Goal: Task Accomplishment & Management: Use online tool/utility

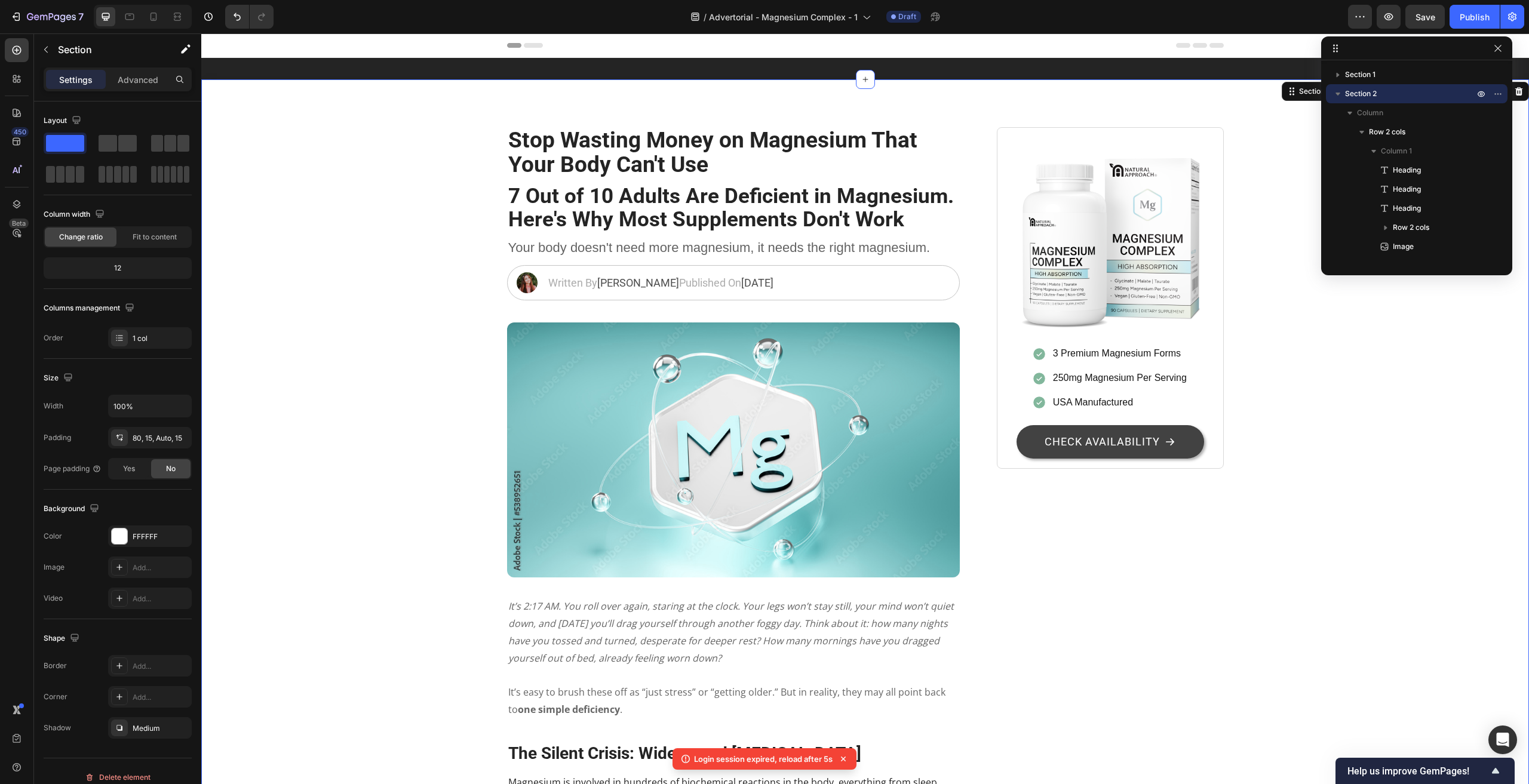
scroll to position [1911, 0]
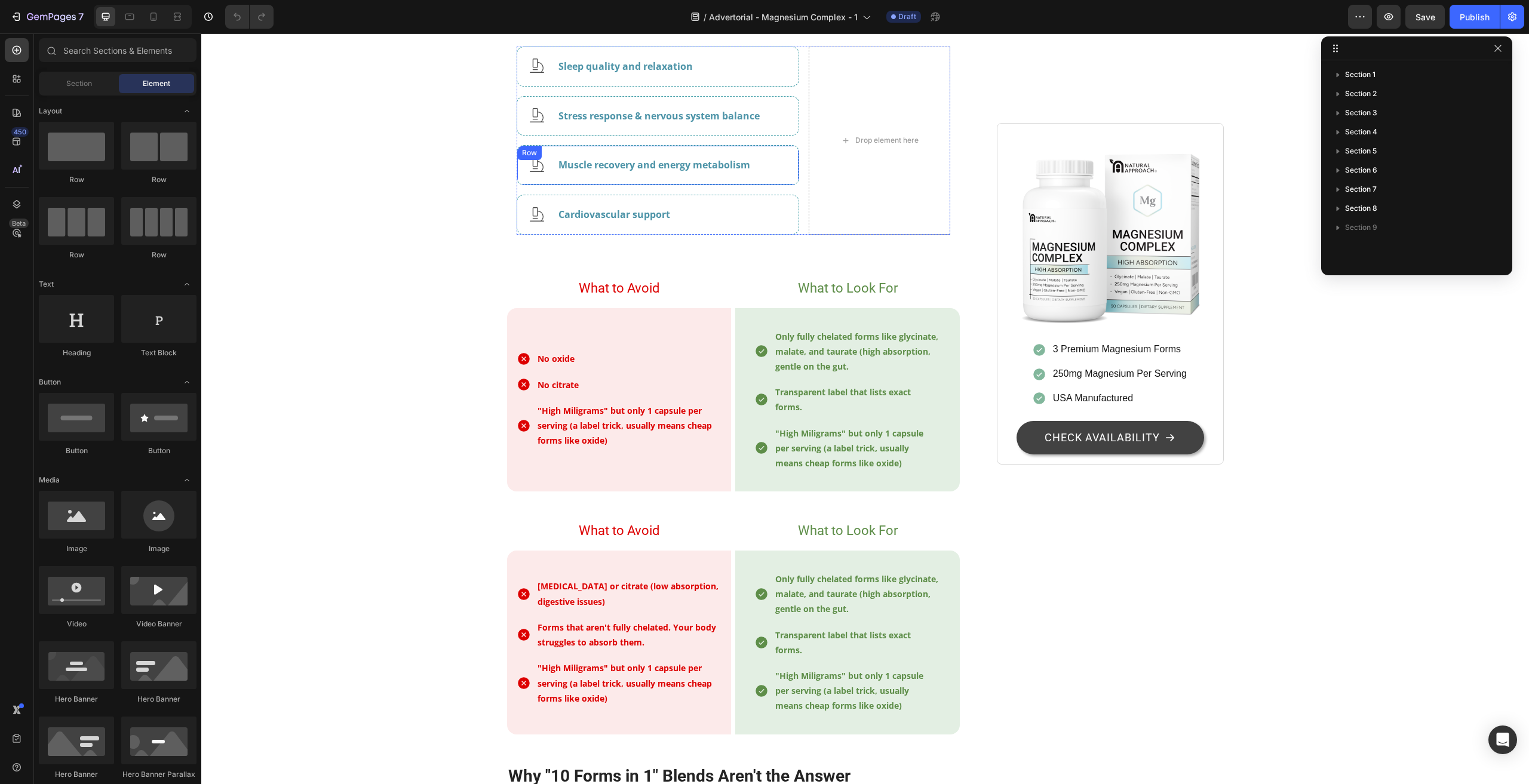
scroll to position [2030, 0]
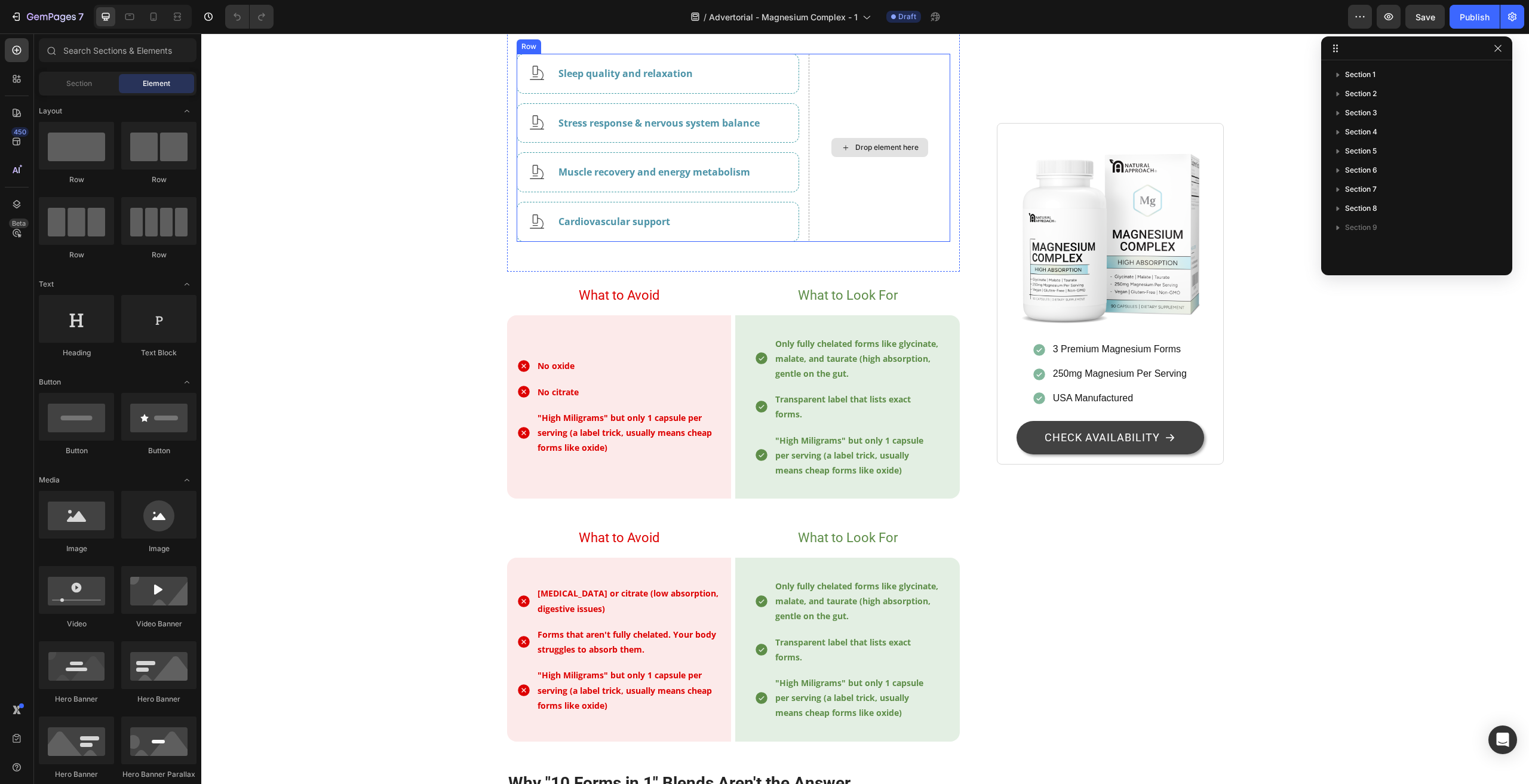
click at [827, 242] on div "Drop element here" at bounding box center [879, 148] width 142 height 188
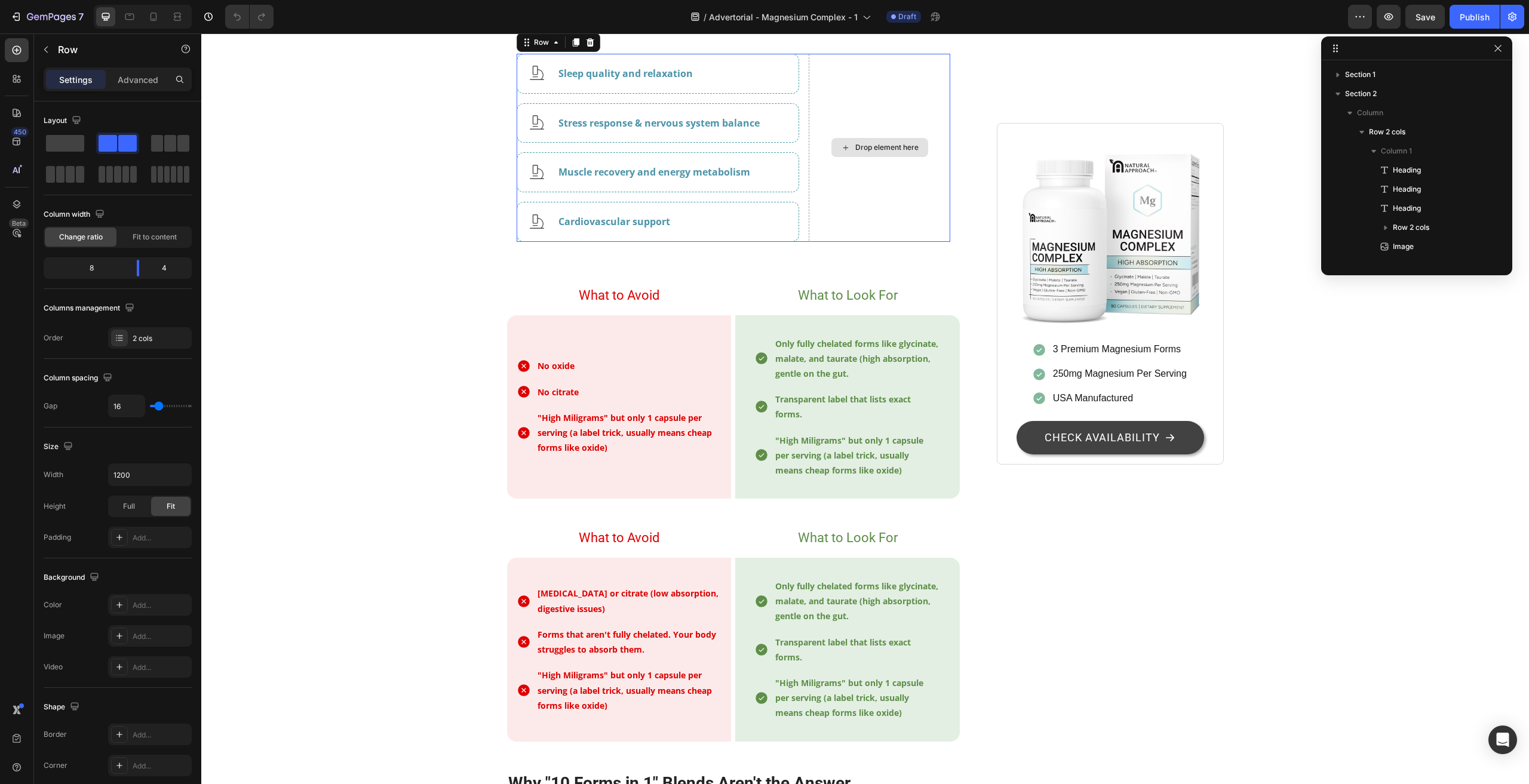
scroll to position [475, 0]
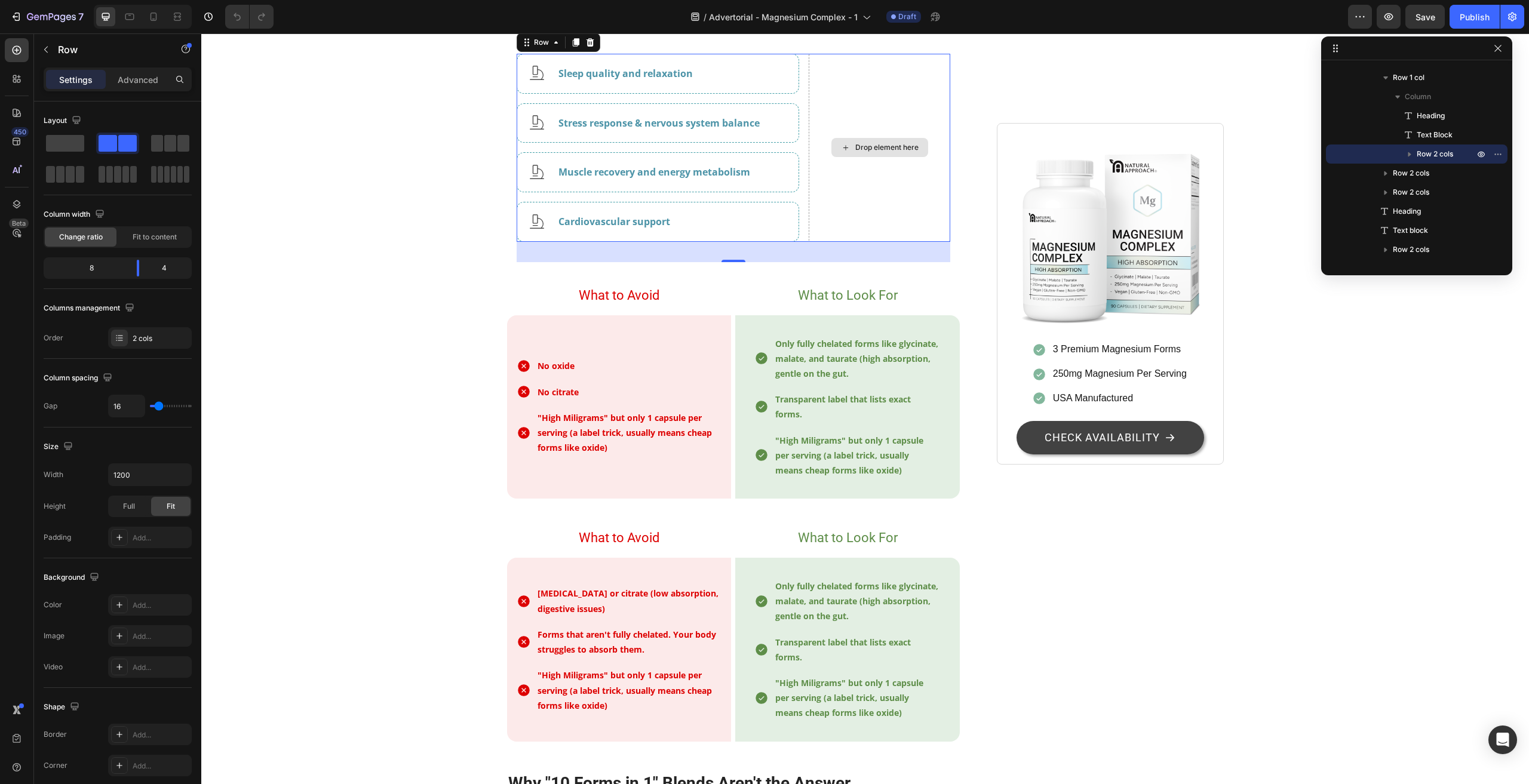
click at [884, 242] on div "Drop element here" at bounding box center [879, 148] width 142 height 188
click at [54, 53] on button "button" at bounding box center [46, 49] width 20 height 20
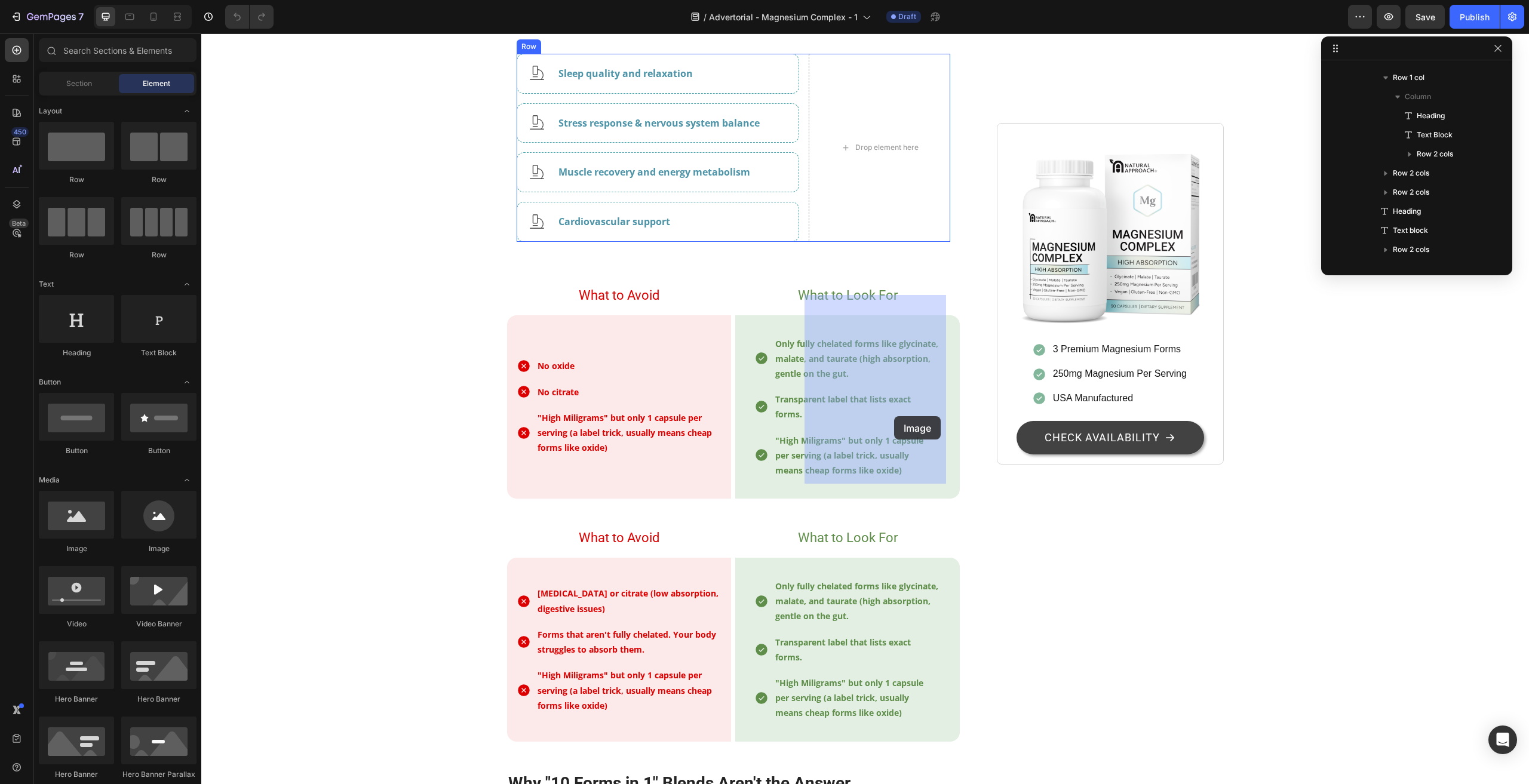
drag, startPoint x: 275, startPoint y: 551, endPoint x: 894, endPoint y: 417, distance: 633.3
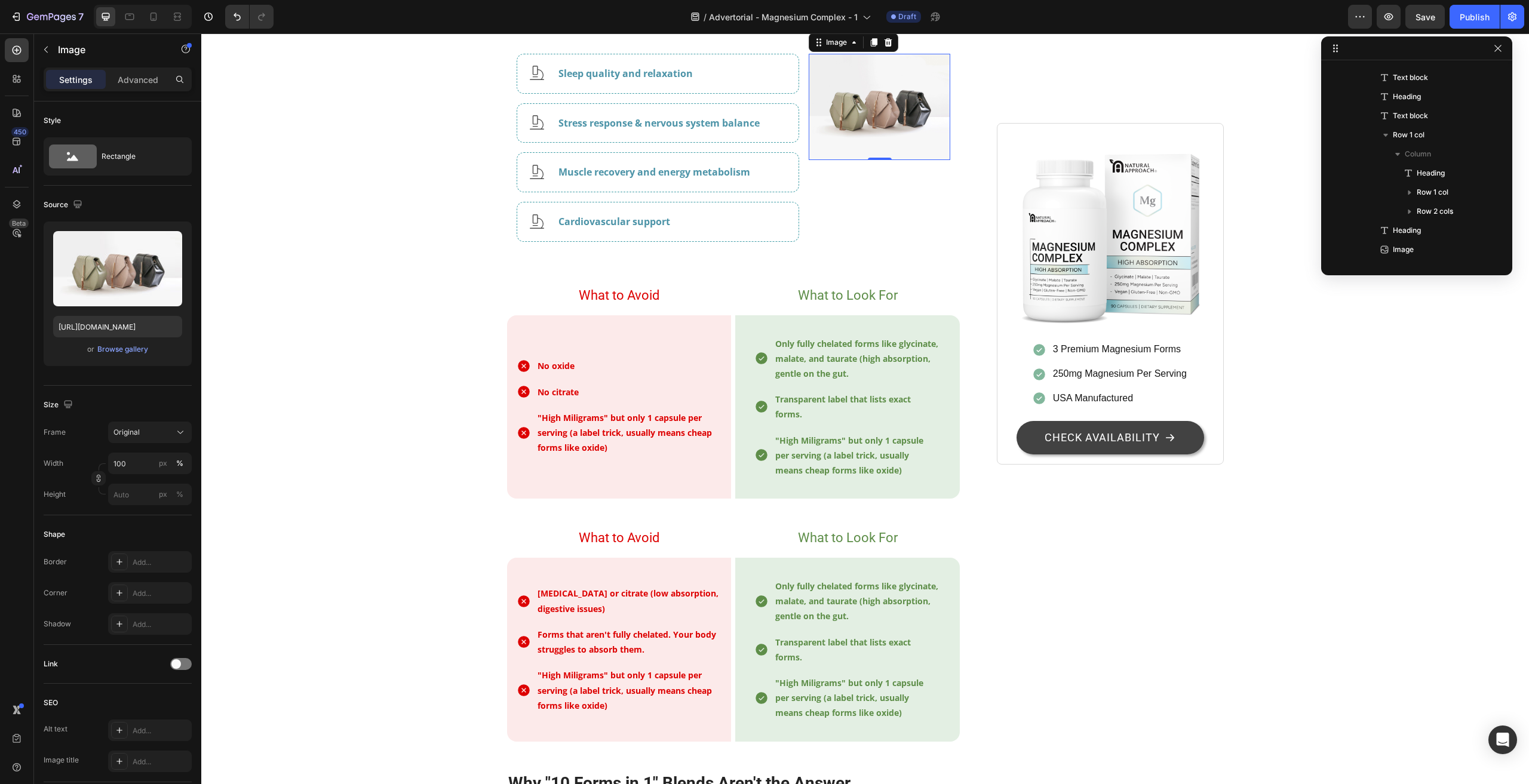
scroll to position [895, 0]
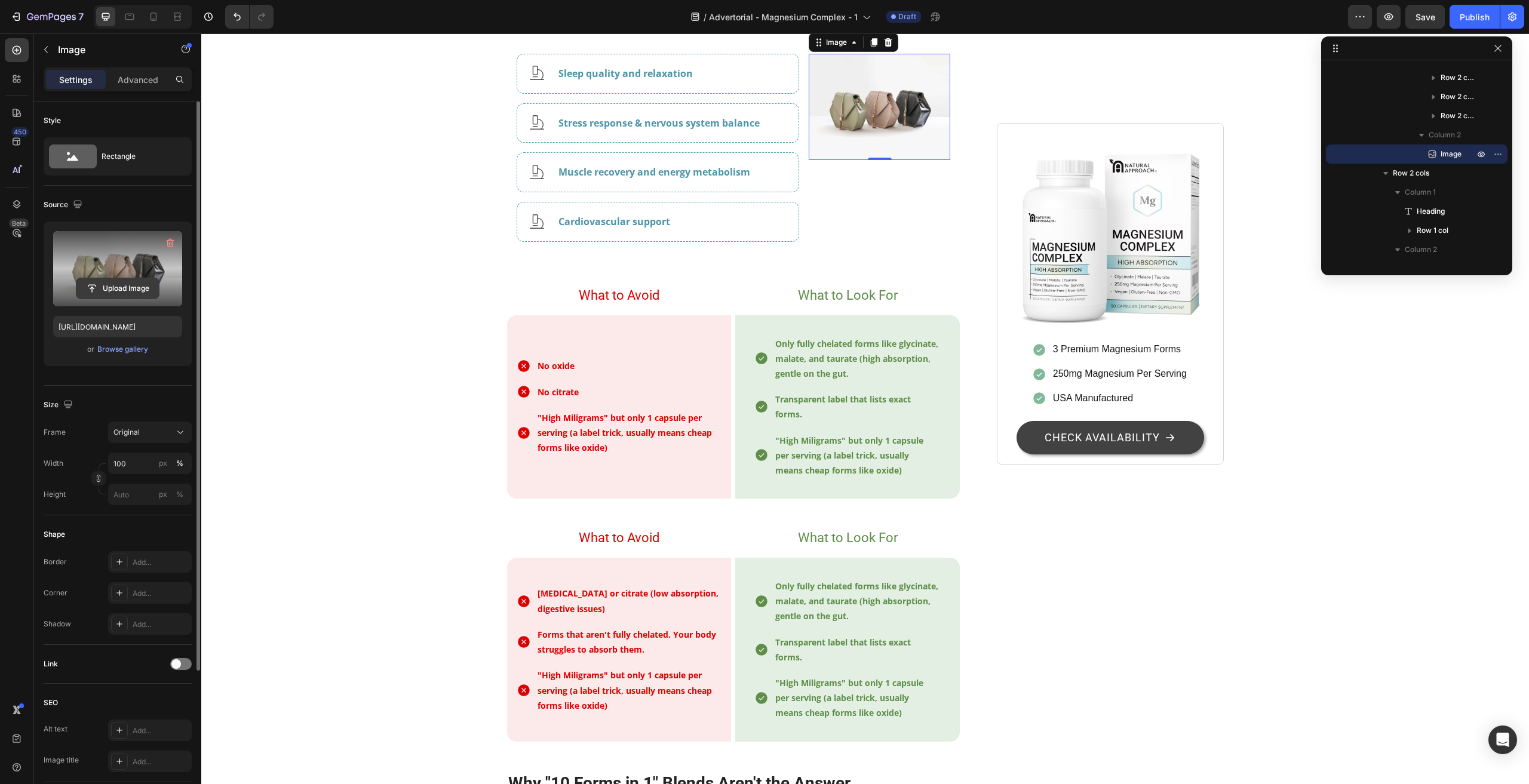
click at [120, 291] on input "file" at bounding box center [117, 288] width 82 height 20
type input "[URL][DOMAIN_NAME]"
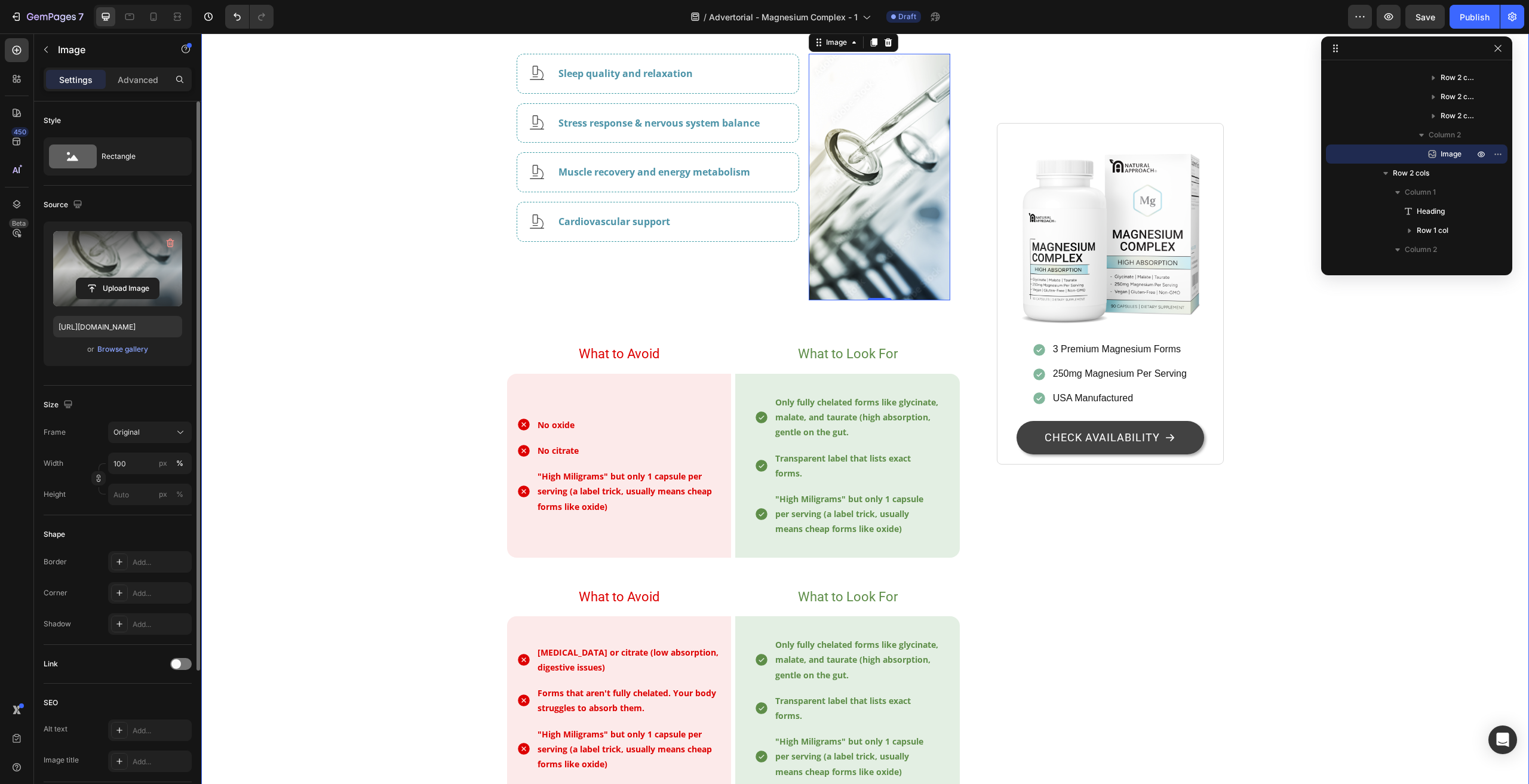
scroll to position [2090, 0]
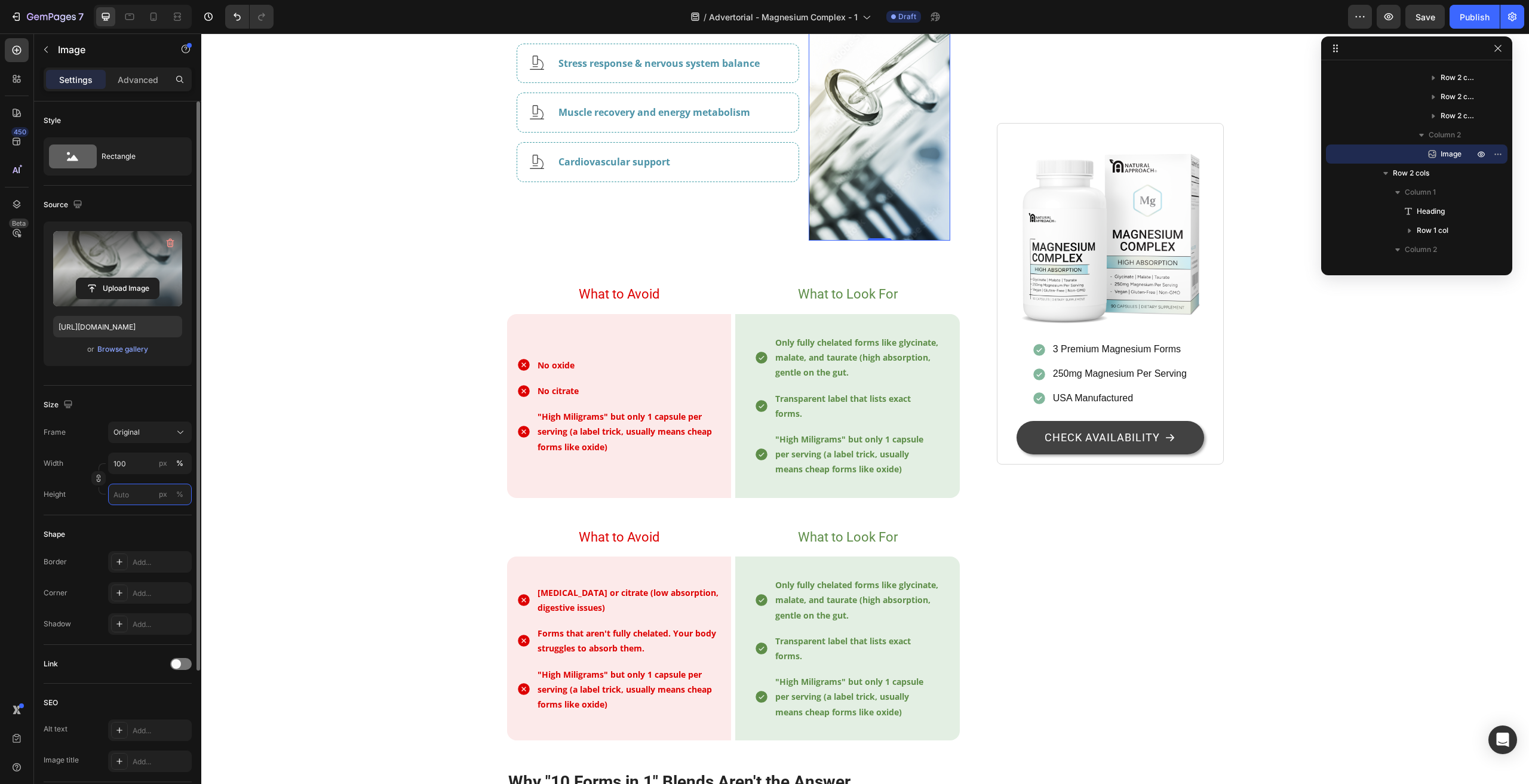
click at [155, 496] on input "px %" at bounding box center [149, 494] width 84 height 21
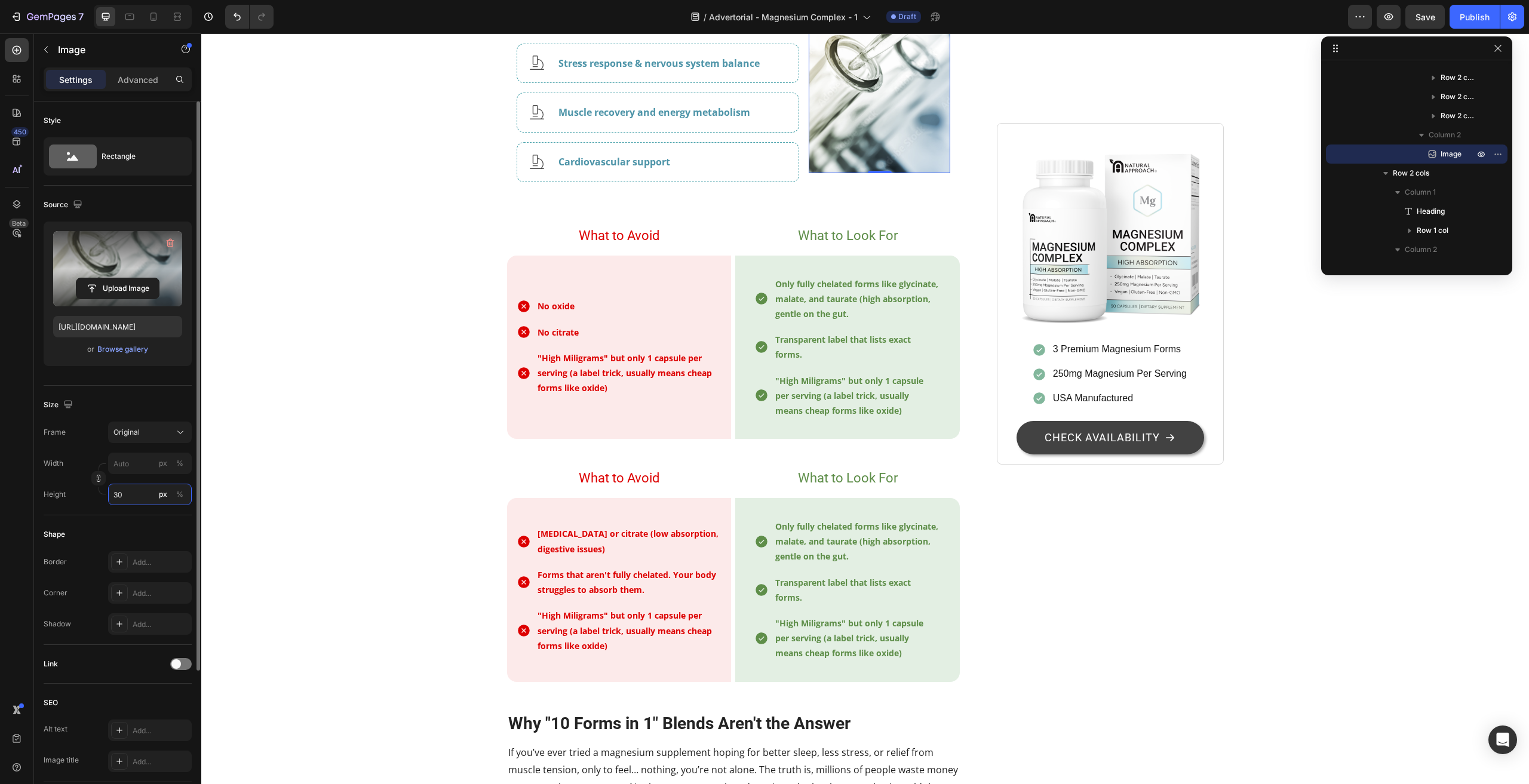
type input "3"
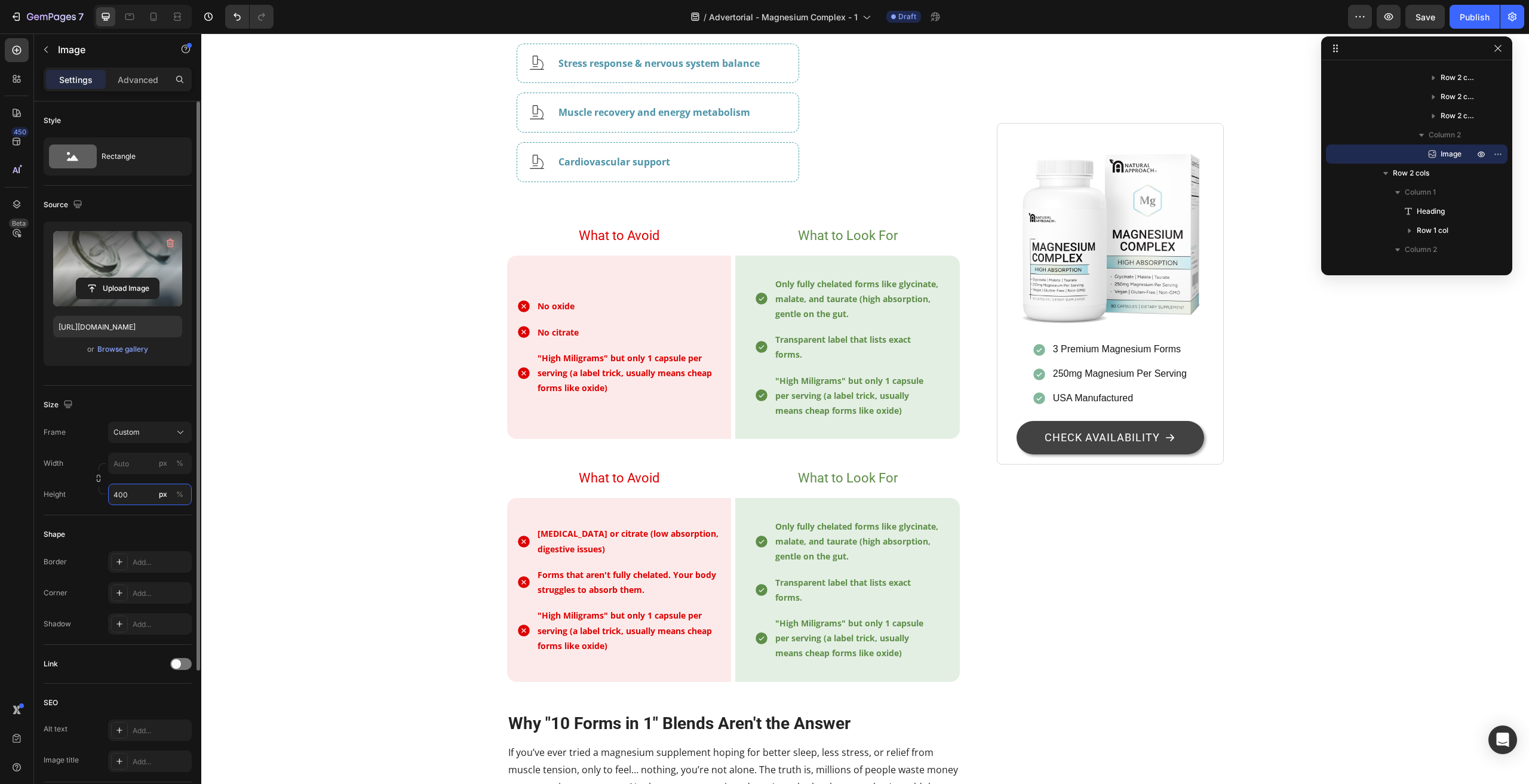
type input "3"
type input "350"
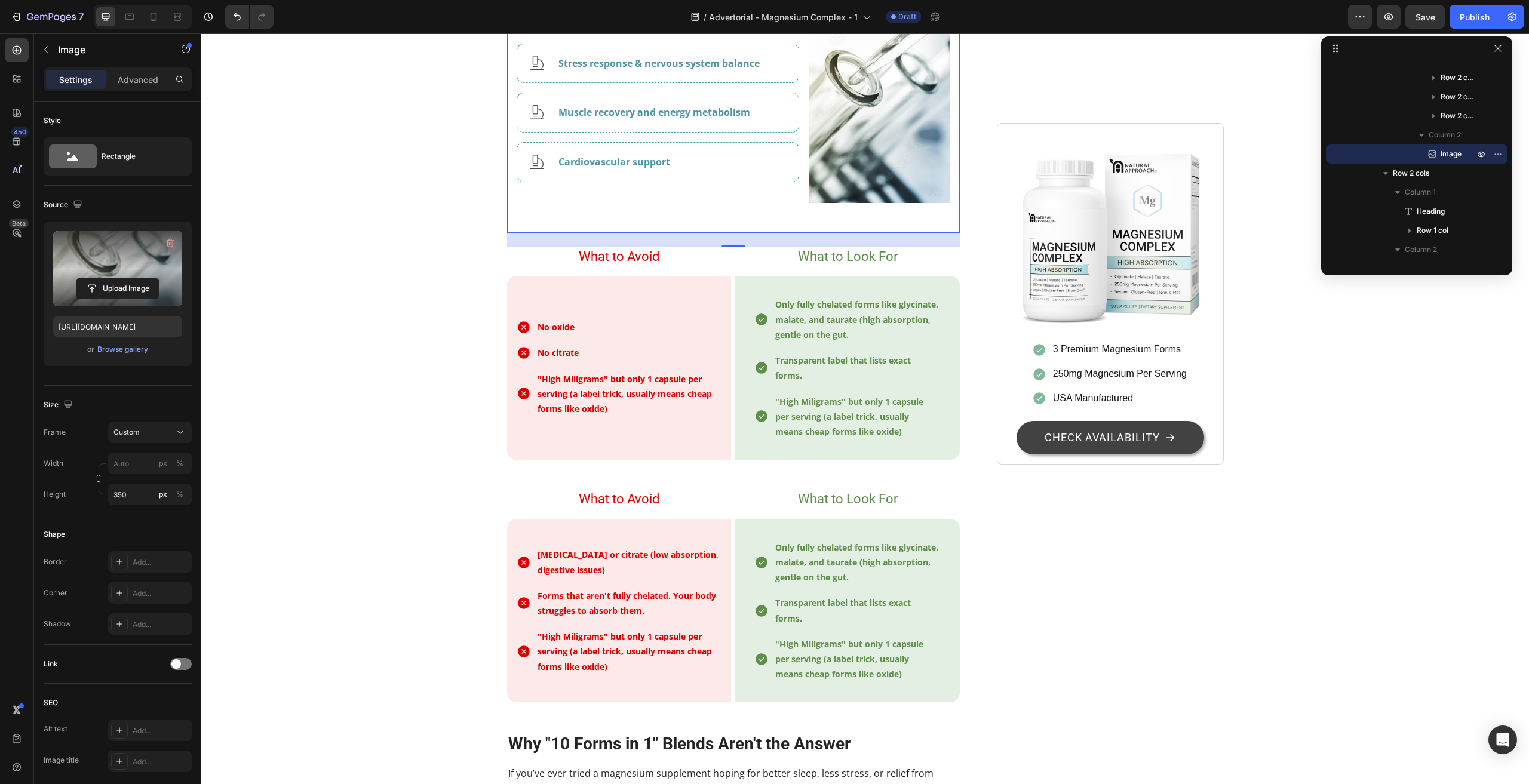
click at [517, 223] on div "Backed by Science, Not Hype Heading All three of these forms of magnesium have …" at bounding box center [734, 76] width 434 height 295
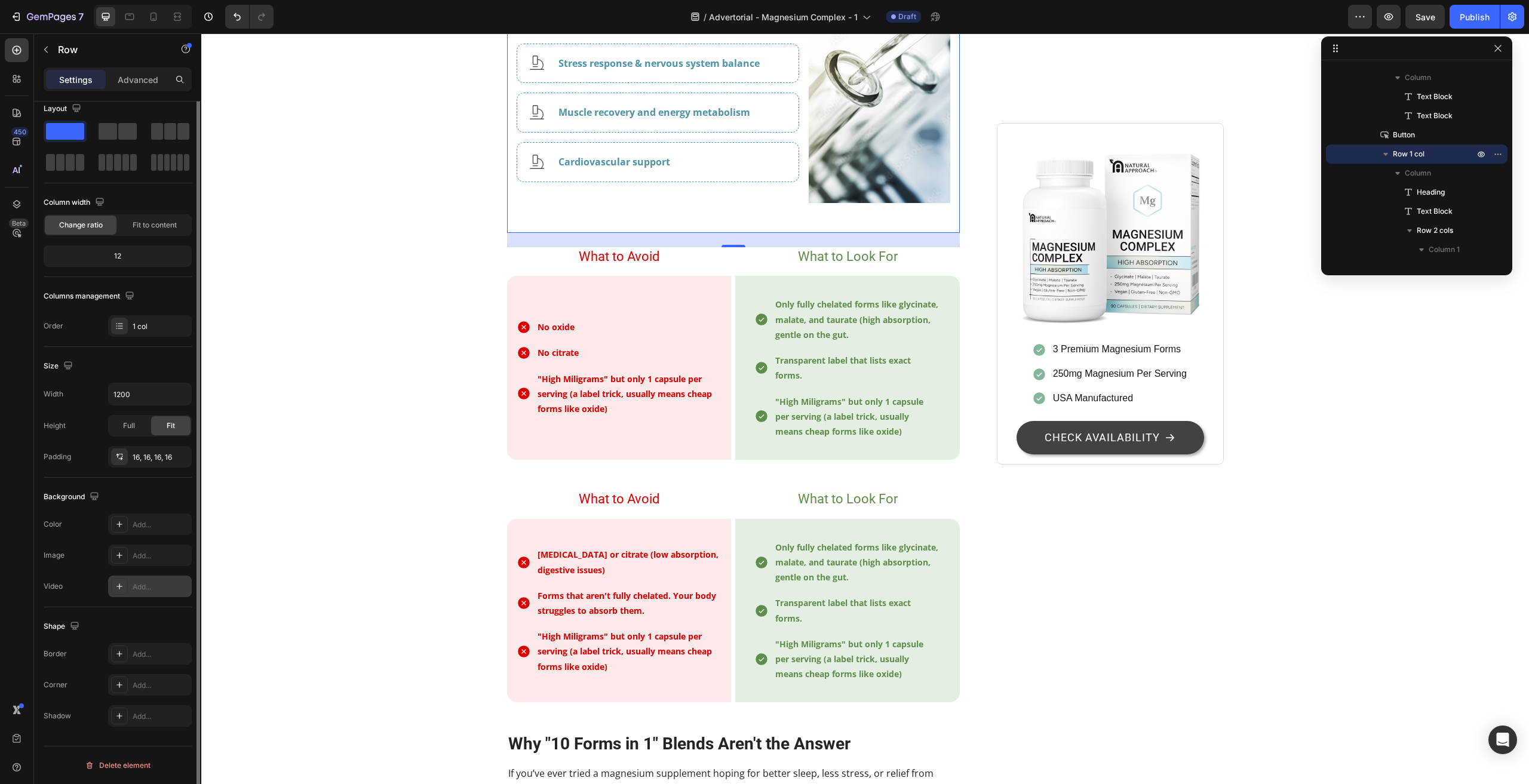
scroll to position [0, 0]
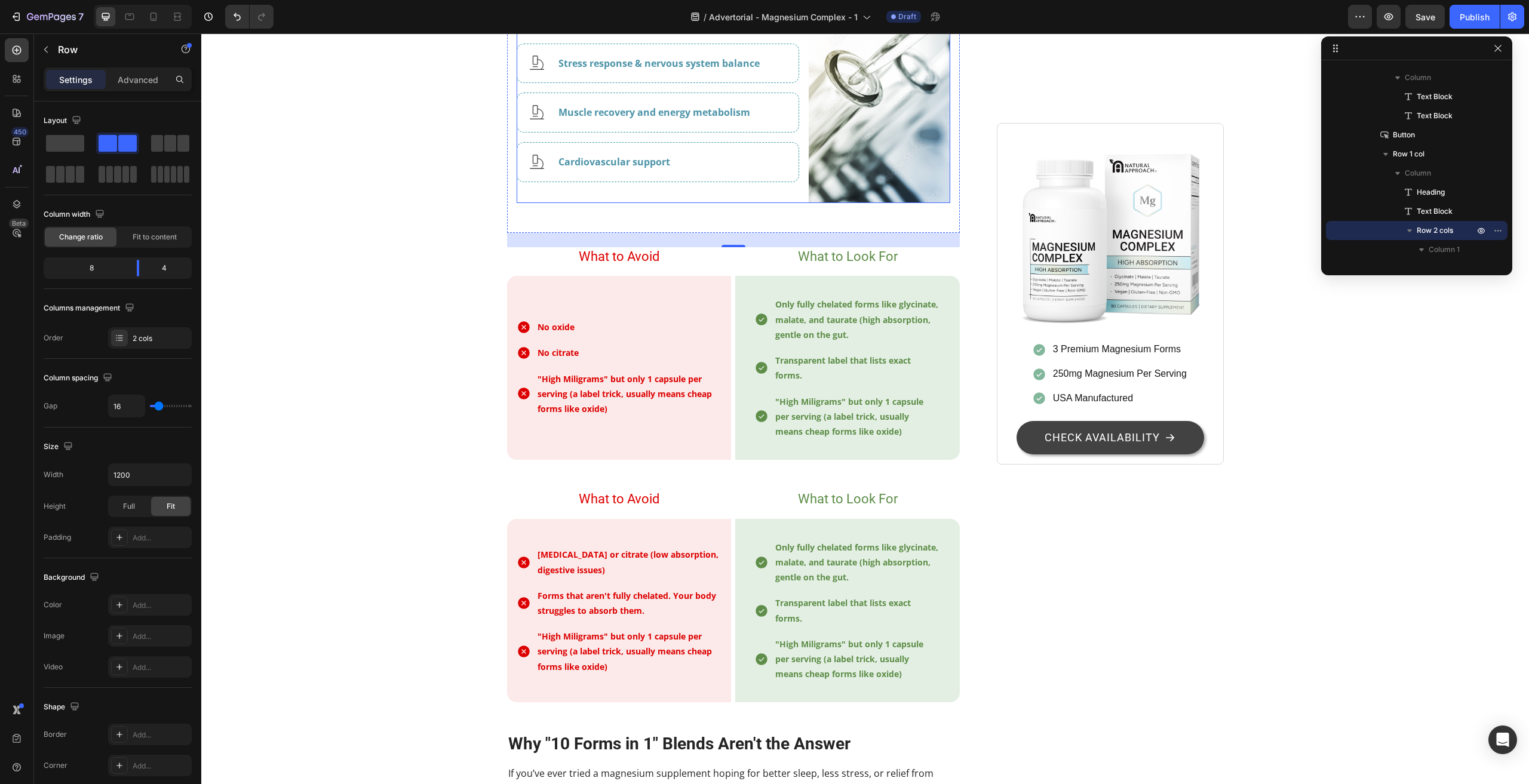
click at [798, 203] on div "Icon Sleep quality and relaxation Text Block Row Icon Stress response & nervous…" at bounding box center [734, 98] width 434 height 209
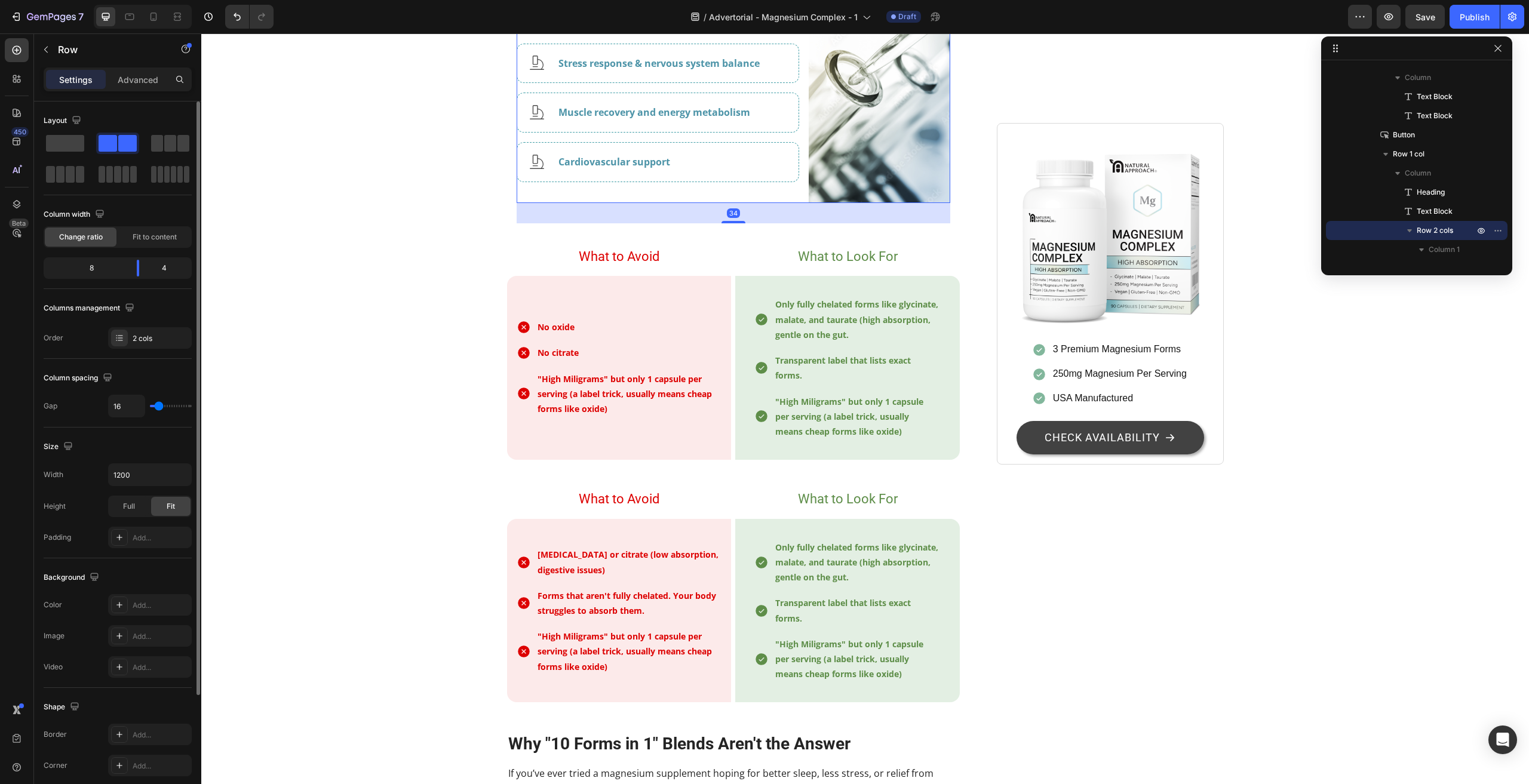
scroll to position [148, 0]
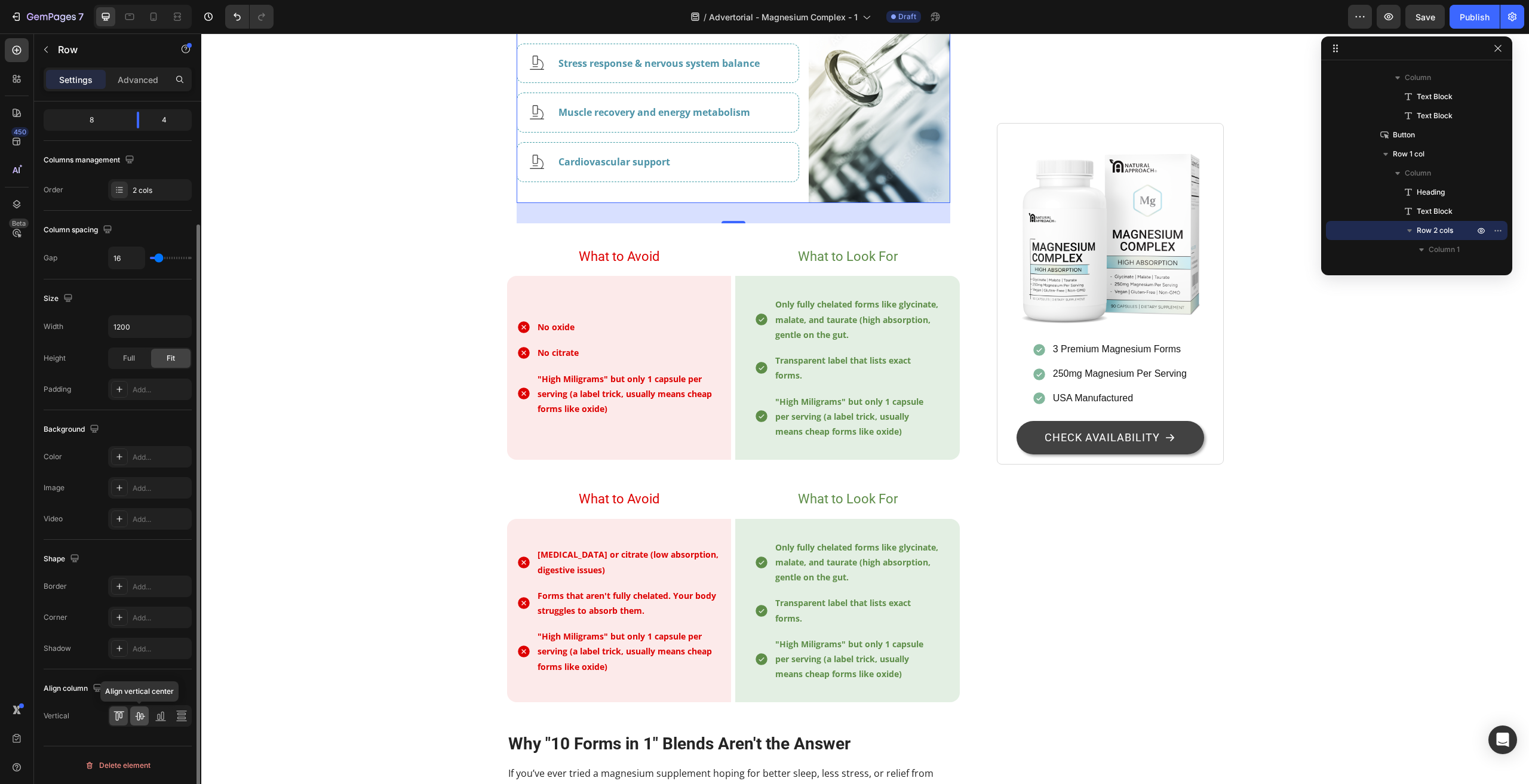
click at [145, 720] on div "Layout Column width Change ratio Fit to content 8 4 Columns management Order 2 …" at bounding box center [117, 344] width 148 height 783
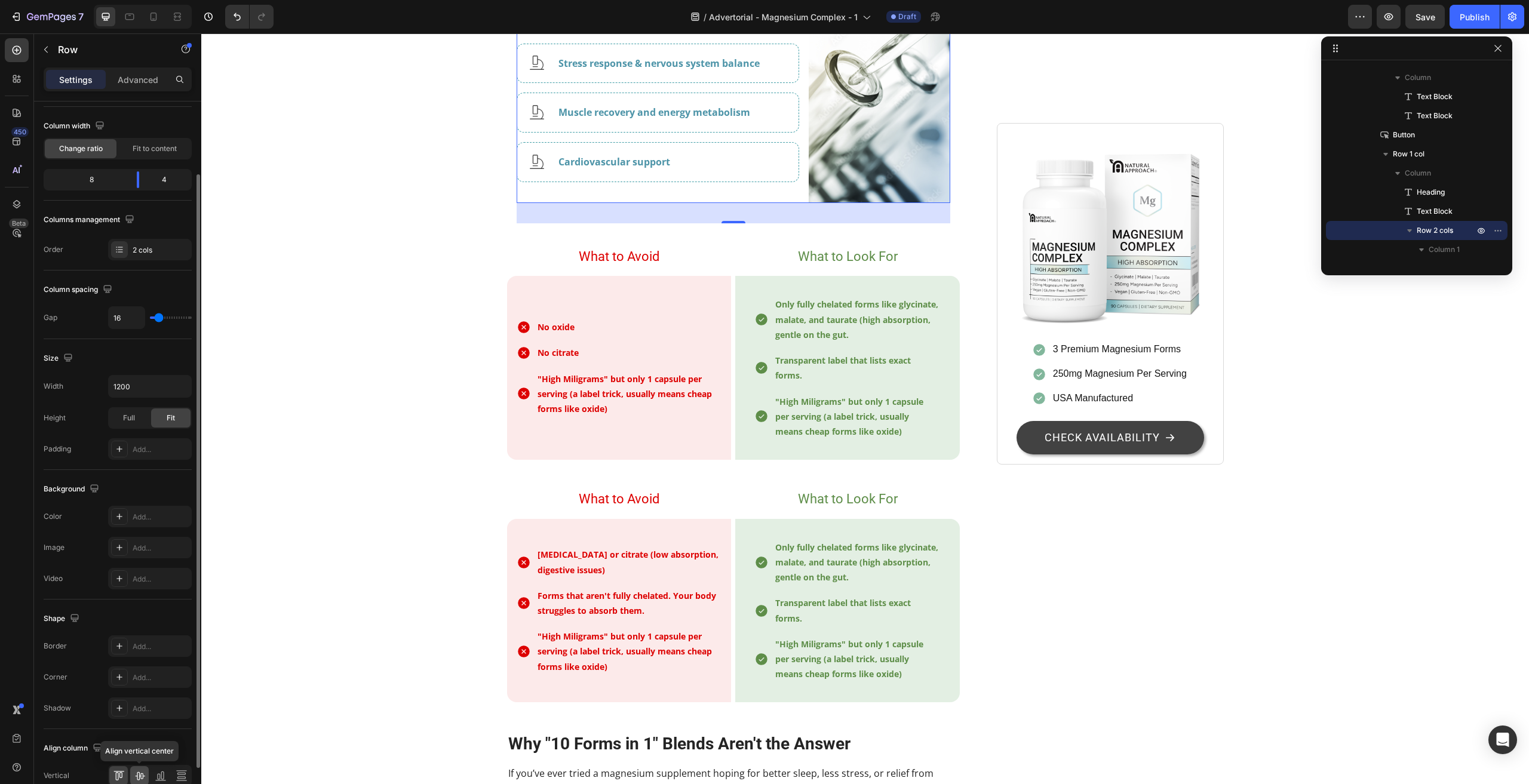
click at [137, 778] on icon at bounding box center [139, 776] width 9 height 8
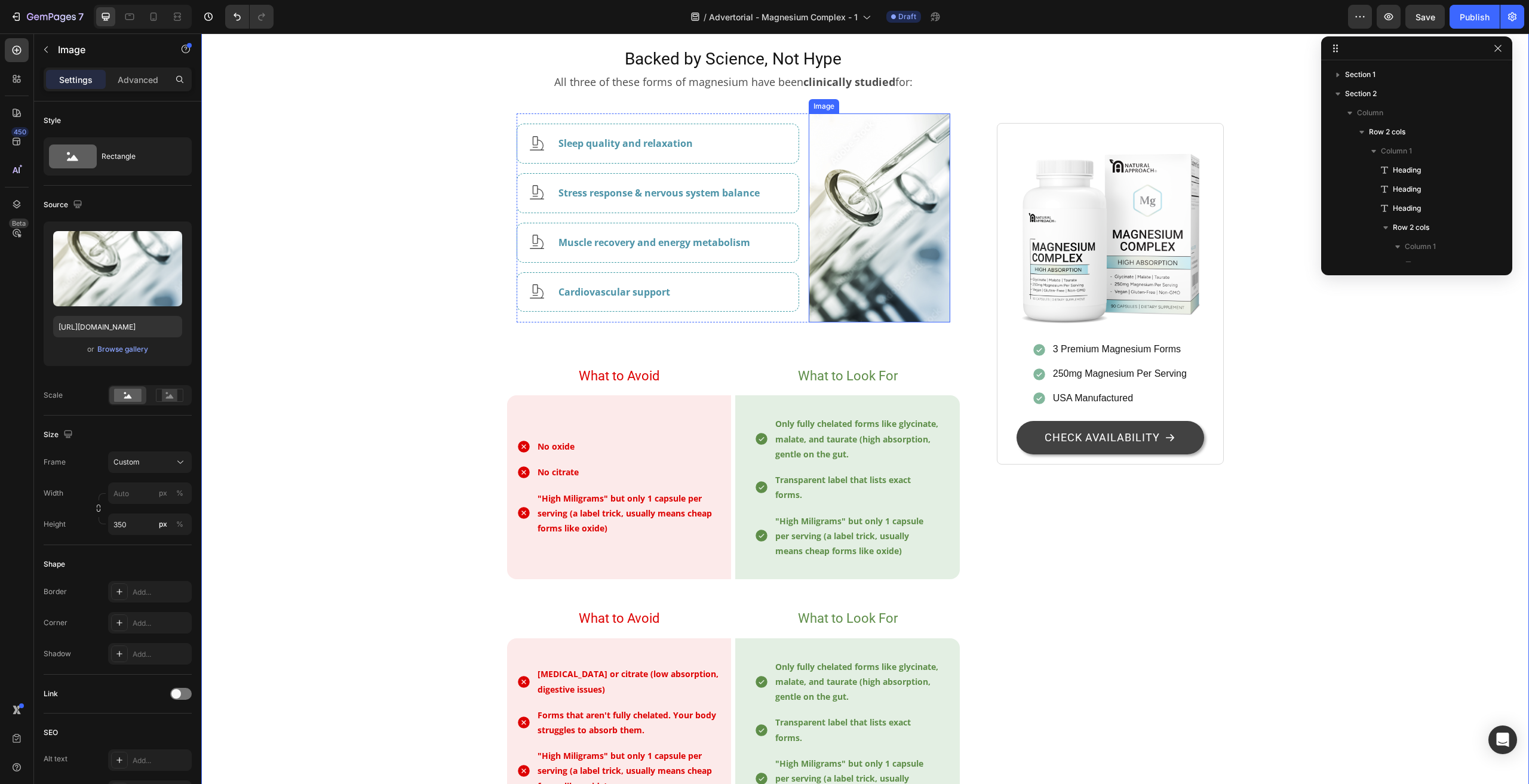
scroll to position [895, 0]
click at [840, 322] on img at bounding box center [879, 218] width 142 height 209
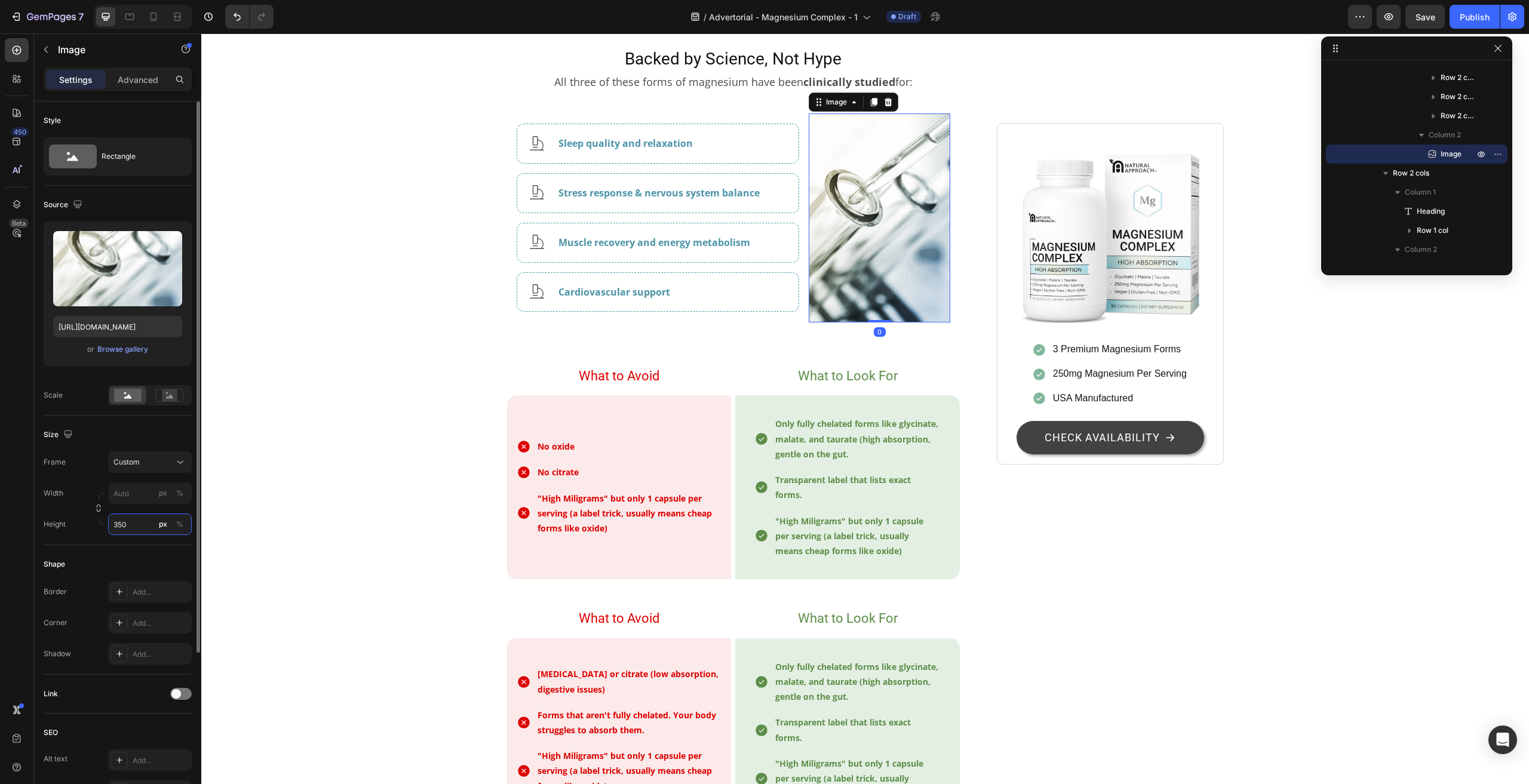
click at [133, 524] on input "350" at bounding box center [149, 524] width 84 height 21
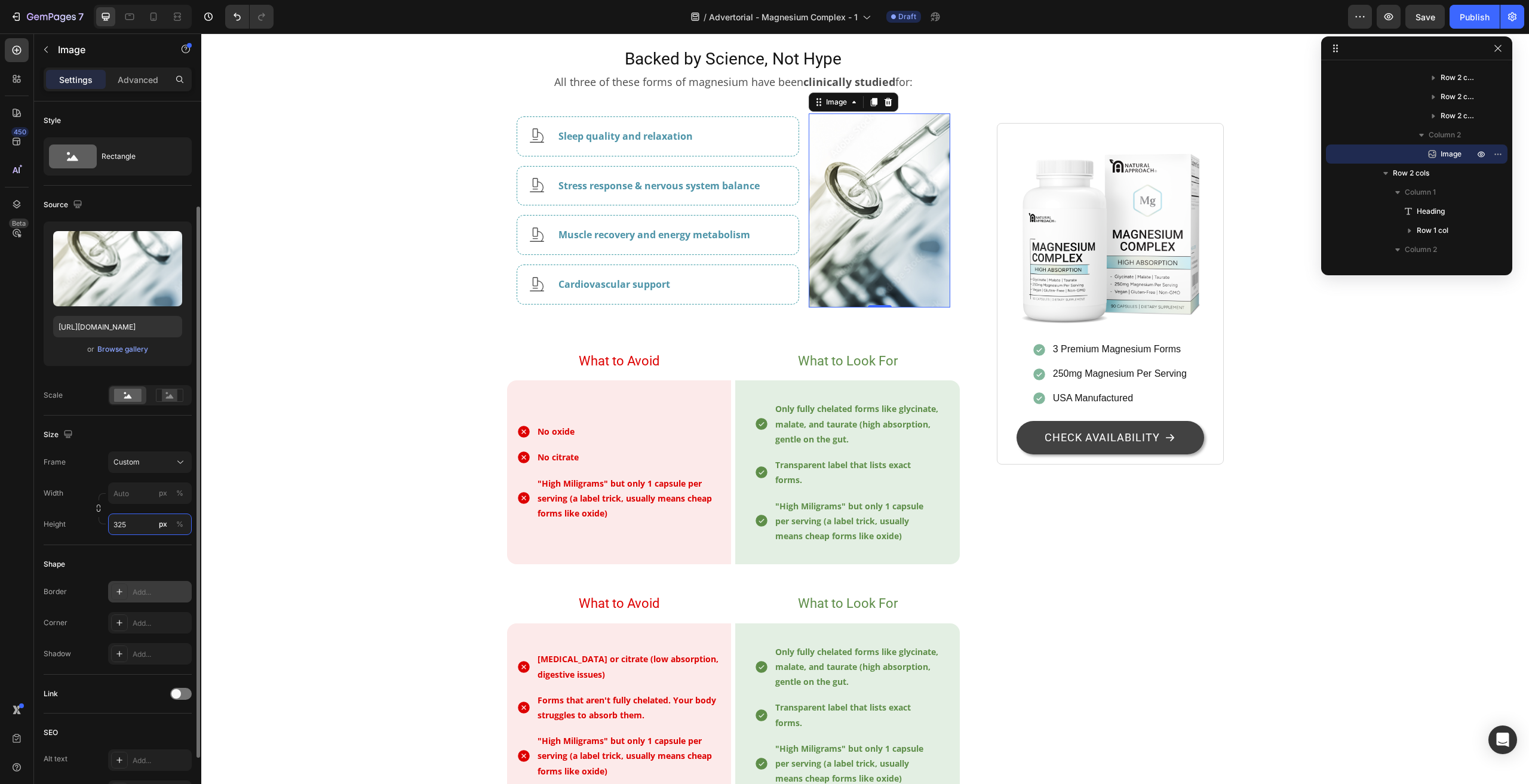
scroll to position [120, 0]
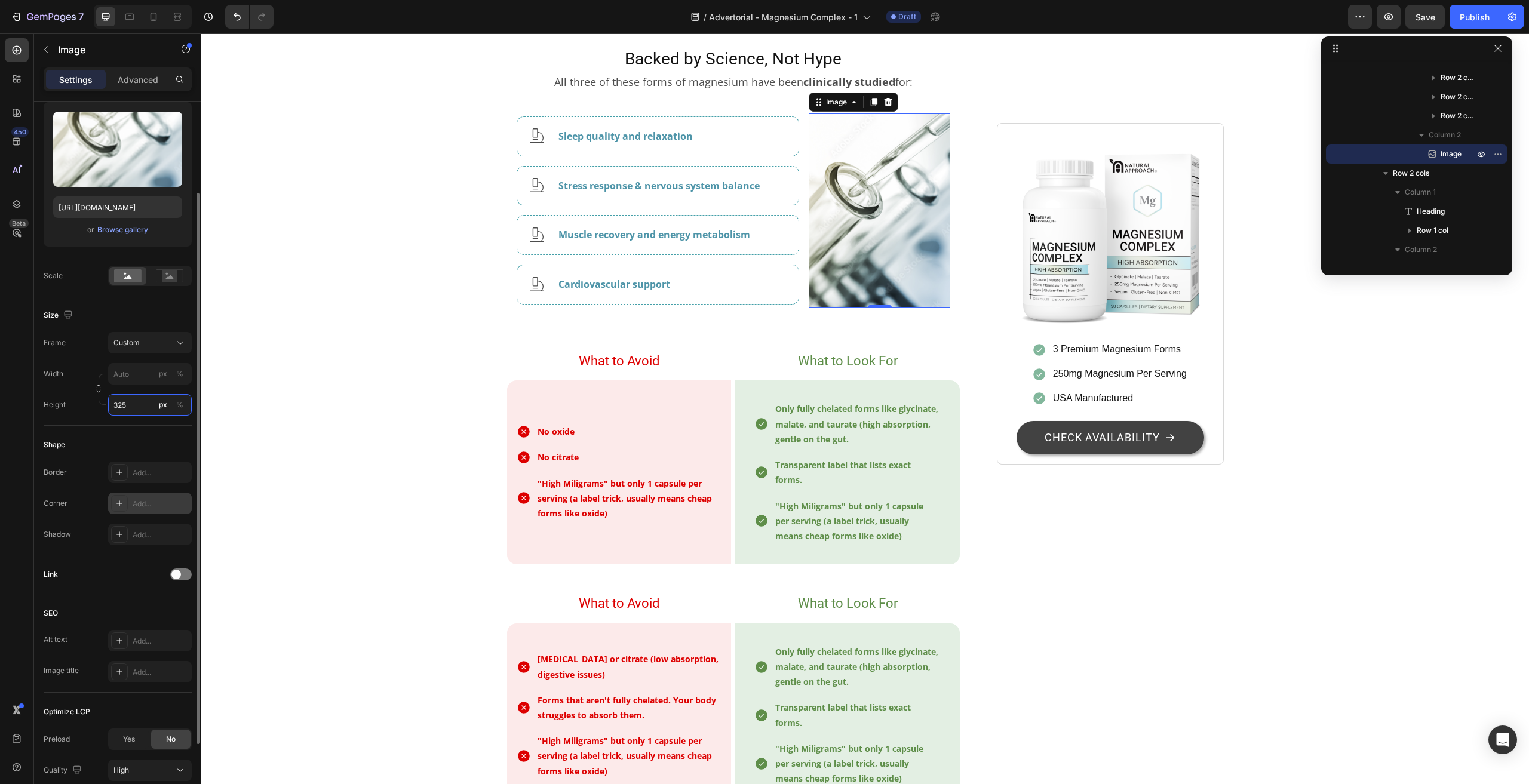
type input "325"
click at [150, 507] on div "Add..." at bounding box center [160, 504] width 56 height 11
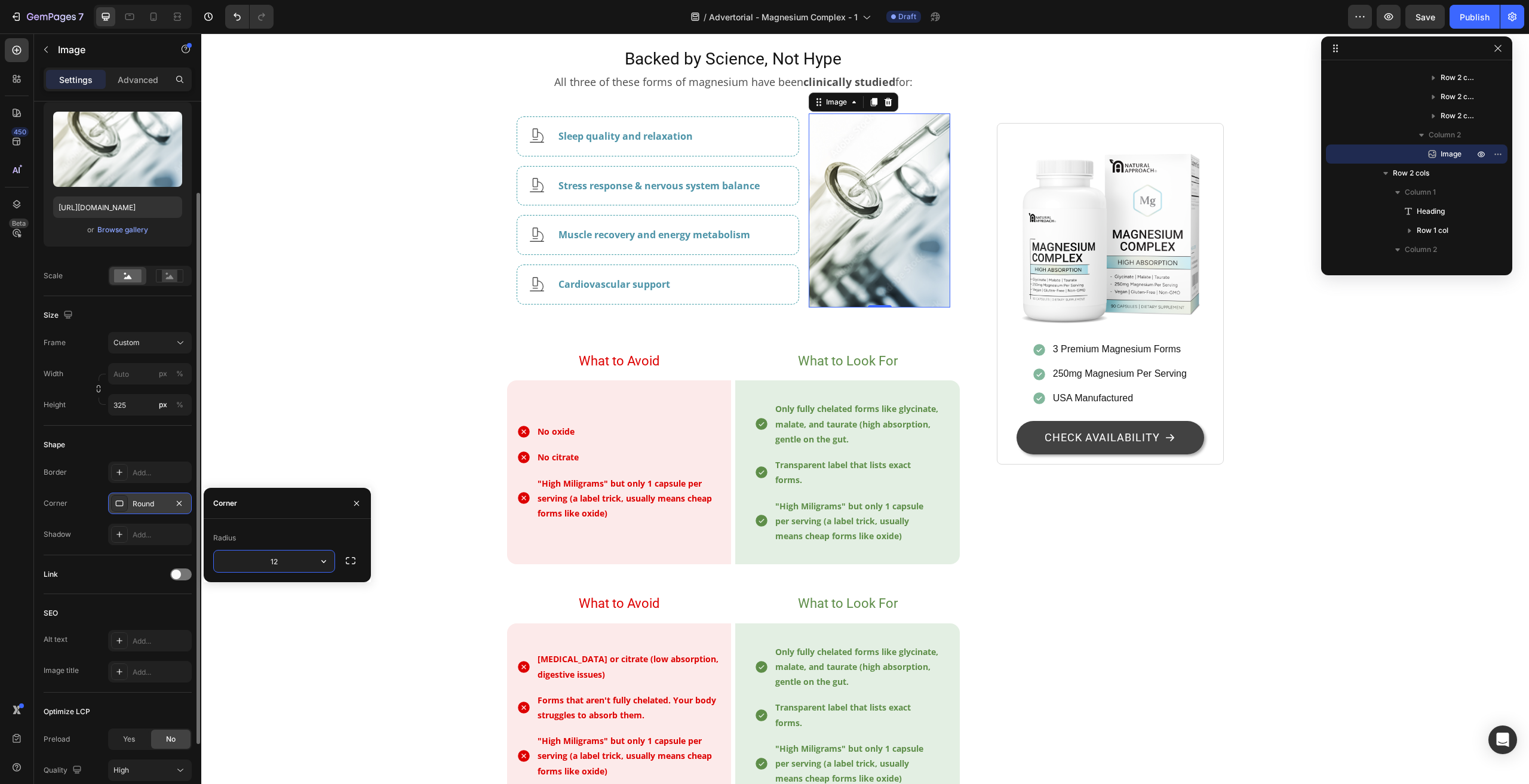
type input "12"
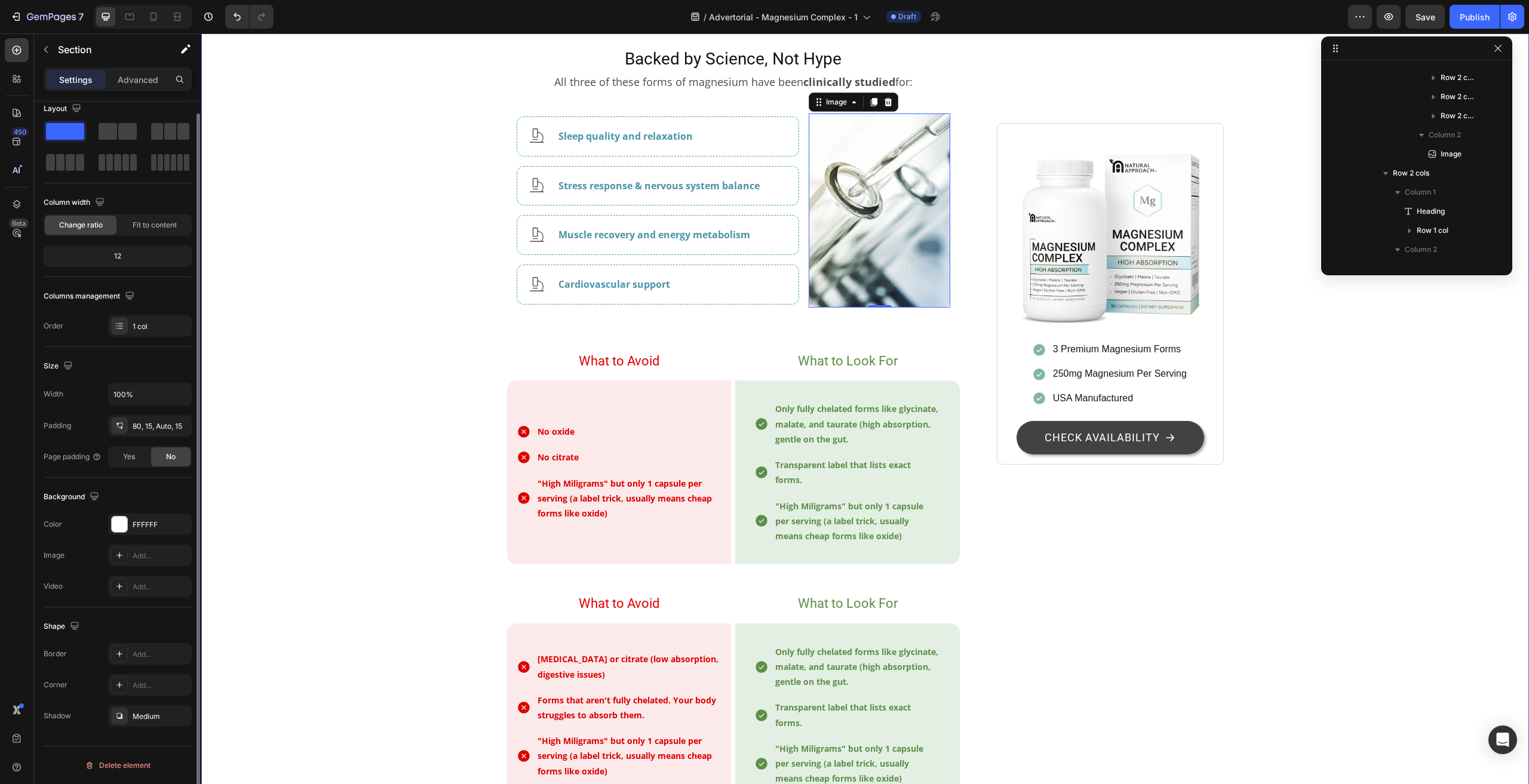
scroll to position [0, 0]
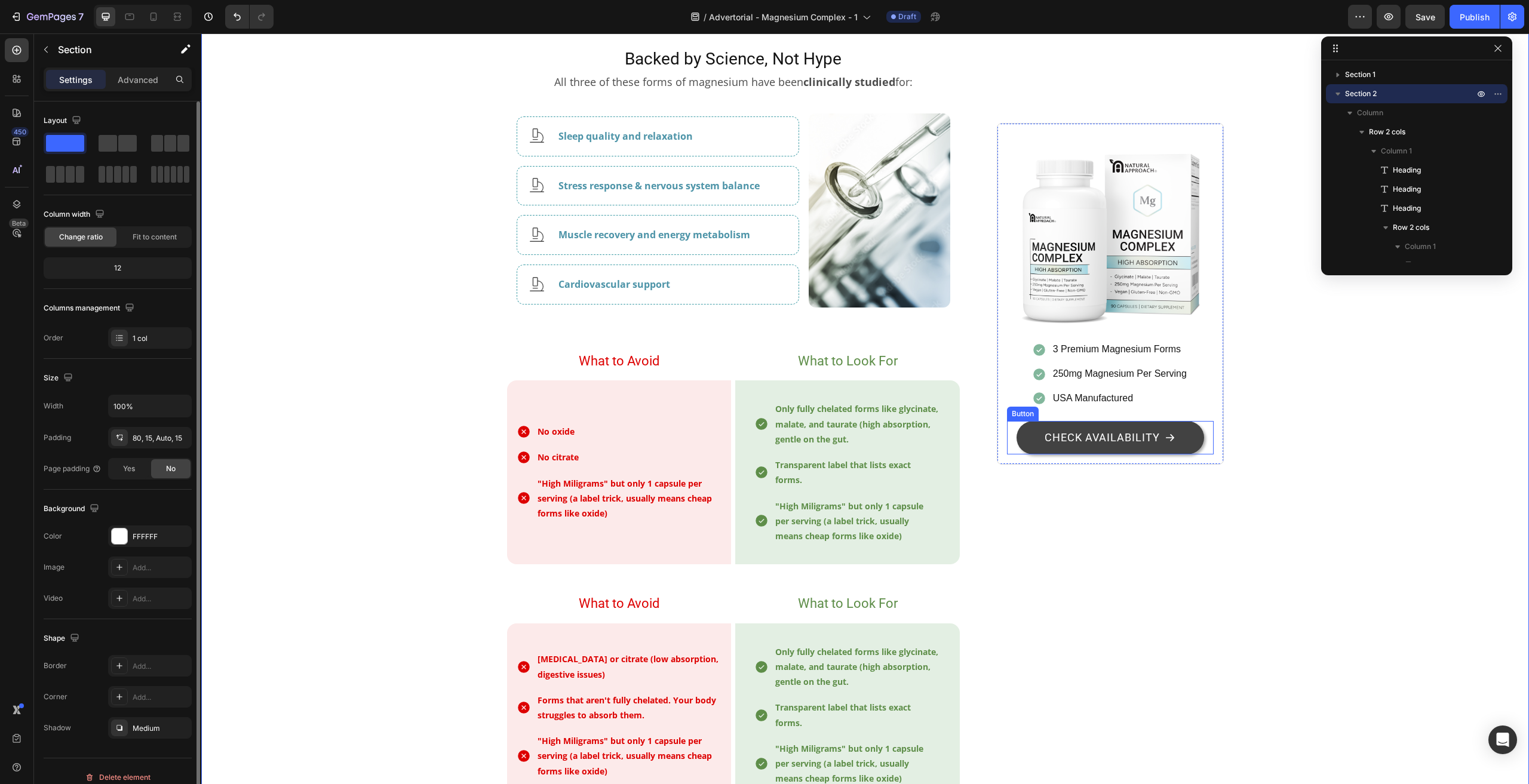
click at [1198, 445] on div "CHECK AVAILABILITY Button" at bounding box center [1110, 437] width 206 height 33
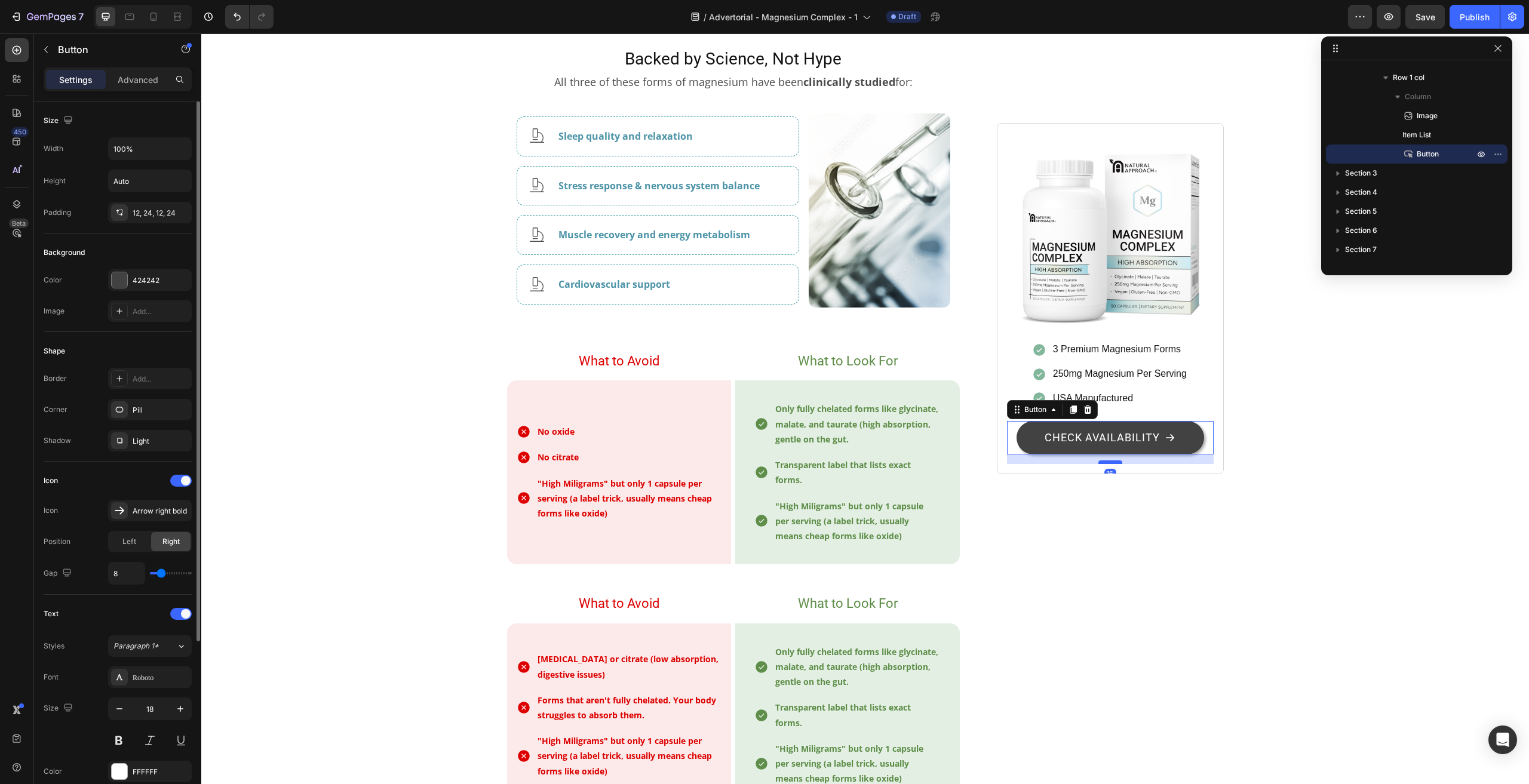
drag, startPoint x: 1105, startPoint y: 454, endPoint x: 1106, endPoint y: 463, distance: 9.1
click at [1106, 463] on div at bounding box center [1110, 462] width 24 height 3
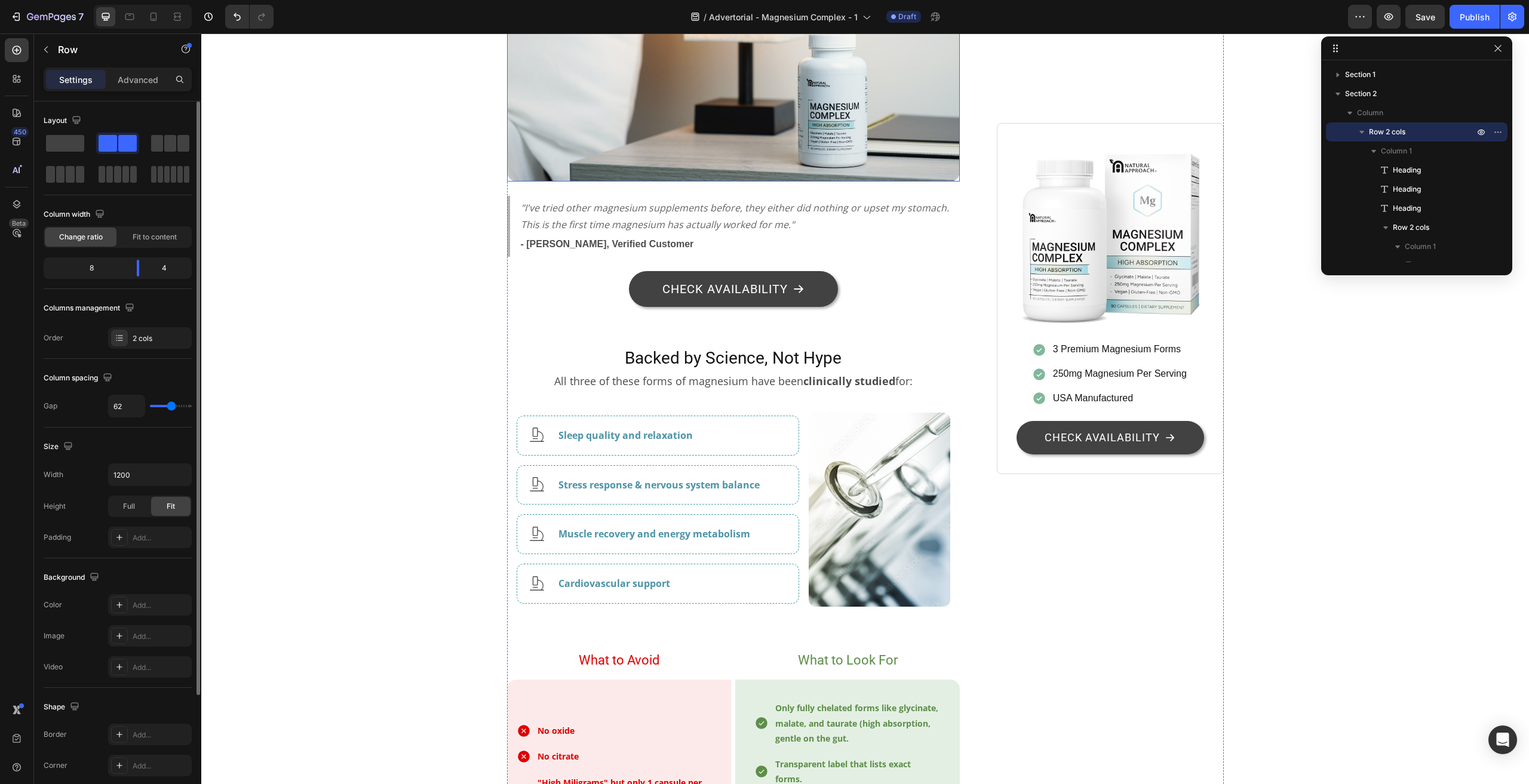
scroll to position [1672, 0]
click at [897, 306] on div "CHECK AVAILABILITY Button" at bounding box center [734, 288] width 453 height 36
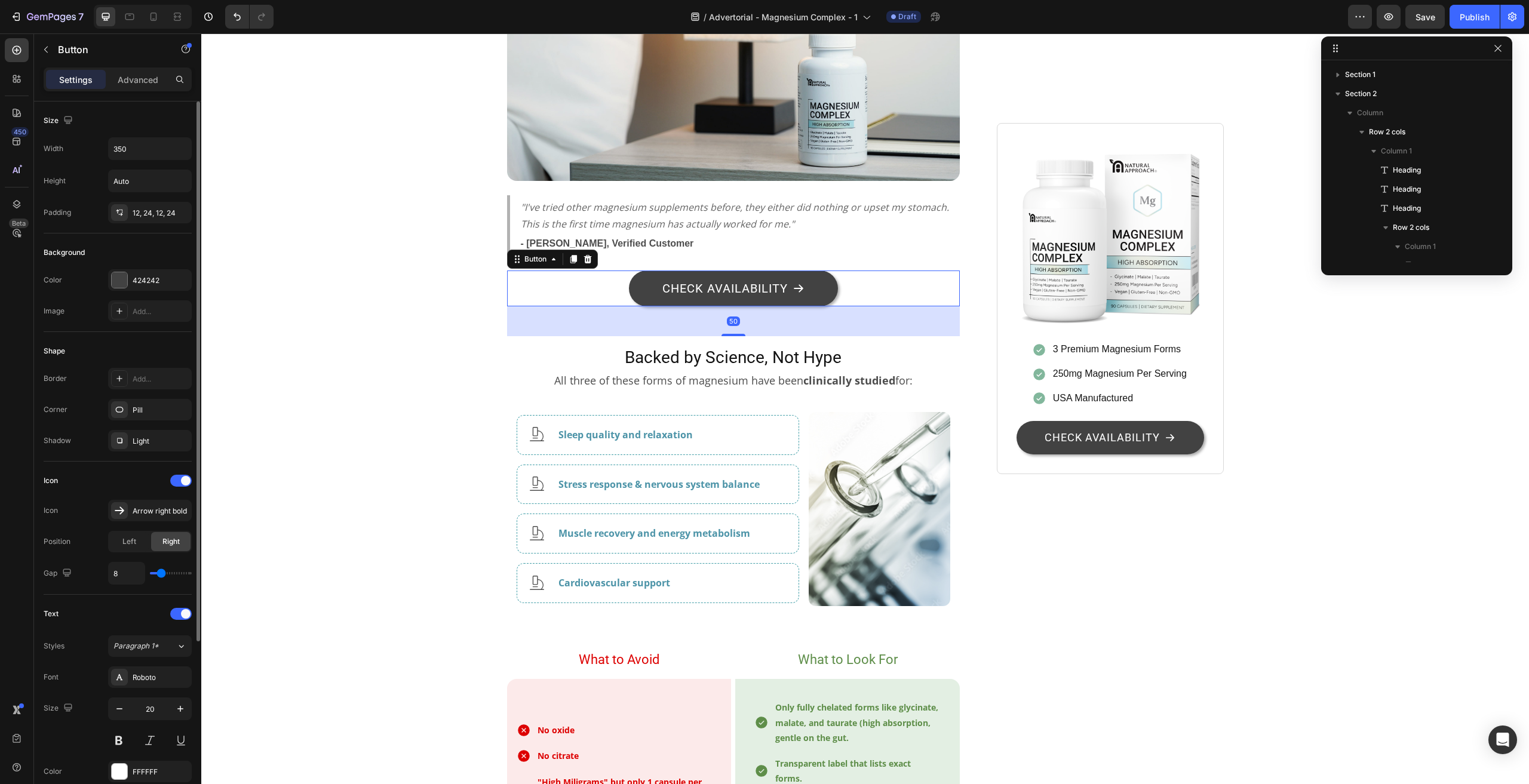
scroll to position [666, 0]
click at [401, 618] on div "Stop Wasting Money on Magnesium That Your Body Can't Use Heading 7 Out of 10 Ad…" at bounding box center [865, 34] width 1309 height 3158
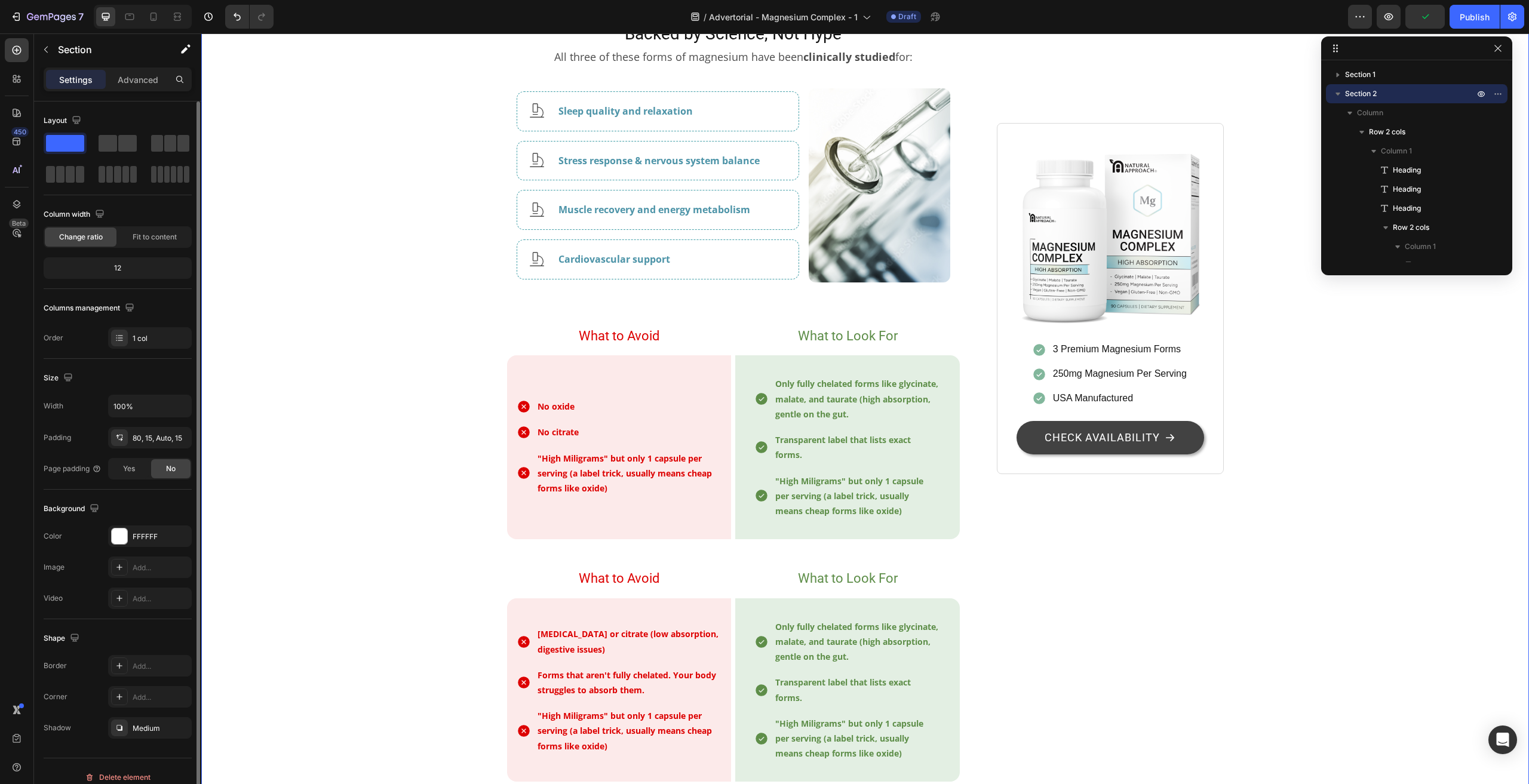
scroll to position [1970, 0]
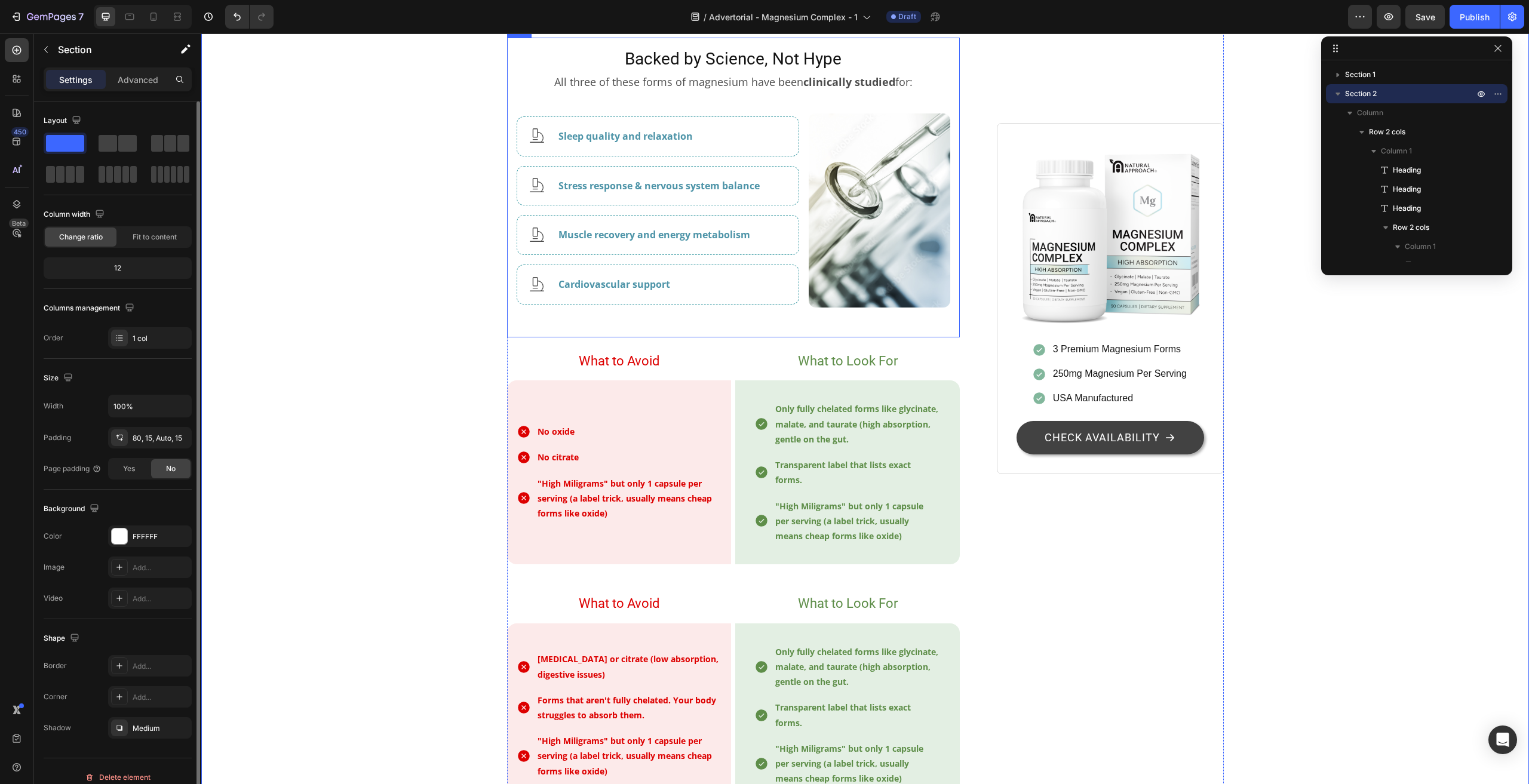
click at [582, 285] on div "Backed by Science, Not Hype Heading All three of these forms of magnesium have …" at bounding box center [734, 187] width 453 height 300
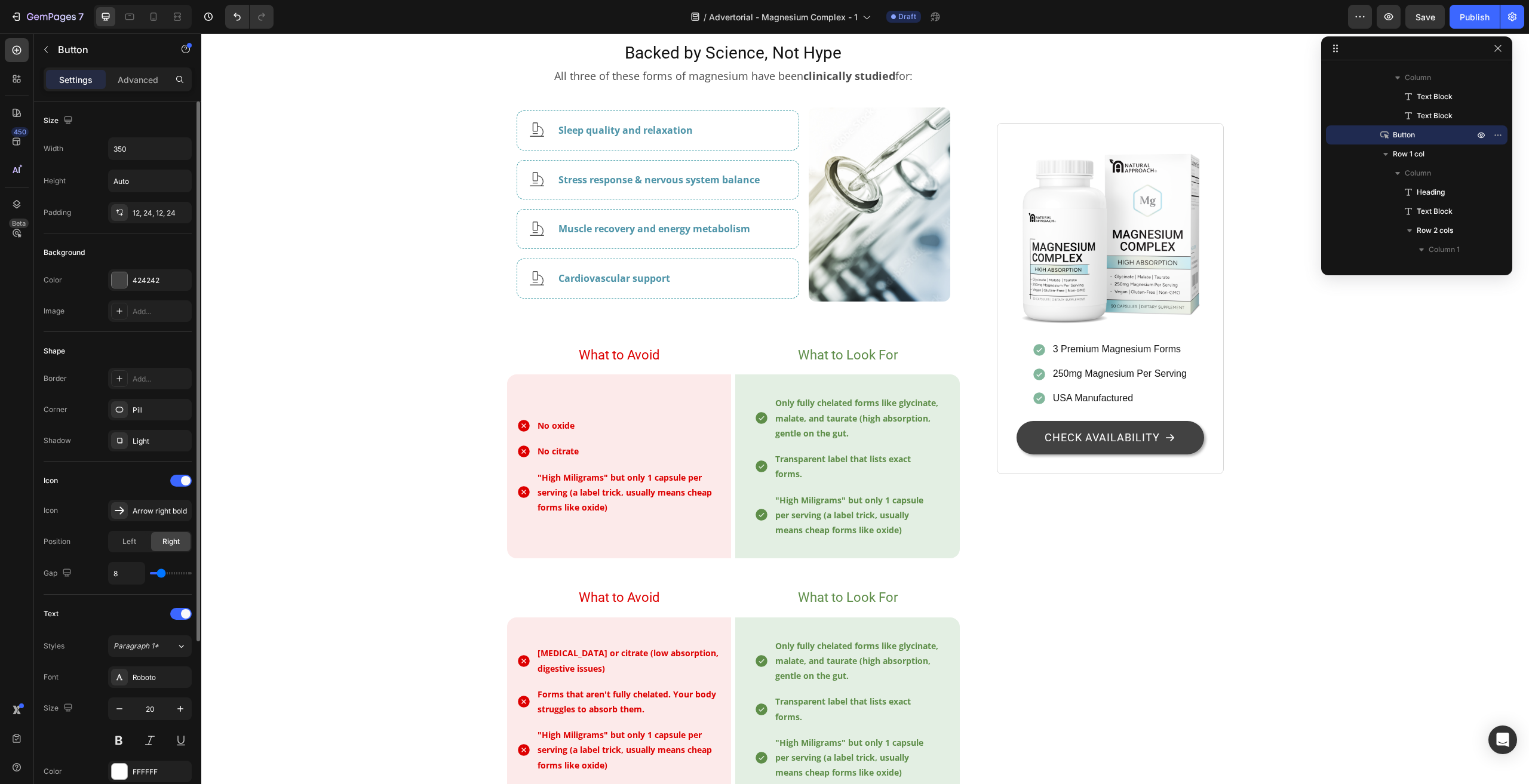
drag, startPoint x: 736, startPoint y: 277, endPoint x: 748, endPoint y: 272, distance: 13.0
click at [748, 8] on div "40" at bounding box center [734, 8] width 453 height 0
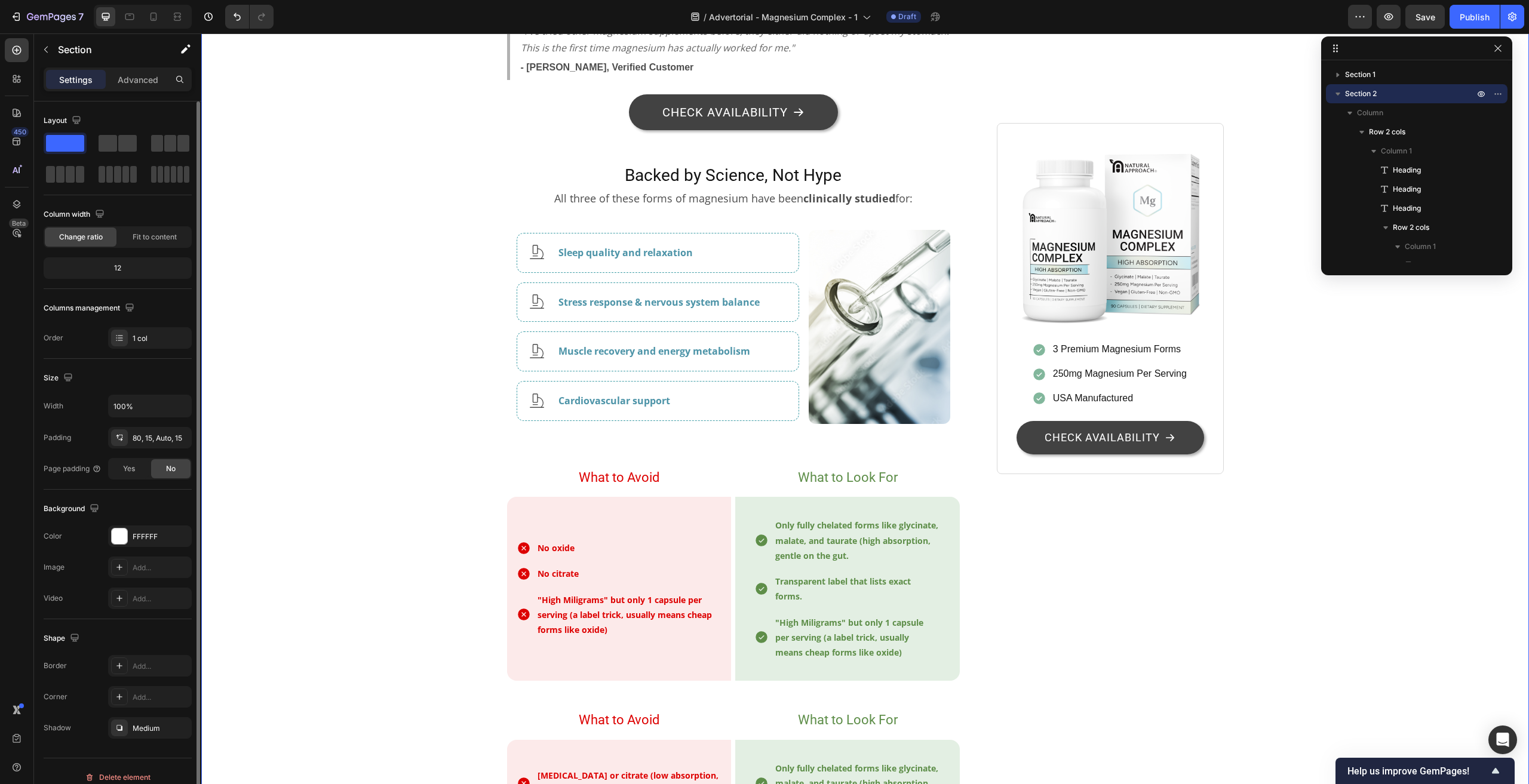
scroll to position [1970, 0]
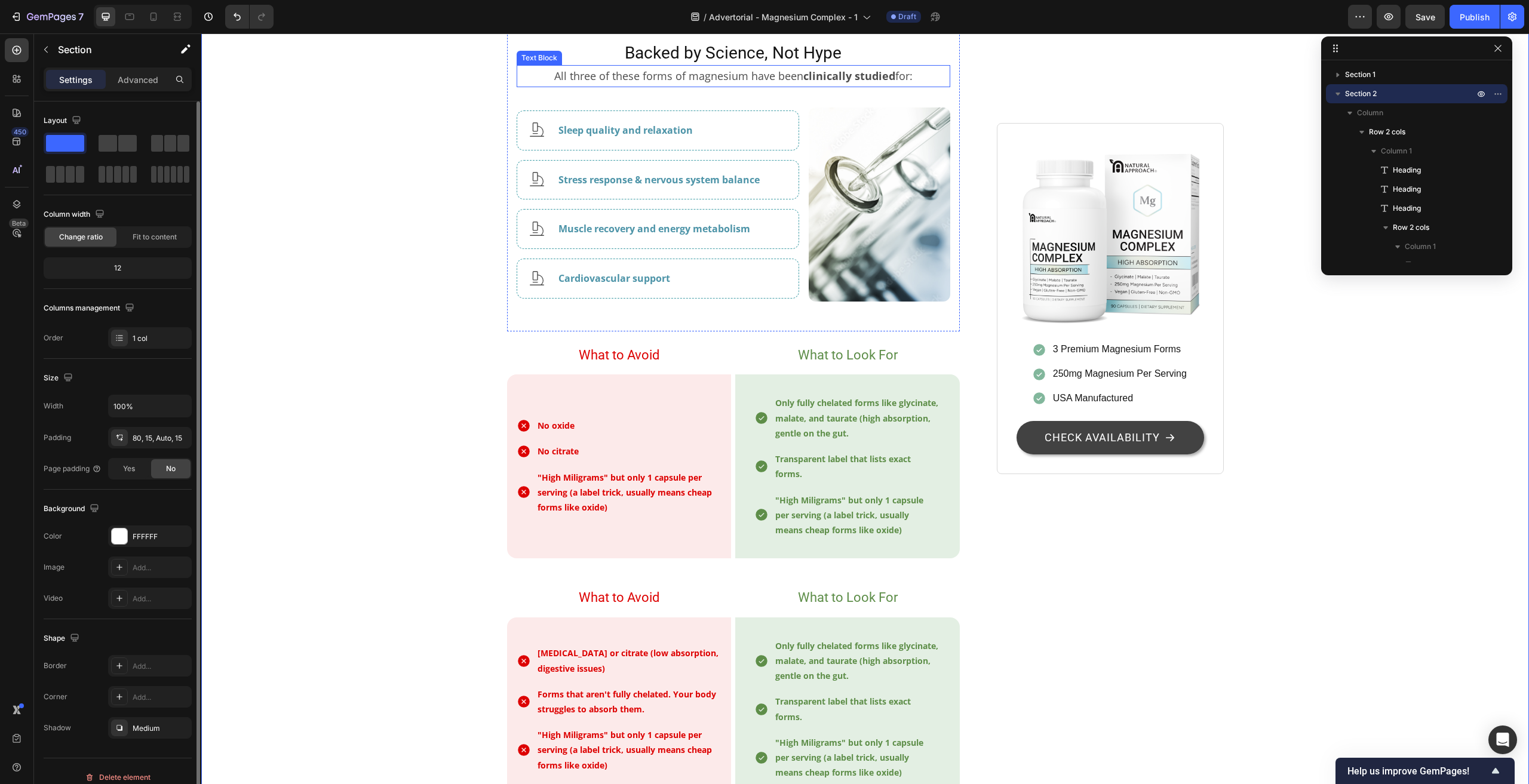
click at [685, 86] on p "All three of these forms of magnesium have been clinically studied for:" at bounding box center [733, 76] width 432 height 20
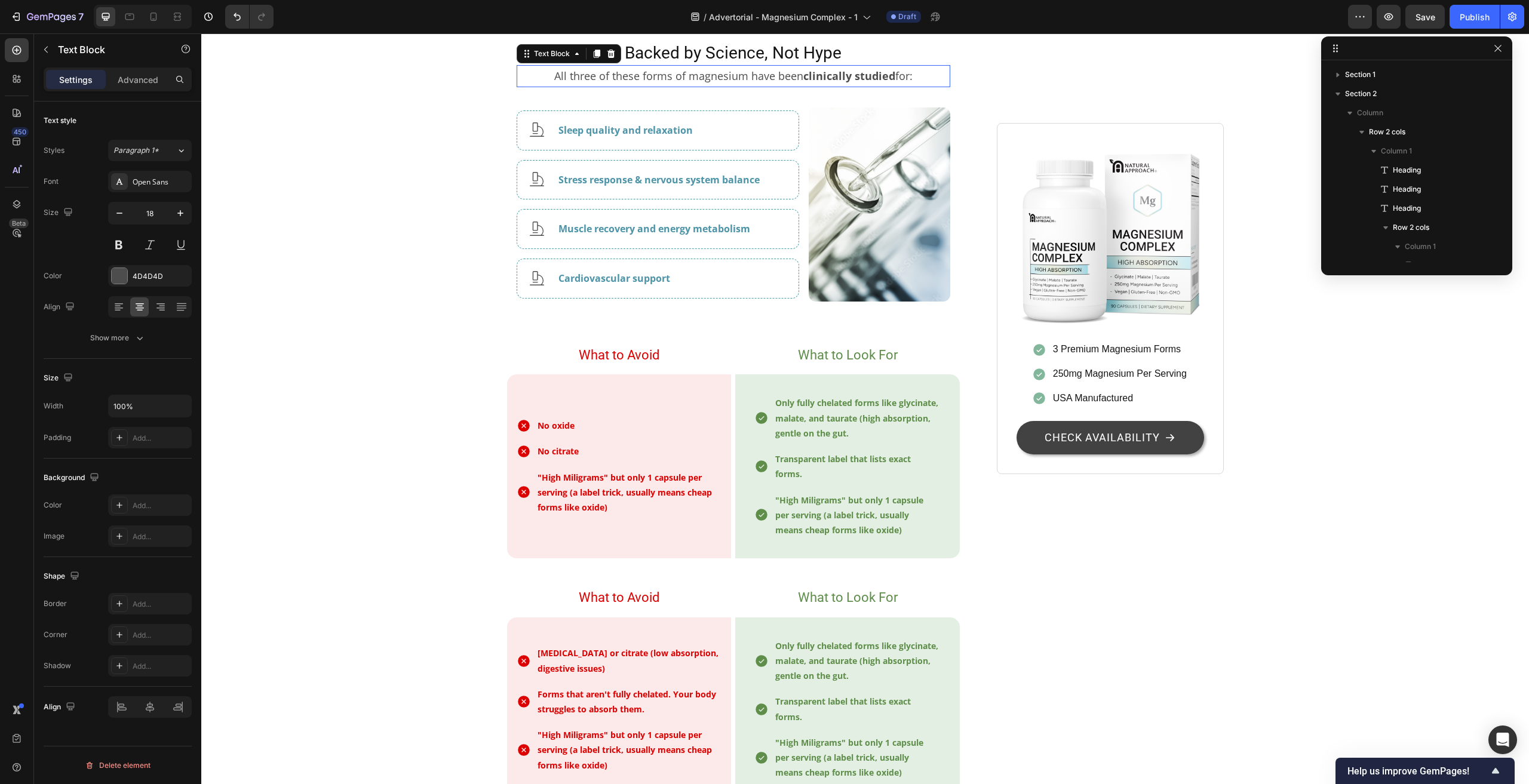
click at [685, 86] on p "All three of these forms of magnesium have been clinically studied for:" at bounding box center [733, 76] width 432 height 20
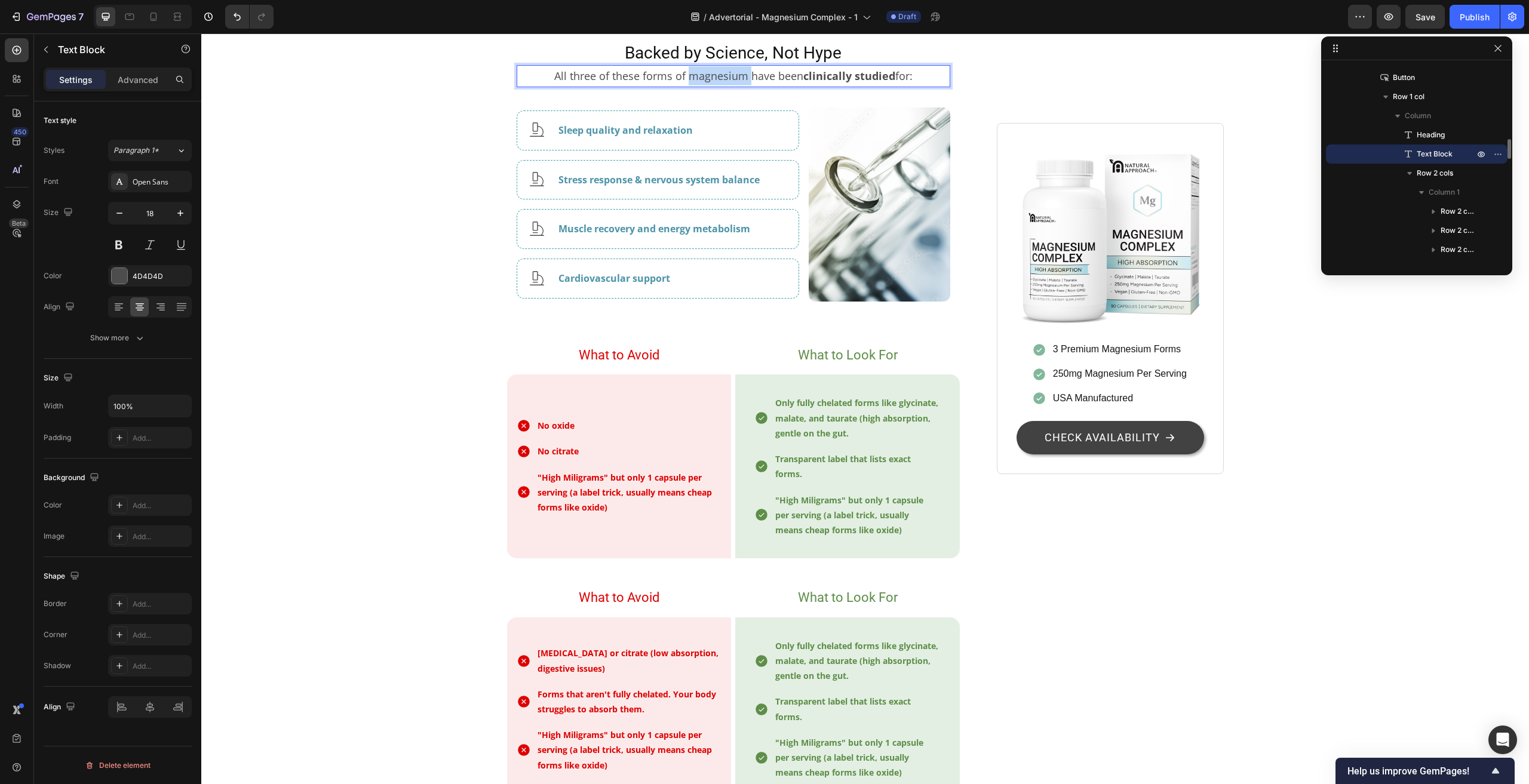
click at [685, 86] on p "All three of these forms of magnesium have been clinically studied for:" at bounding box center [733, 76] width 432 height 20
click at [814, 86] on p "Magnesium glycinate, malate, and taurate have been clinically studied for:" at bounding box center [733, 76] width 432 height 20
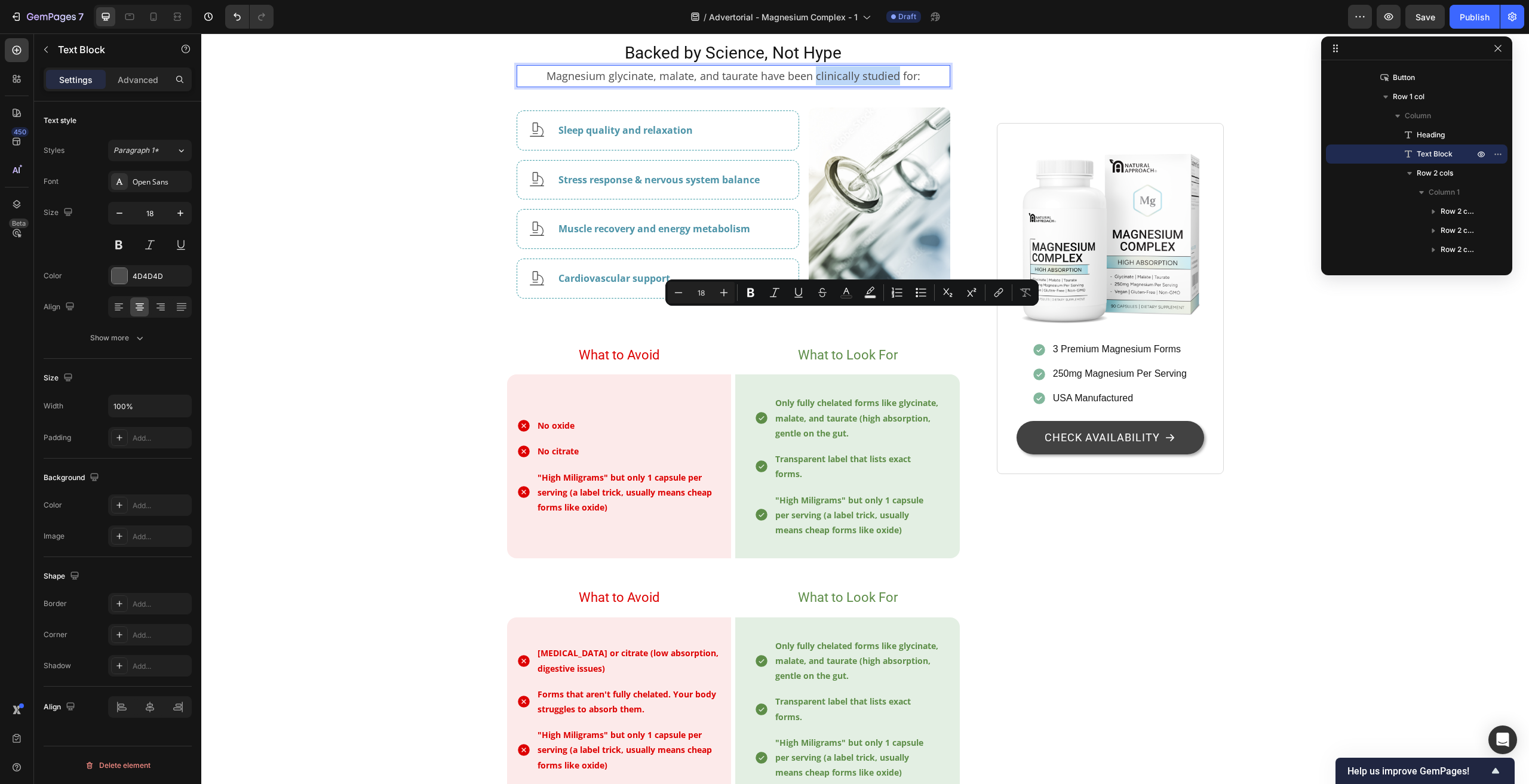
drag, startPoint x: 813, startPoint y: 316, endPoint x: 892, endPoint y: 320, distance: 79.1
click at [892, 86] on p "Magnesium glycinate, malate, and taurate have been clinically studied for:" at bounding box center [733, 76] width 432 height 20
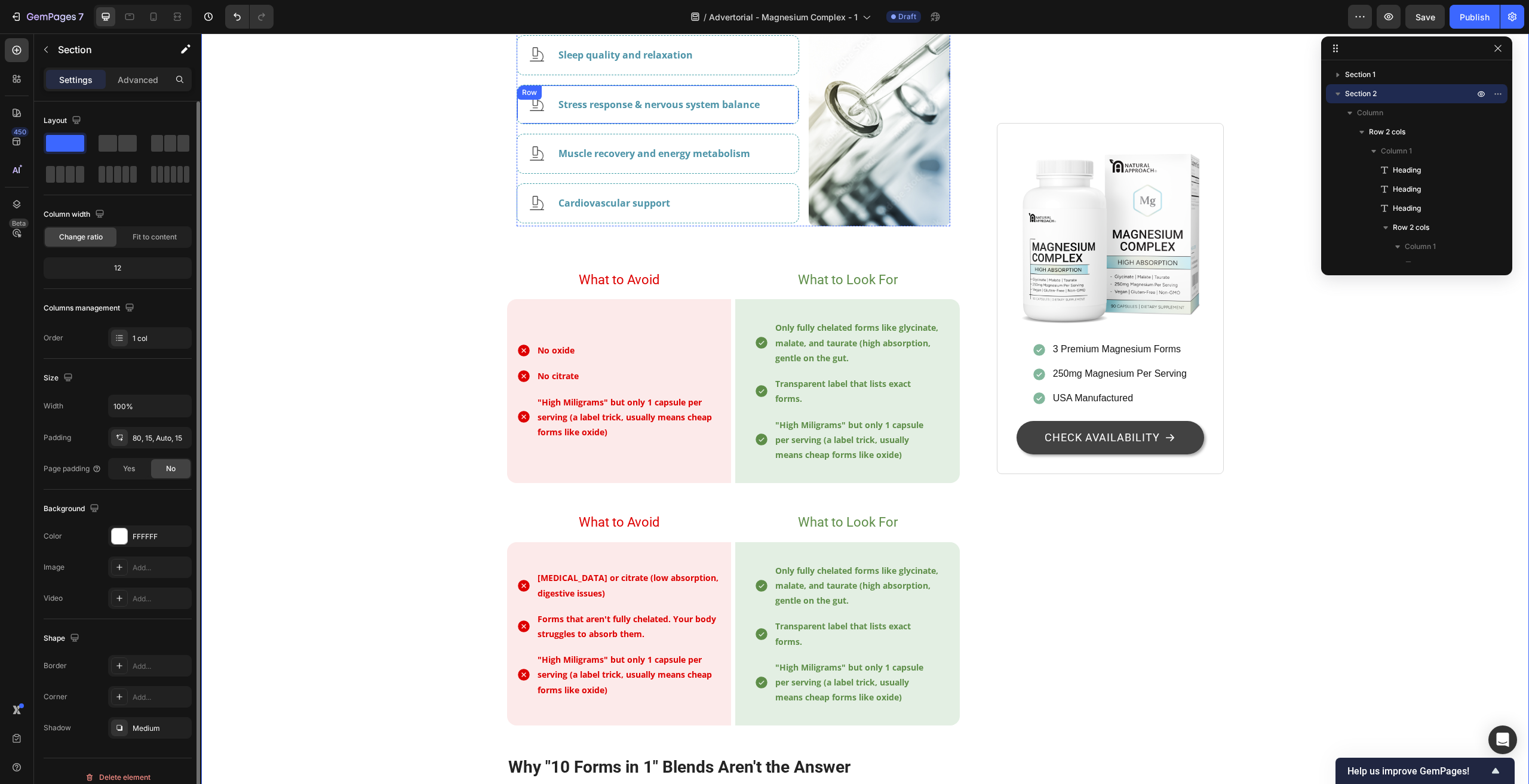
scroll to position [2209, 0]
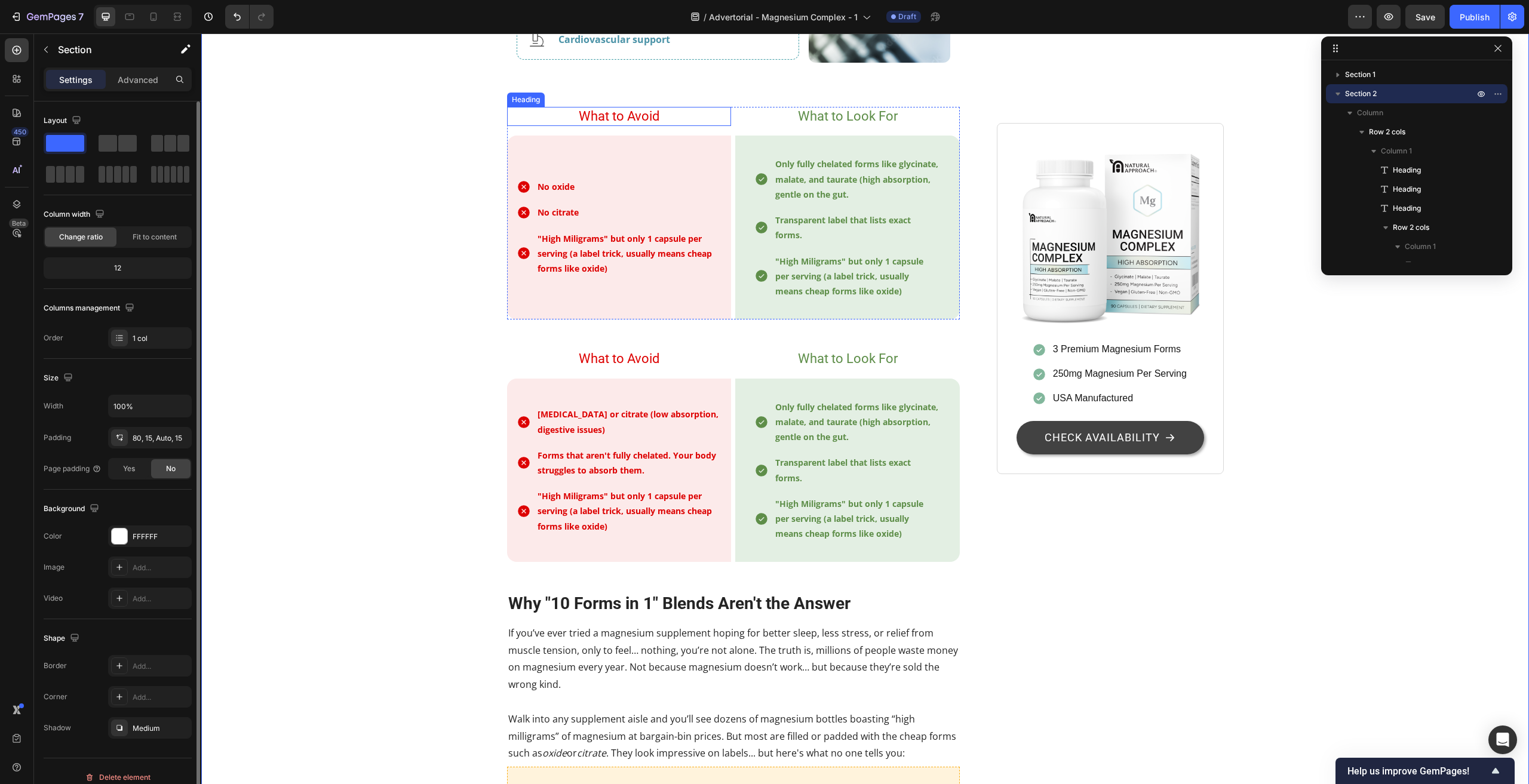
click at [690, 126] on h2 "What to Avoid" at bounding box center [619, 116] width 225 height 20
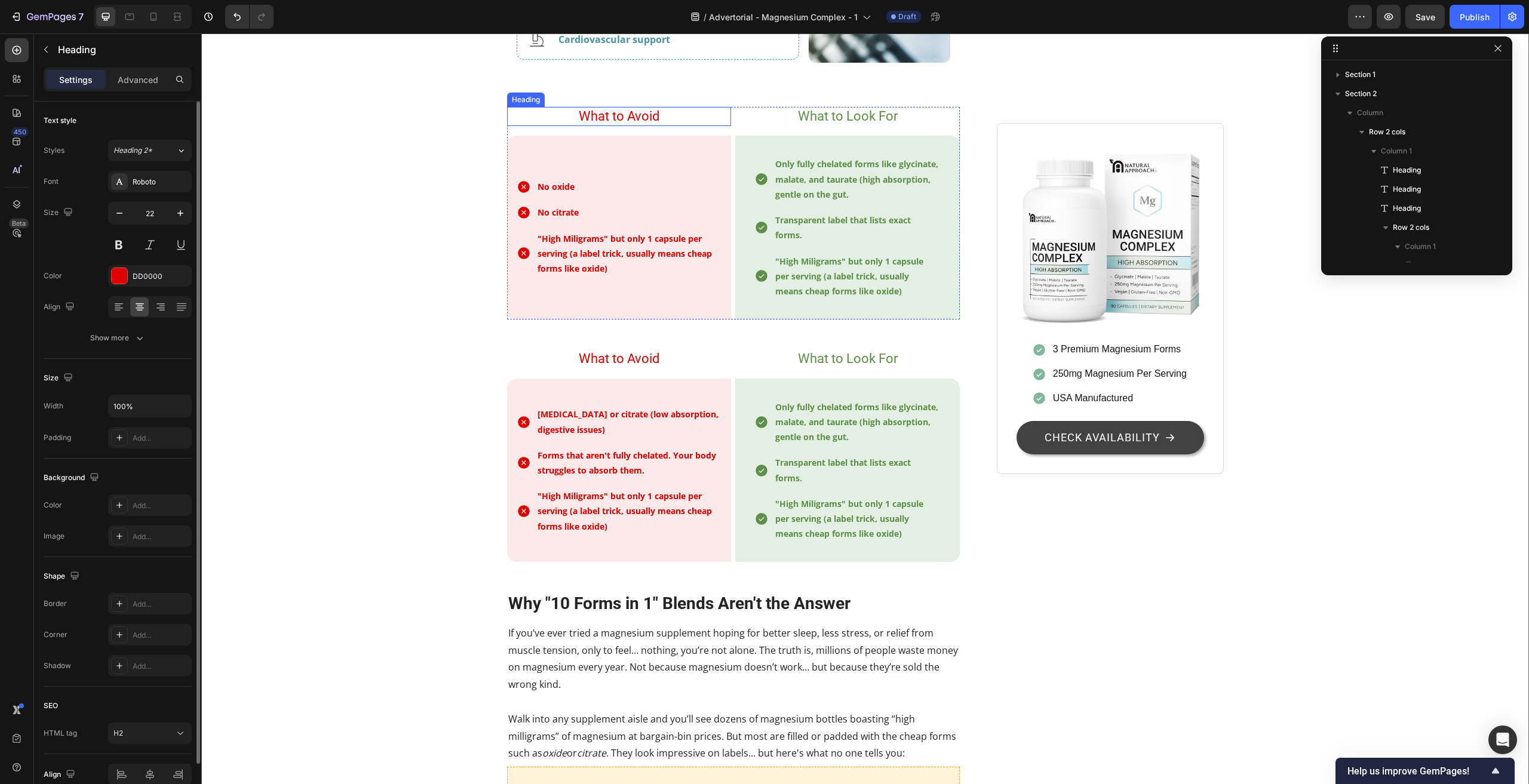
scroll to position [953, 0]
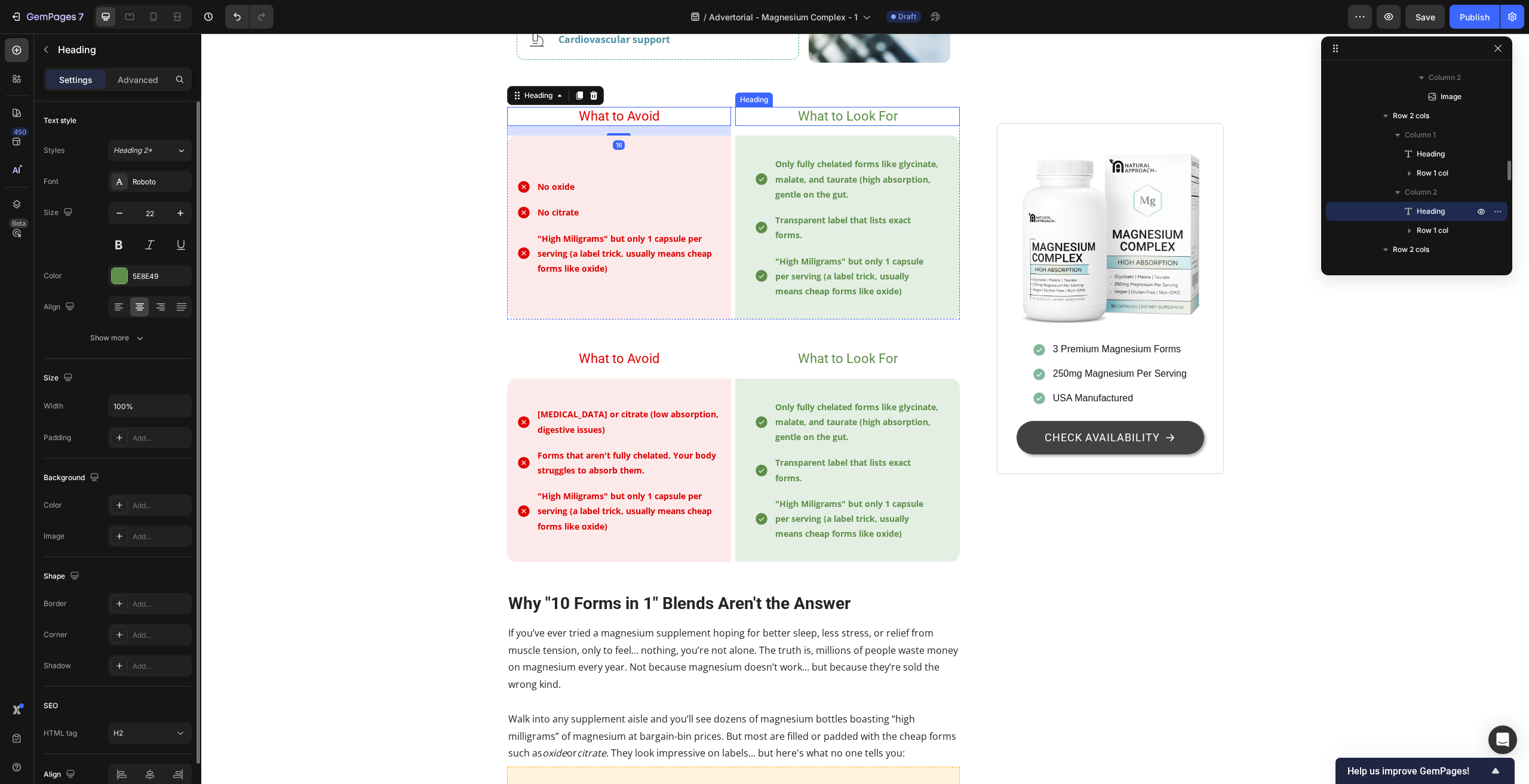
click at [746, 126] on h2 "What to Look For" at bounding box center [847, 116] width 225 height 20
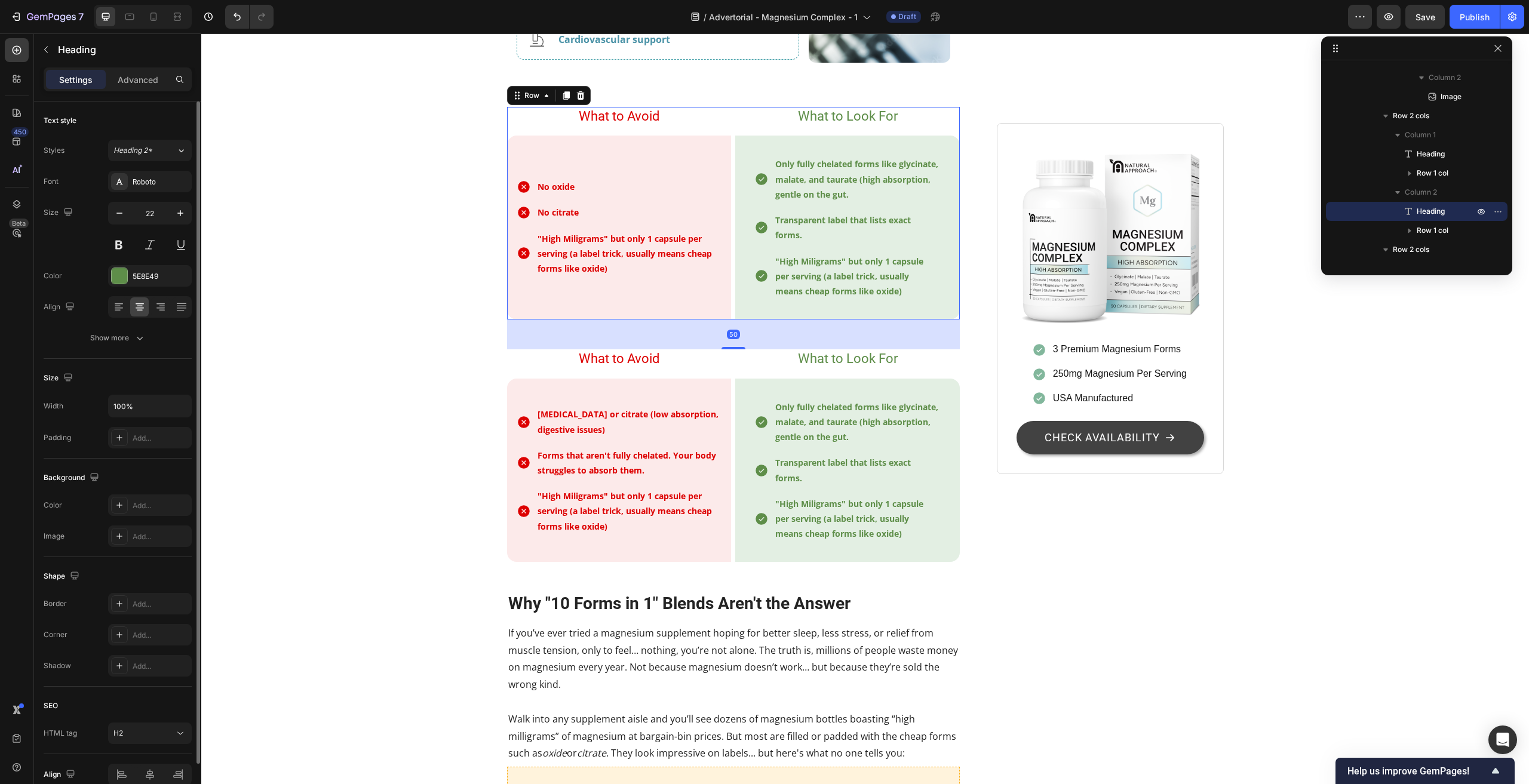
click at [726, 320] on div "What to Avoid Heading No oxide No citrate "High Miligrams" but only 1 capsule p…" at bounding box center [734, 213] width 453 height 213
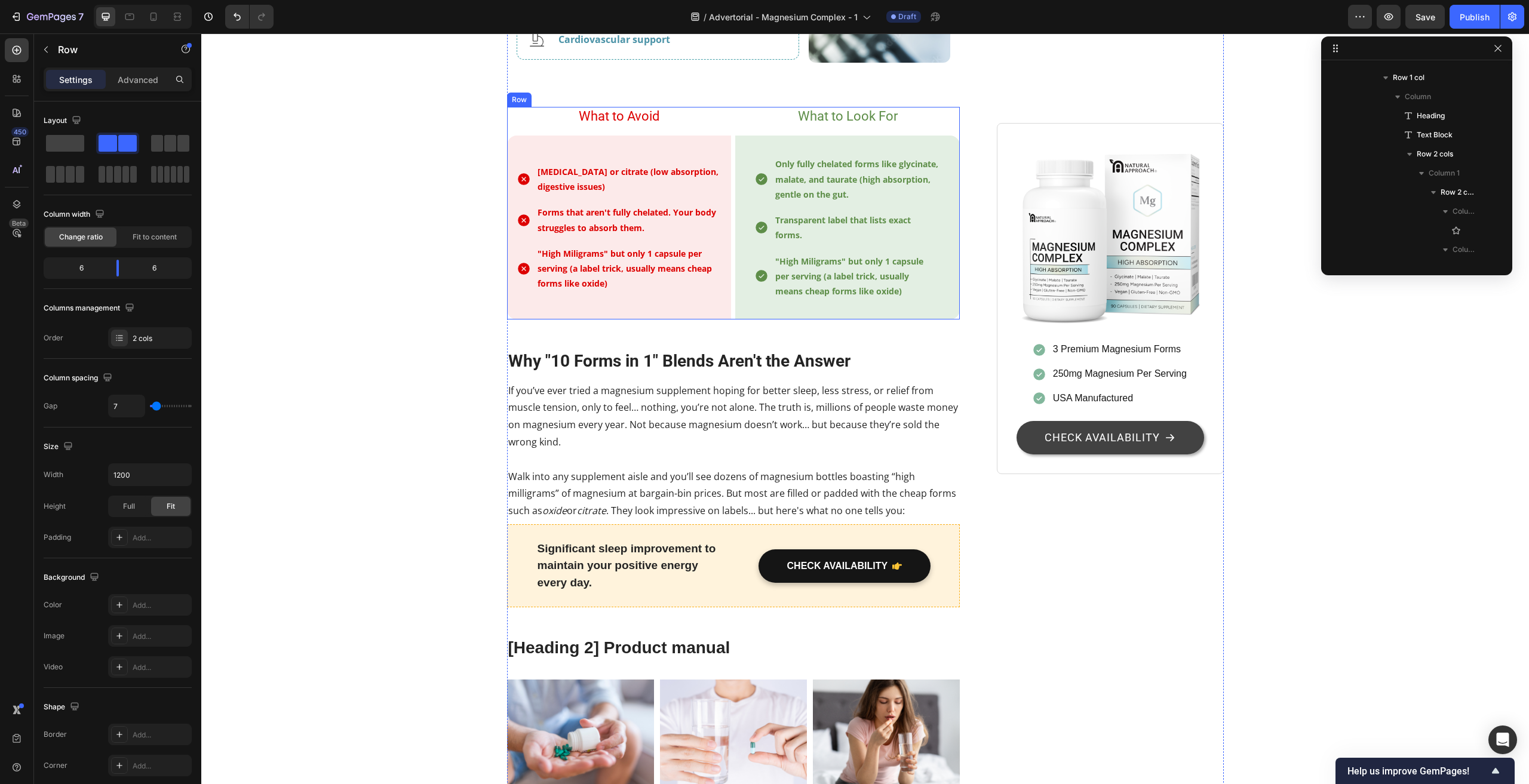
click at [730, 320] on div "What to Avoid Heading [MEDICAL_DATA] or citrate (low absorption, digestive issu…" at bounding box center [734, 213] width 453 height 213
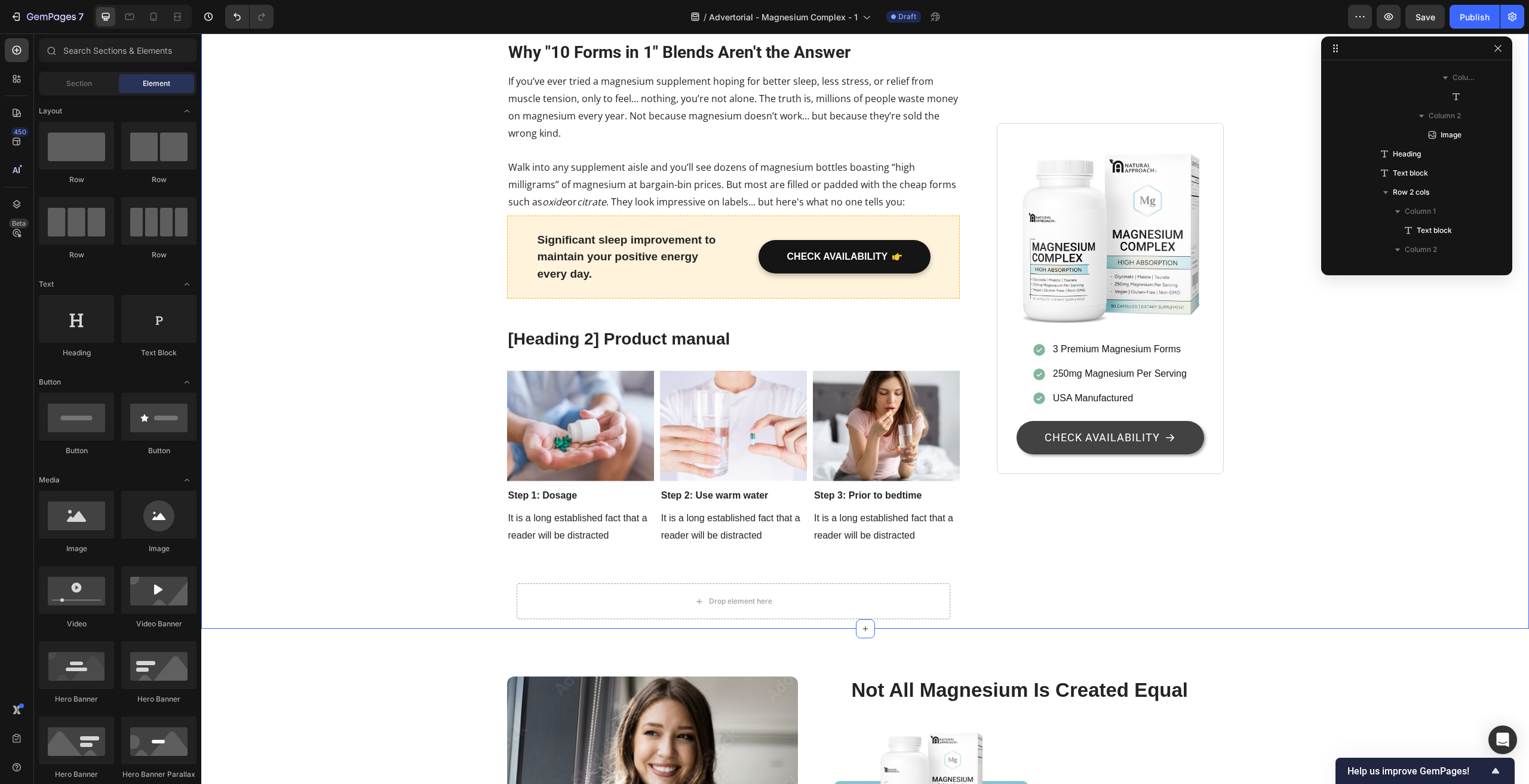
scroll to position [2448, 0]
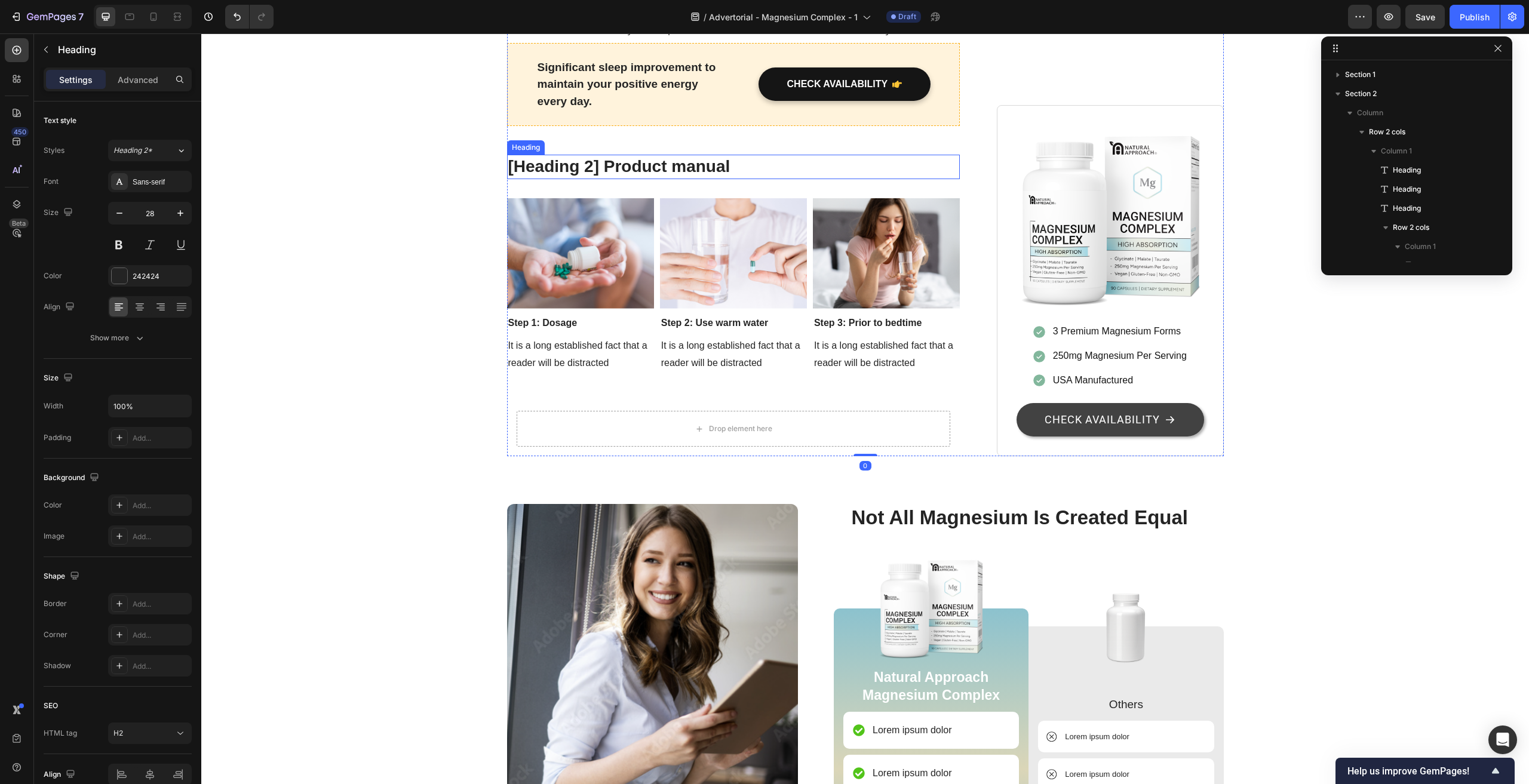
click at [585, 177] on p "[Heading 2] Product manual" at bounding box center [733, 166] width 451 height 21
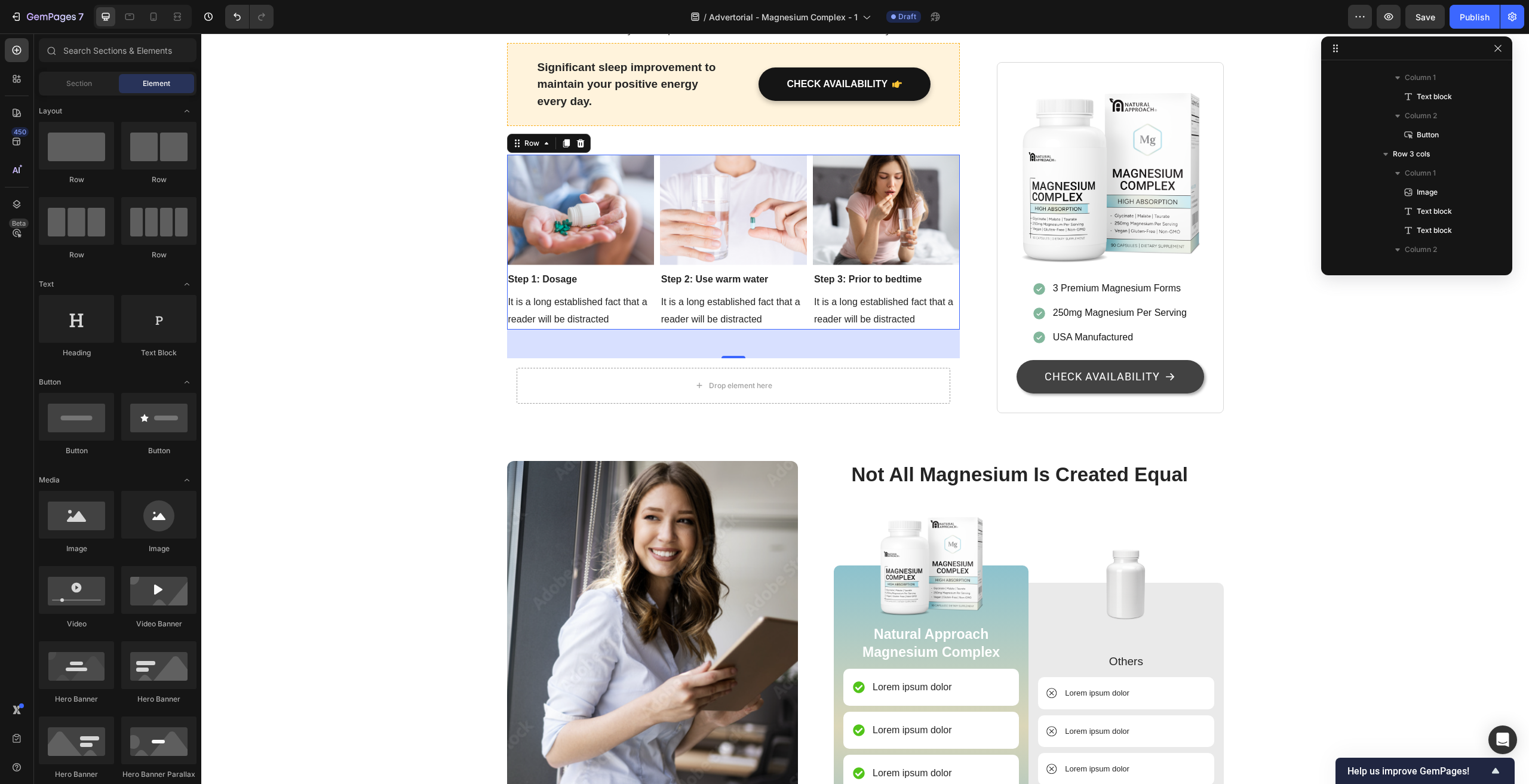
click at [652, 329] on div "Image Step 1: Dosage Text block It is a long established fact that a reader wil…" at bounding box center [734, 242] width 453 height 175
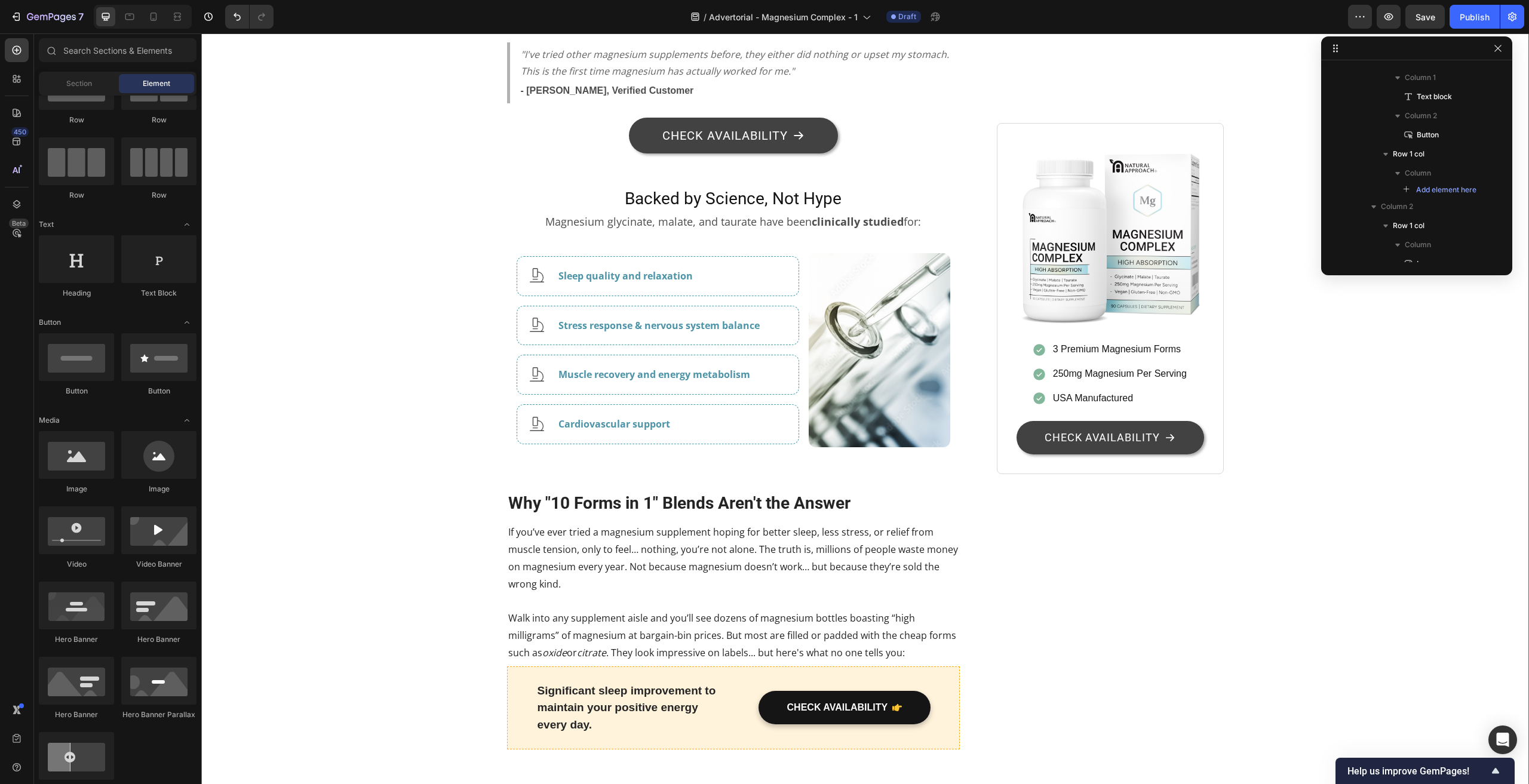
scroll to position [1791, 0]
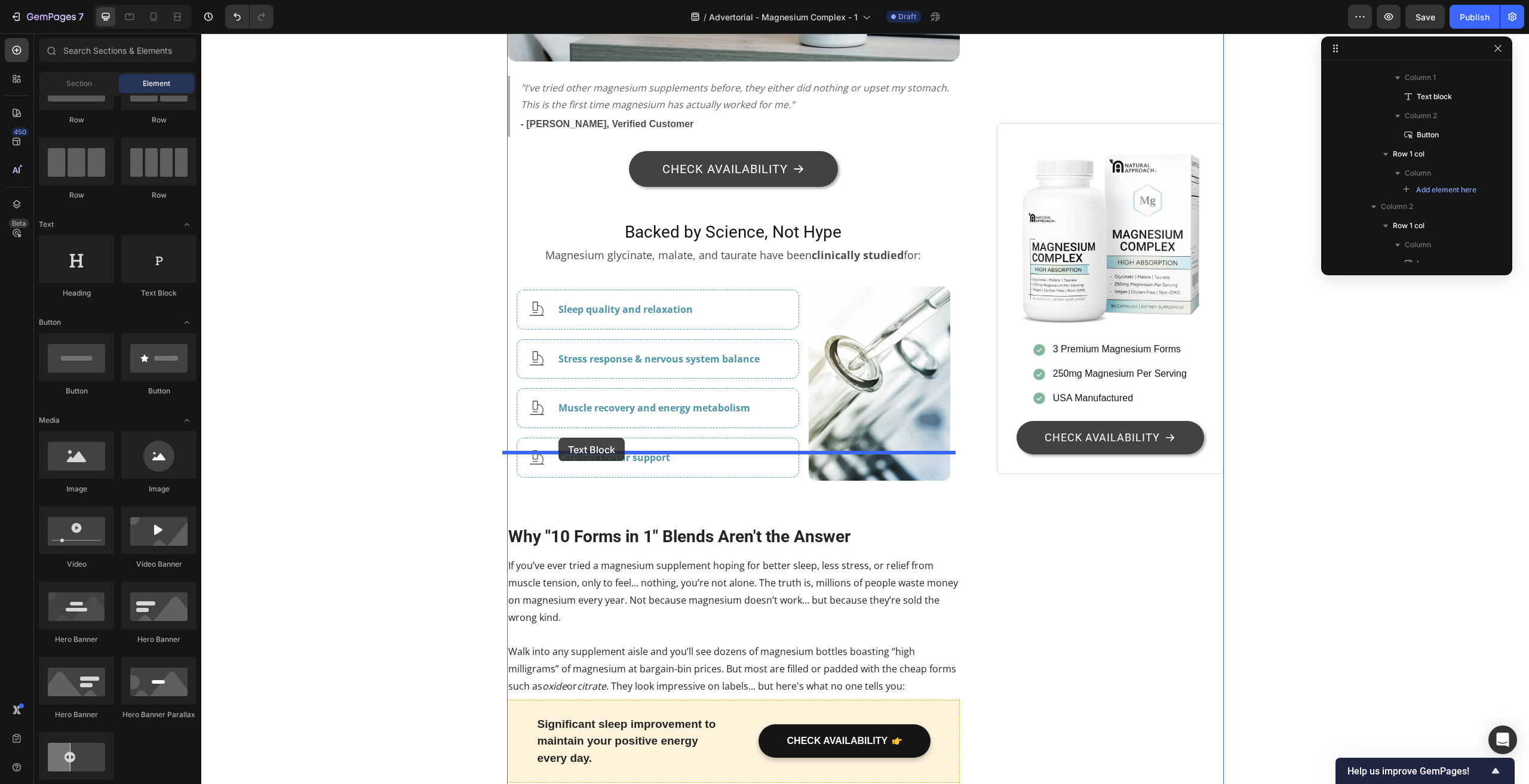
drag, startPoint x: 347, startPoint y: 291, endPoint x: 558, endPoint y: 438, distance: 257.2
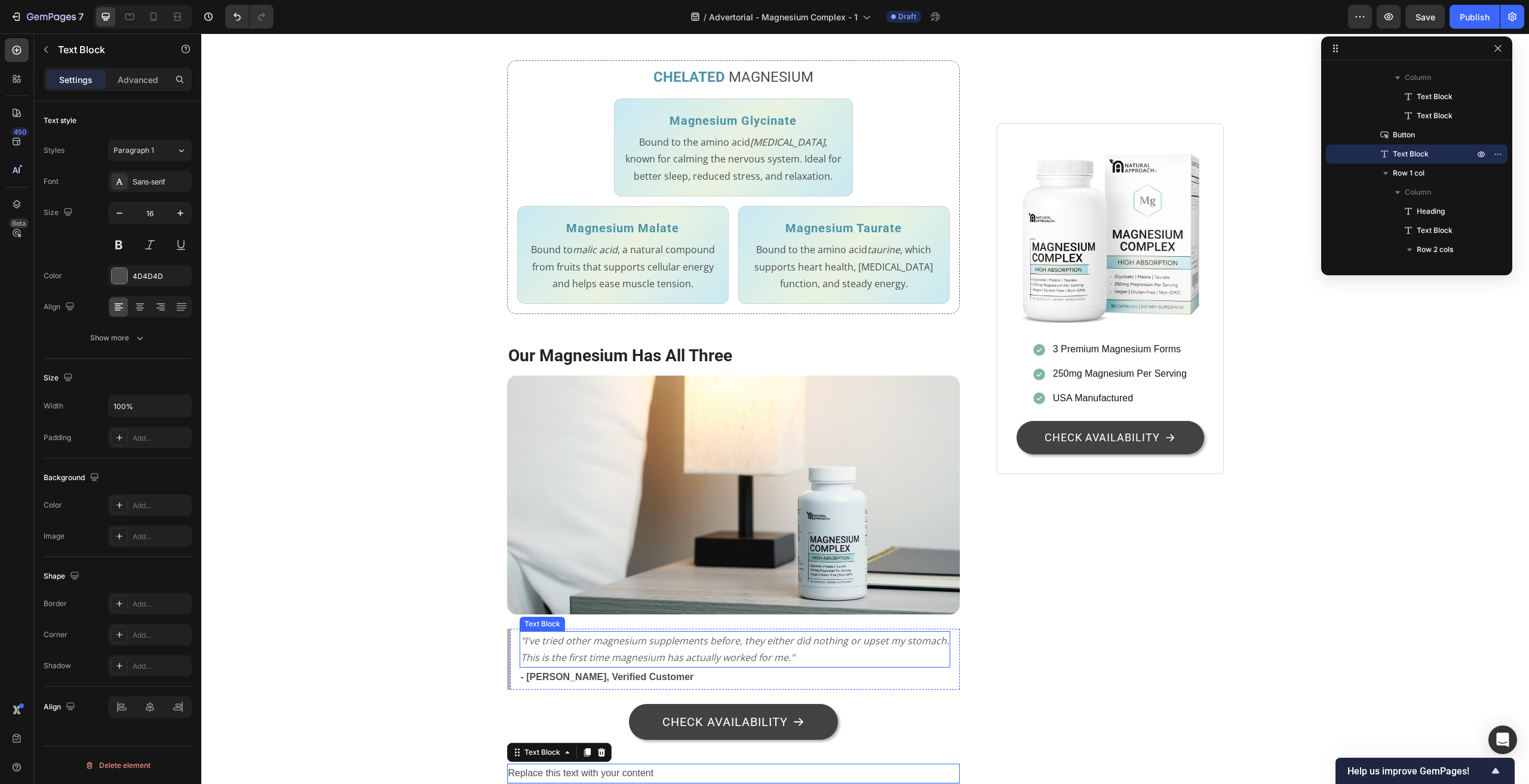
scroll to position [1195, 0]
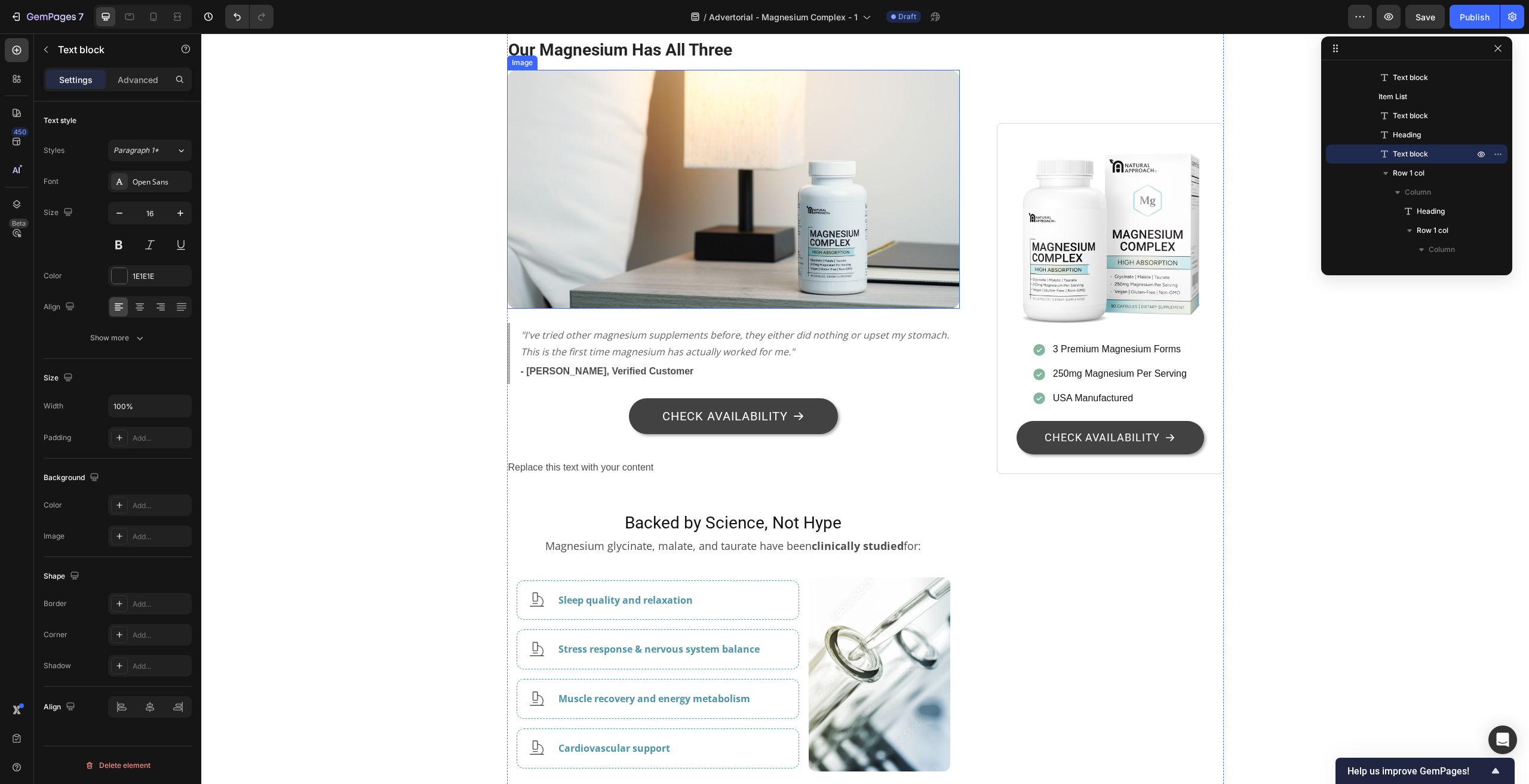
scroll to position [1313, 0]
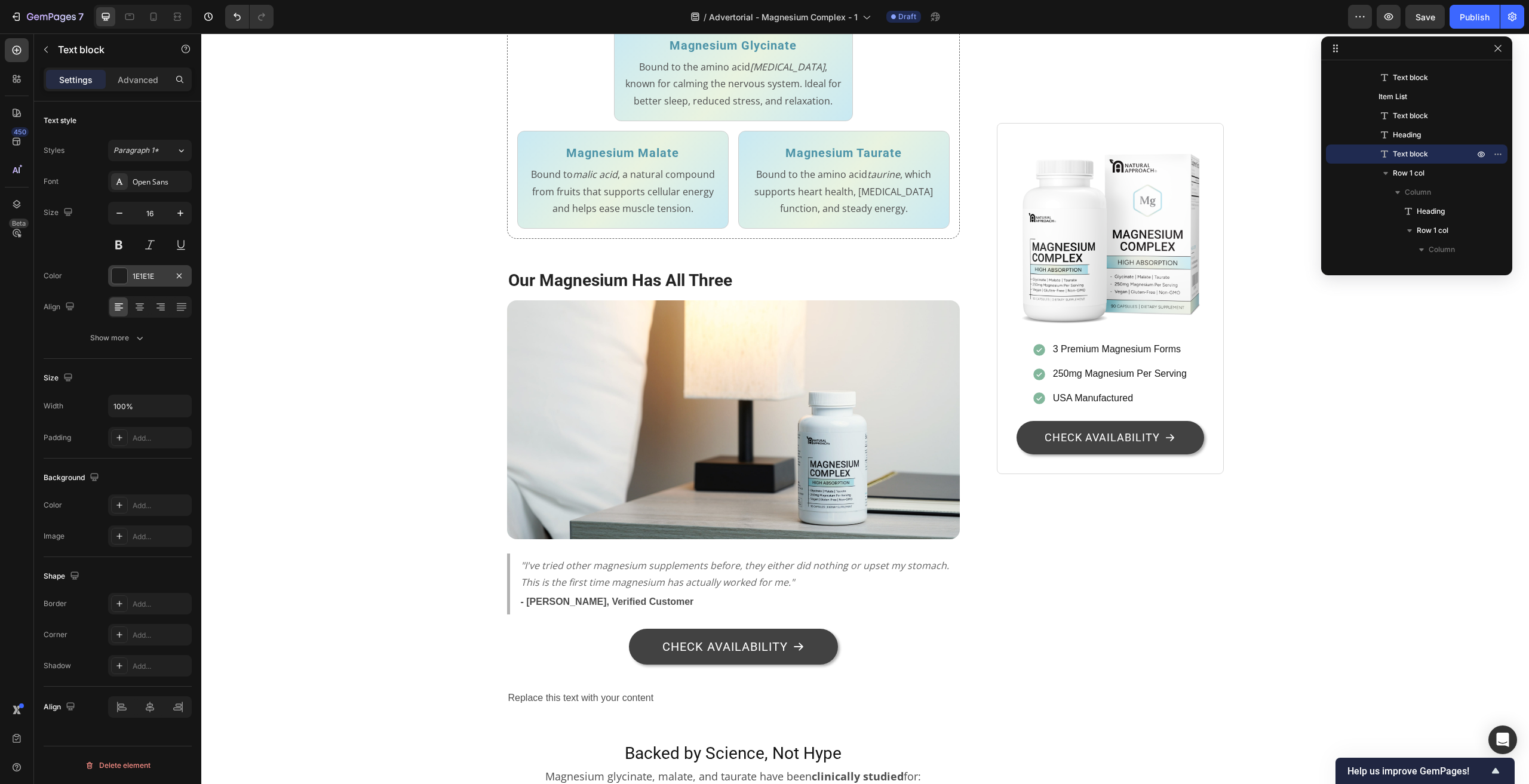
click at [164, 283] on div "1E1E1E" at bounding box center [149, 275] width 84 height 21
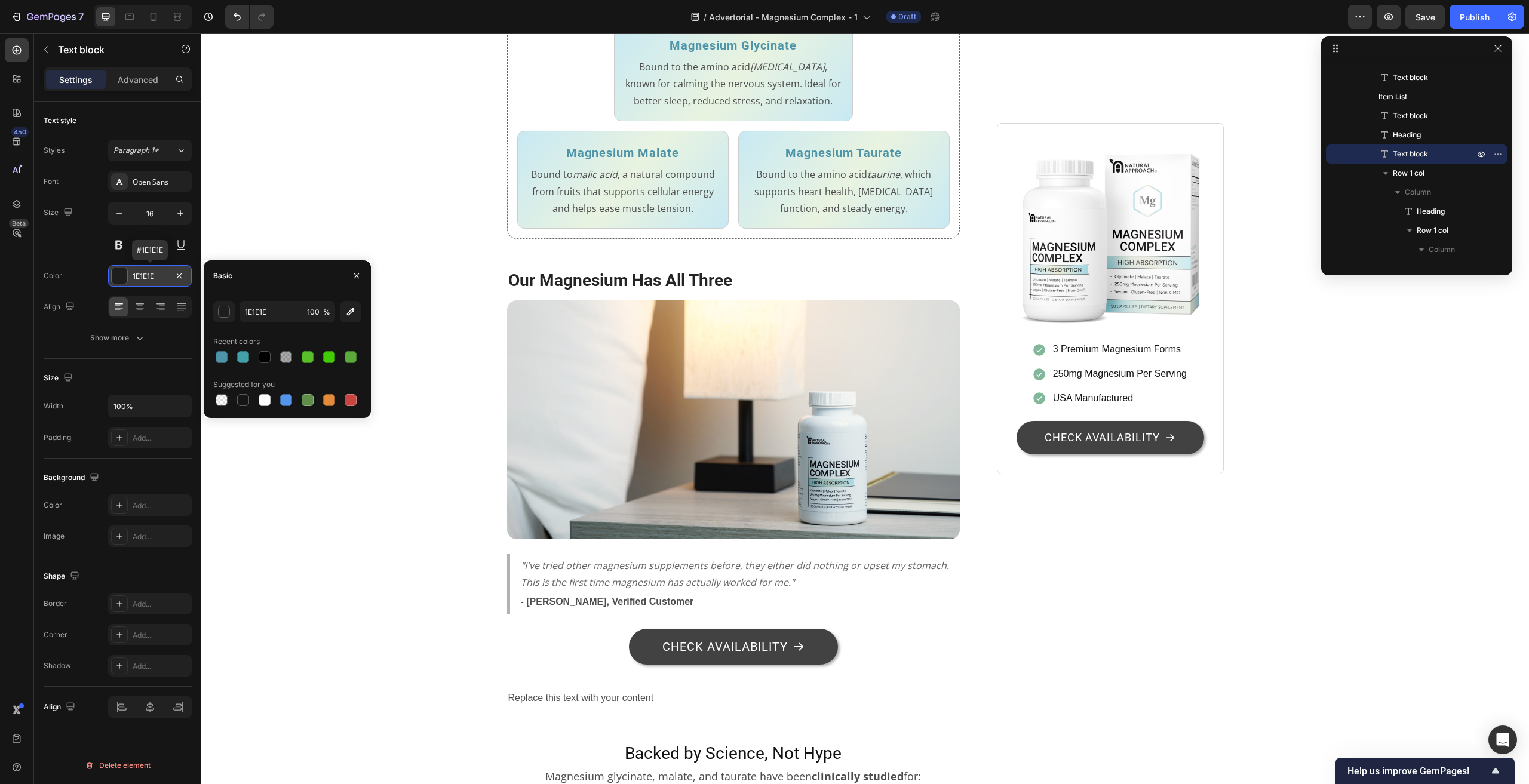
click at [152, 276] on div "1E1E1E" at bounding box center [149, 277] width 35 height 11
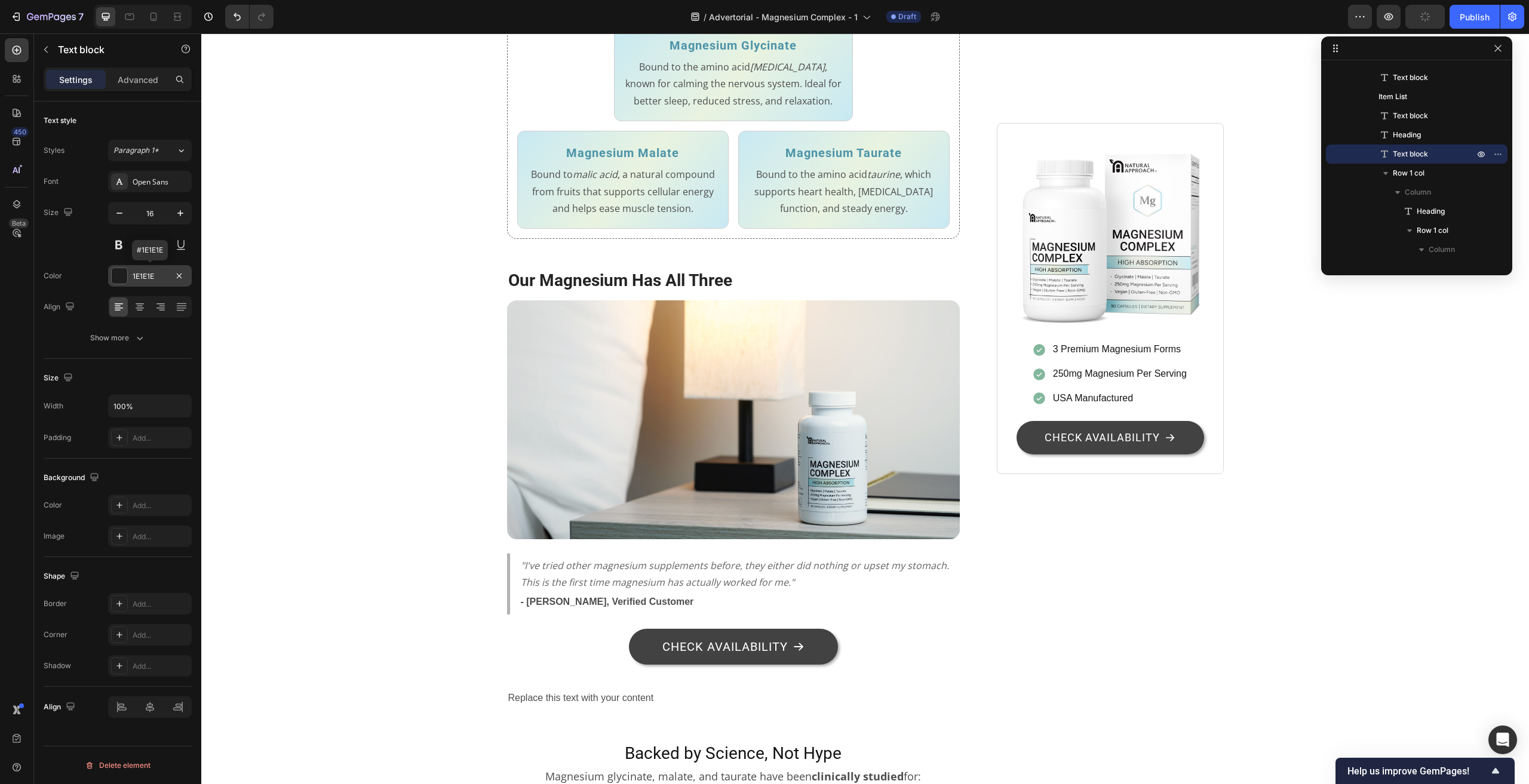
click at [152, 276] on div "1E1E1E" at bounding box center [149, 277] width 35 height 11
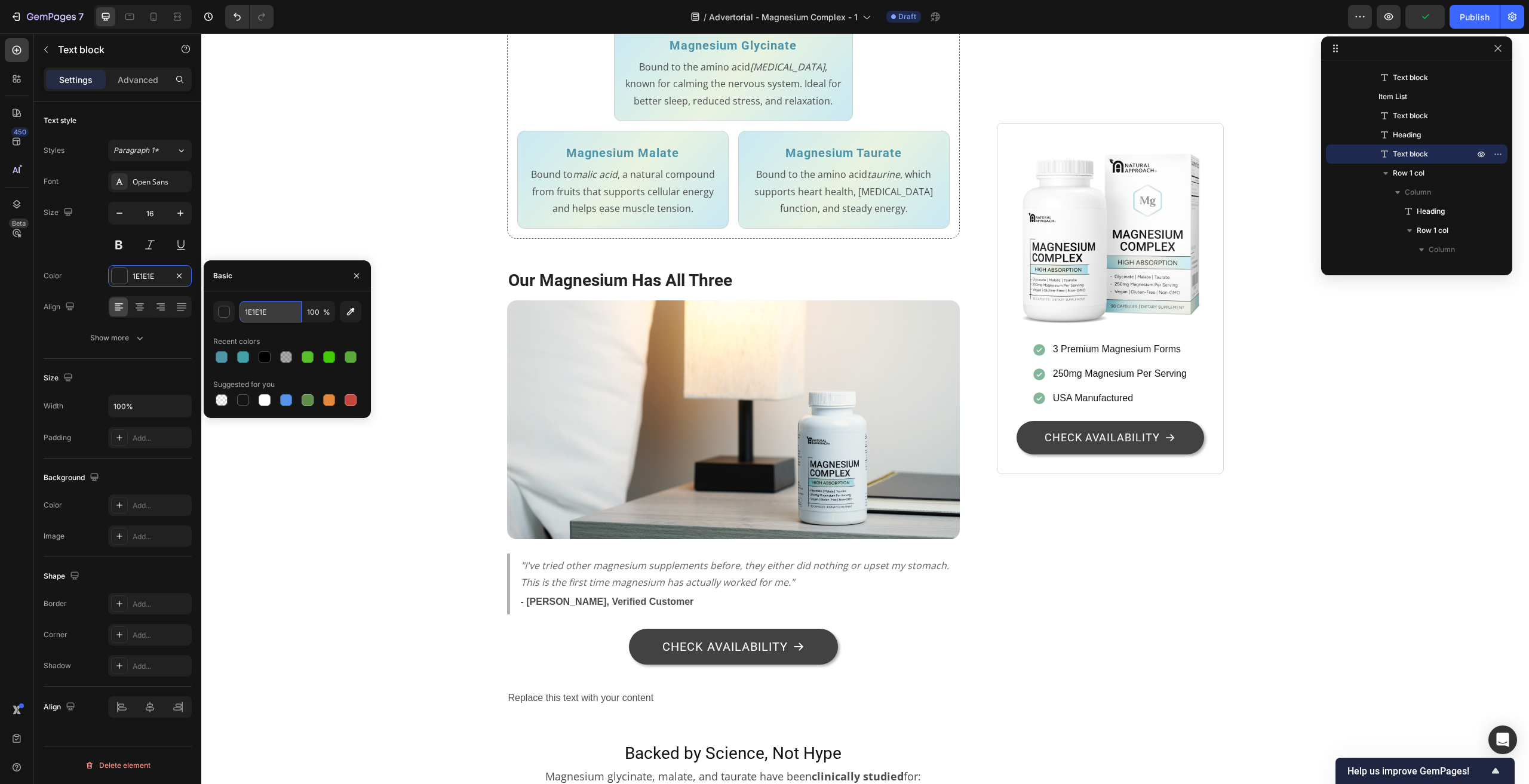
click at [254, 313] on input "1E1E1E" at bounding box center [270, 311] width 62 height 21
click at [255, 313] on input "1E1E1E" at bounding box center [270, 311] width 62 height 21
drag, startPoint x: 287, startPoint y: 311, endPoint x: 182, endPoint y: 311, distance: 105.0
click at [182, 311] on div "450 Beta Sections(18) Elements(83) Section Element Hero Section Product Detail …" at bounding box center [100, 408] width 201 height 751
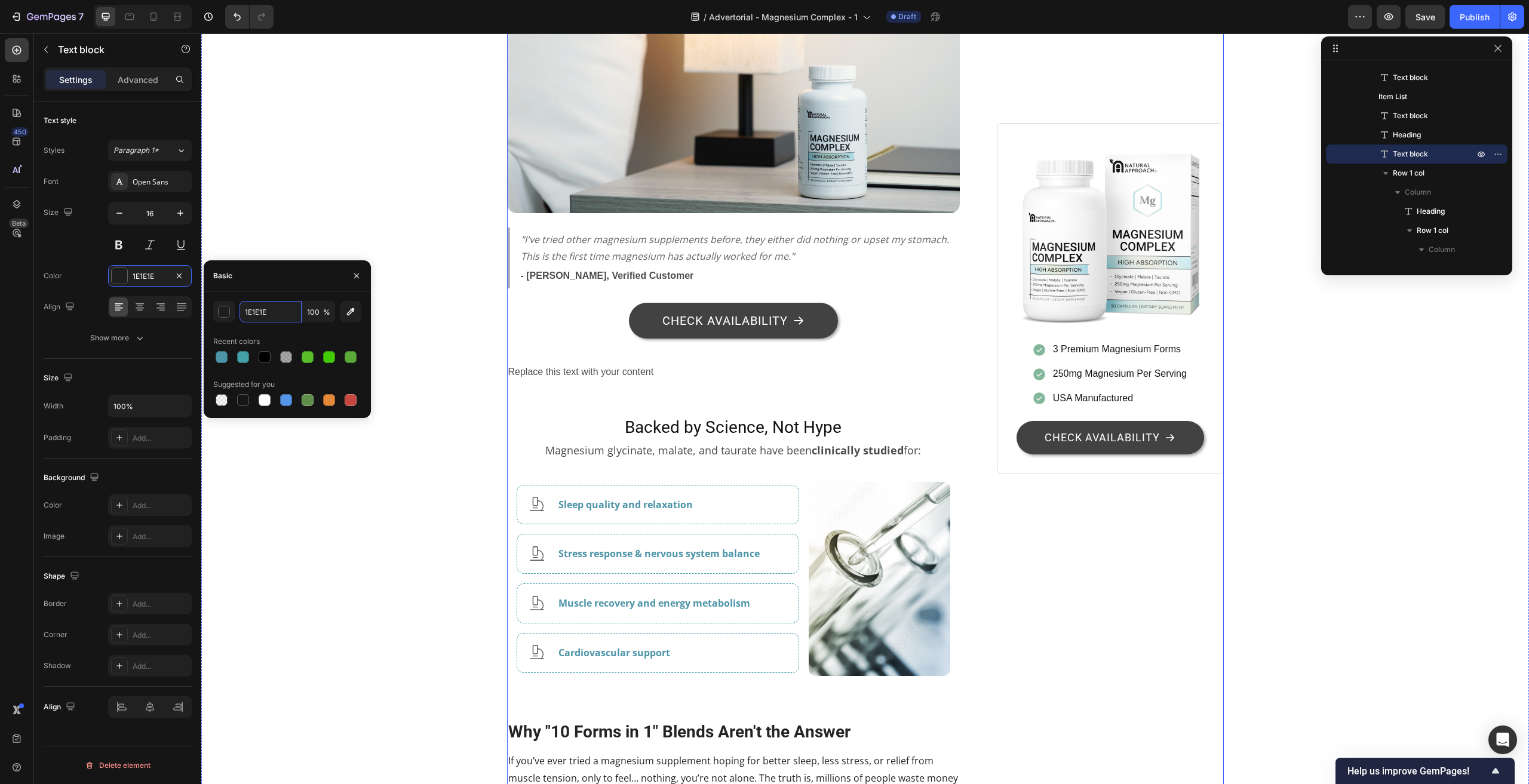
scroll to position [1612, 0]
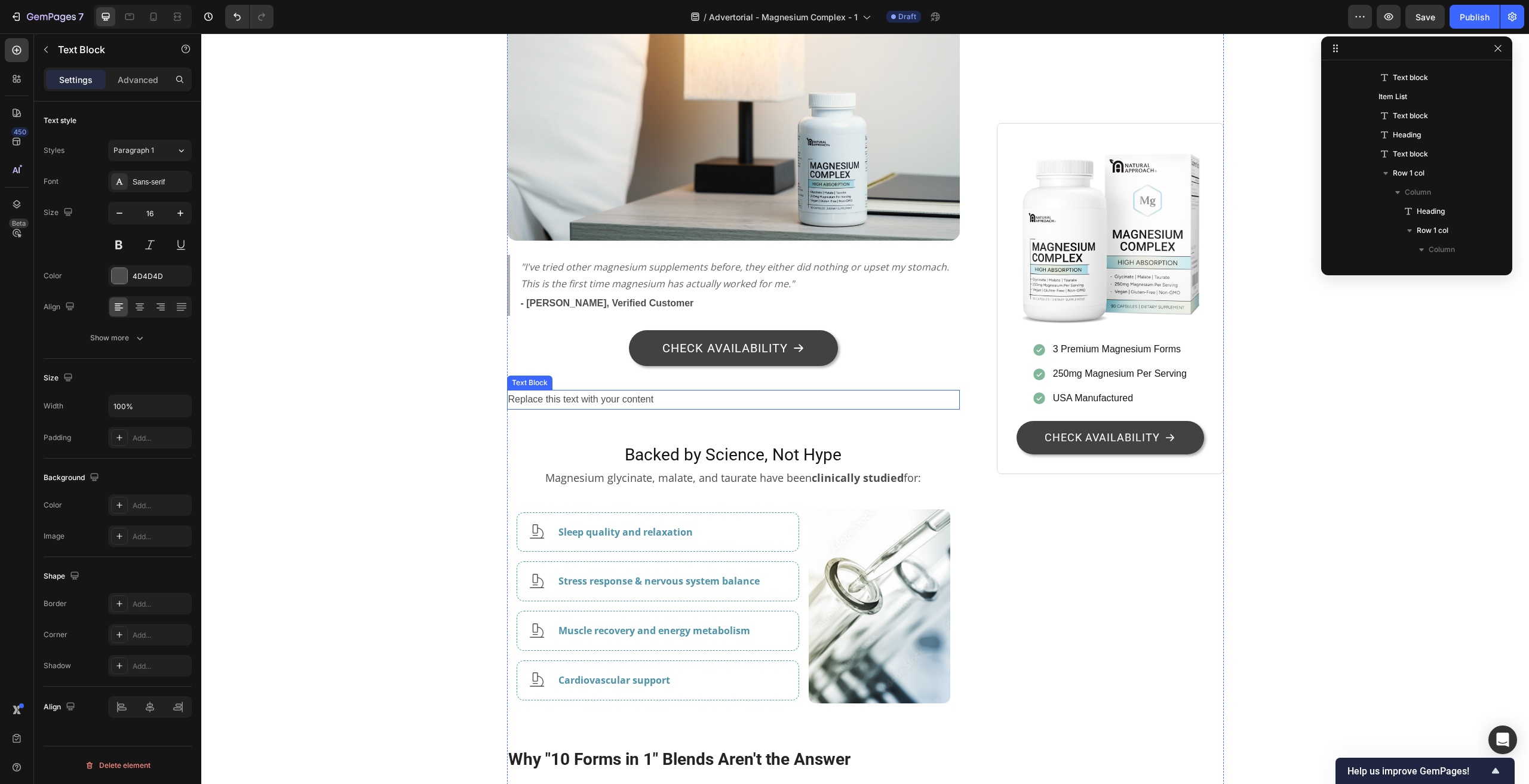
click at [568, 410] on div "Replace this text with your content" at bounding box center [734, 400] width 453 height 20
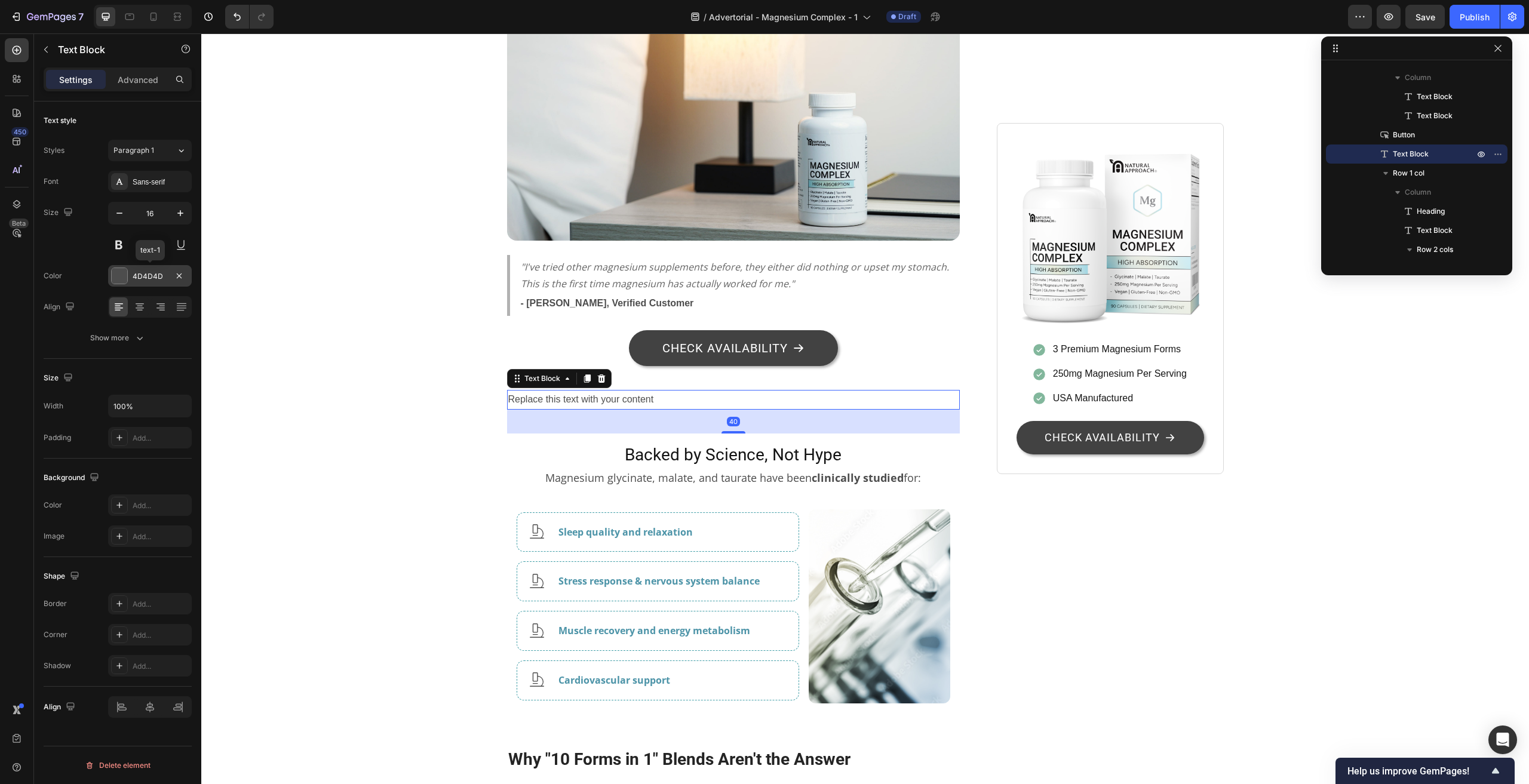
click at [151, 277] on div "4D4D4D" at bounding box center [149, 277] width 35 height 11
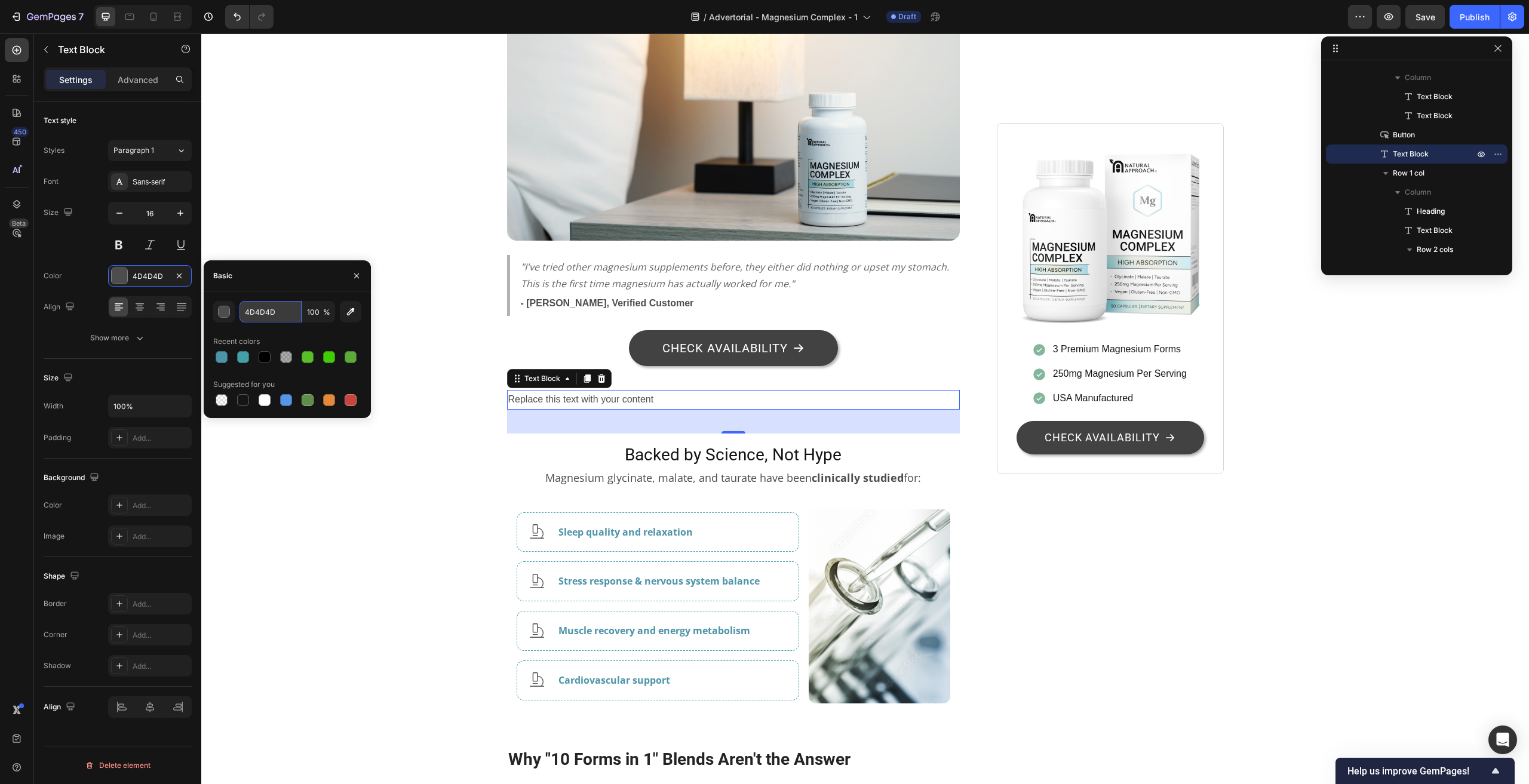
click at [278, 313] on input "4D4D4D" at bounding box center [270, 311] width 62 height 21
paste input "1E1E1E"
type input "1E1E1E"
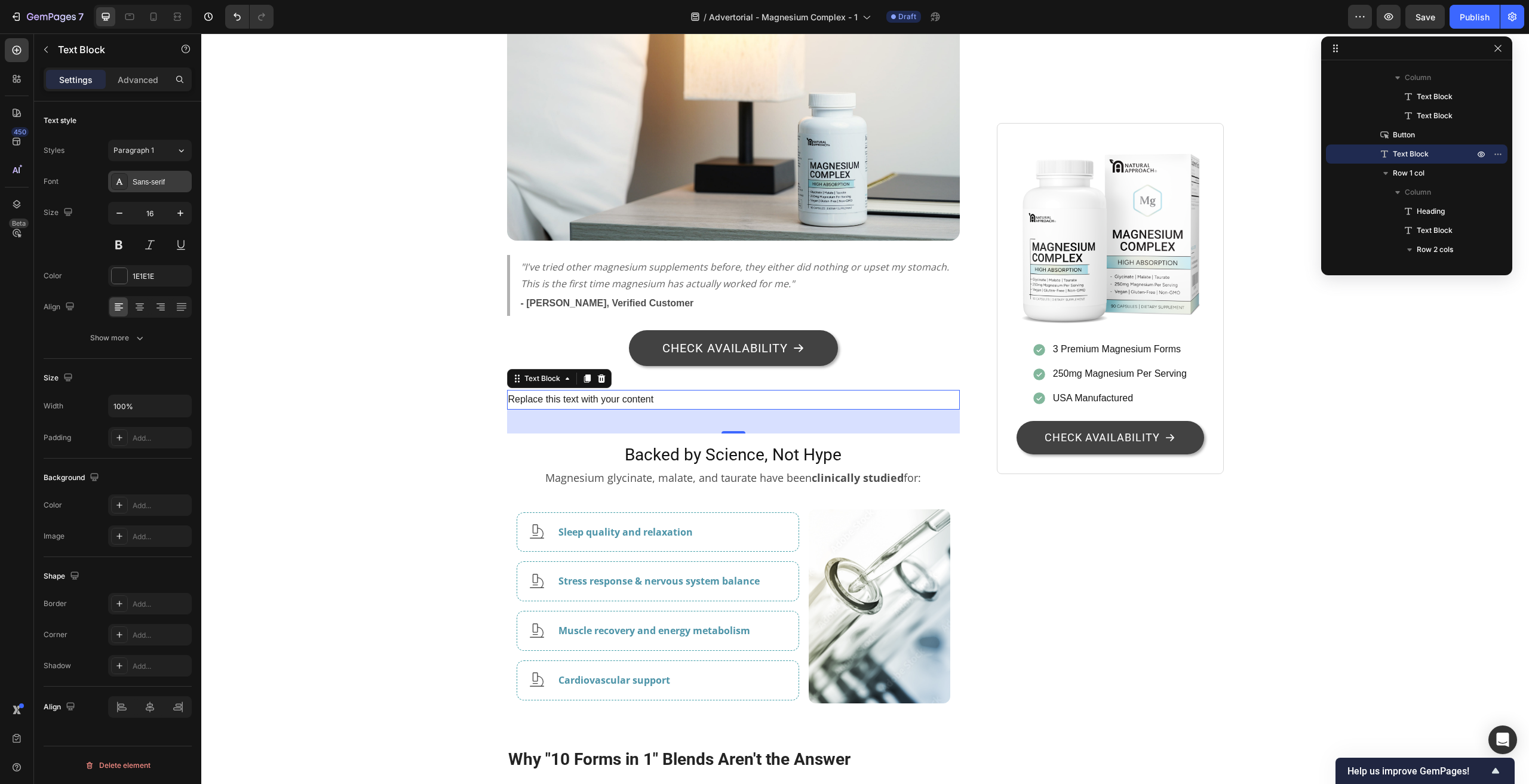
click at [146, 186] on div "Sans-serif" at bounding box center [160, 182] width 56 height 11
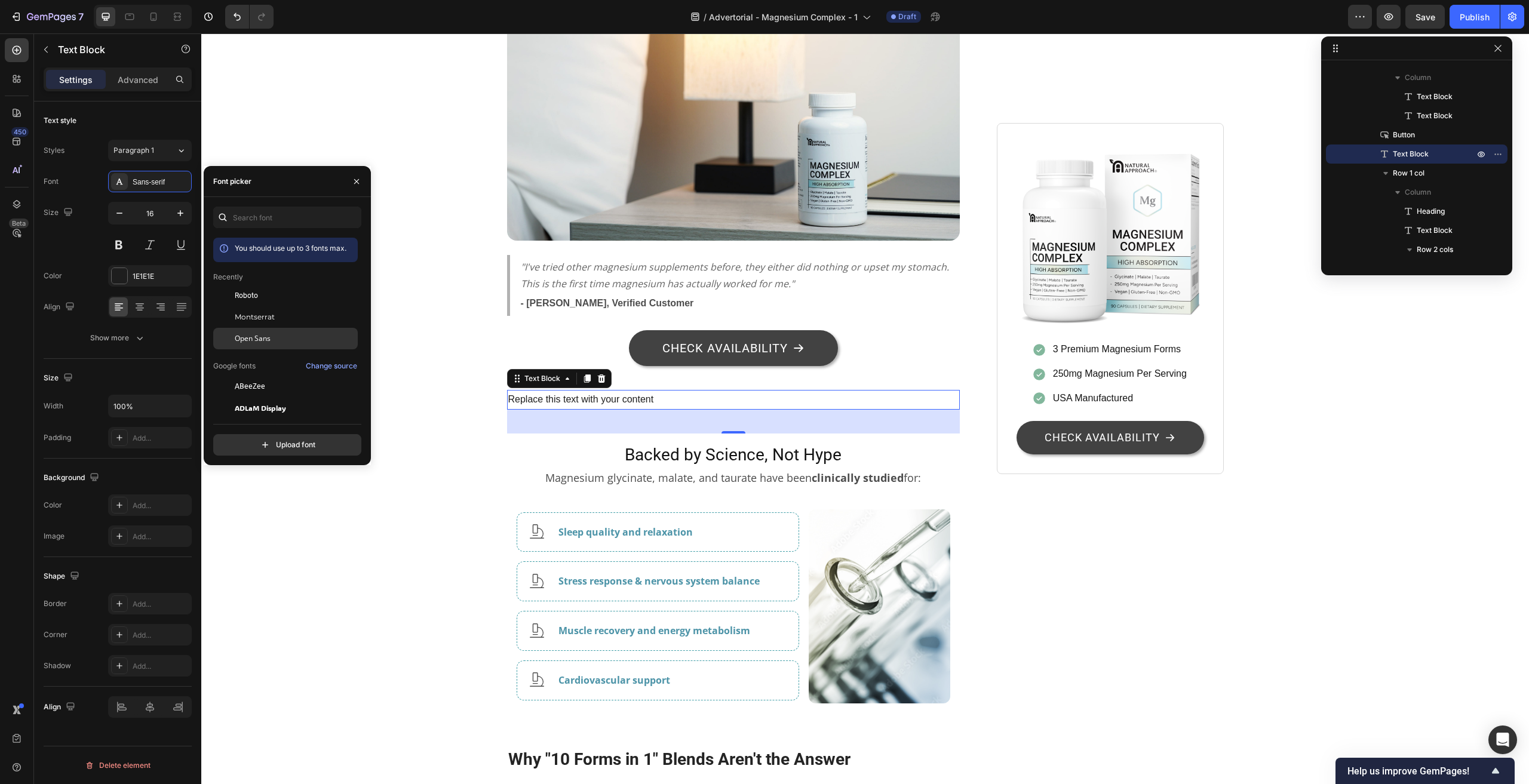
click at [260, 336] on span "Open Sans" at bounding box center [253, 339] width 36 height 11
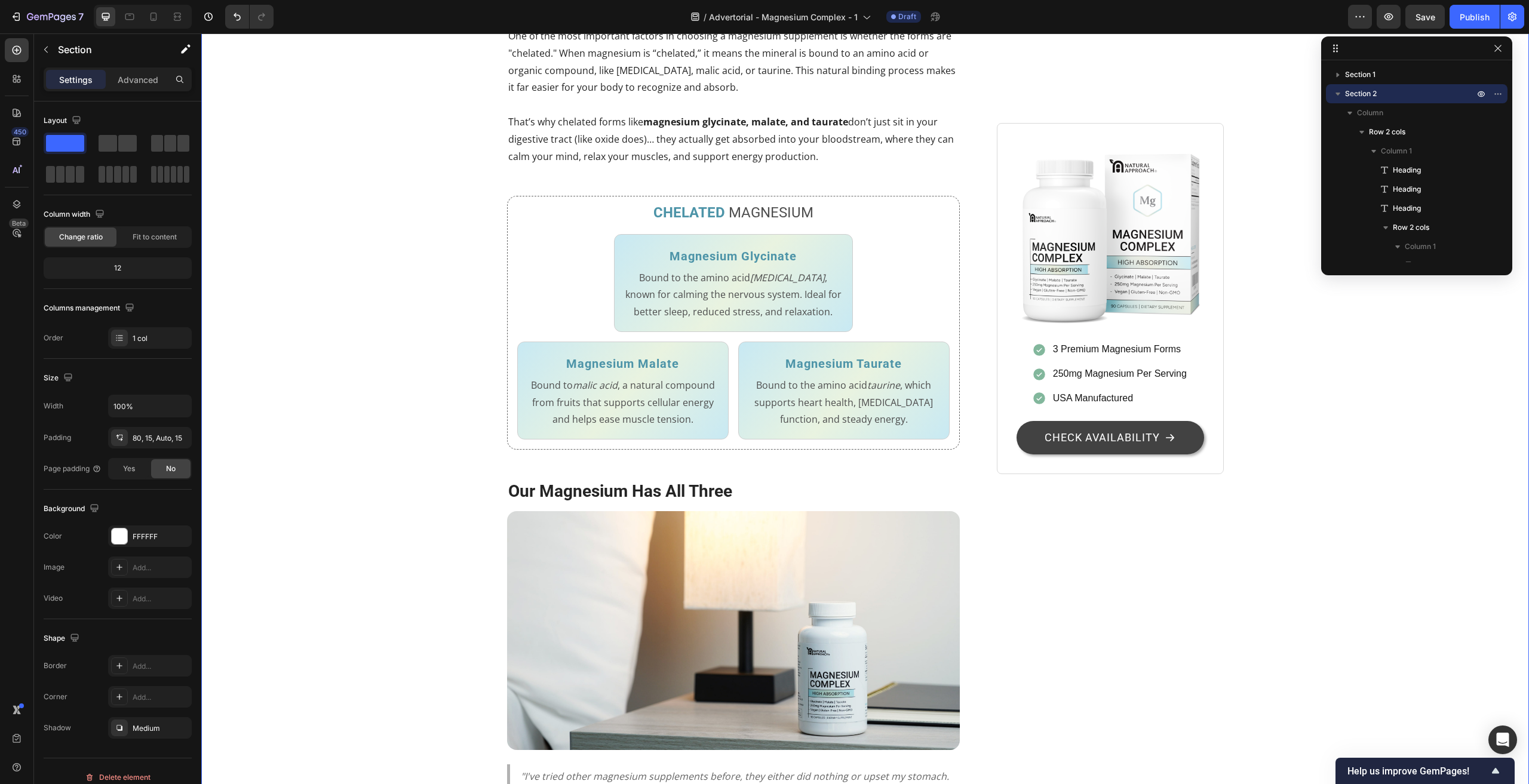
scroll to position [1075, 0]
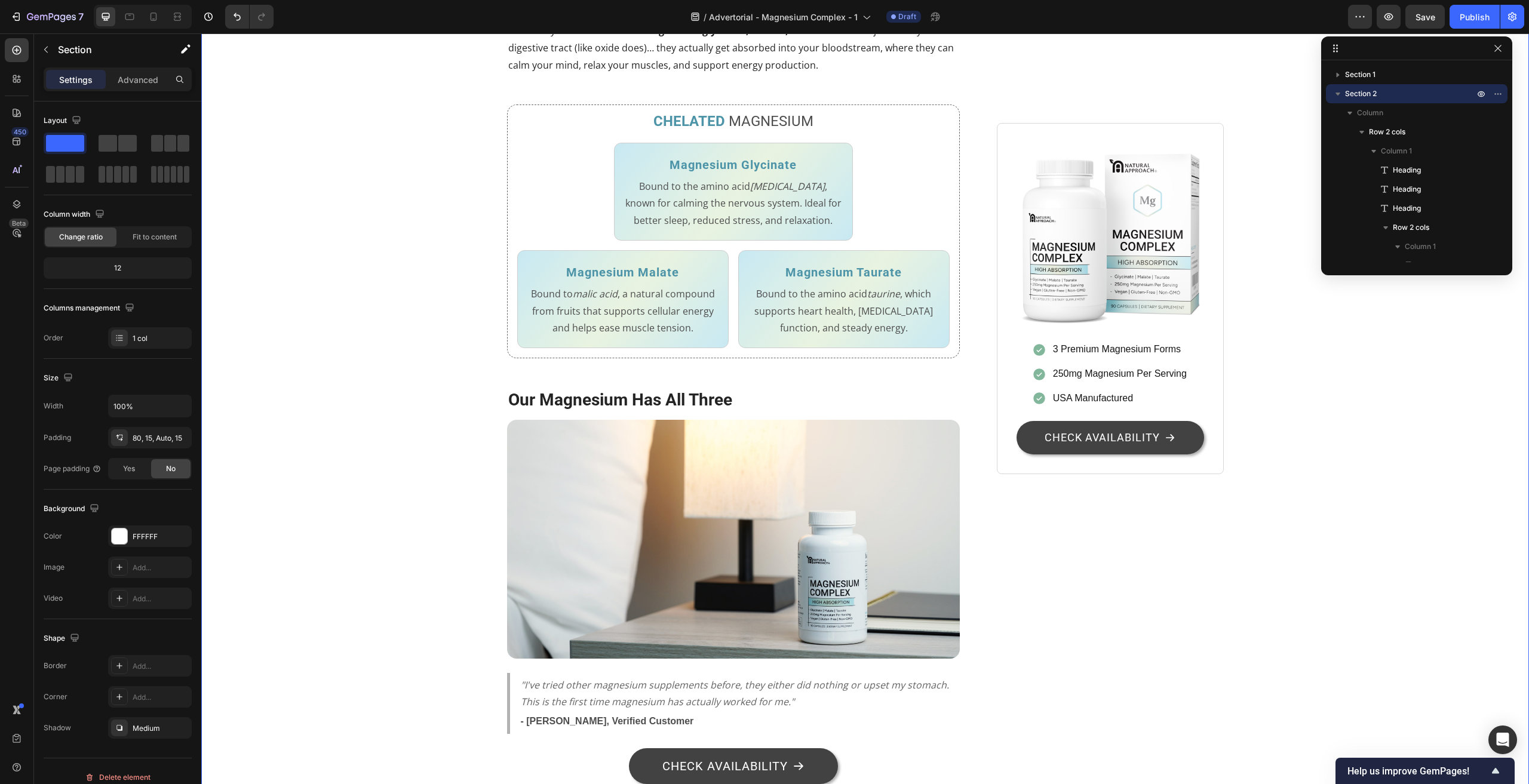
click at [426, 317] on div "Stop Wasting Money on Magnesium That Your Body Can't Use Heading 7 Out of 10 Ad…" at bounding box center [865, 220] width 1309 height 2574
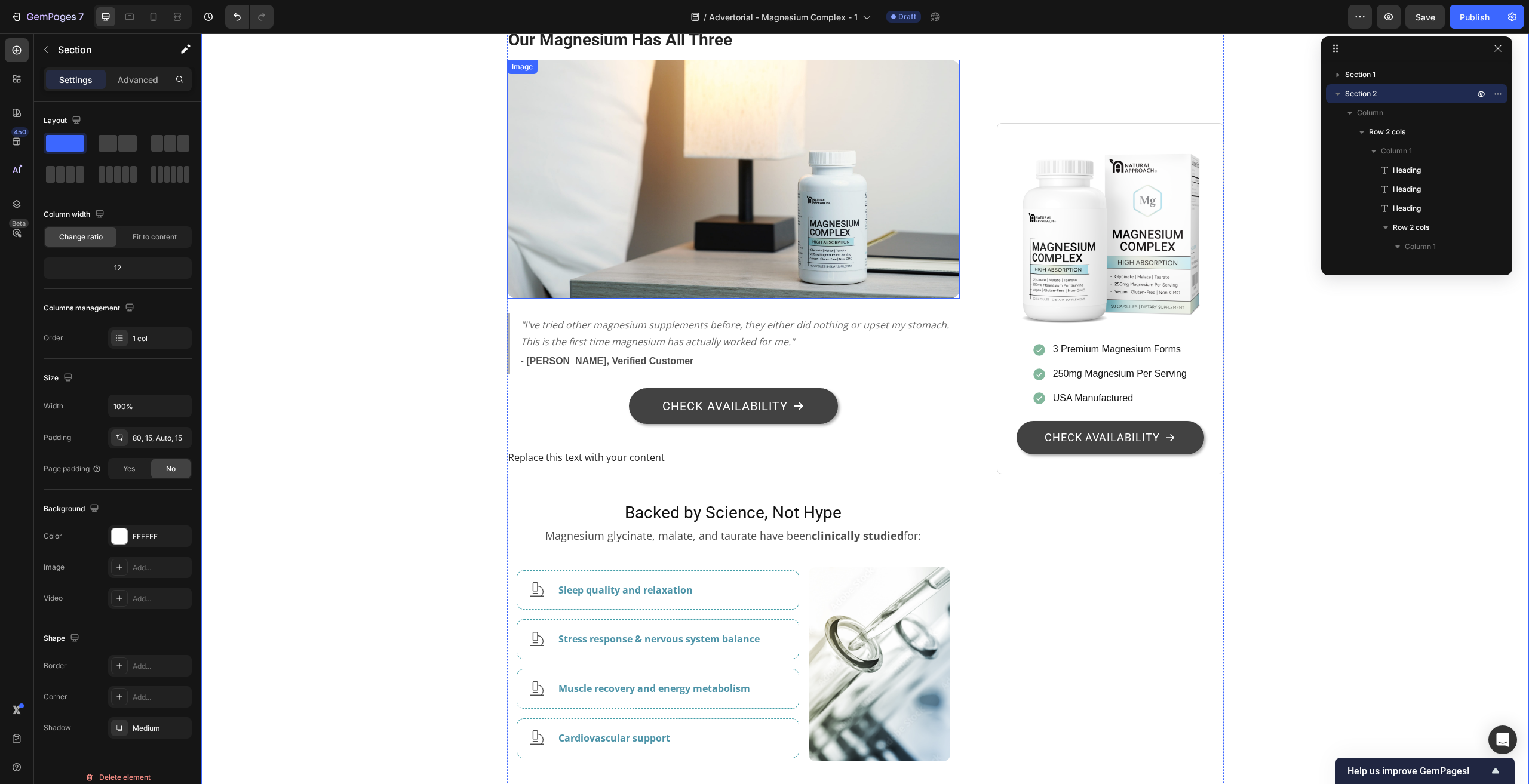
scroll to position [1553, 0]
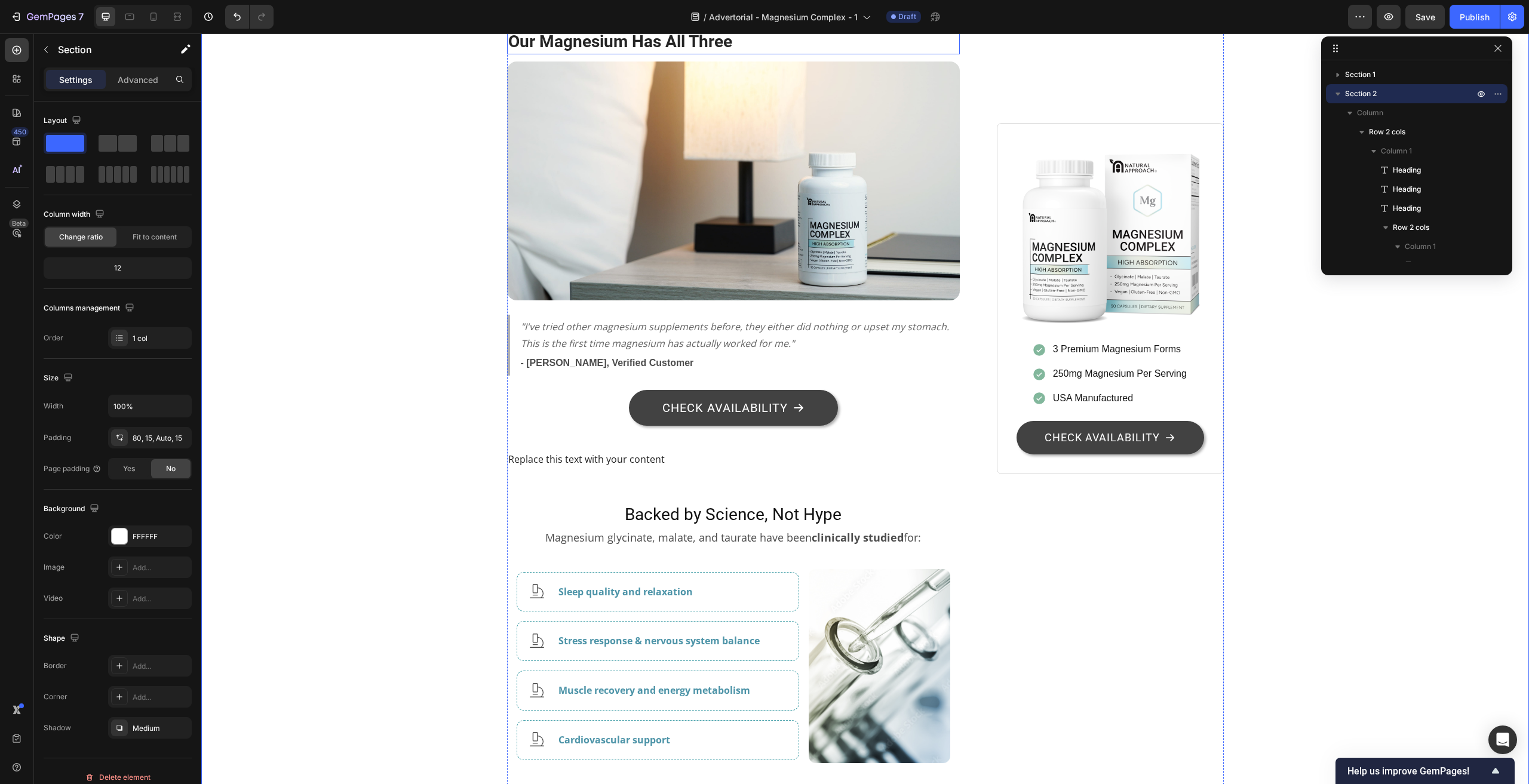
click at [580, 53] on h2 "Our Magnesium Has All Three" at bounding box center [734, 42] width 453 height 24
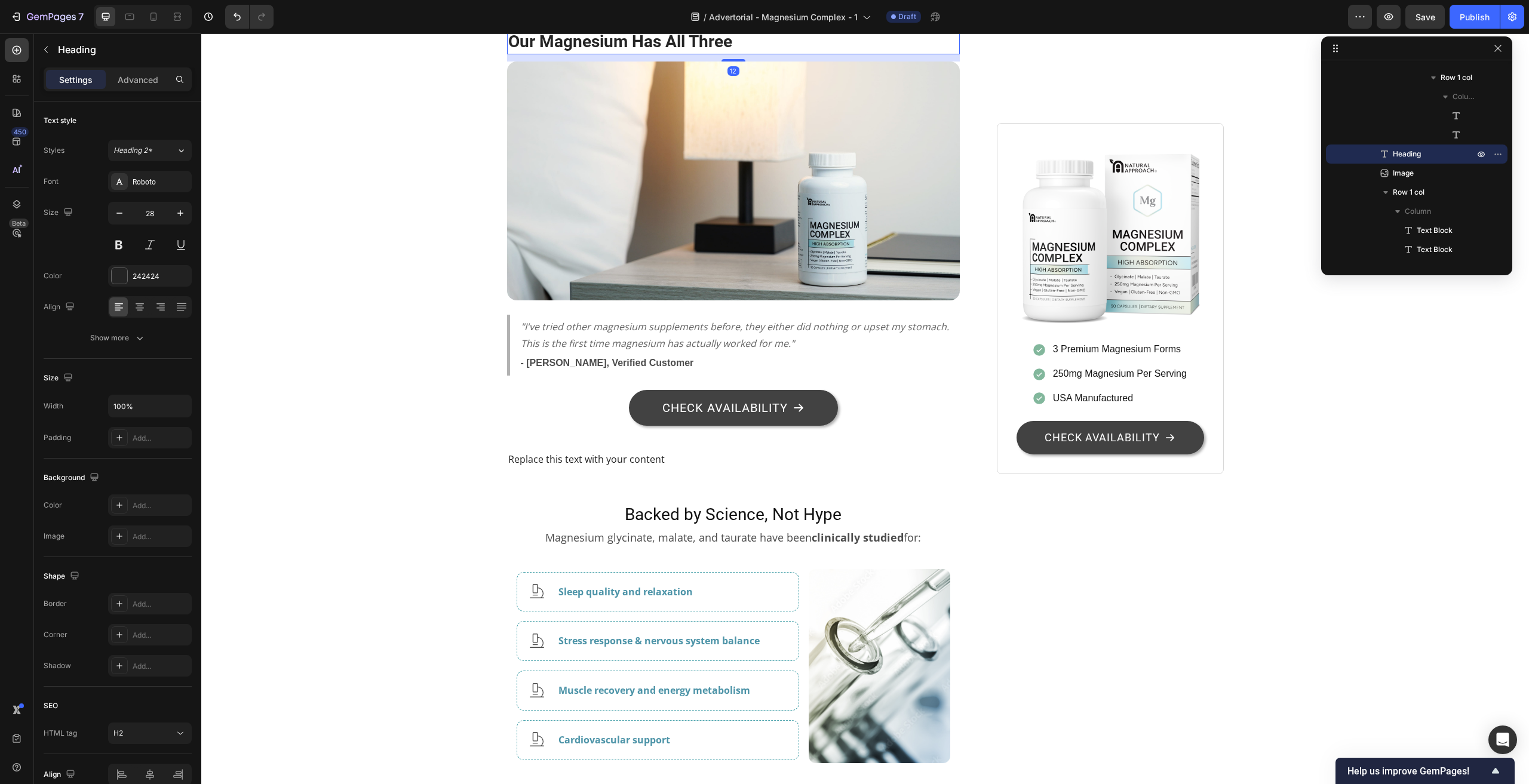
click at [578, 25] on div at bounding box center [579, 18] width 14 height 14
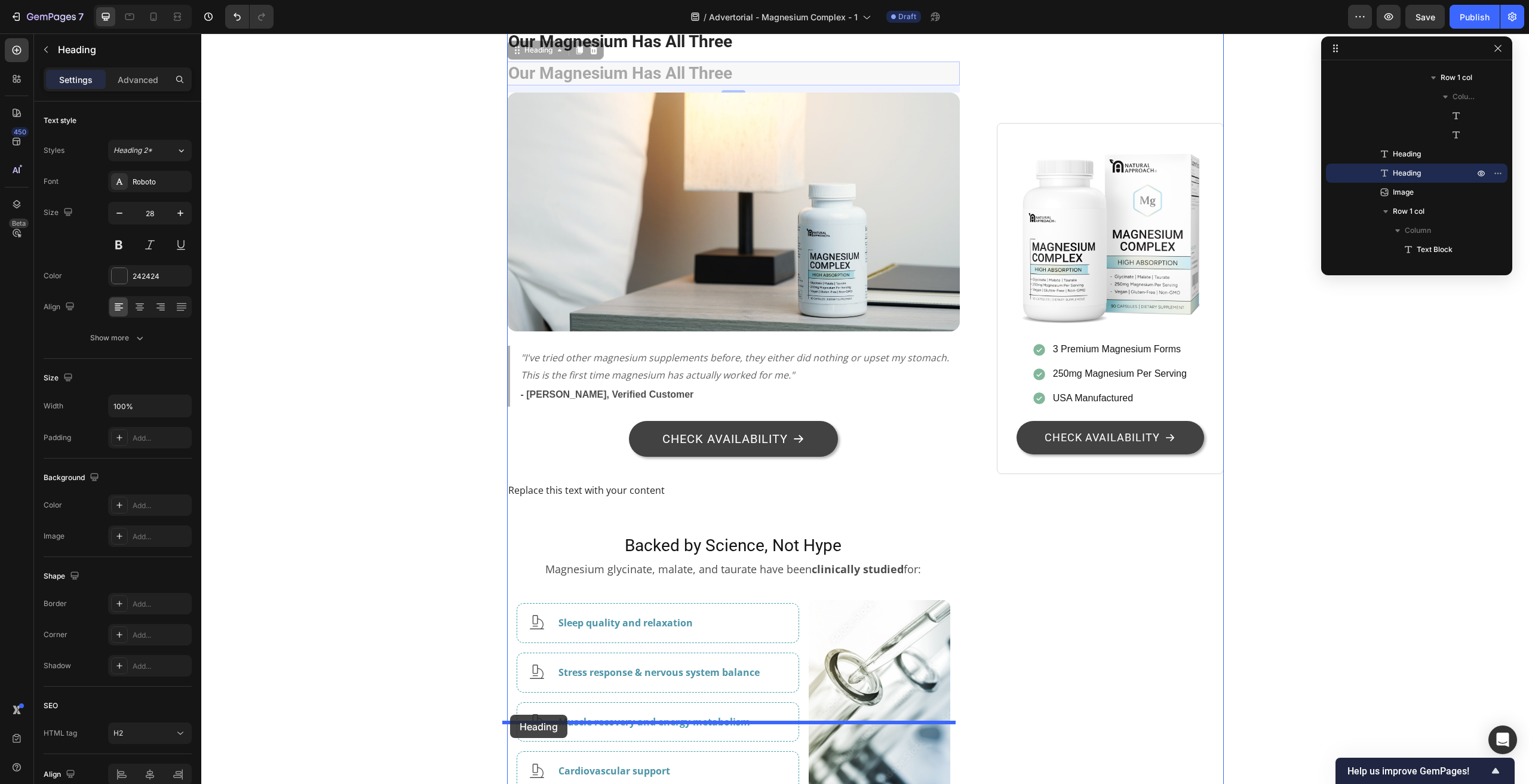
drag, startPoint x: 513, startPoint y: 300, endPoint x: 510, endPoint y: 714, distance: 414.0
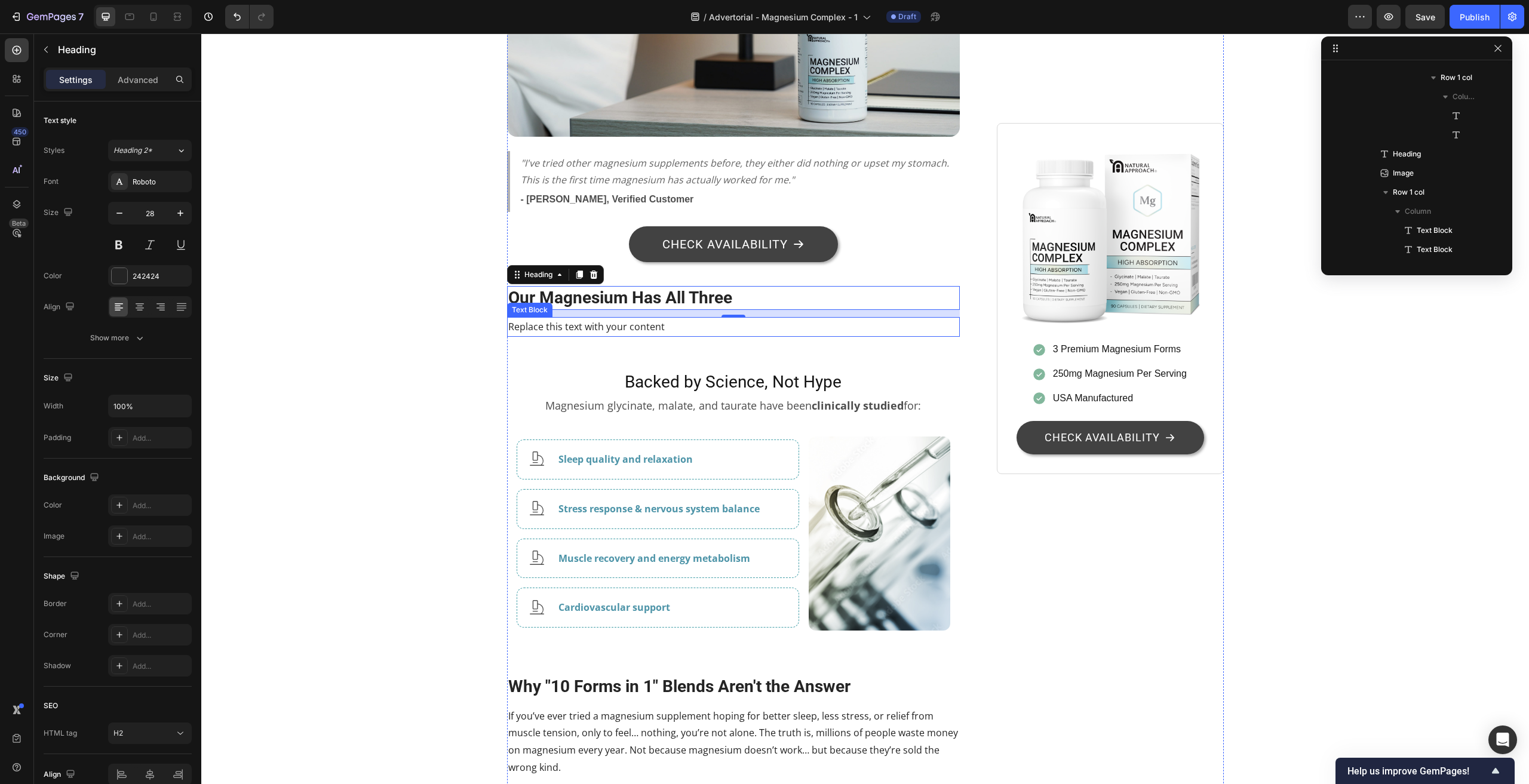
scroll to position [1732, 0]
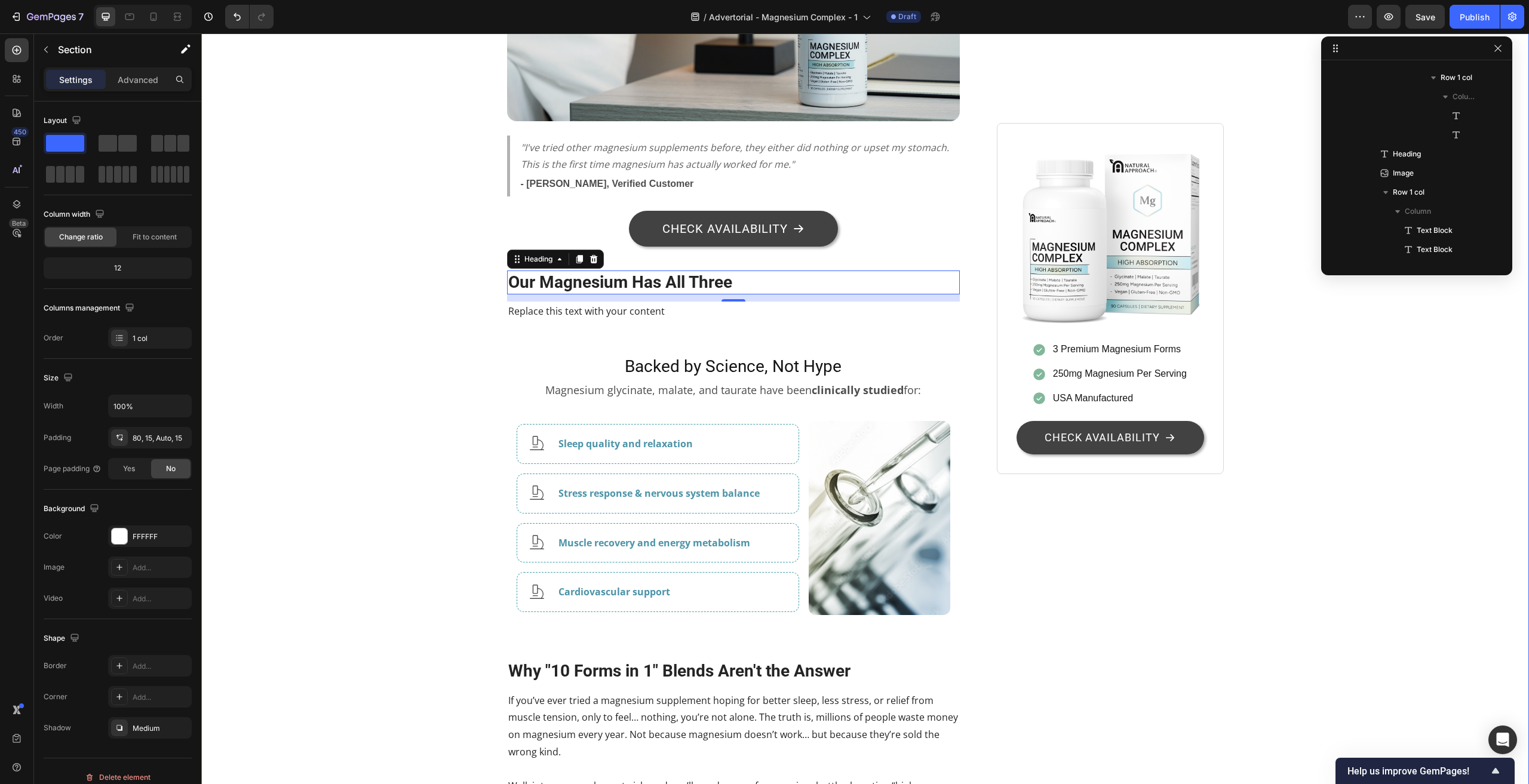
click at [591, 294] on h2 "Our Magnesium Has All Three" at bounding box center [734, 283] width 453 height 24
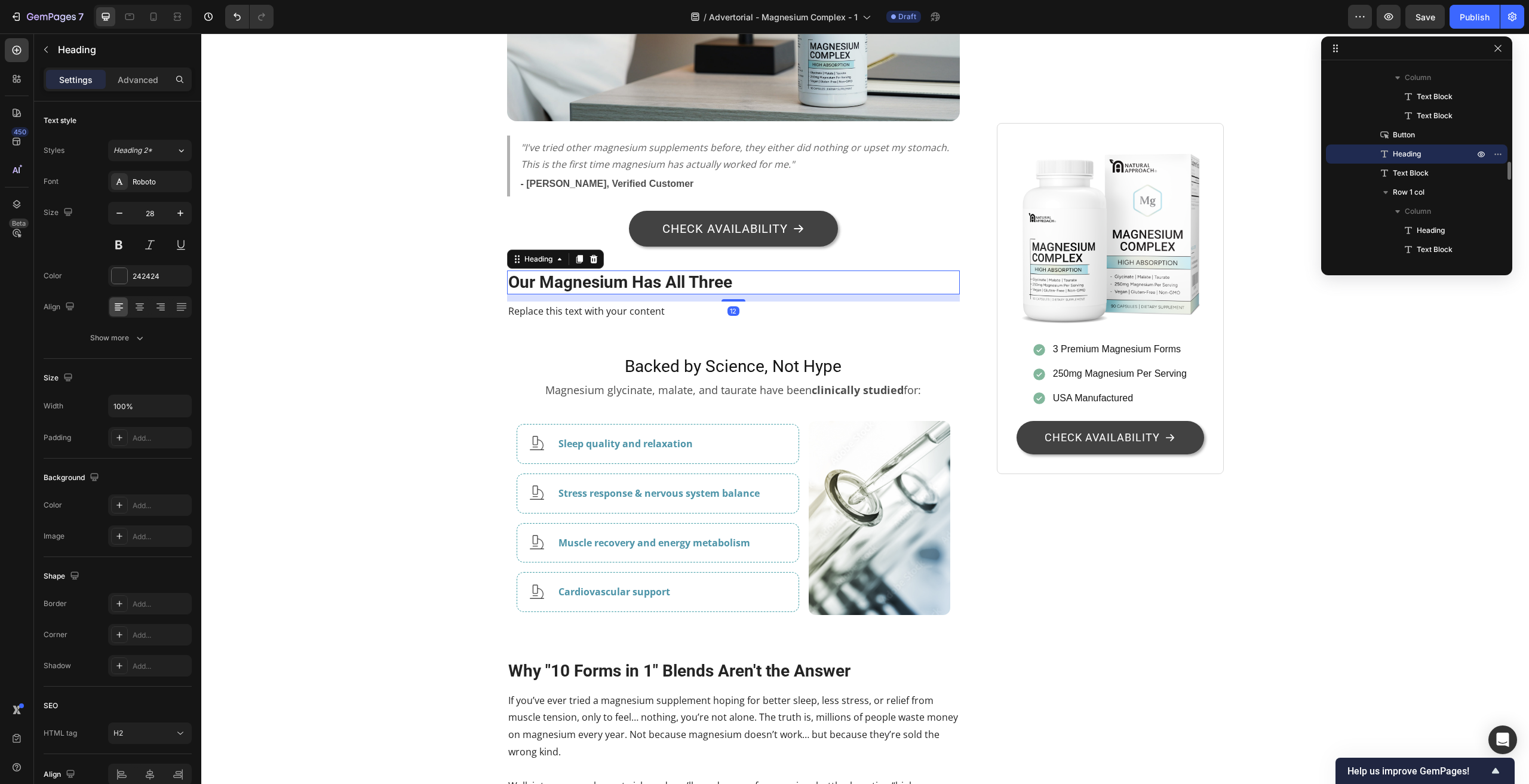
click at [591, 294] on h2 "Our Magnesium Has All Three" at bounding box center [734, 283] width 453 height 24
click at [591, 294] on p "Our Magnesium Has All Three" at bounding box center [733, 282] width 451 height 21
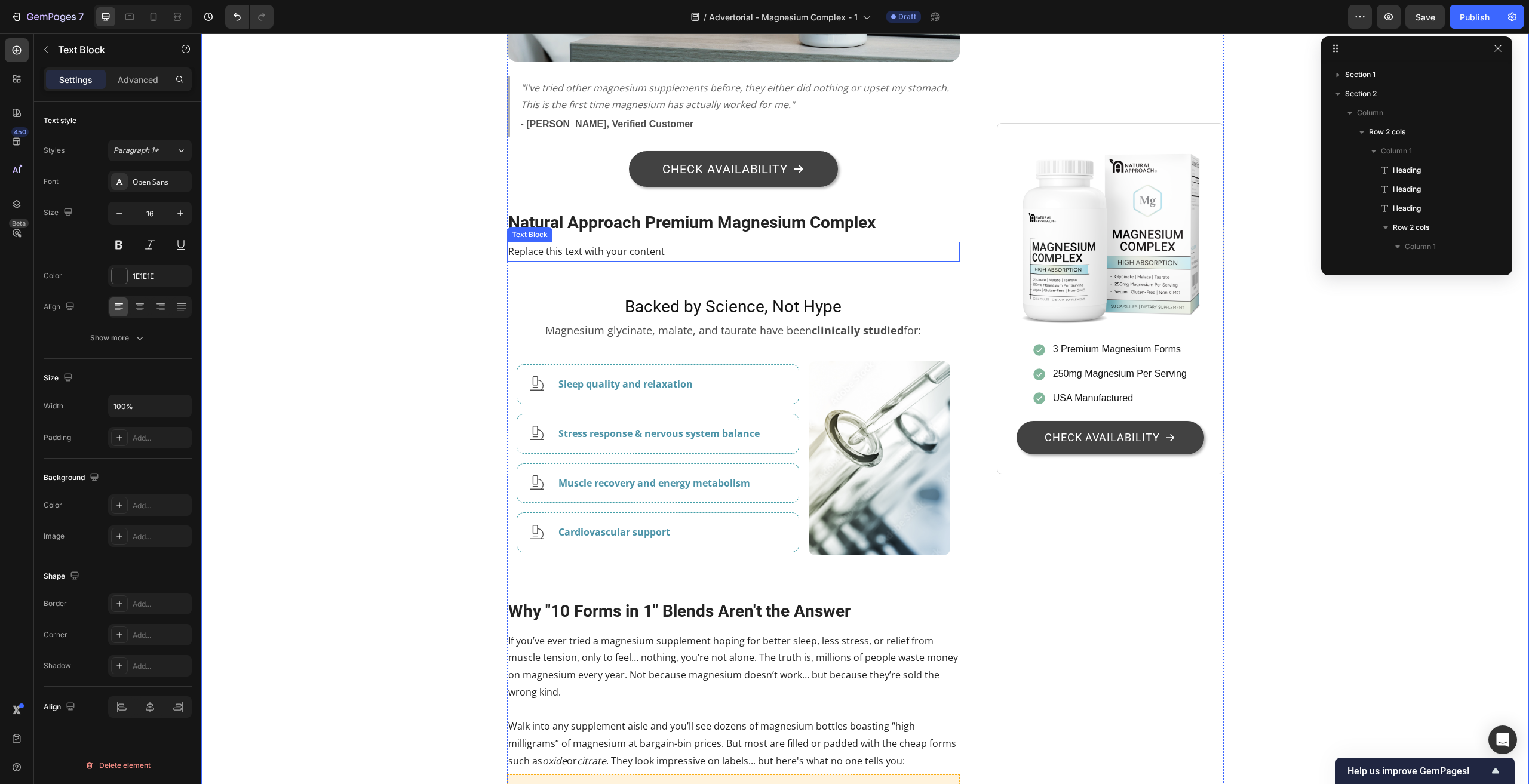
scroll to position [1067, 0]
click at [574, 261] on div "Replace this text with your content" at bounding box center [734, 251] width 453 height 20
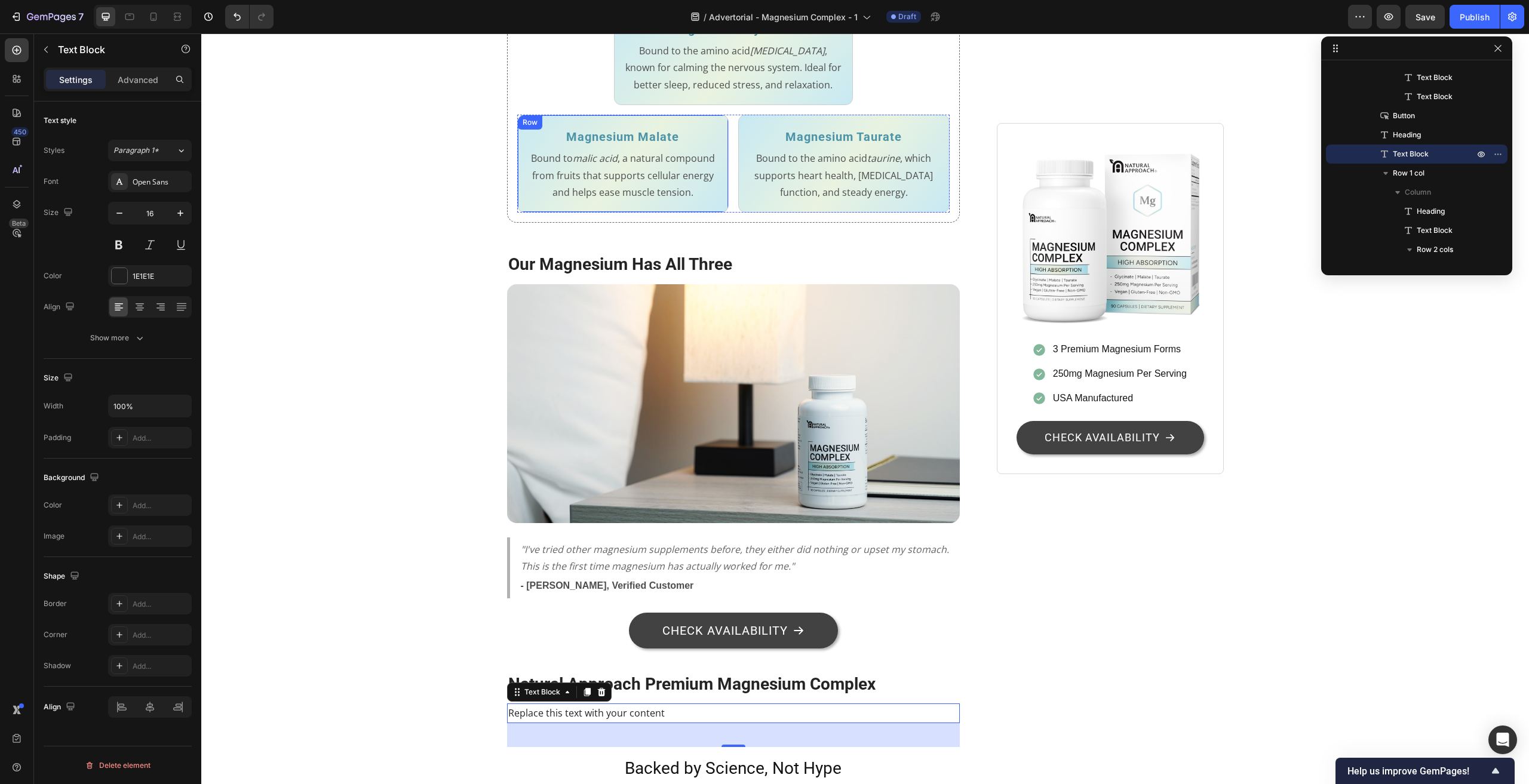
scroll to position [1195, 0]
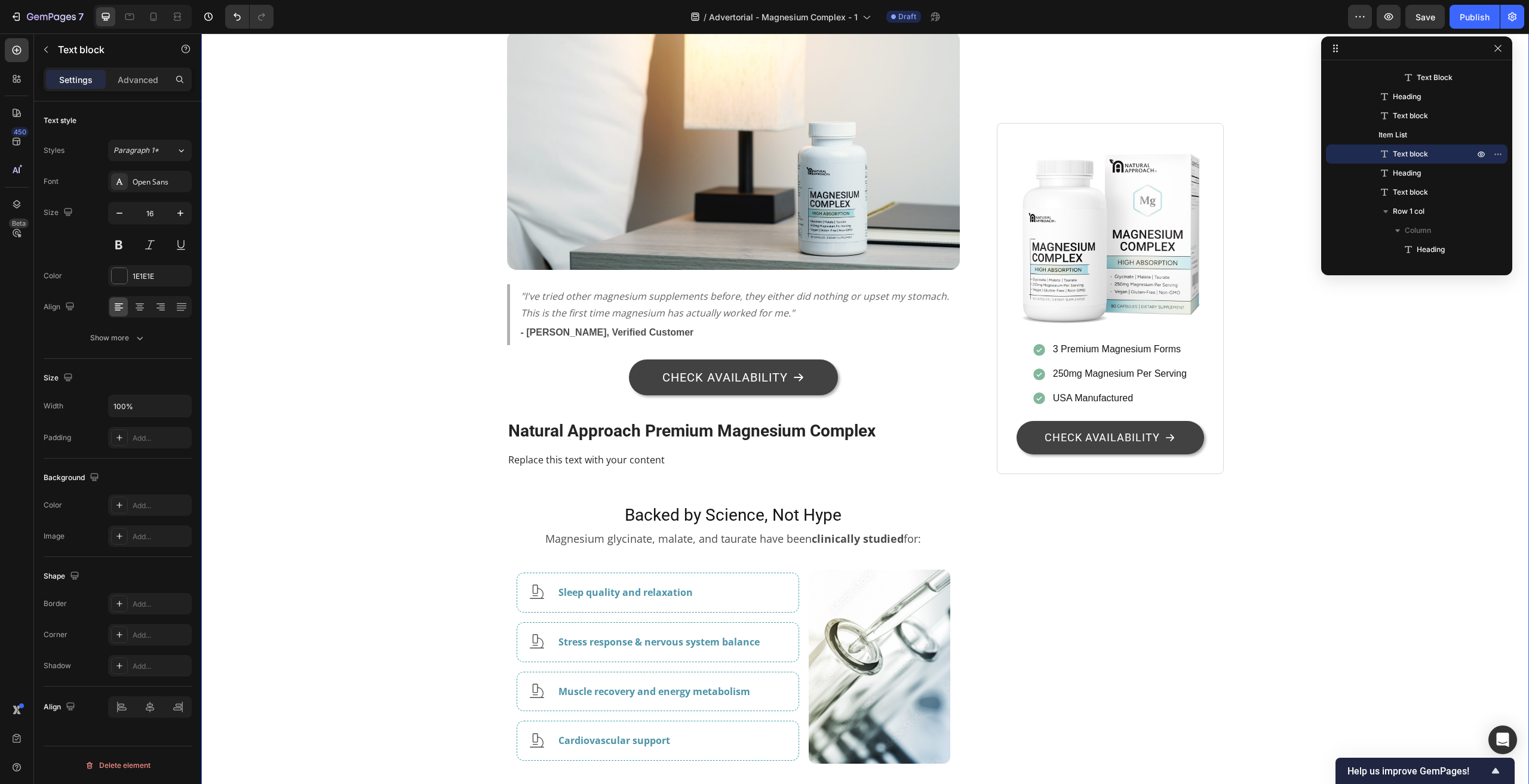
scroll to position [1612, 0]
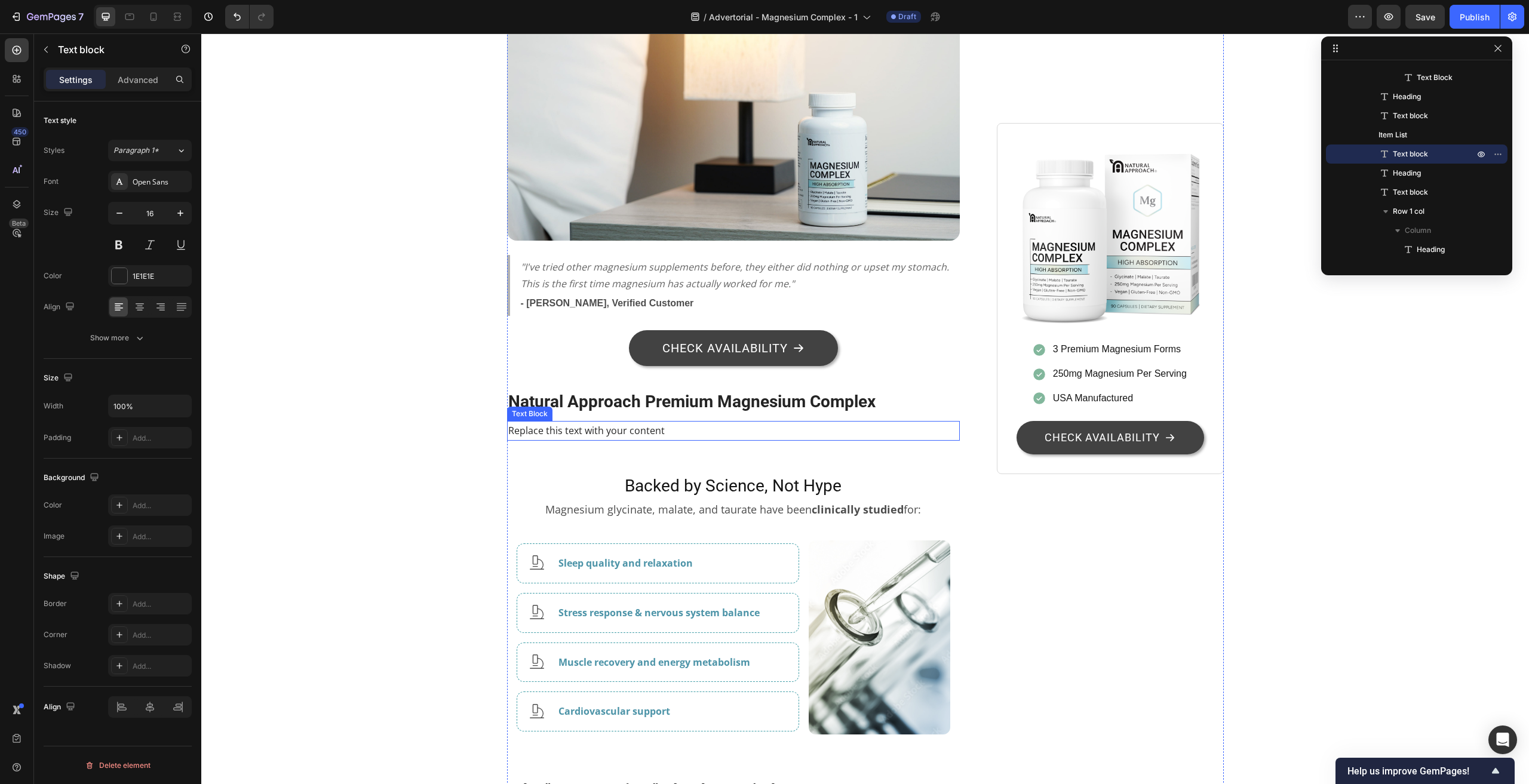
click at [629, 440] on div "Replace this text with your content" at bounding box center [734, 430] width 453 height 20
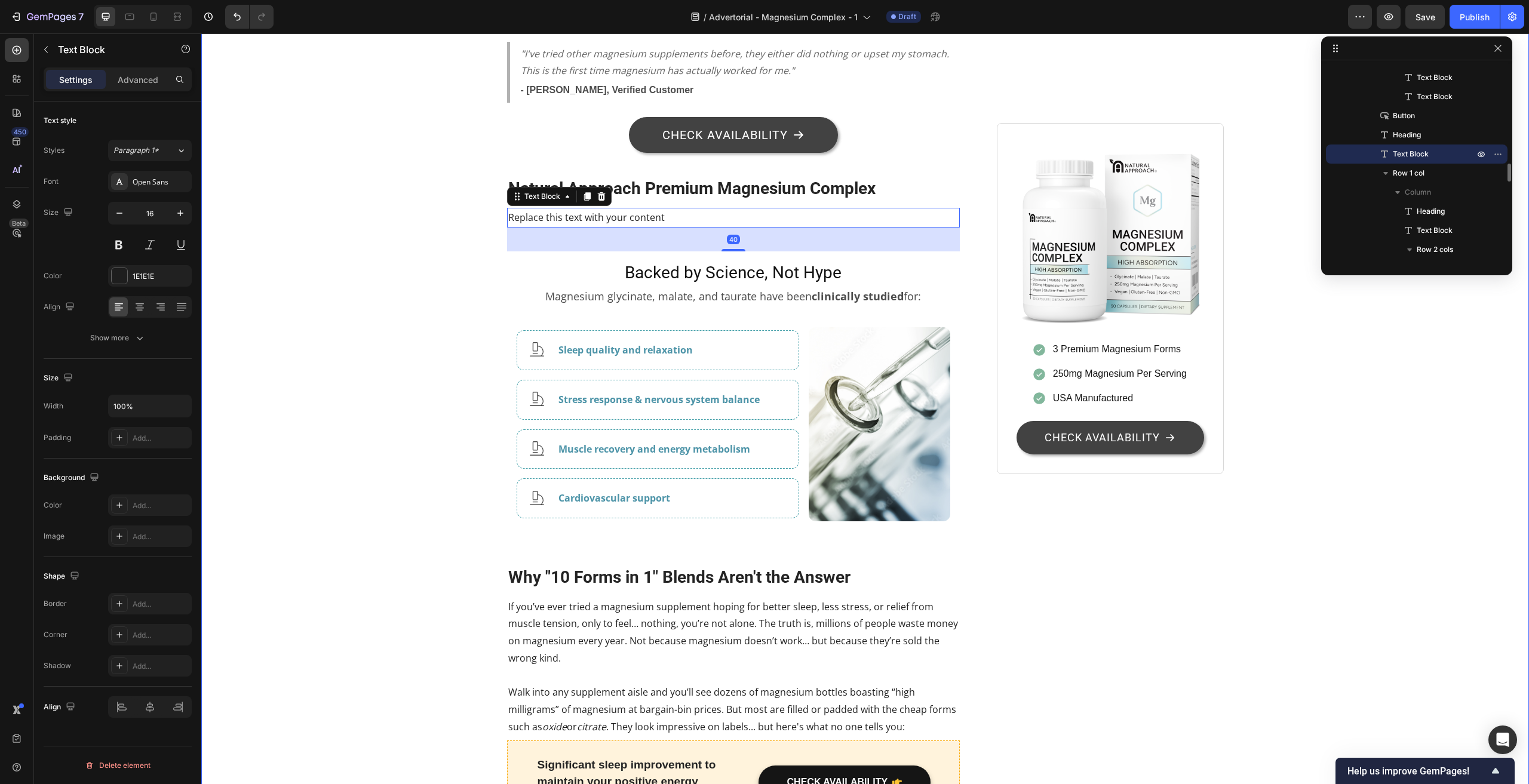
scroll to position [1911, 0]
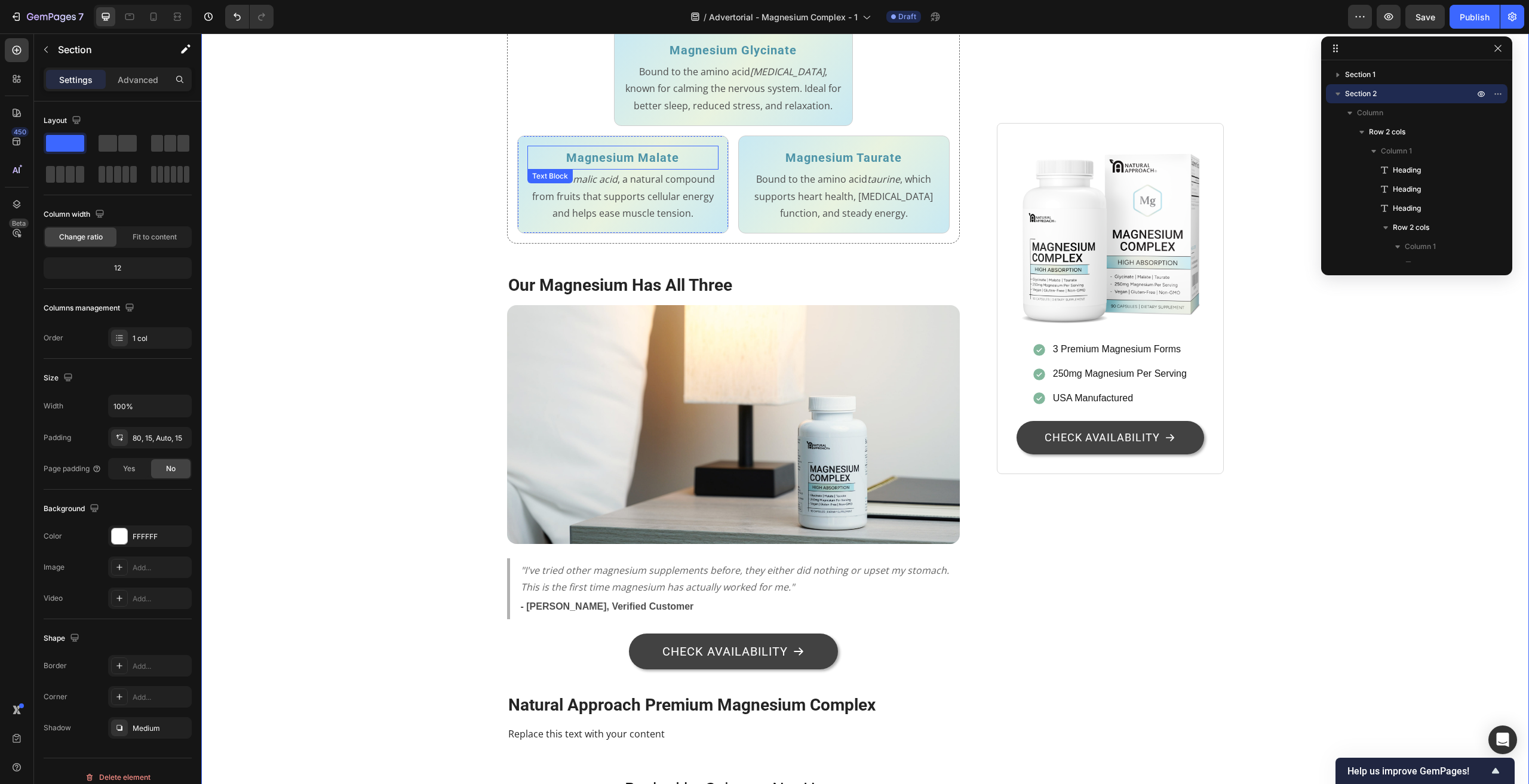
scroll to position [1134, 0]
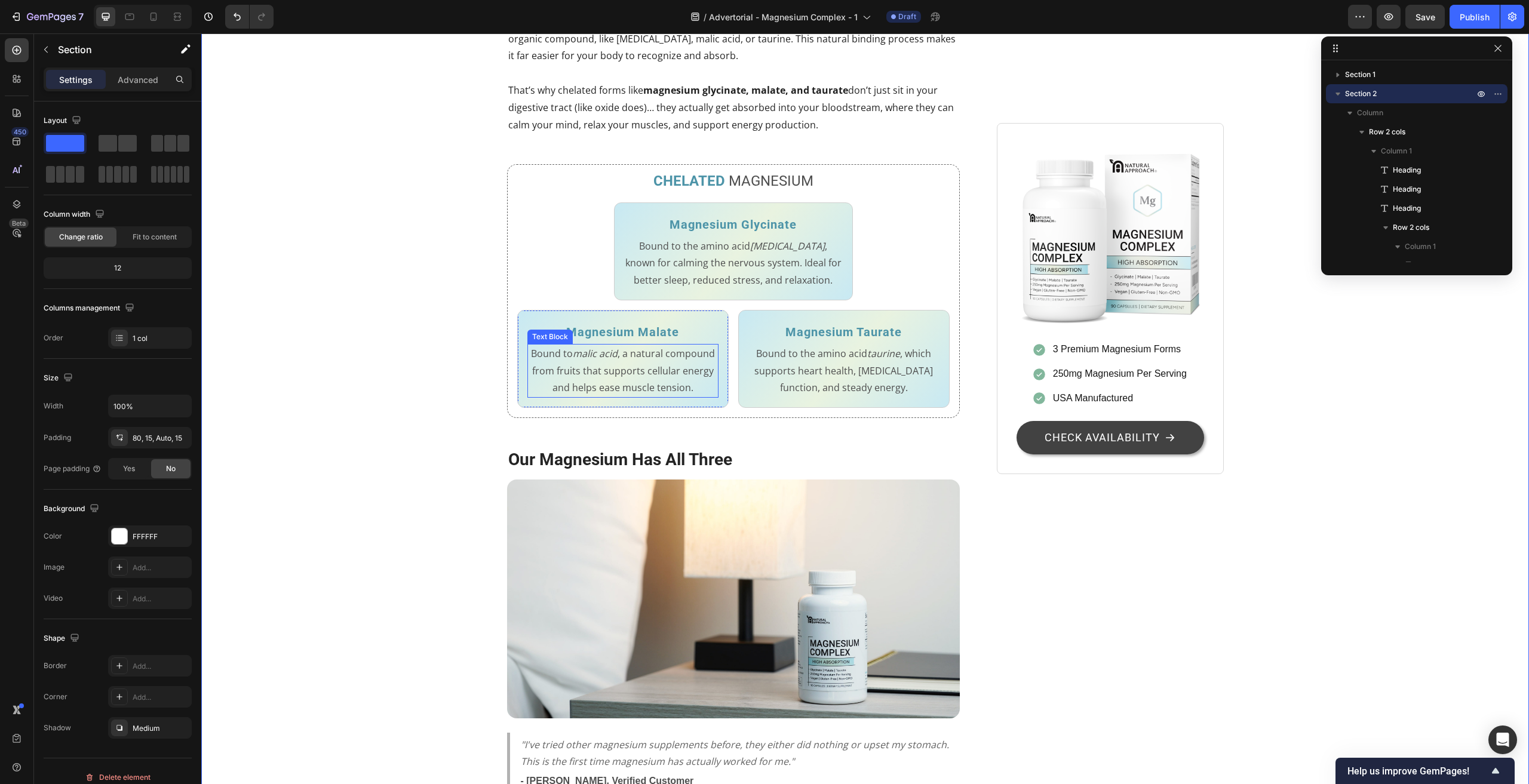
click at [691, 396] on p "Bound to malic acid , a natural compound from fruits that supports cellular ene…" at bounding box center [623, 371] width 188 height 52
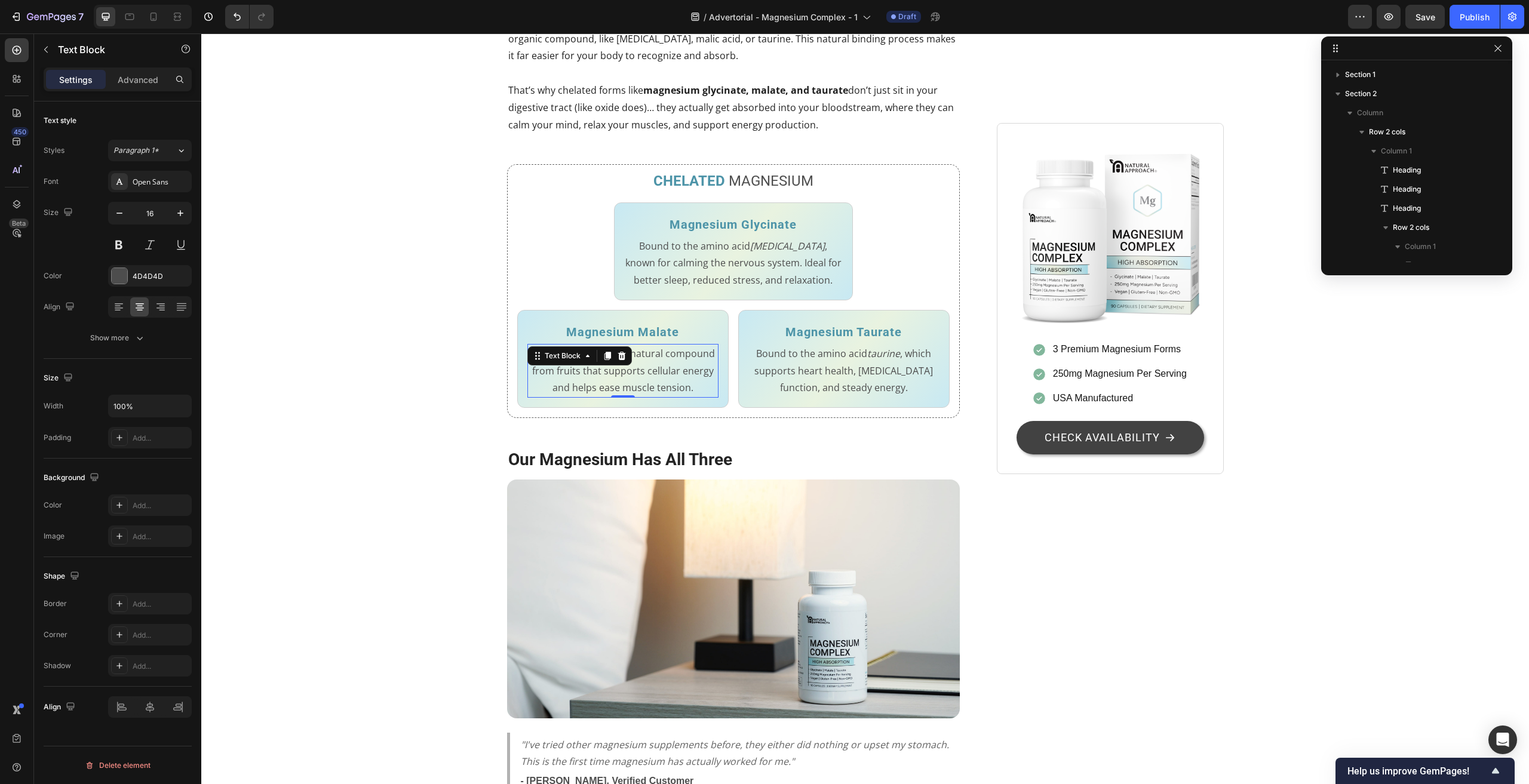
scroll to position [895, 0]
click at [691, 396] on p "Bound to malic acid , a natural compound from fruits that supports cellular ene…" at bounding box center [623, 371] width 188 height 52
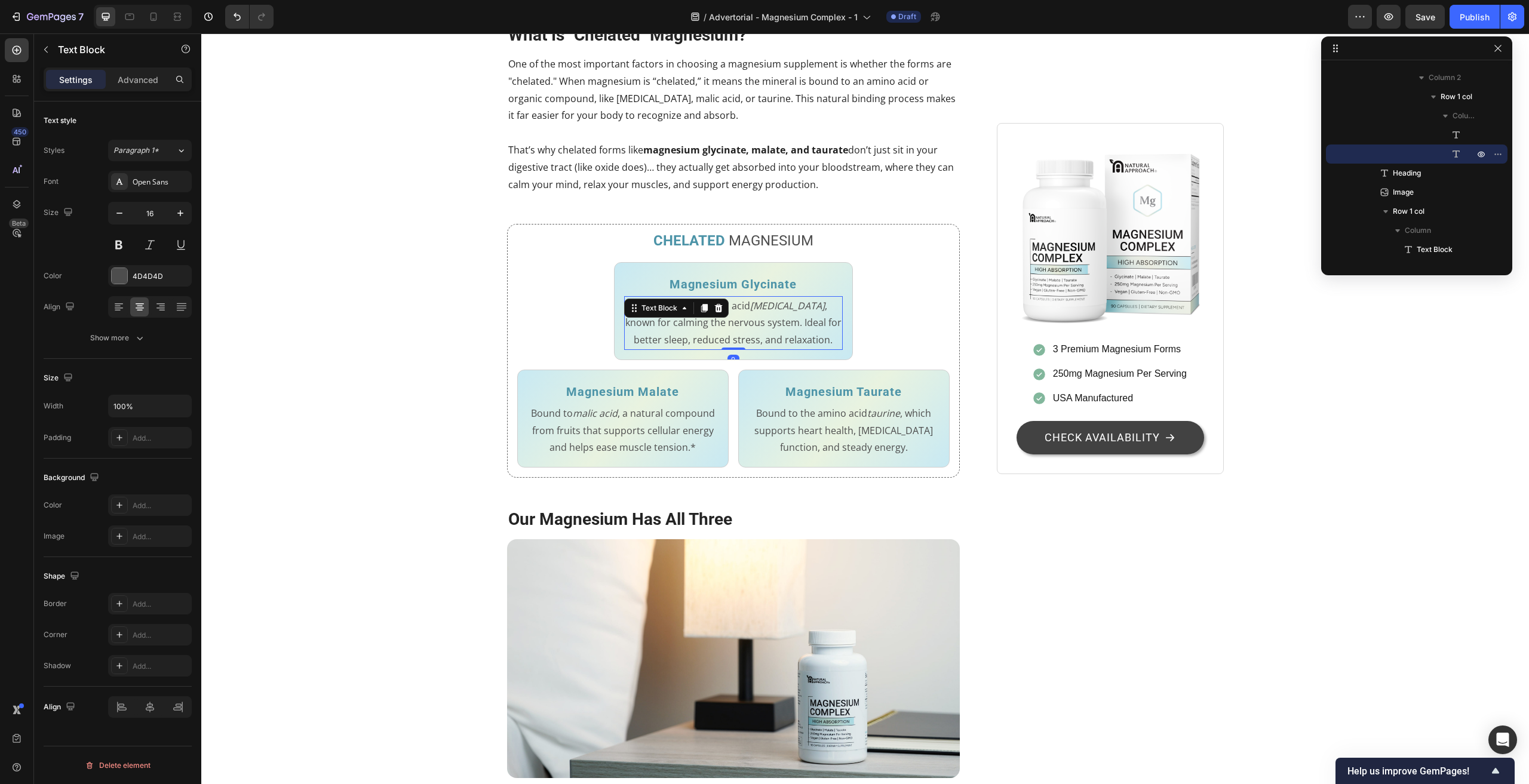
click at [811, 349] on p "Bound to the amino acid [MEDICAL_DATA] , known for calming the nervous system. …" at bounding box center [733, 322] width 216 height 52
click at [809, 349] on p "Bound to the amino acid [MEDICAL_DATA] , known for calming the nervous system. …" at bounding box center [733, 322] width 216 height 52
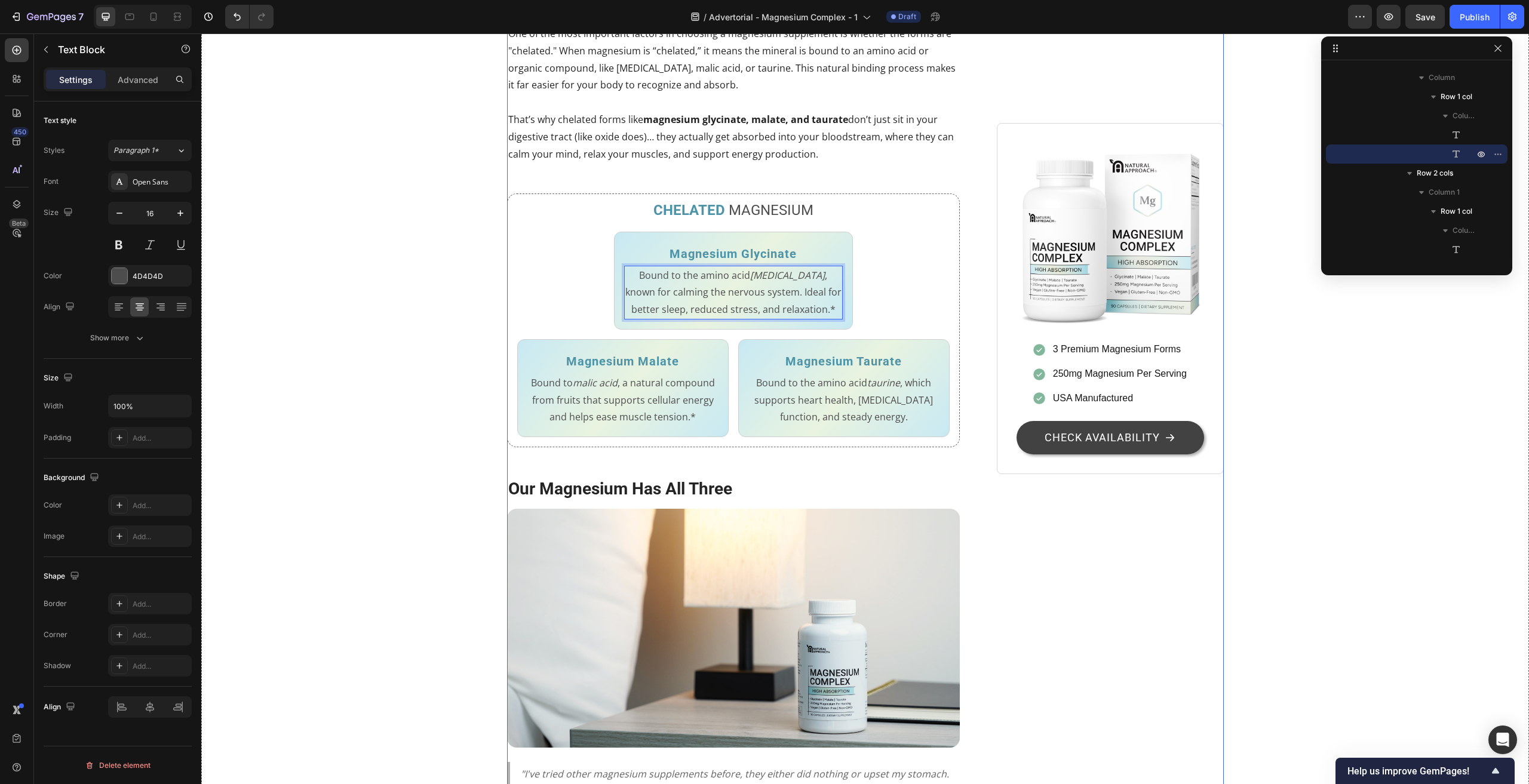
scroll to position [1075, 0]
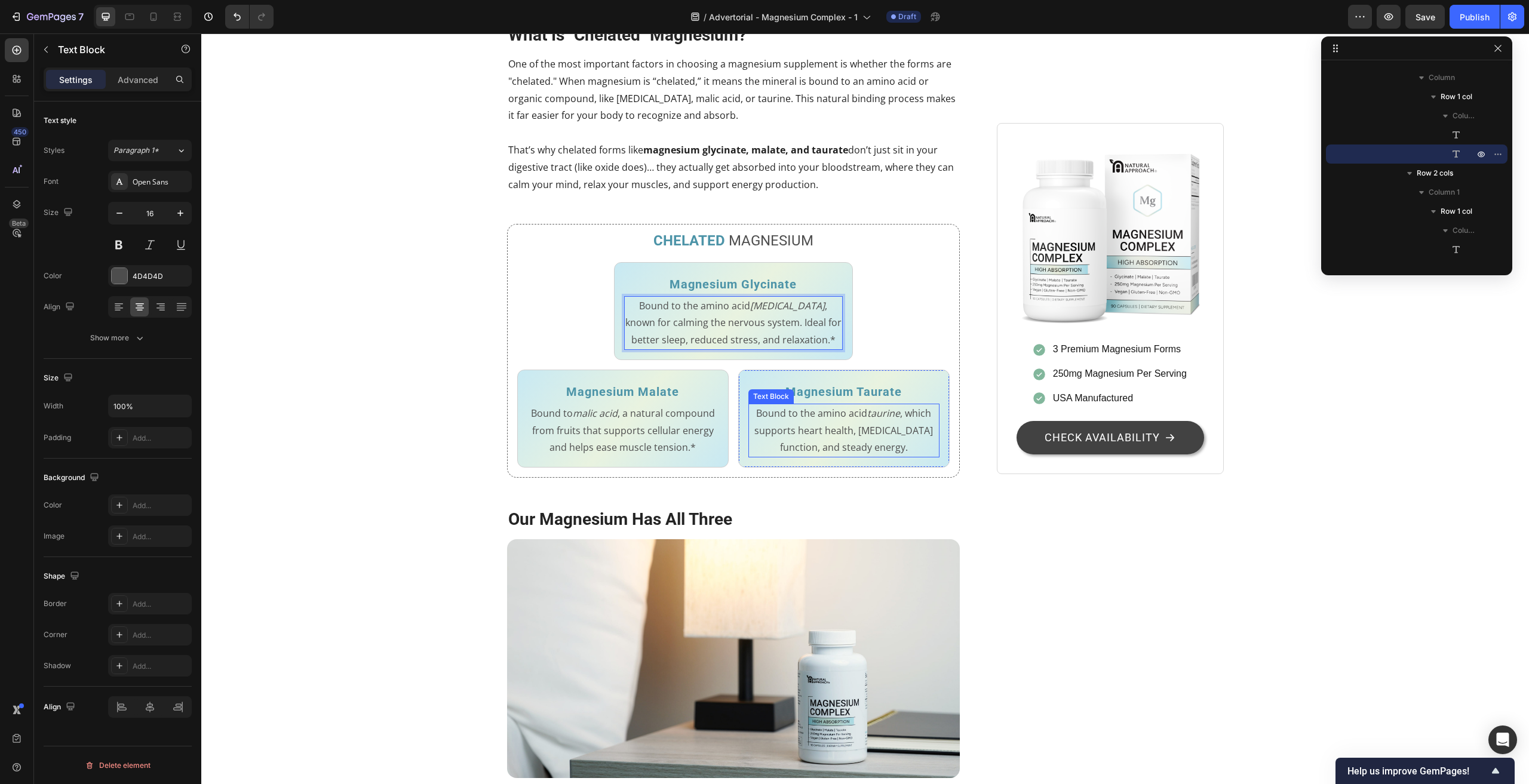
click at [902, 456] on p "Bound to the amino acid taurine , which supports heart health, [MEDICAL_DATA] f…" at bounding box center [843, 430] width 188 height 52
click at [805, 193] on p "That’s why chelated forms like magnesium glycinate, malate, and taurate don’t j…" at bounding box center [733, 167] width 451 height 52
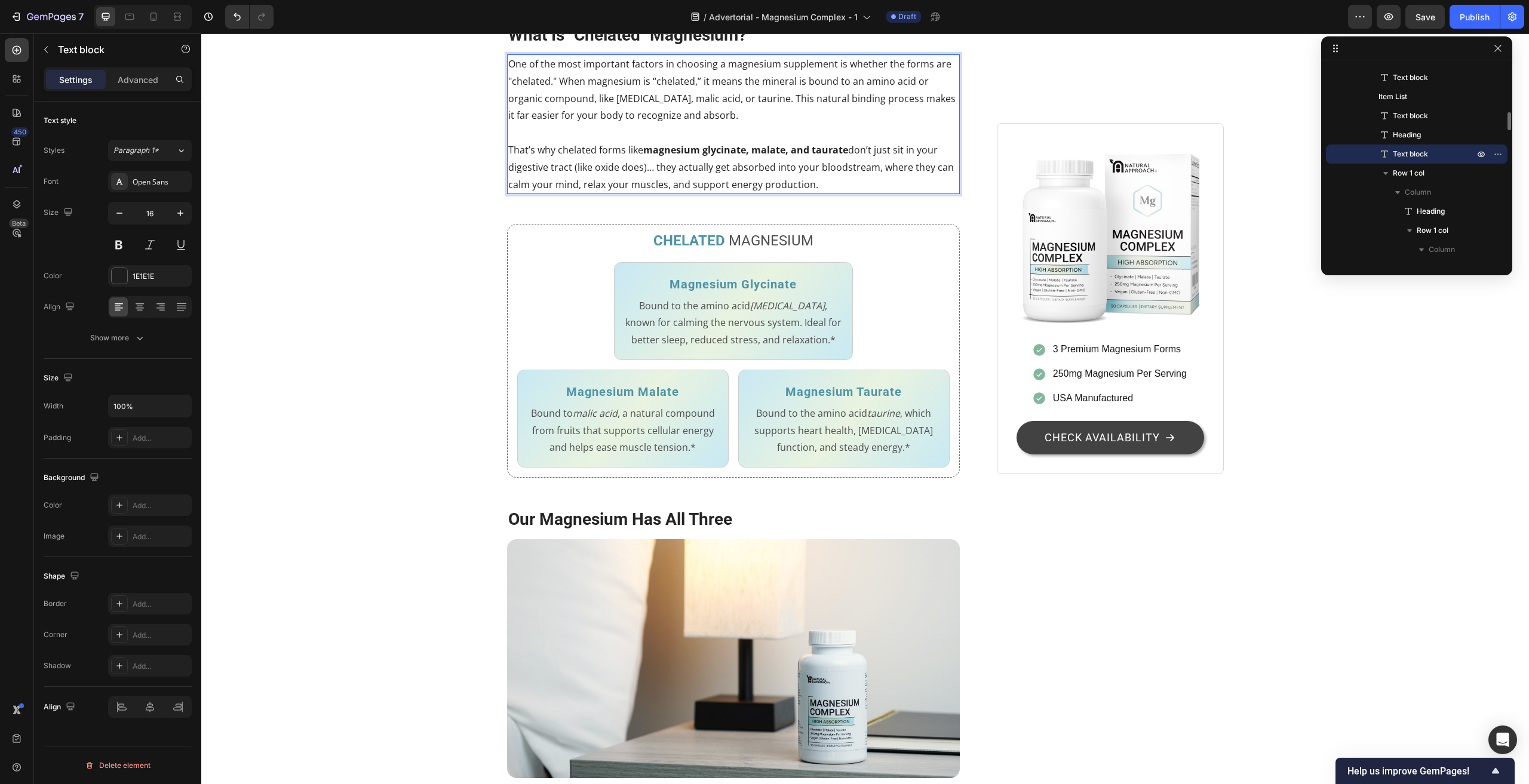
click at [805, 193] on p "That’s why chelated forms like magnesium glycinate, malate, and taurate don’t j…" at bounding box center [733, 167] width 451 height 52
click at [272, 432] on div "Stop Wasting Money on Magnesium That Your Body Can't Use Heading 7 Out of 10 Ad…" at bounding box center [865, 355] width 1309 height 2606
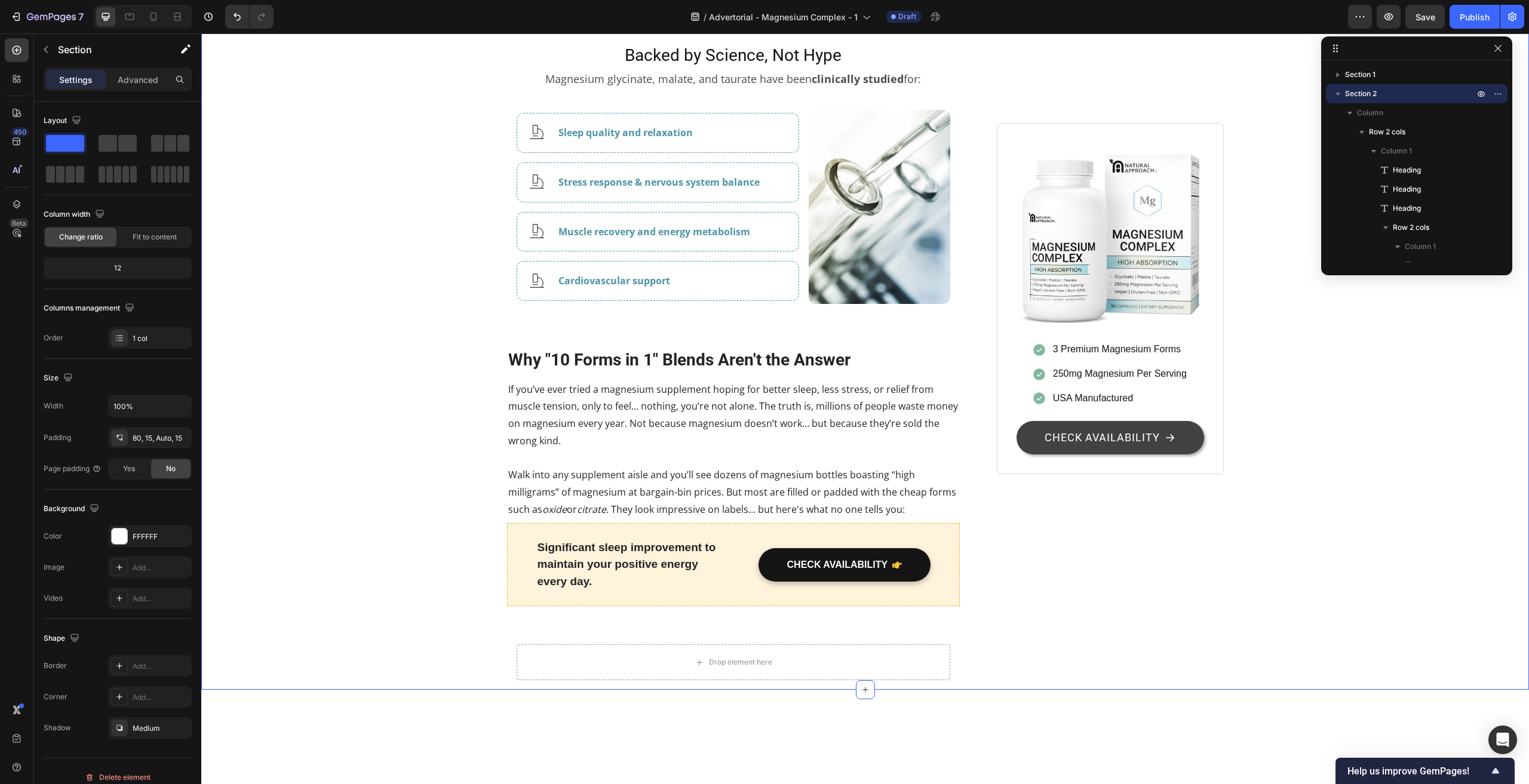
scroll to position [2090, 0]
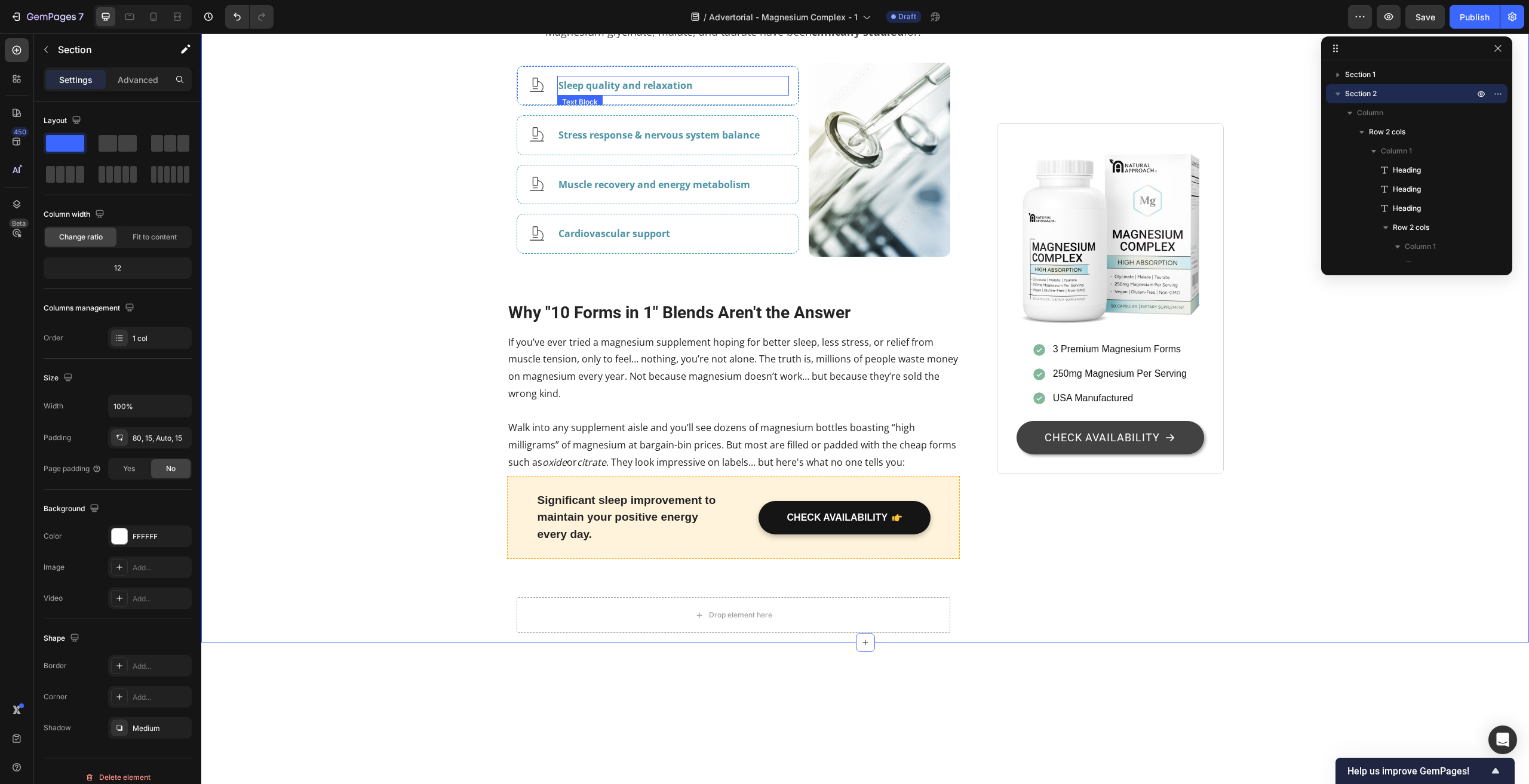
click at [705, 94] on p "Sleep quality and relaxation" at bounding box center [673, 86] width 229 height 17
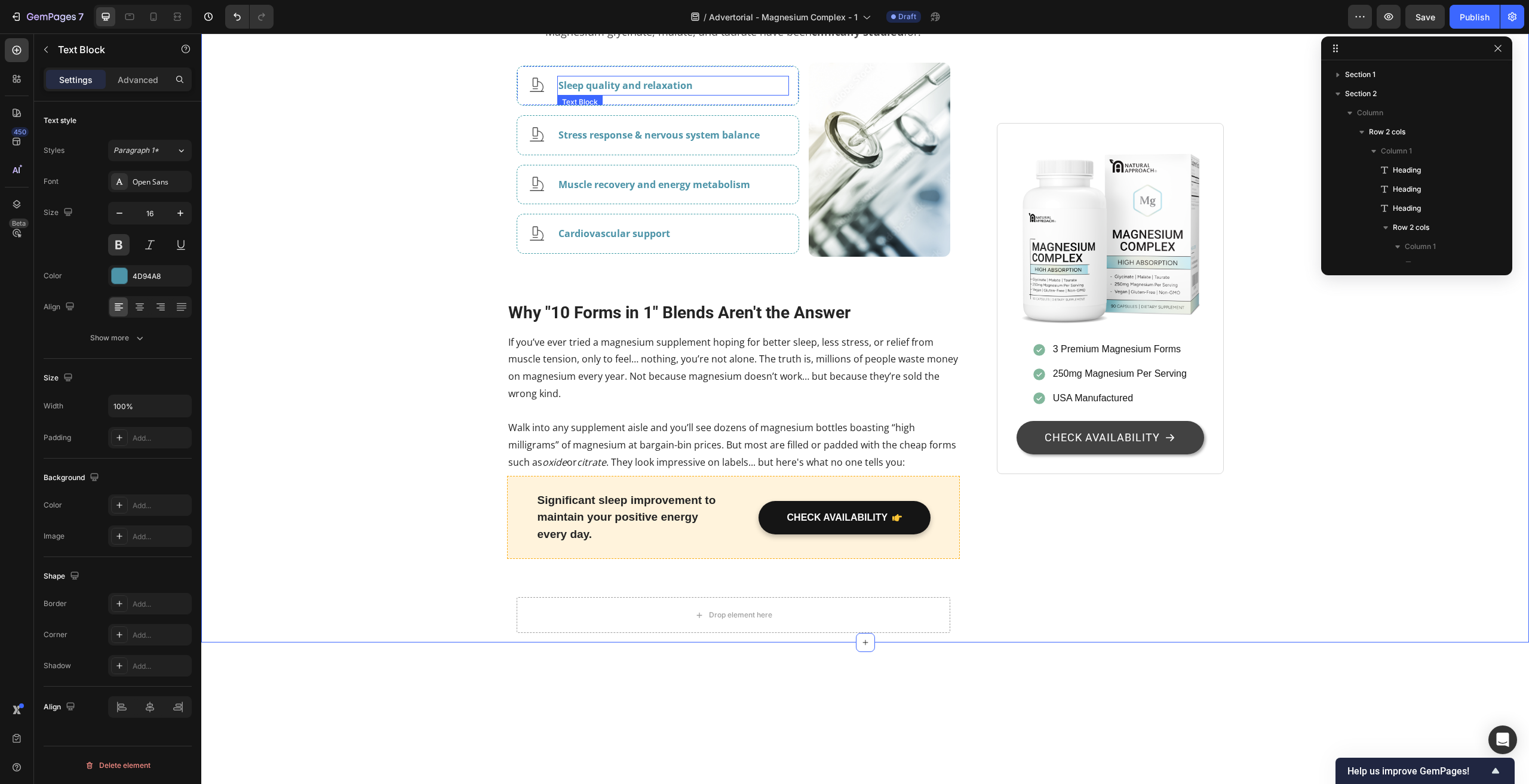
scroll to position [1277, 0]
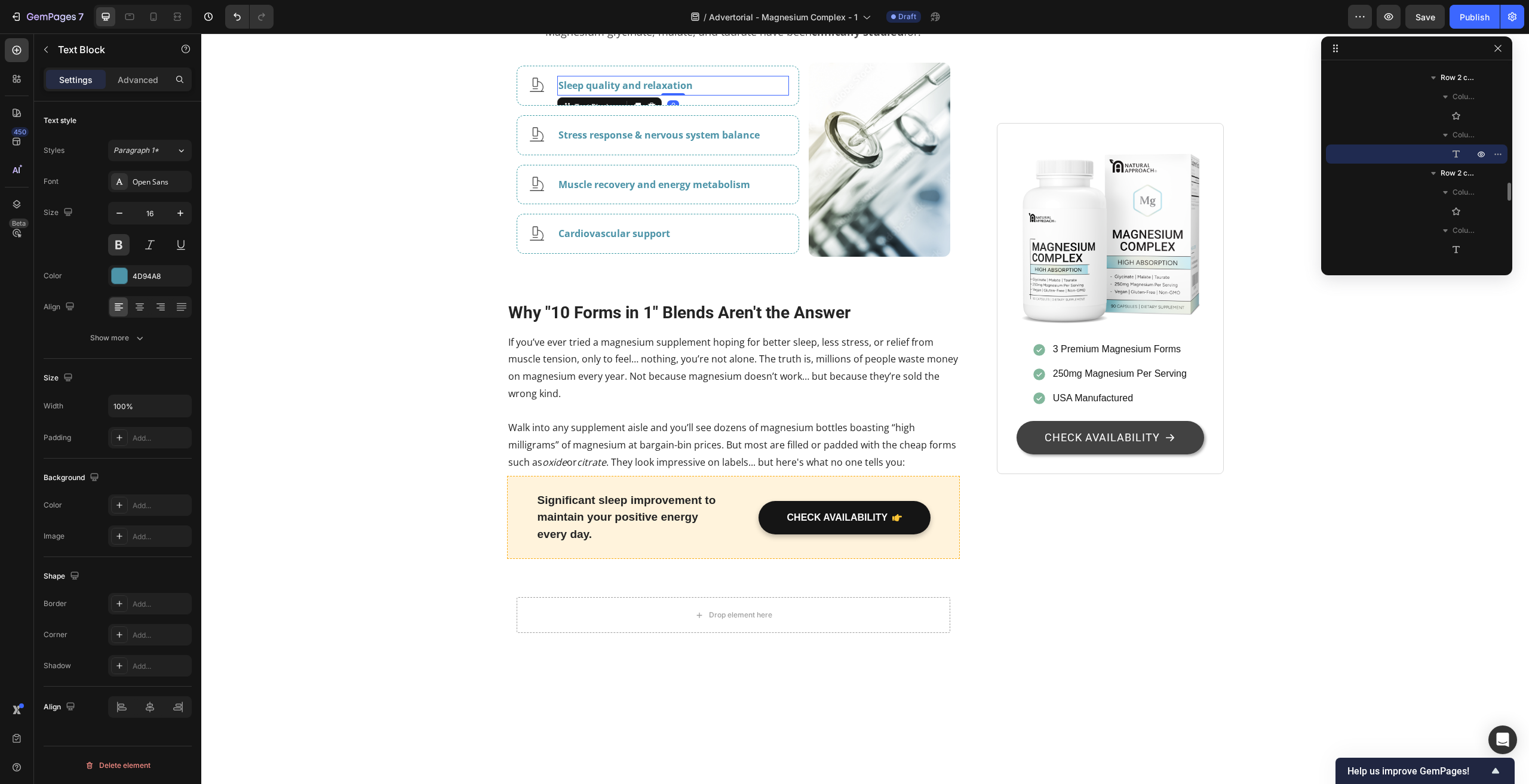
click at [705, 94] on p "Sleep quality and relaxation" at bounding box center [673, 86] width 229 height 17
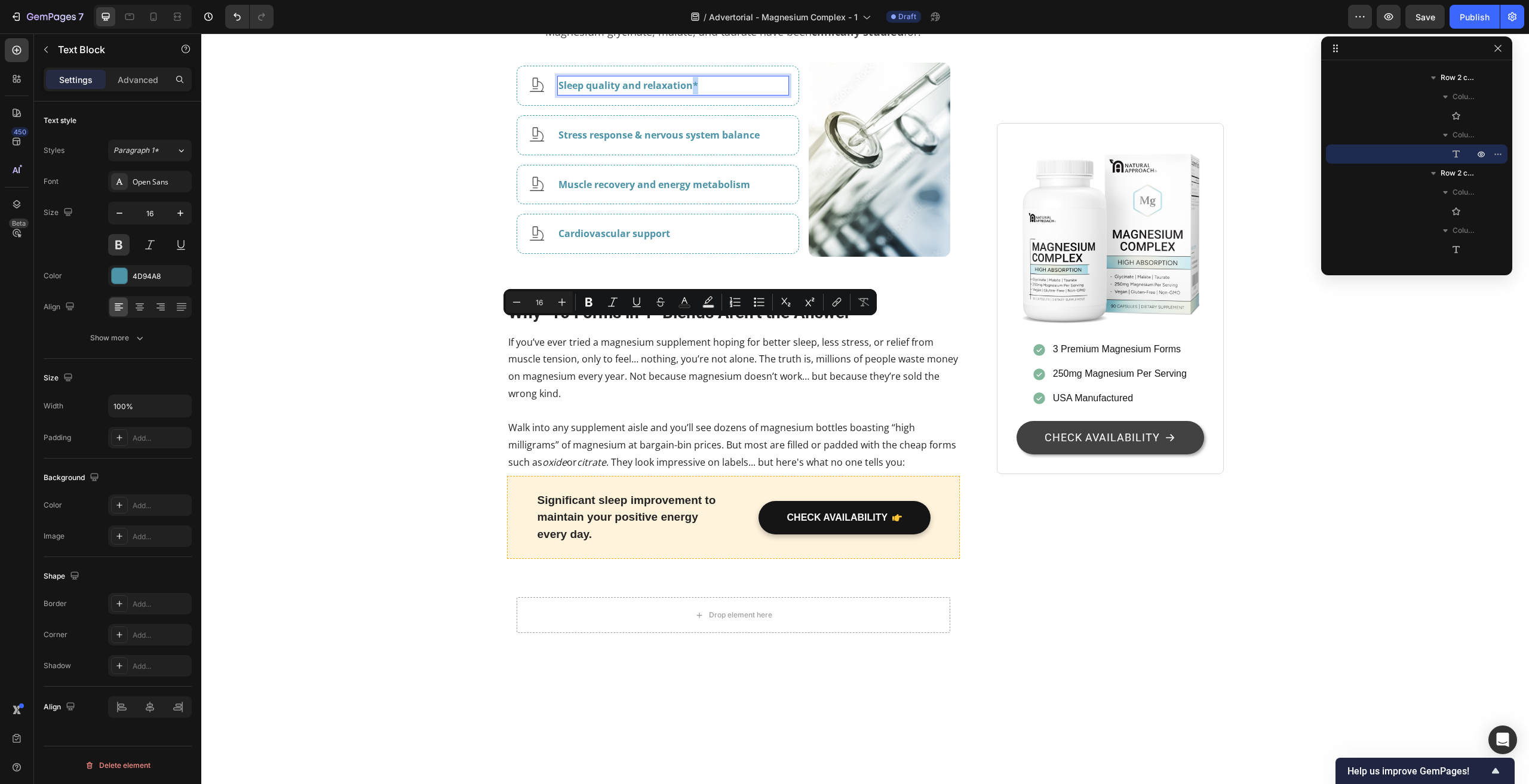
click at [689, 94] on p "Sleep quality and relaxation*" at bounding box center [673, 86] width 229 height 17
click at [591, 302] on icon "Editor contextual toolbar" at bounding box center [589, 302] width 12 height 12
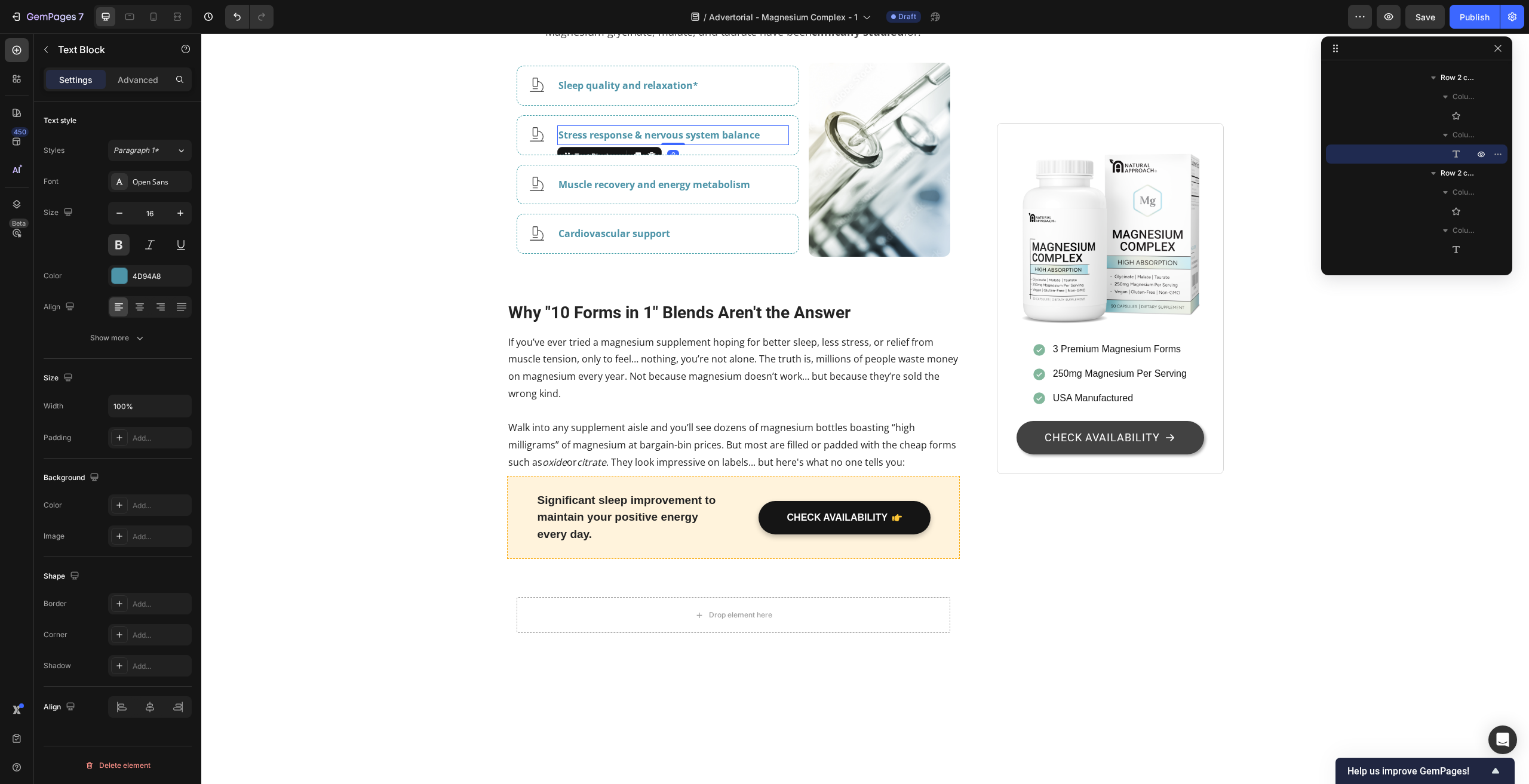
click at [608, 144] on p "Stress response & nervous system balance" at bounding box center [673, 135] width 229 height 17
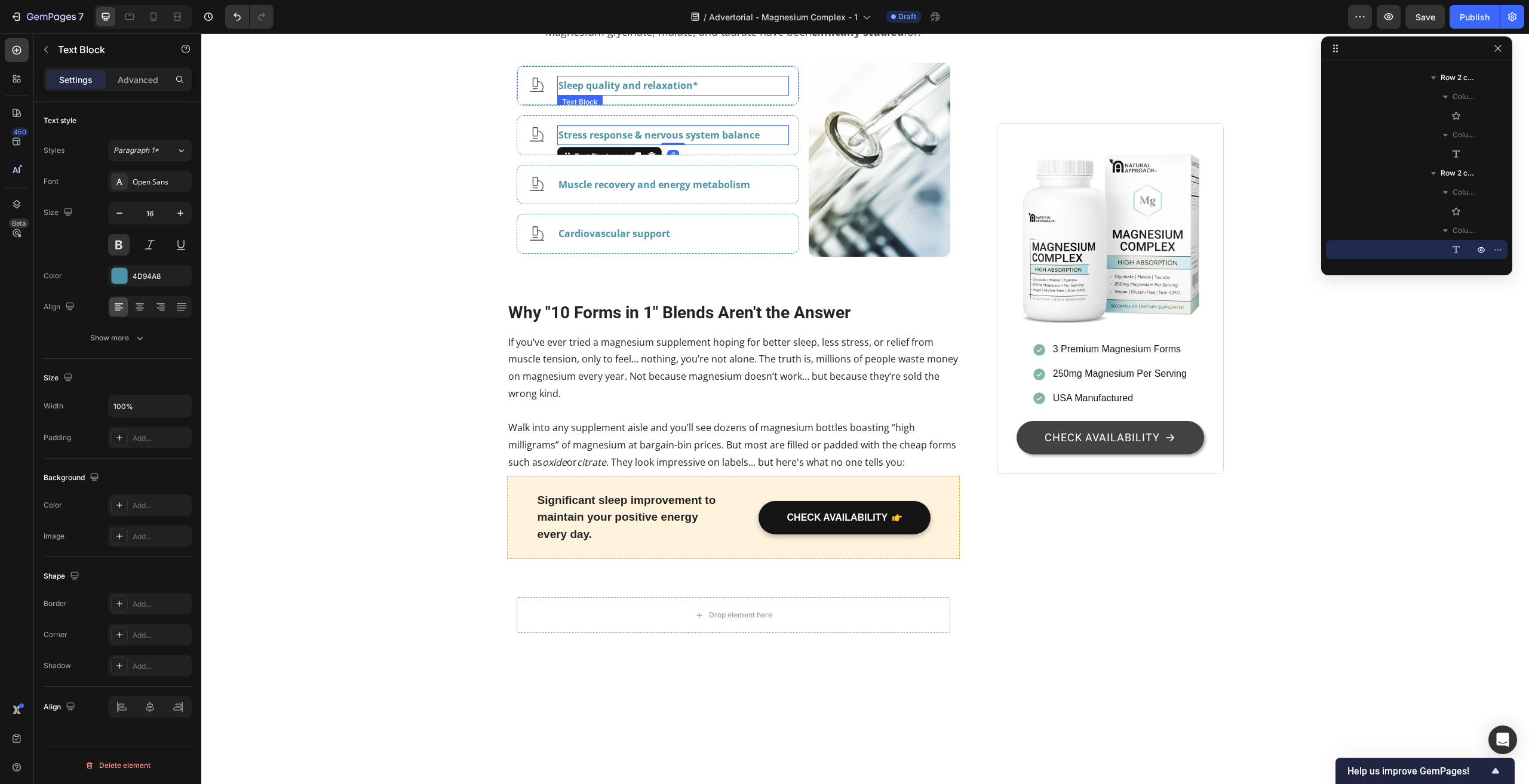
click at [616, 94] on p "Sleep quality and relaxation *" at bounding box center [673, 86] width 229 height 17
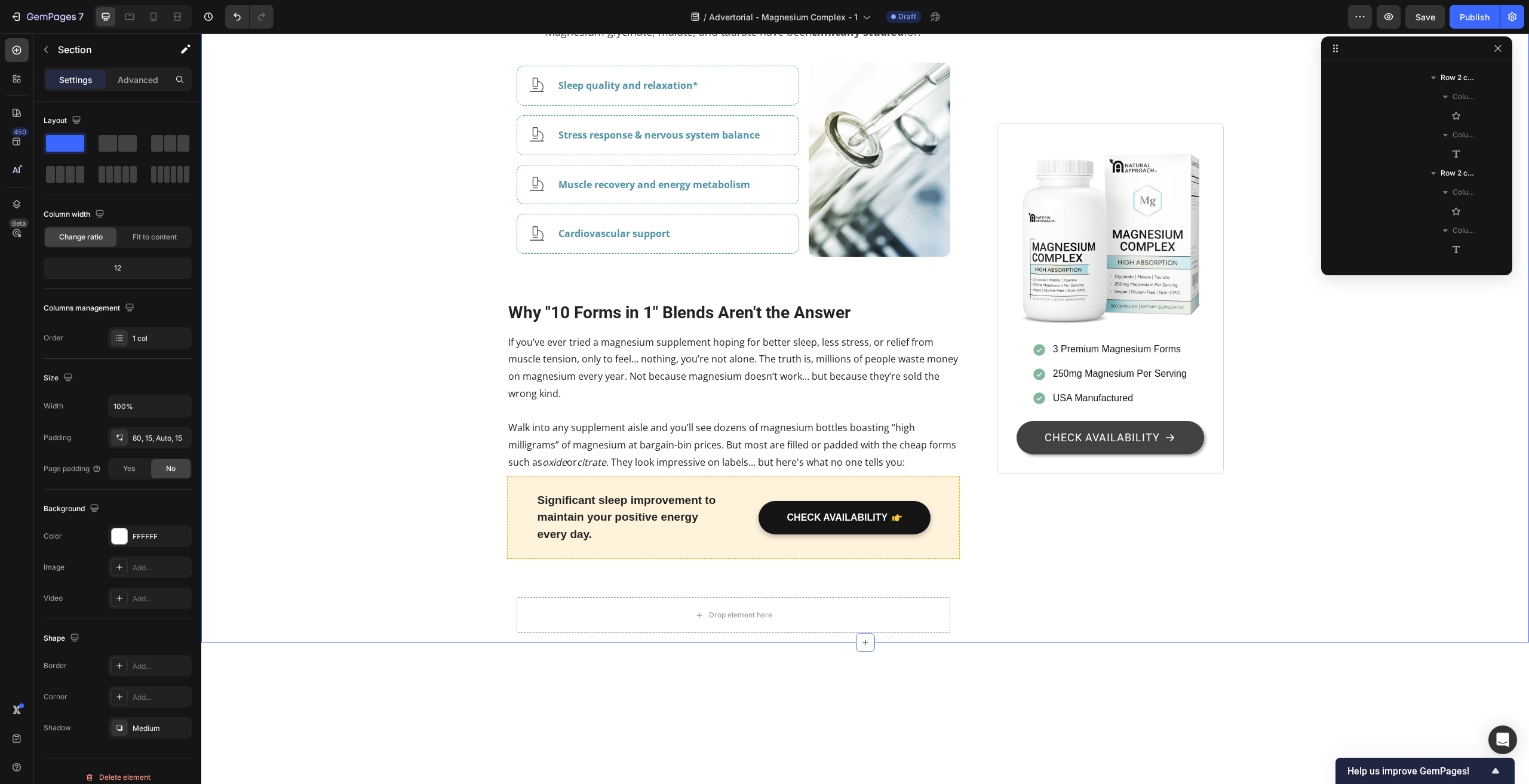
scroll to position [0, 0]
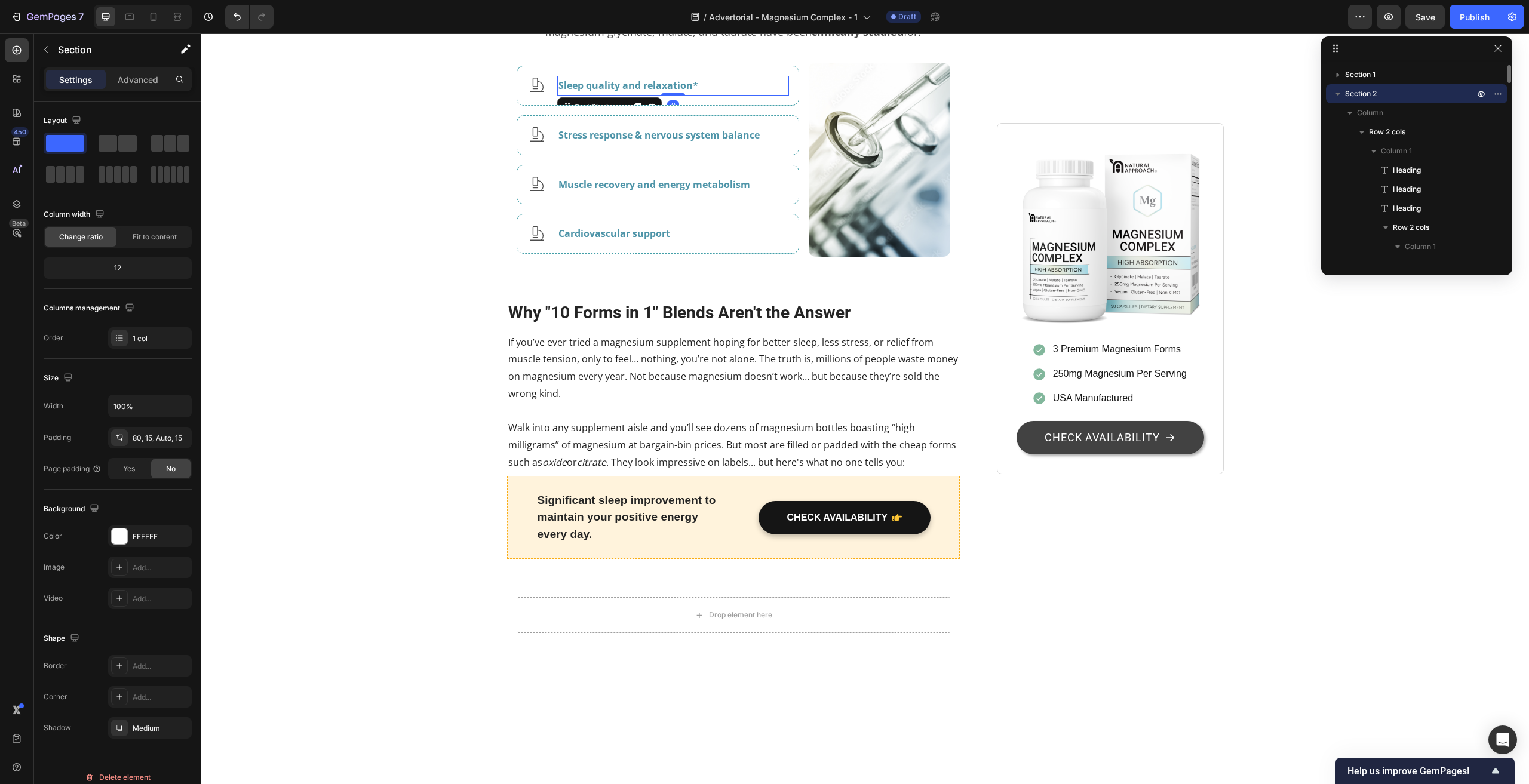
click at [591, 94] on p "Sleep quality and relaxation *" at bounding box center [673, 86] width 229 height 17
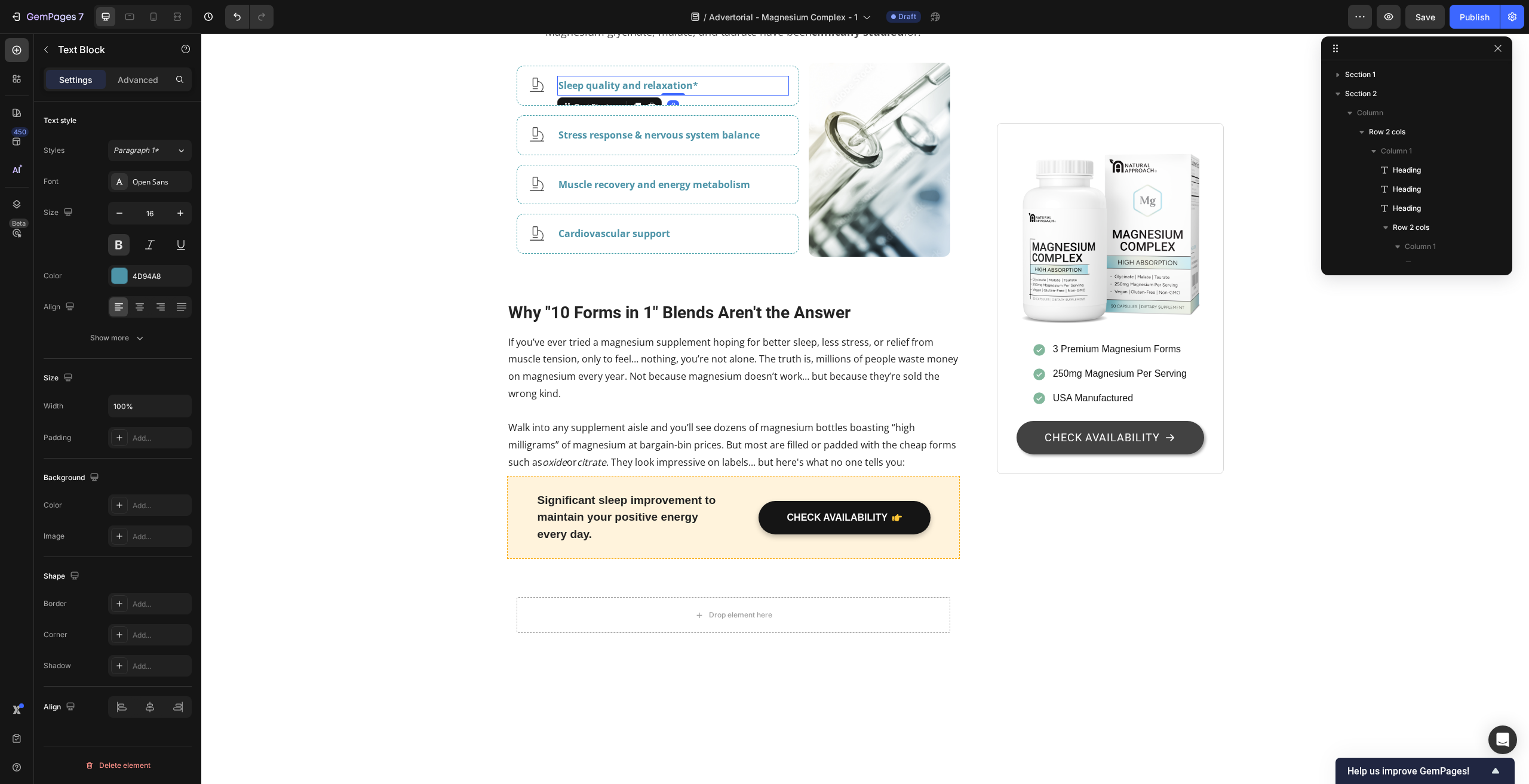
scroll to position [1277, 0]
click at [112, 243] on button at bounding box center [118, 244] width 21 height 21
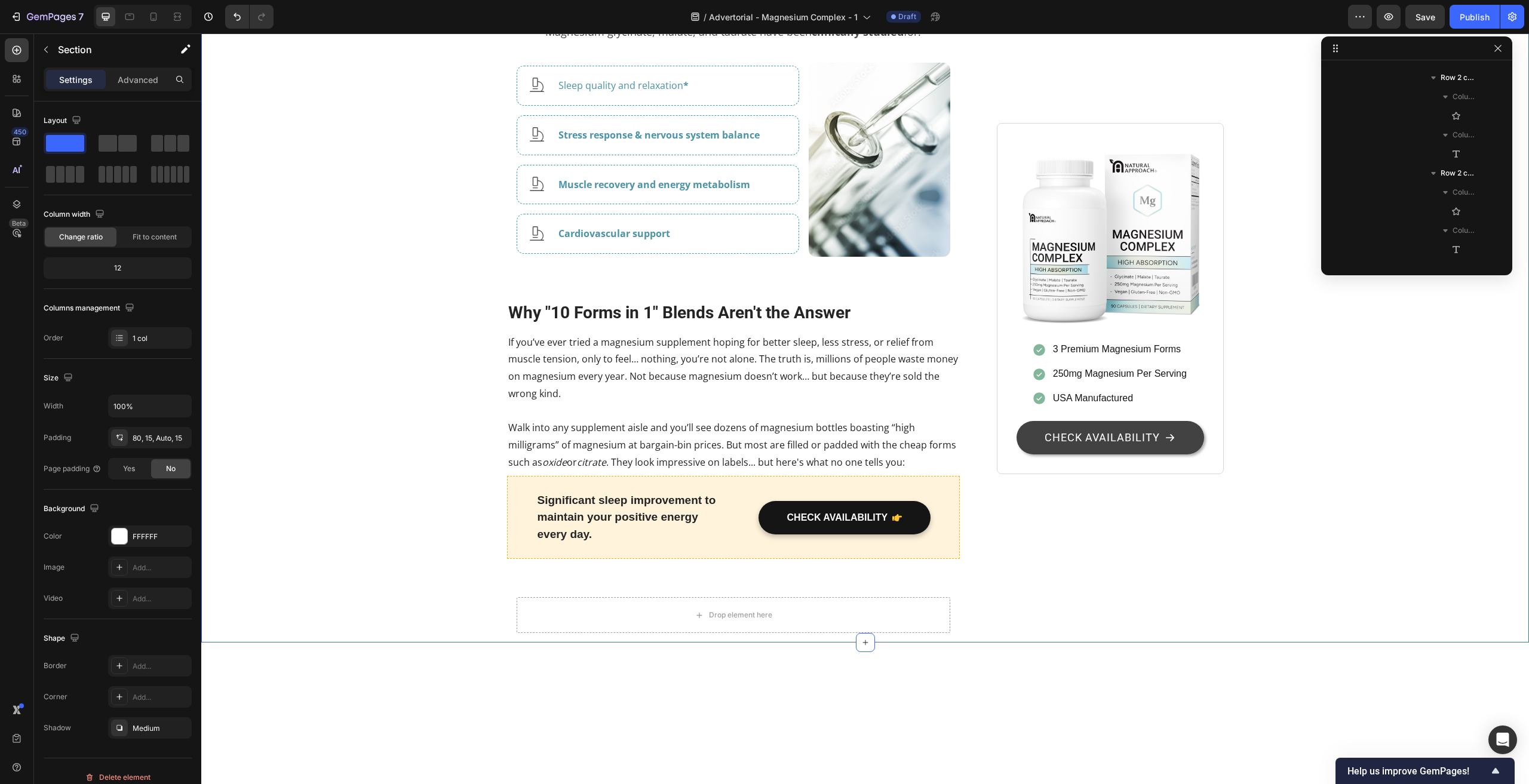
scroll to position [0, 0]
click at [675, 94] on p "Sleep quality and relaxation *" at bounding box center [673, 86] width 229 height 17
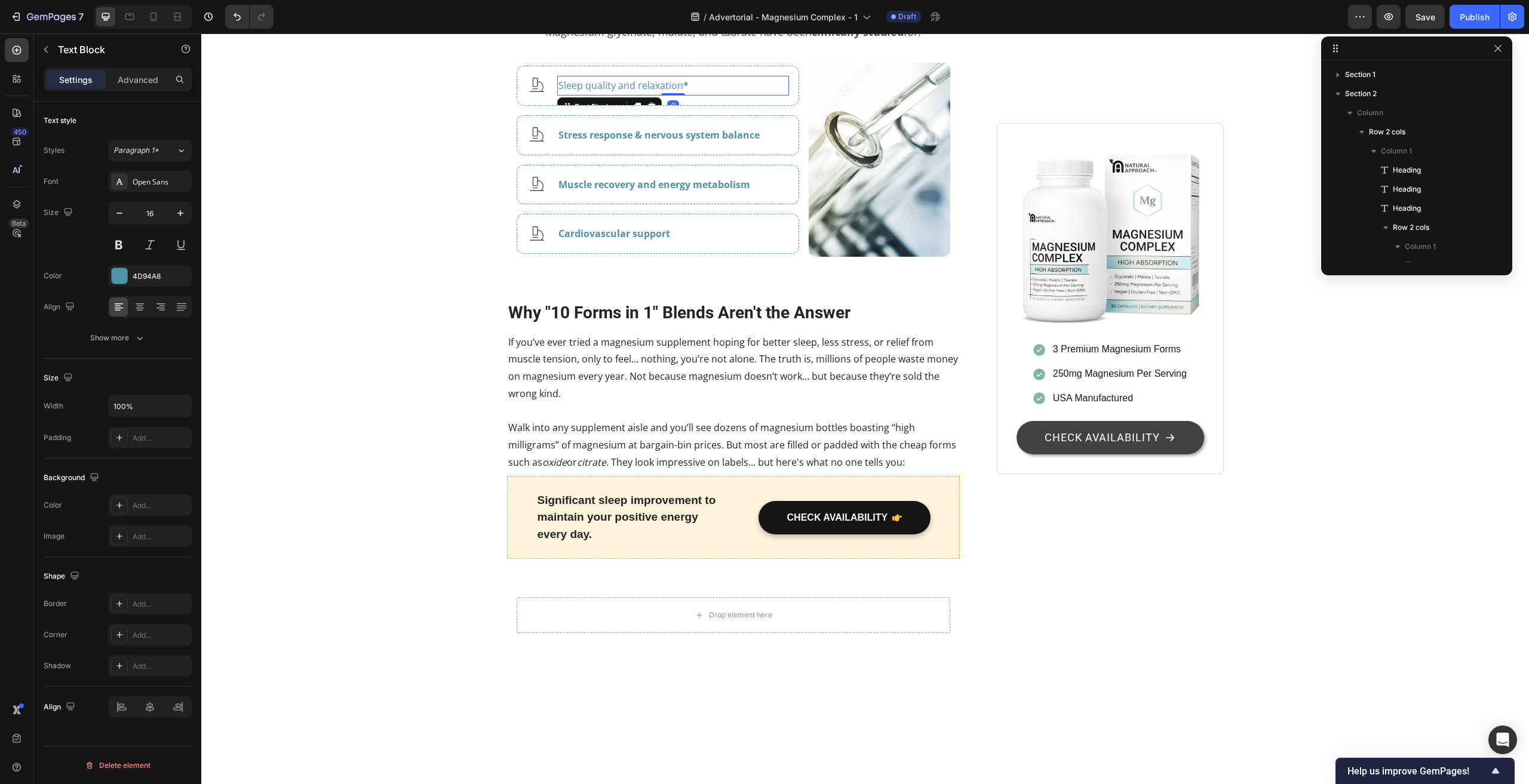
scroll to position [1277, 0]
click at [683, 92] on strong "*" at bounding box center [686, 85] width 5 height 13
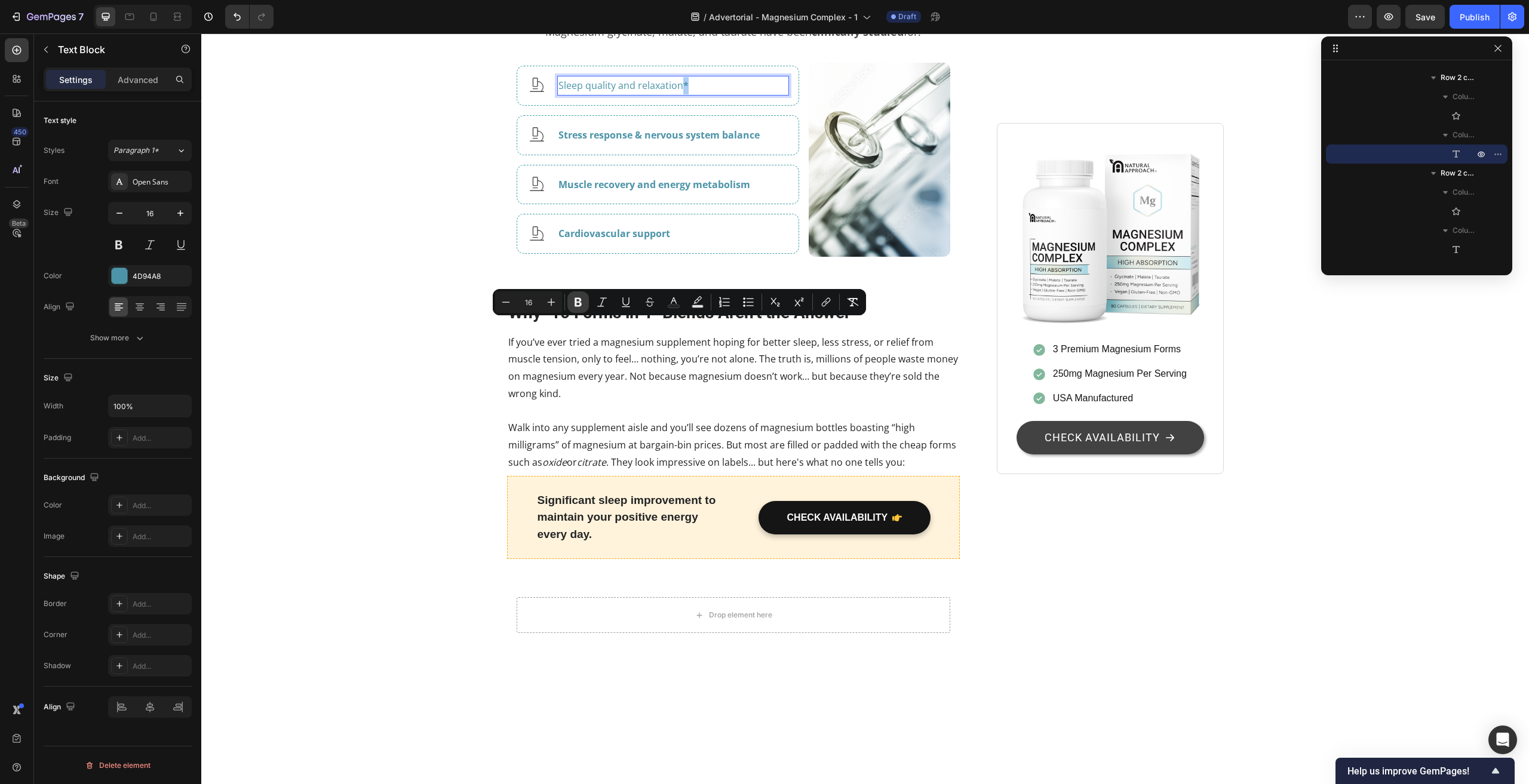
click at [583, 302] on icon "Editor contextual toolbar" at bounding box center [578, 302] width 12 height 12
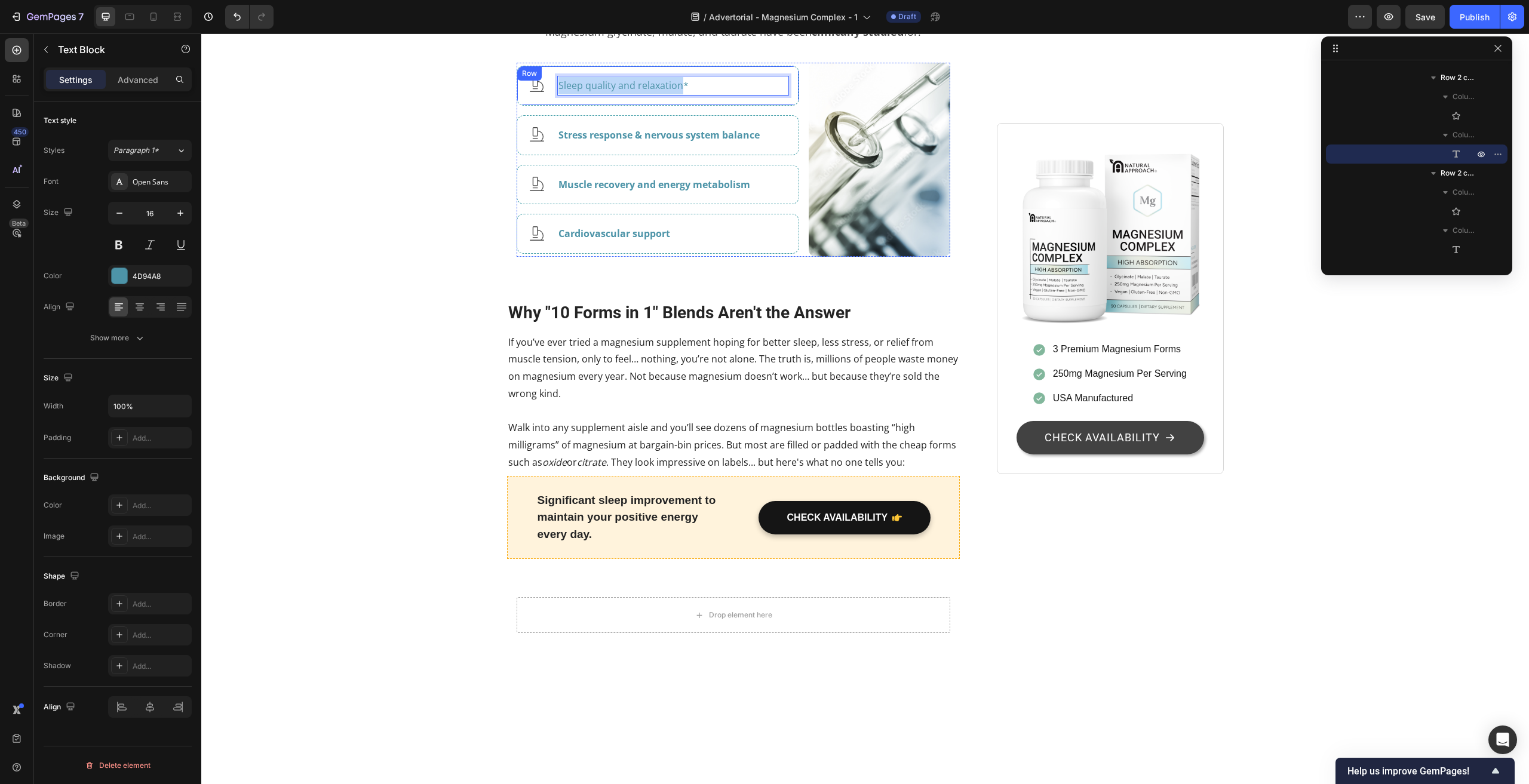
drag, startPoint x: 677, startPoint y: 329, endPoint x: 546, endPoint y: 331, distance: 131.0
click at [546, 106] on div "Icon Sleep quality and relaxation* Text Block 0 Row" at bounding box center [658, 85] width 283 height 40
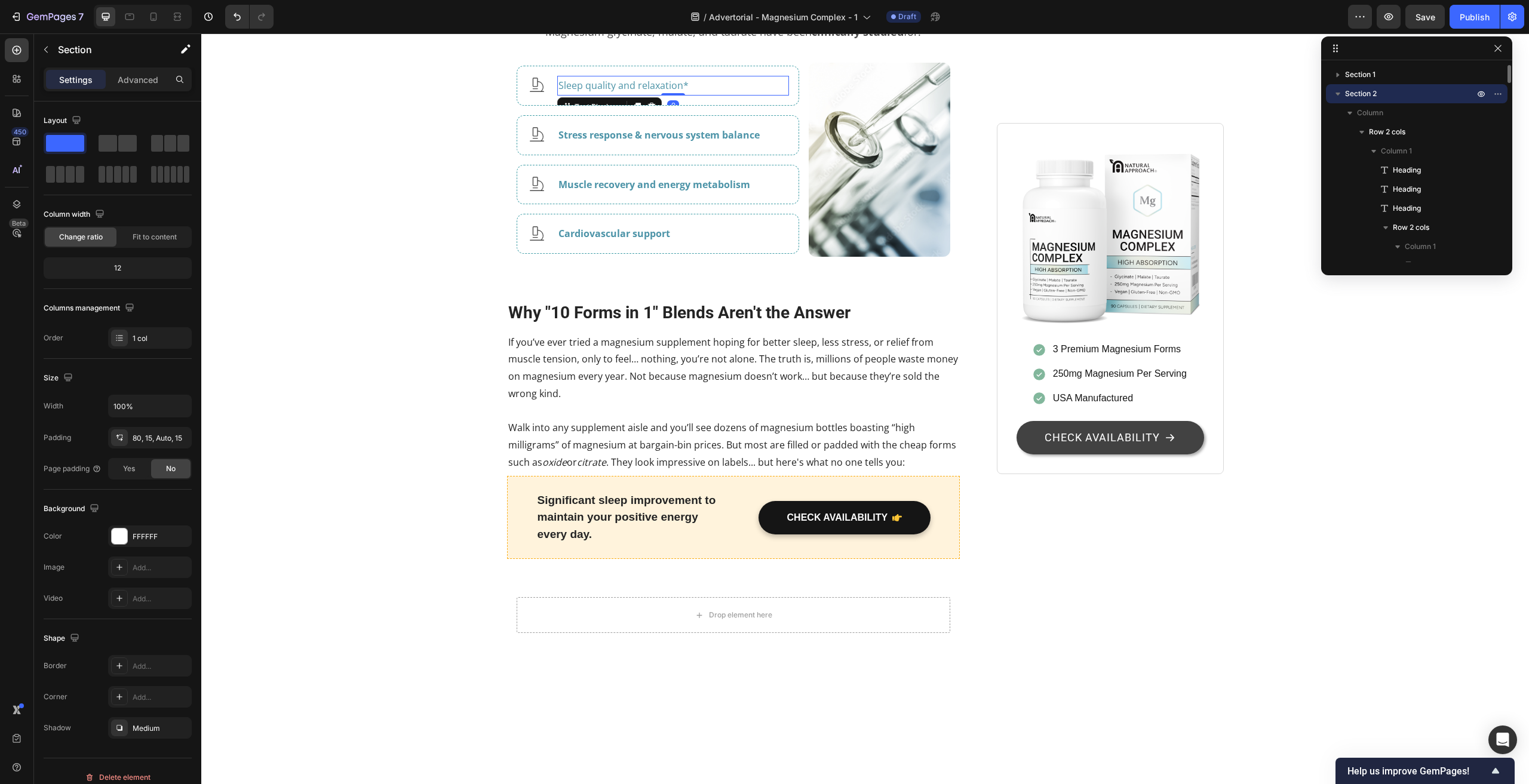
click at [602, 94] on p "Sleep quality and relaxation*" at bounding box center [673, 86] width 229 height 17
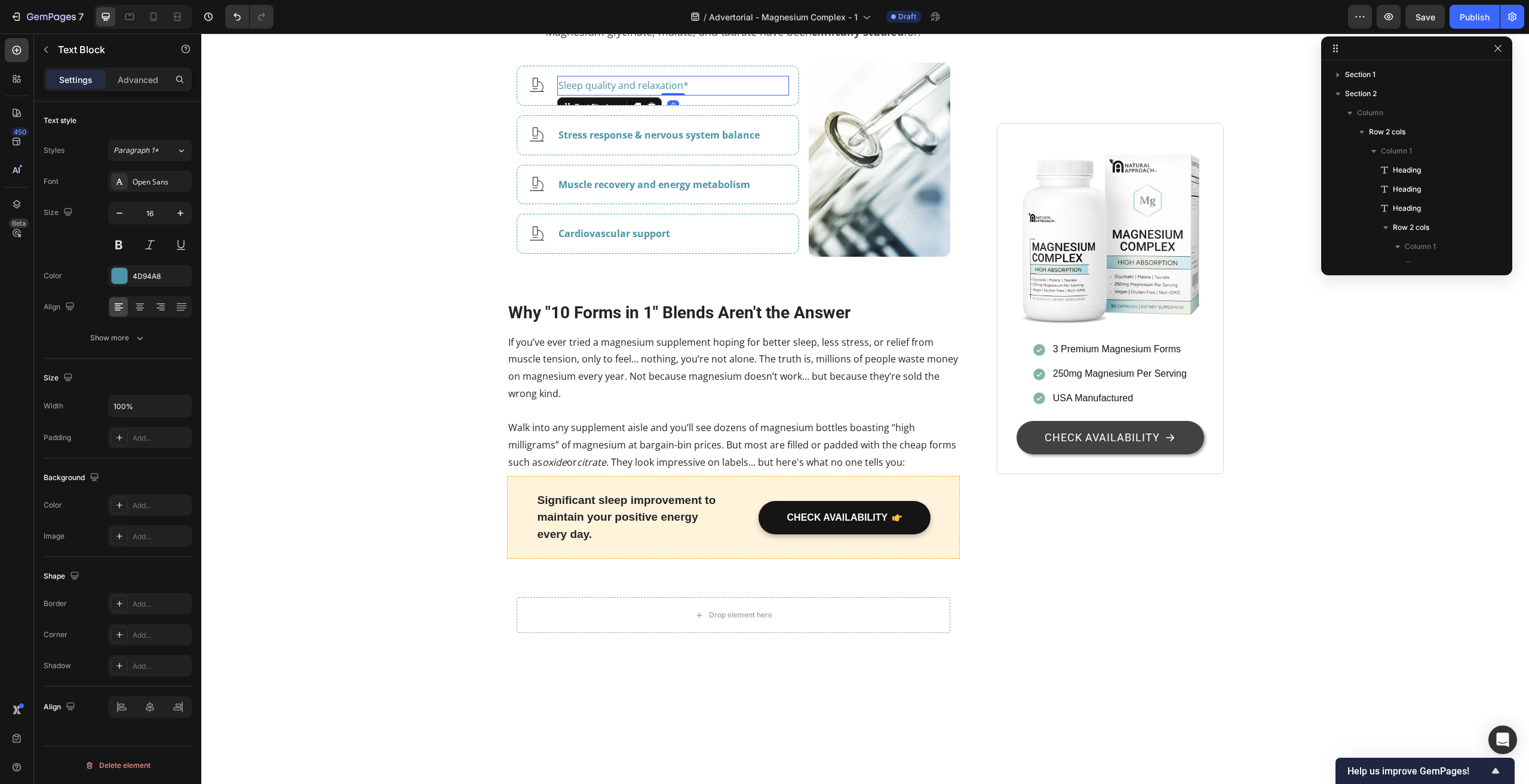
scroll to position [1277, 0]
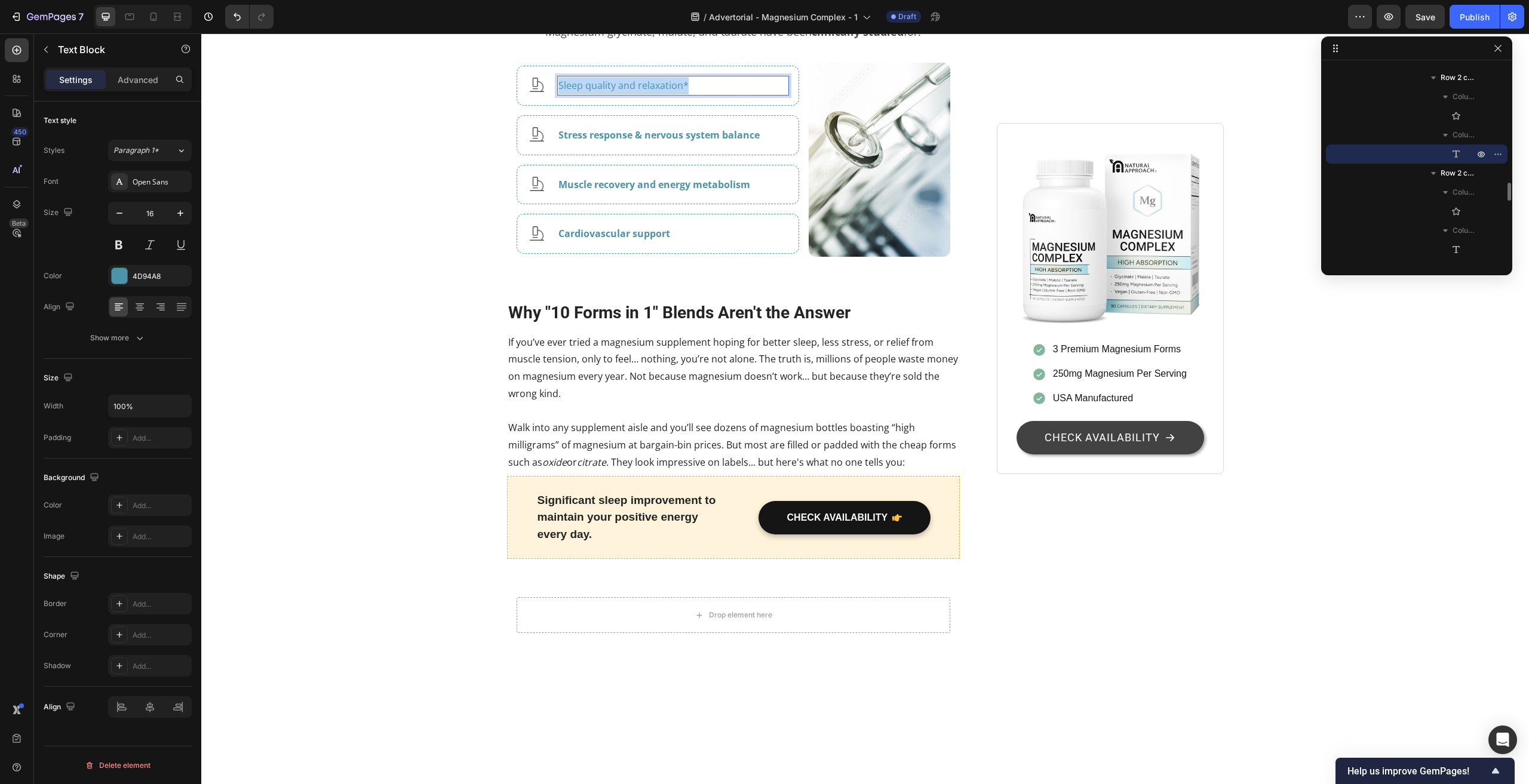
click at [602, 94] on p "Sleep quality and relaxation*" at bounding box center [673, 86] width 229 height 17
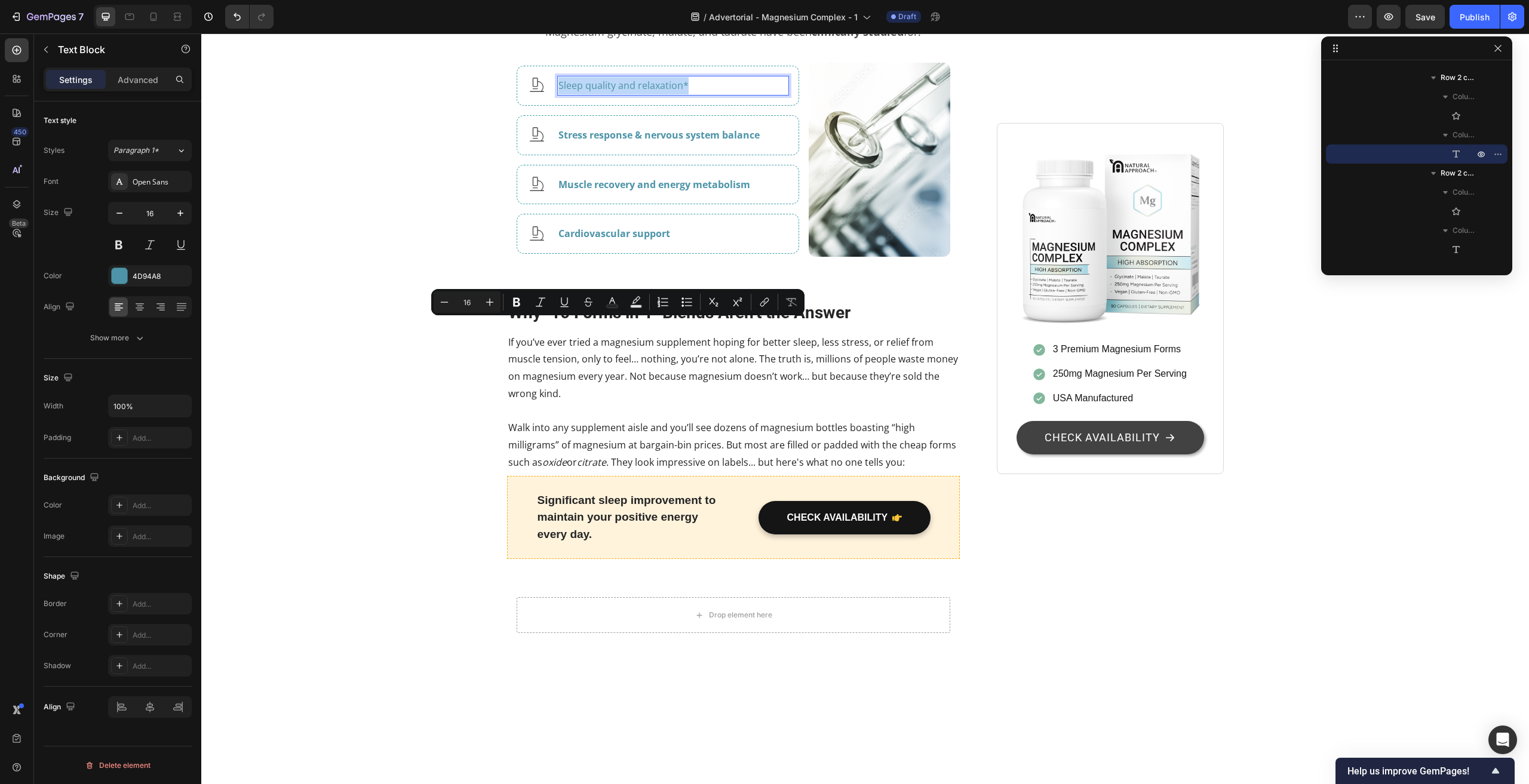
click at [681, 94] on p "Sleep quality and relaxation*" at bounding box center [673, 86] width 229 height 17
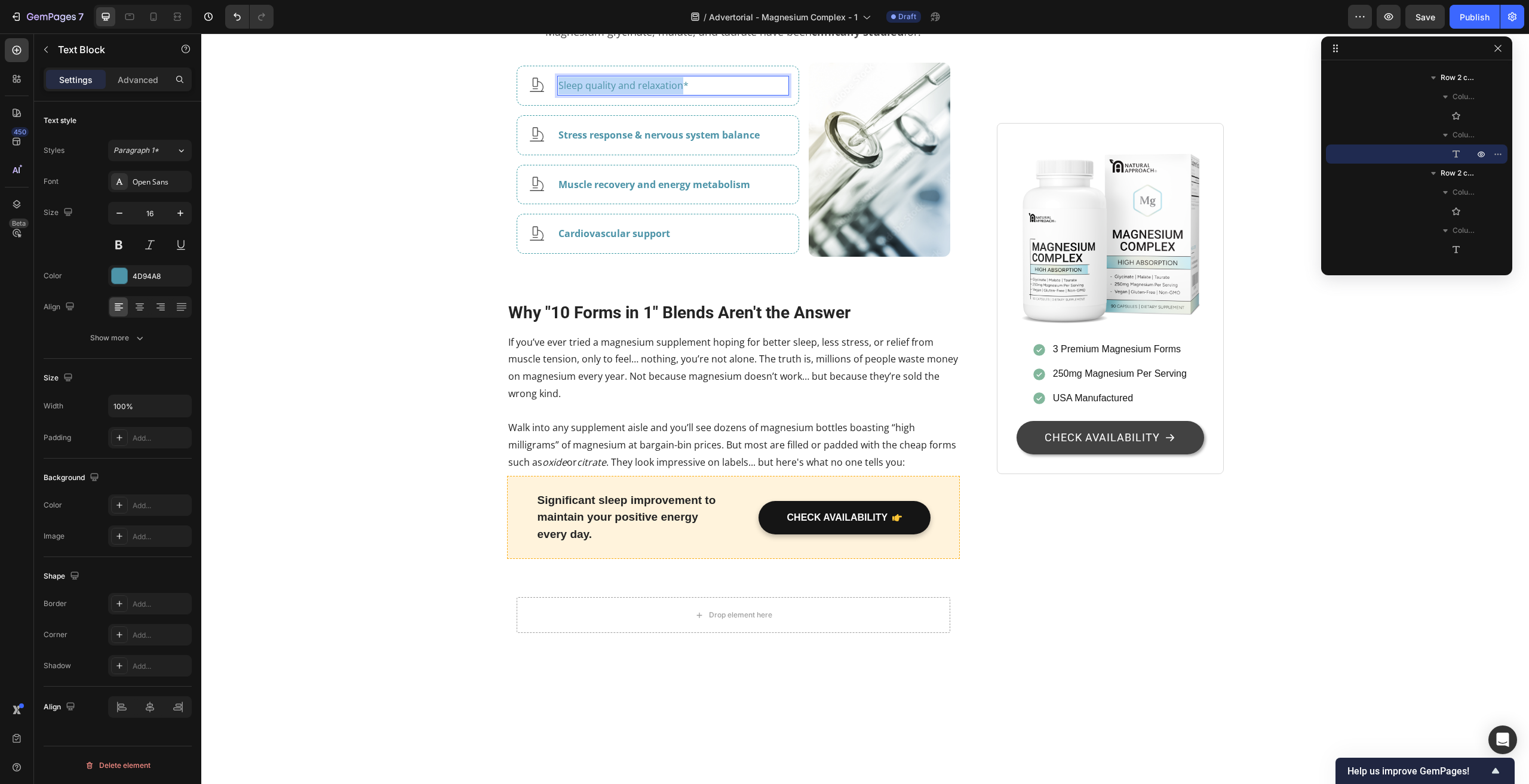
drag, startPoint x: 679, startPoint y: 328, endPoint x: 483, endPoint y: 329, distance: 196.0
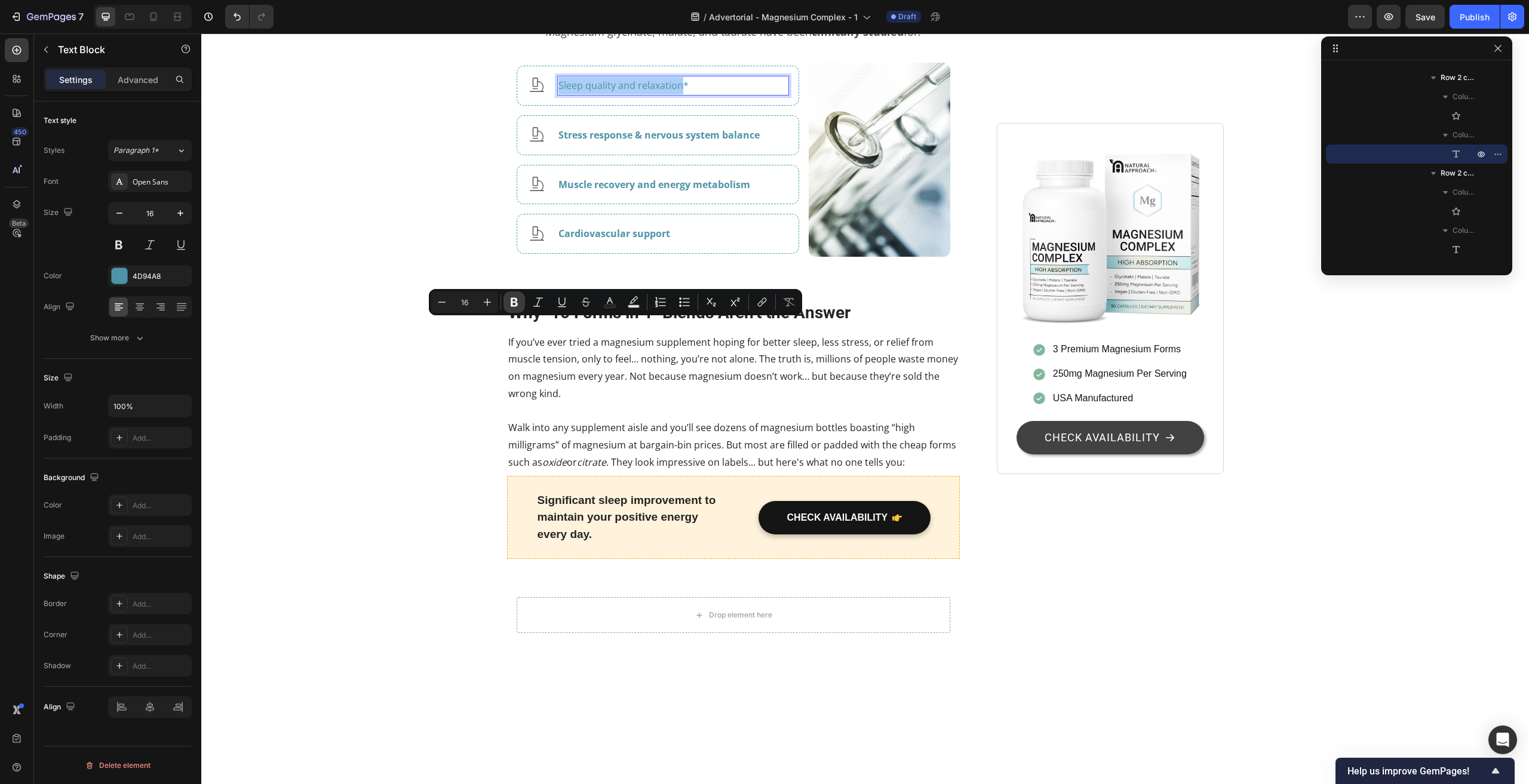
click at [518, 302] on icon "Editor contextual toolbar" at bounding box center [514, 302] width 12 height 12
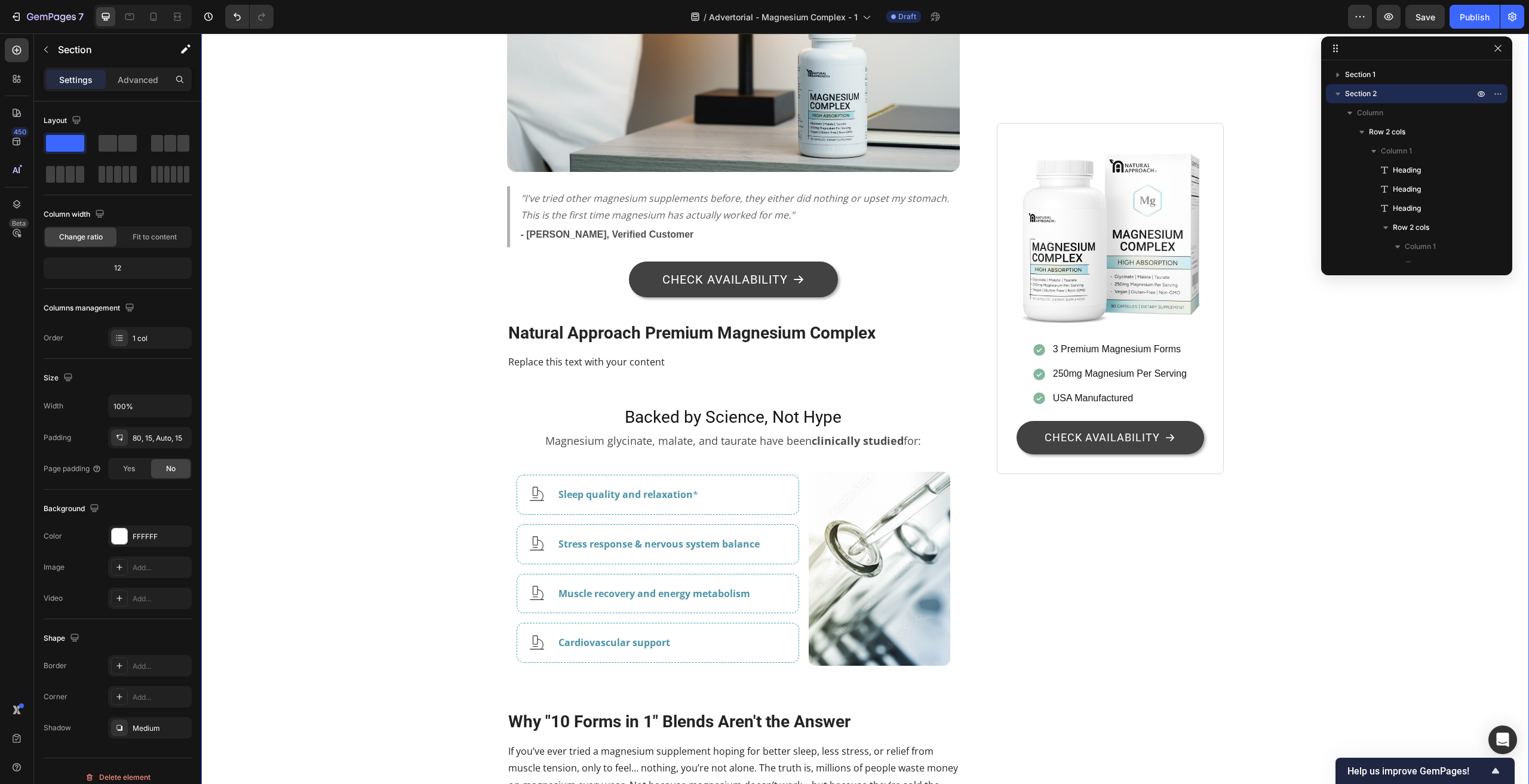
scroll to position [1672, 0]
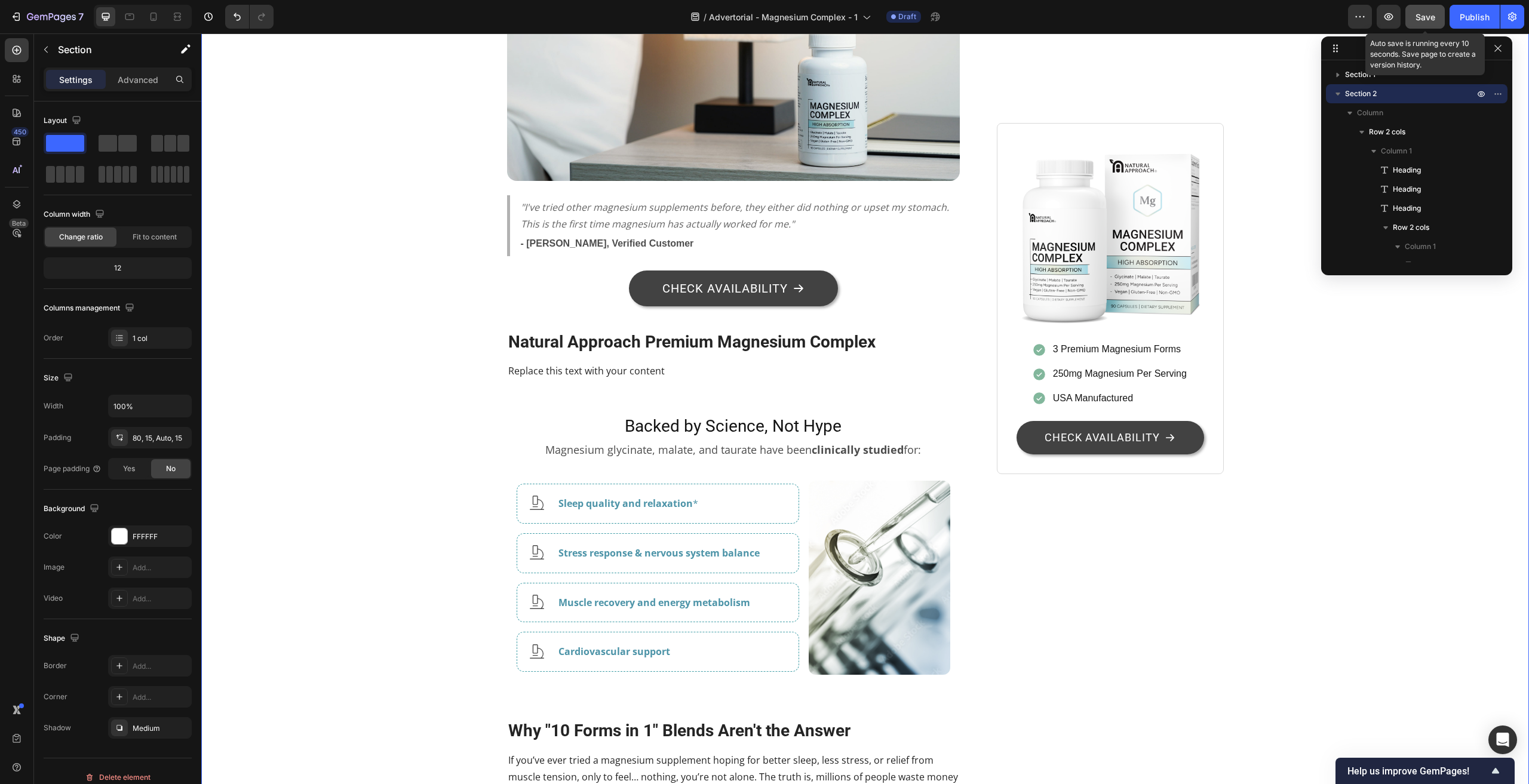
click at [1417, 19] on span "Save" at bounding box center [1425, 17] width 20 height 10
click at [1390, 15] on icon "button" at bounding box center [1388, 17] width 12 height 12
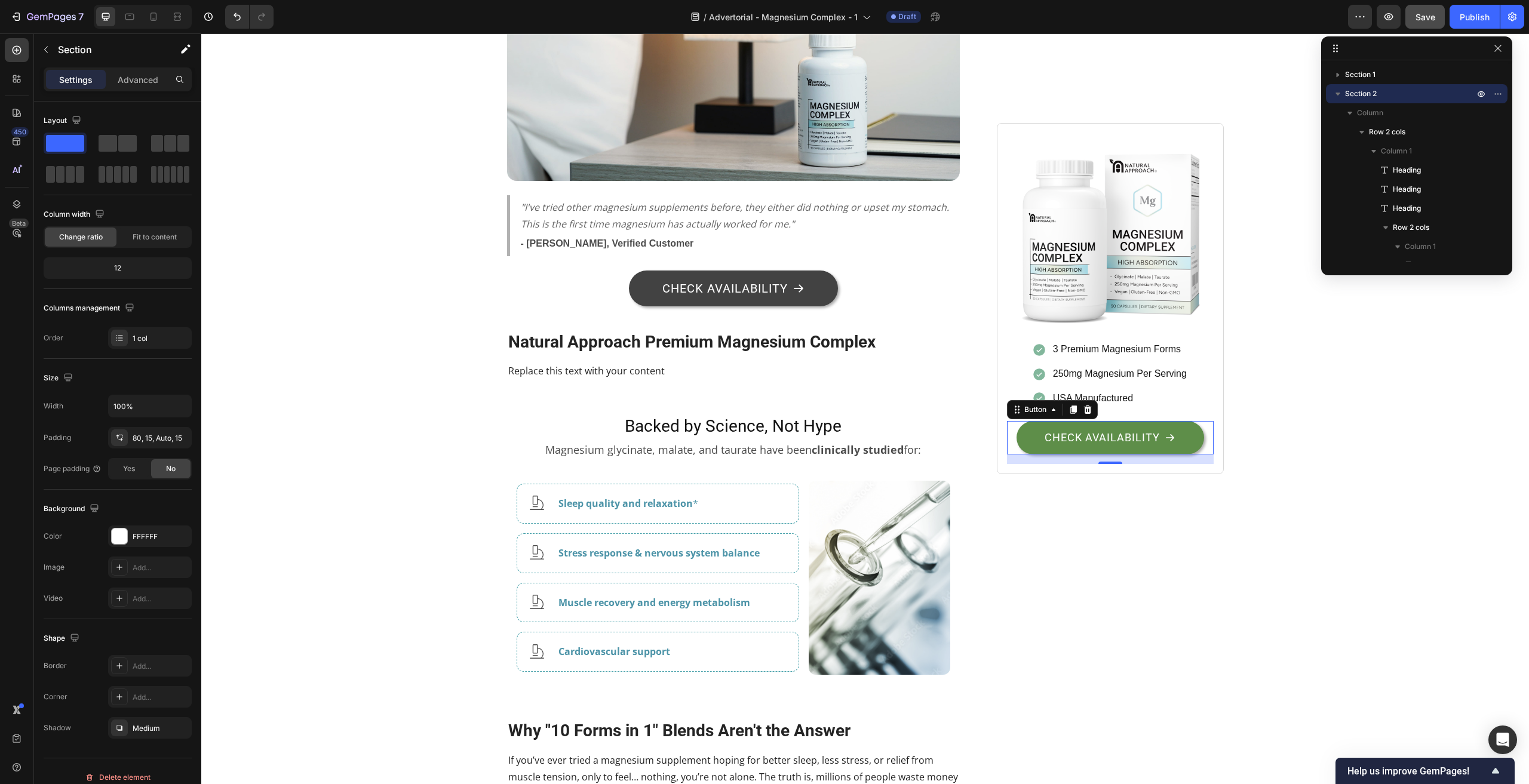
click at [1192, 444] on button "CHECK AVAILABILITY" at bounding box center [1110, 437] width 187 height 33
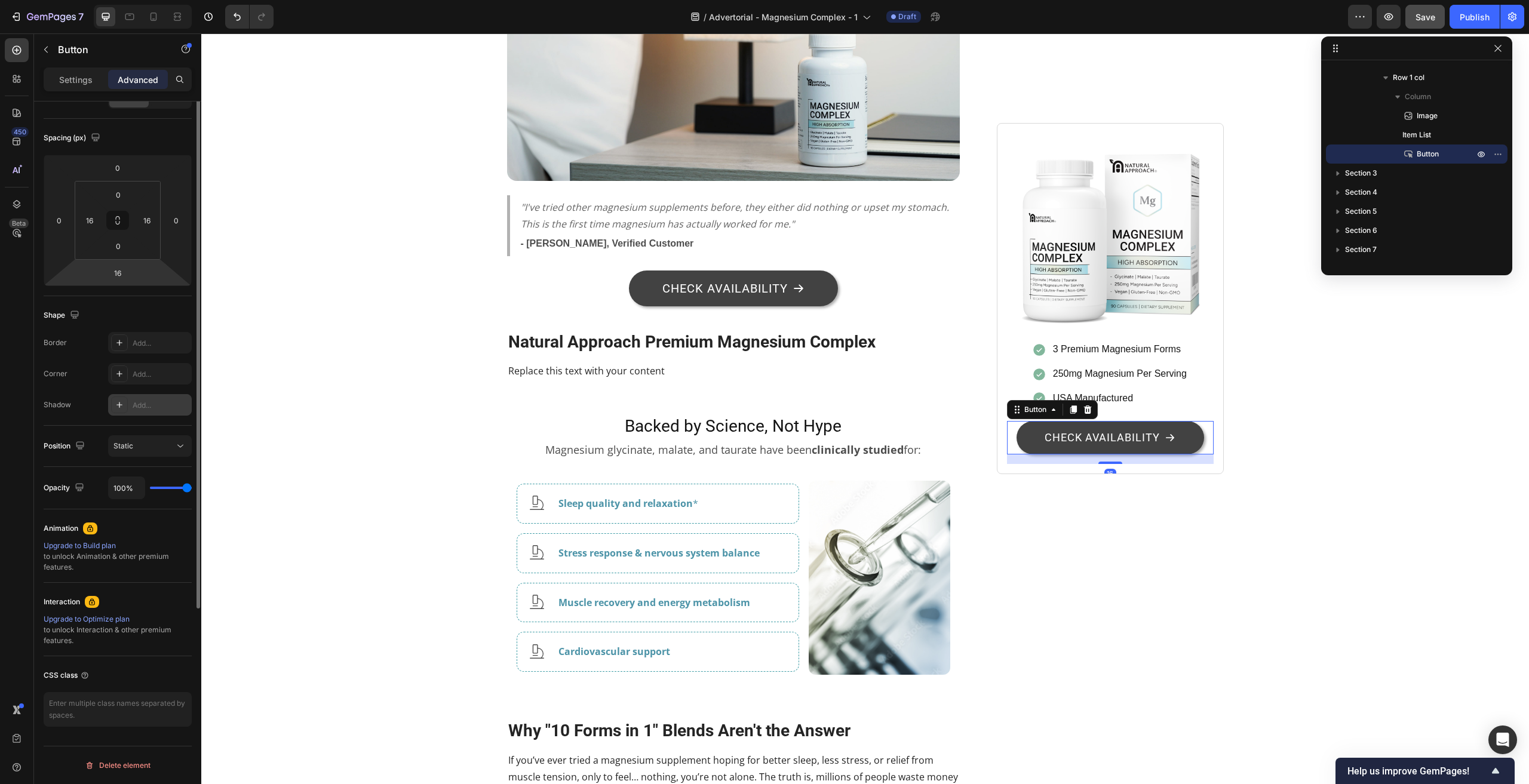
scroll to position [0, 0]
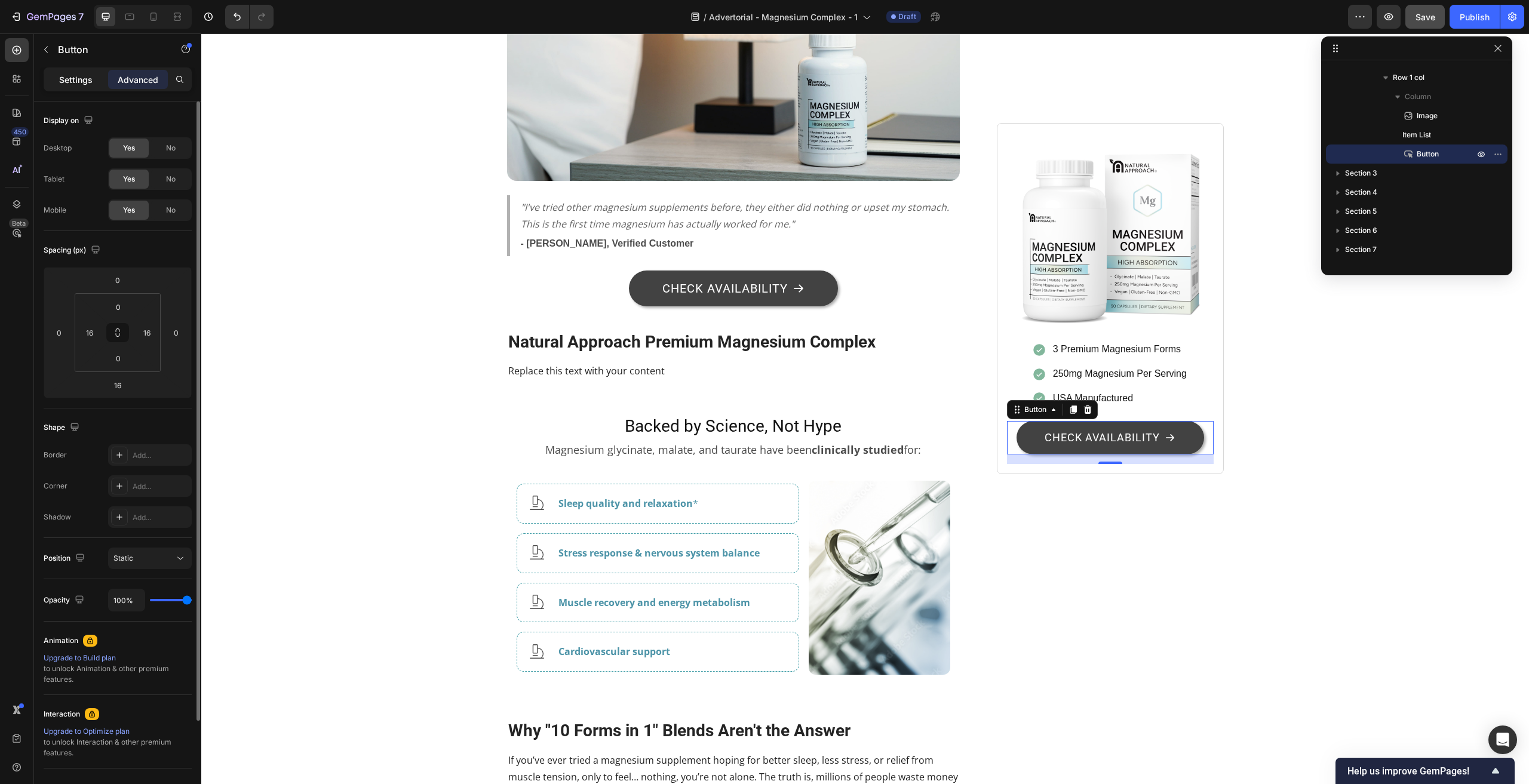
click at [87, 80] on p "Settings" at bounding box center [76, 80] width 33 height 13
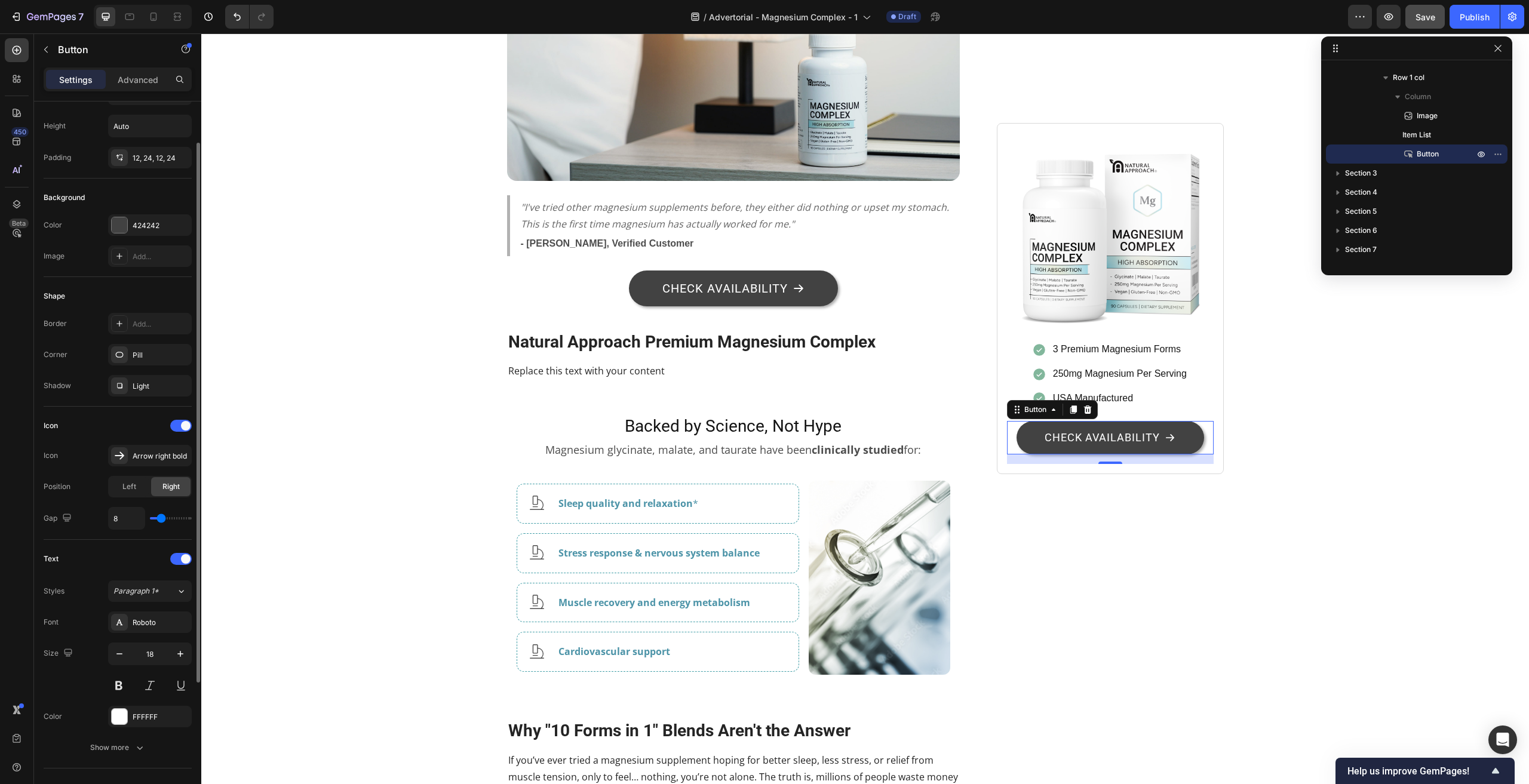
scroll to position [234, 0]
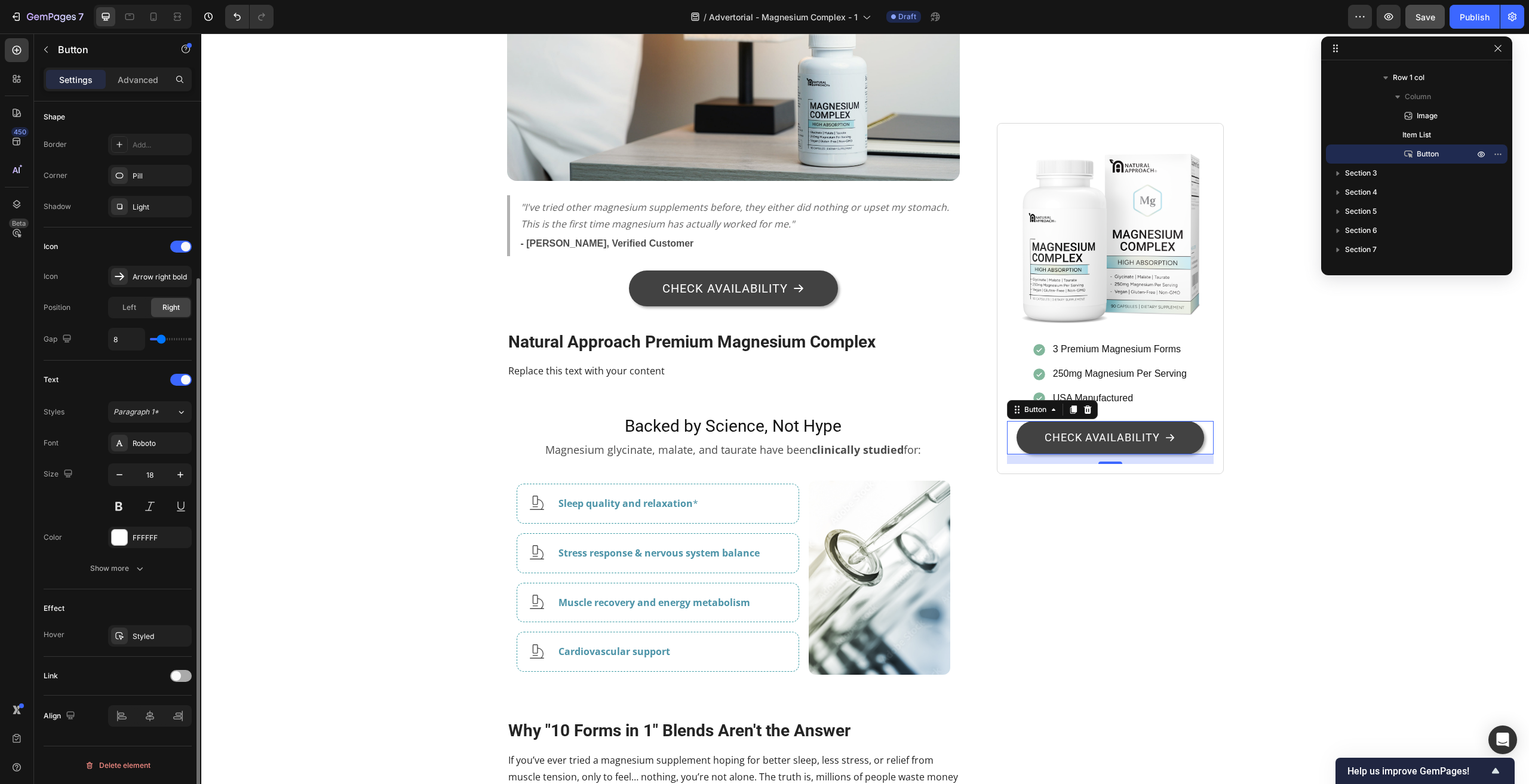
click at [185, 676] on div at bounding box center [181, 676] width 21 height 12
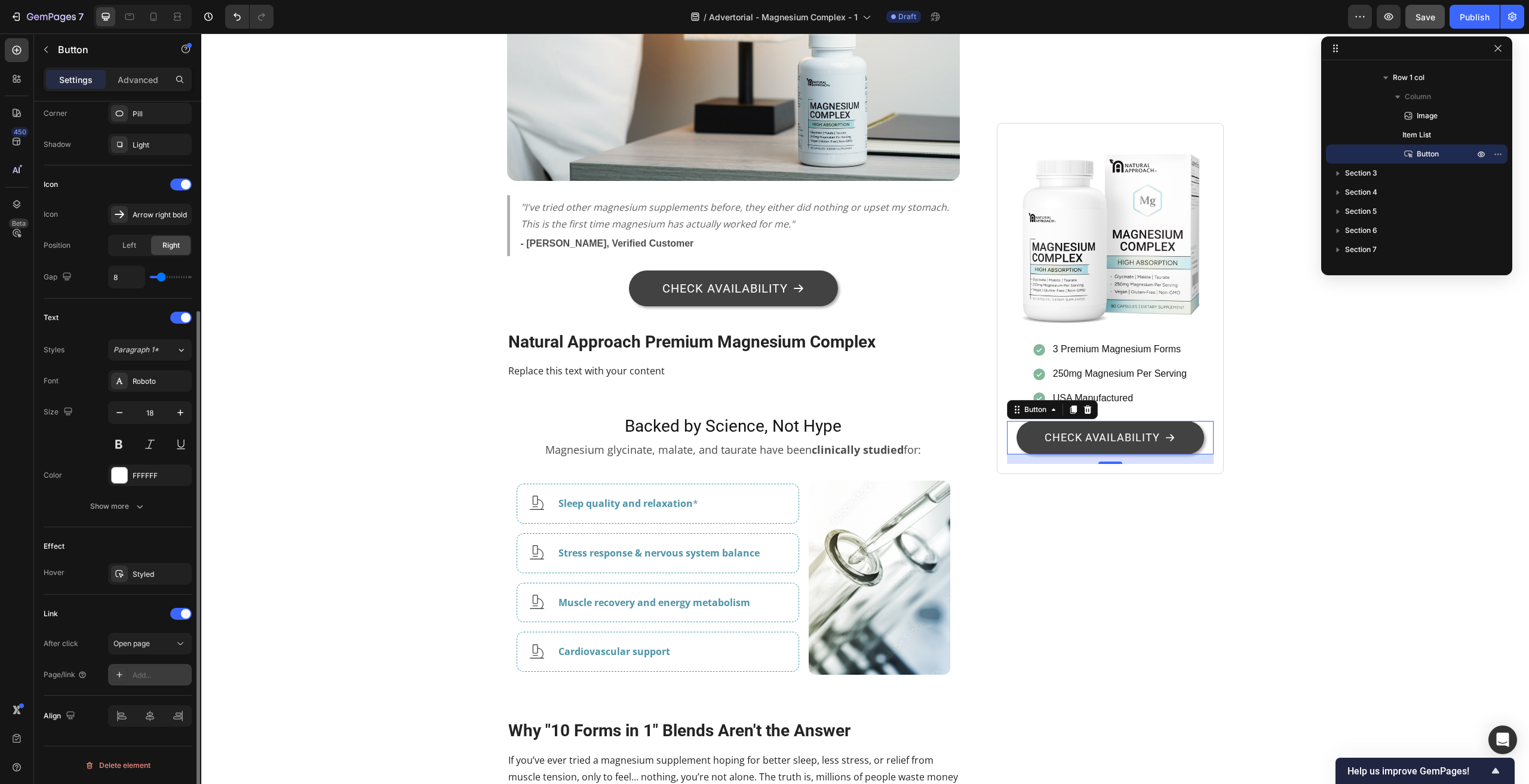
click at [162, 669] on div "Add..." at bounding box center [149, 675] width 84 height 21
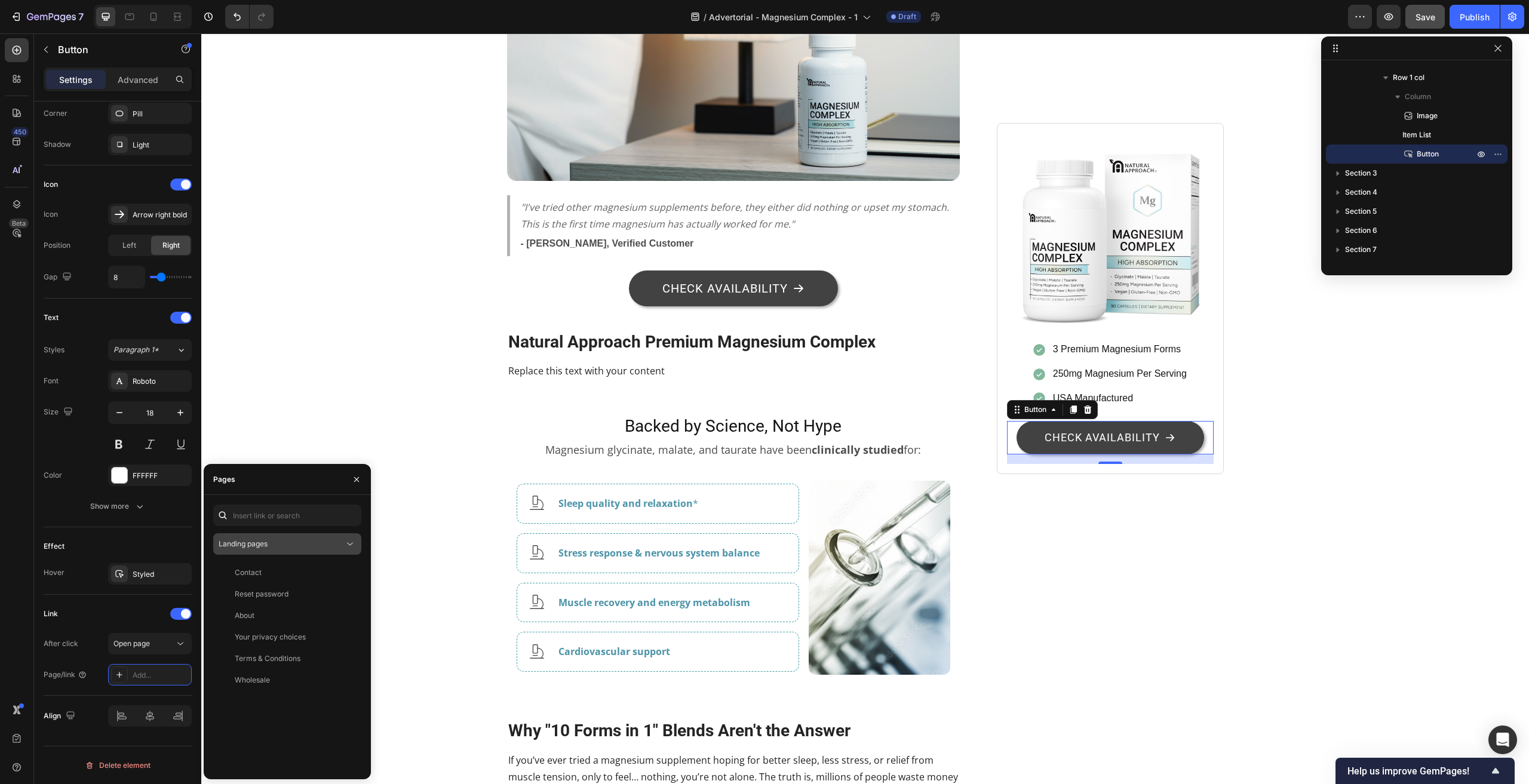
click at [305, 541] on div "Landing pages" at bounding box center [282, 544] width 126 height 11
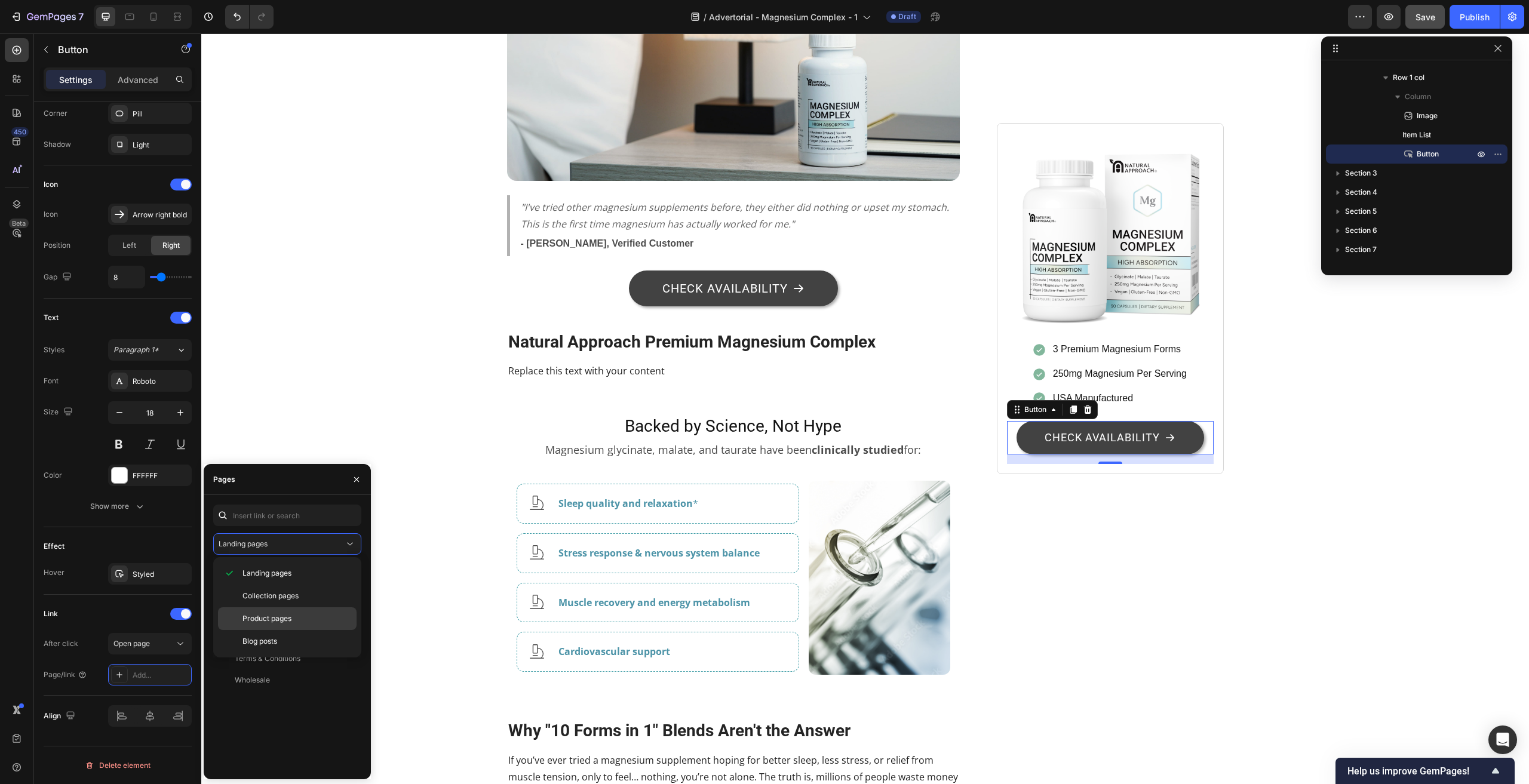
click at [269, 616] on span "Product pages" at bounding box center [267, 619] width 49 height 11
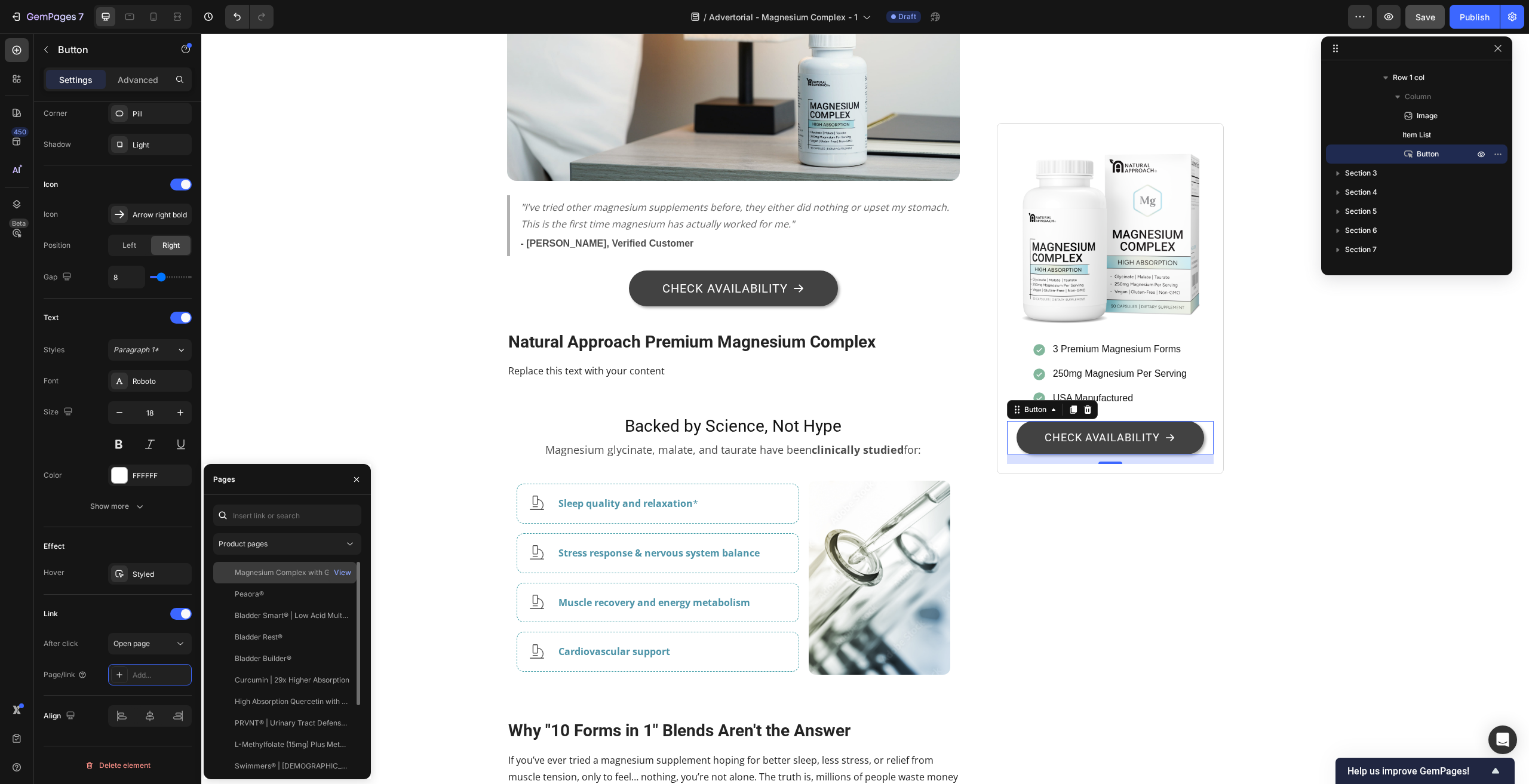
click at [293, 572] on div "Magnesium Complex with Glycinate, Malate, and Taurate (90 Capsules)" at bounding box center [292, 573] width 115 height 11
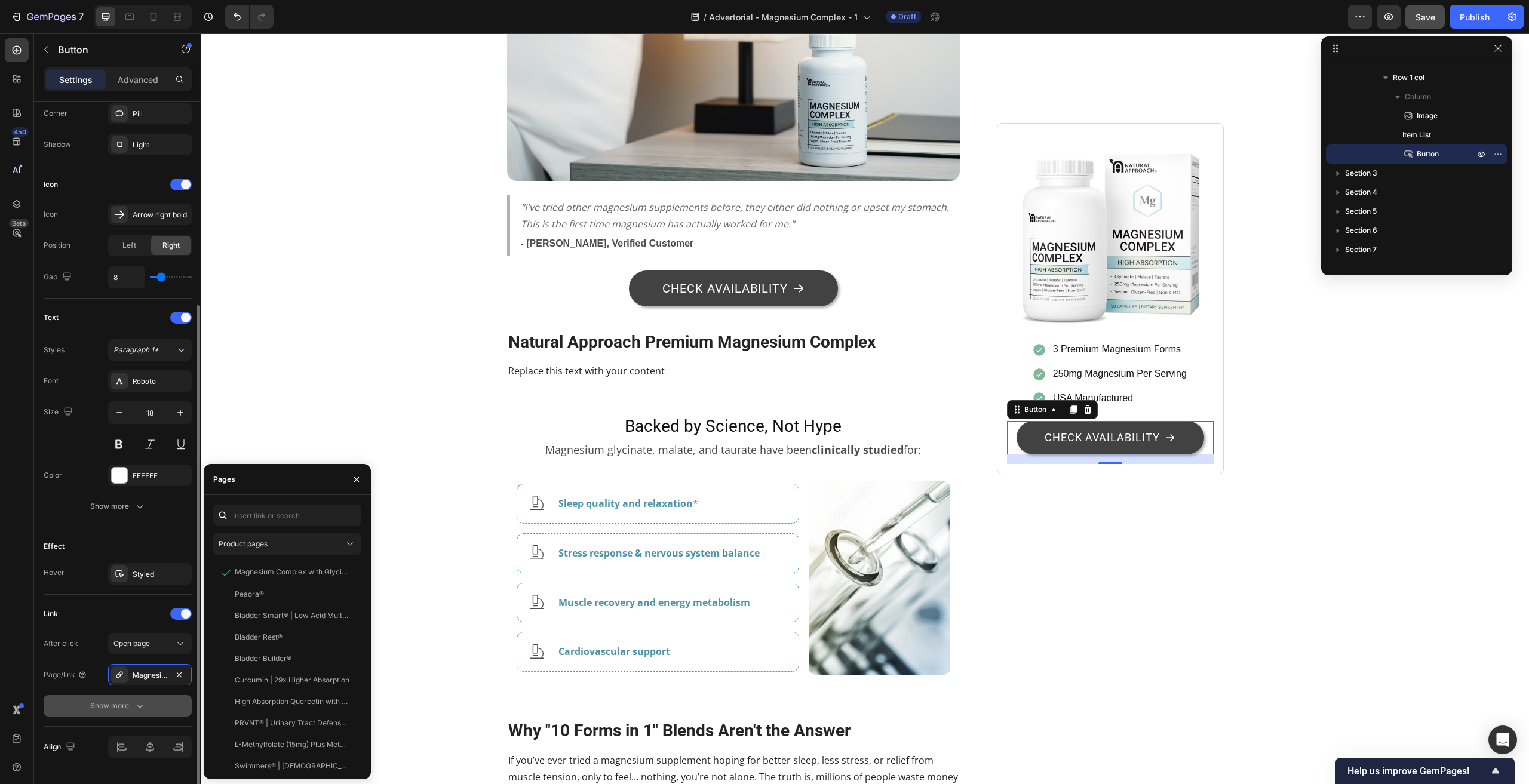
click at [136, 709] on icon "button" at bounding box center [140, 706] width 12 height 12
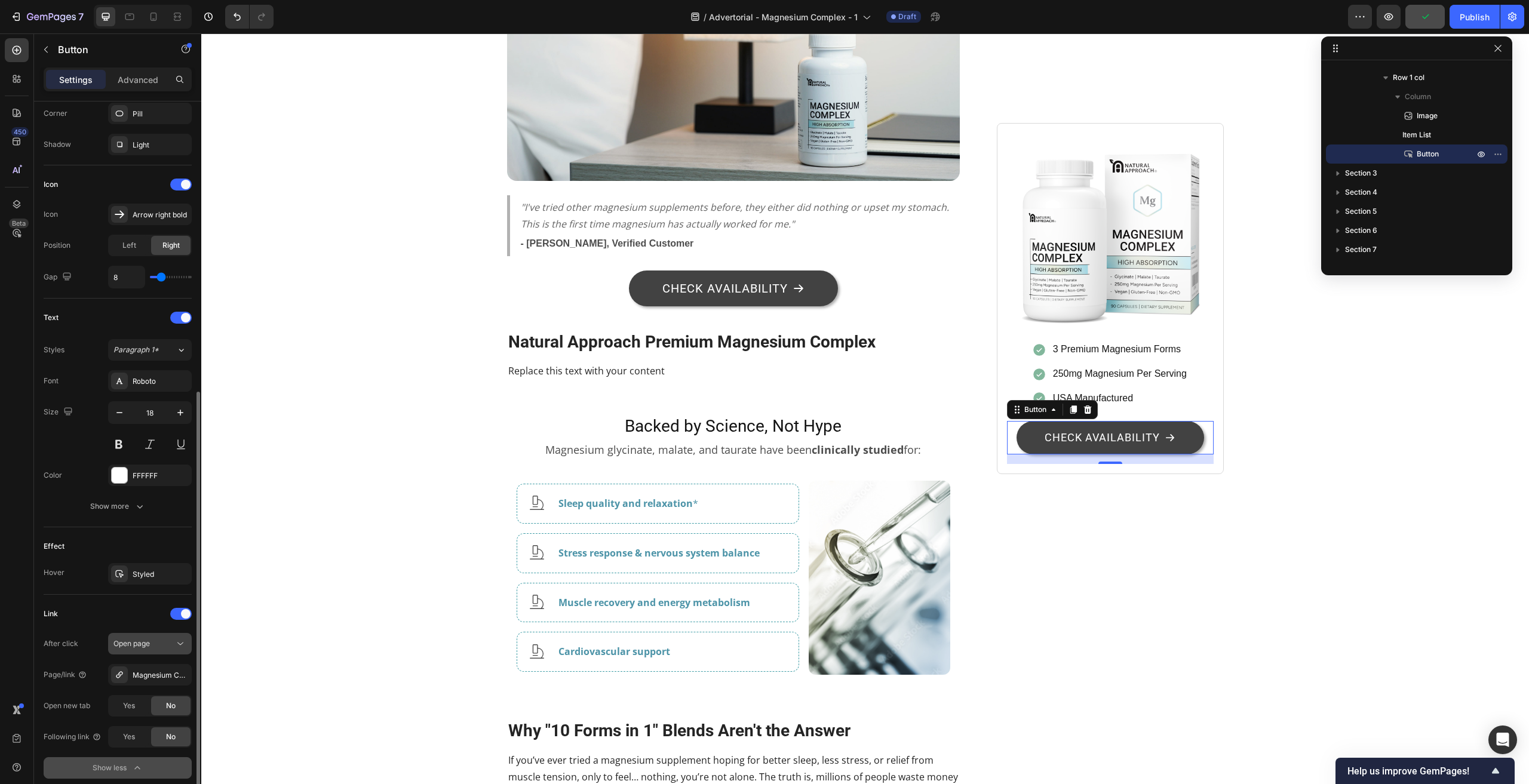
scroll to position [389, 0]
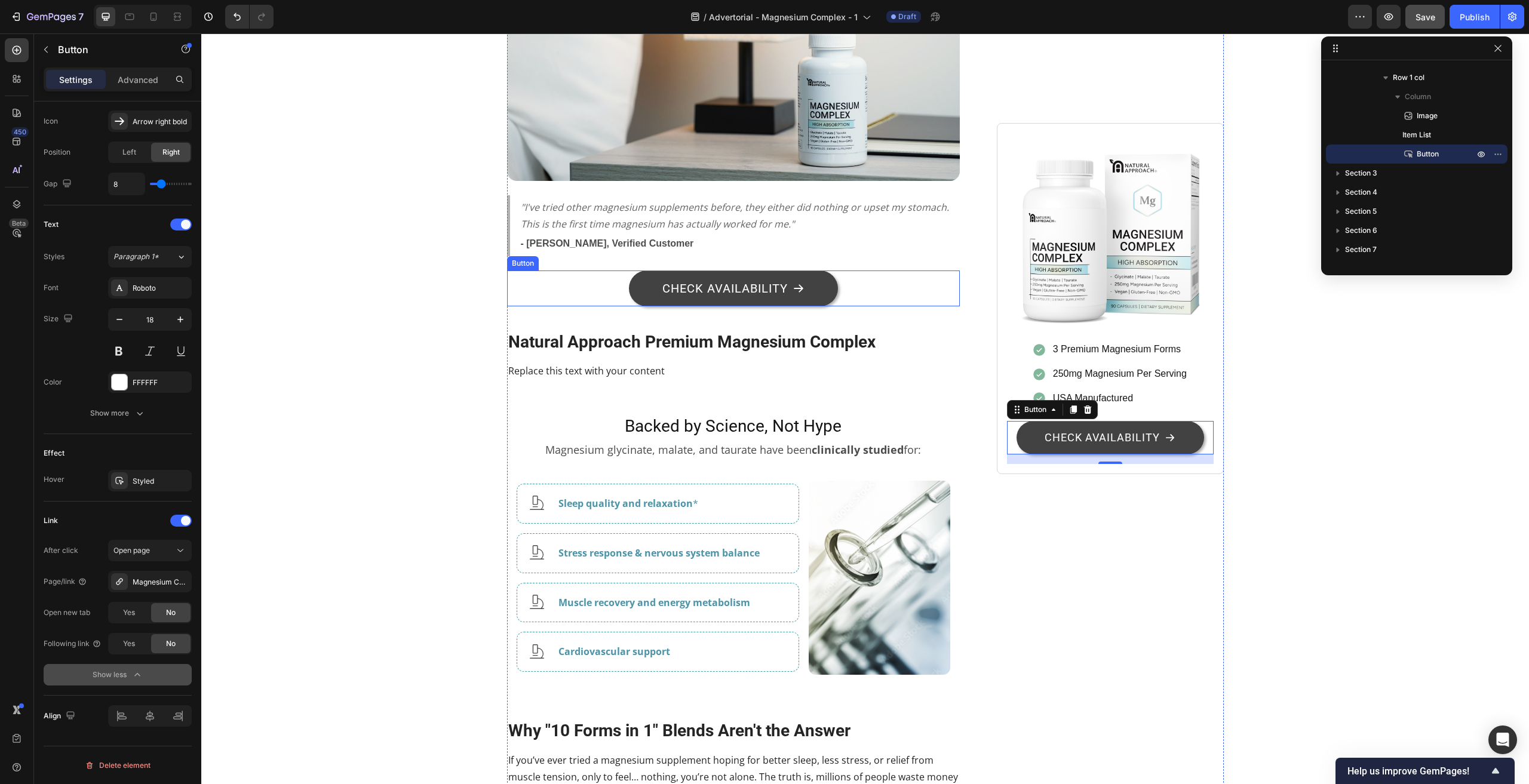
click at [878, 306] on div "CHECK AVAILABILITY Button" at bounding box center [734, 288] width 453 height 36
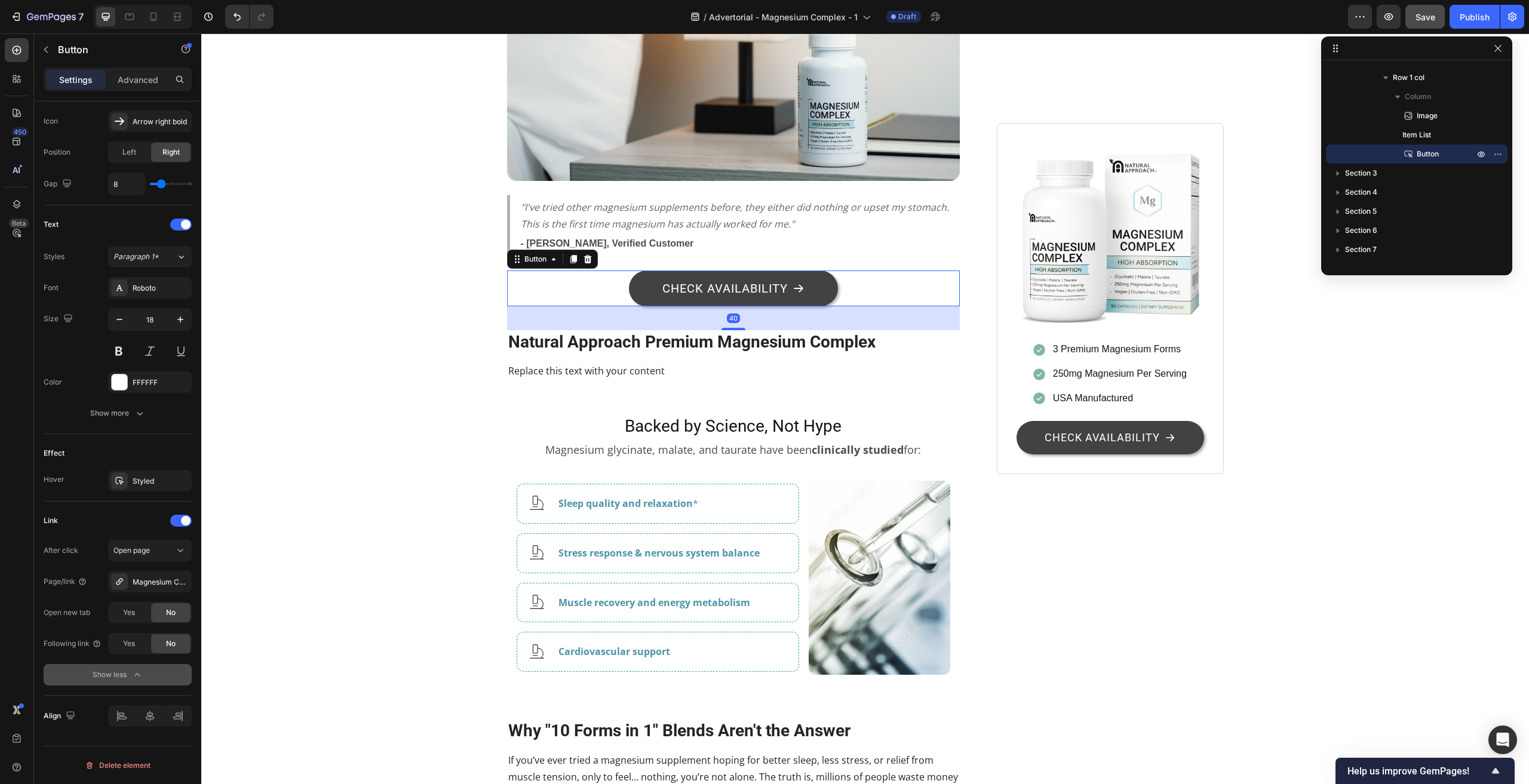
scroll to position [234, 0]
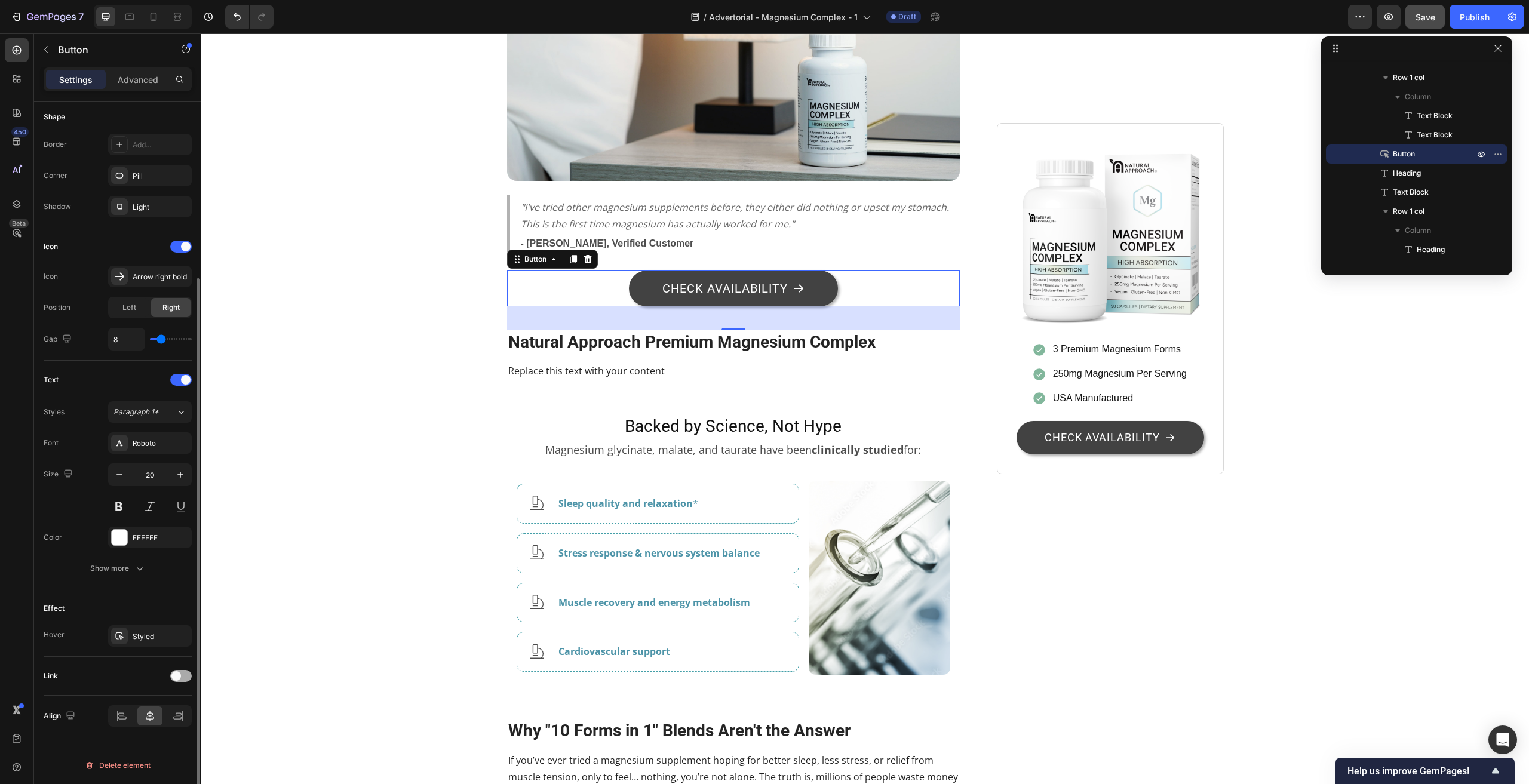
click at [184, 675] on div at bounding box center [181, 676] width 21 height 12
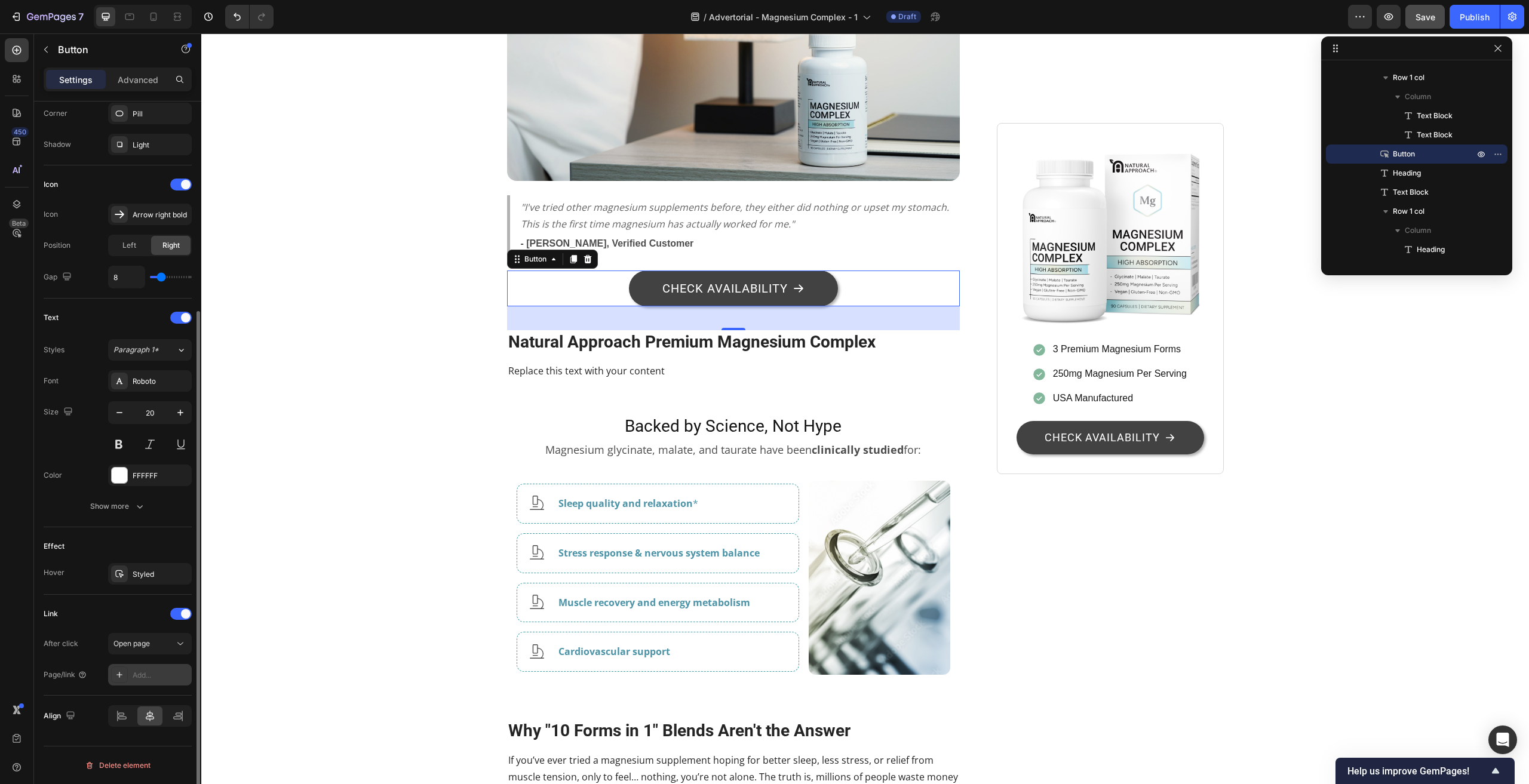
click at [143, 673] on div "Add..." at bounding box center [160, 675] width 56 height 11
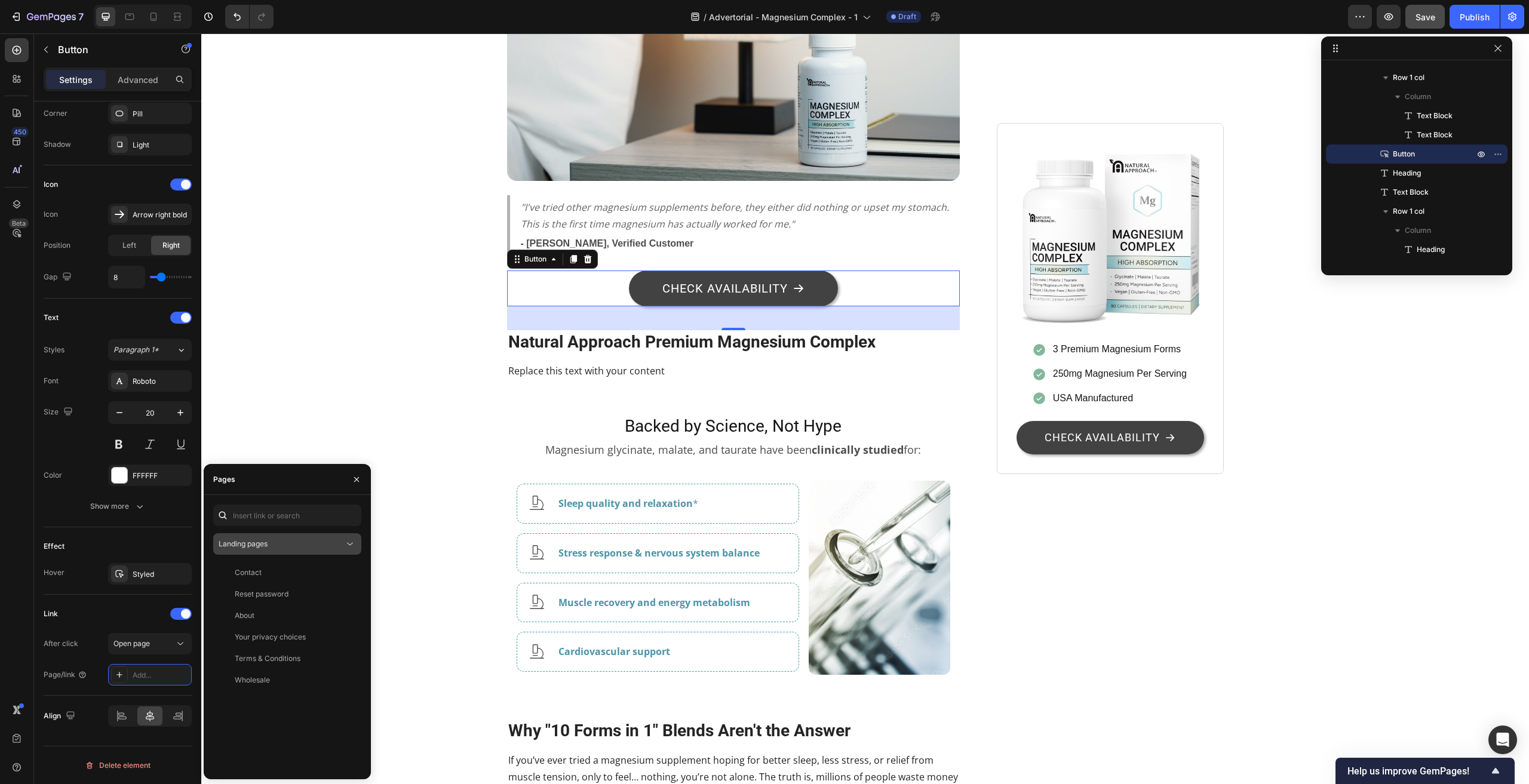
click at [318, 541] on div "Landing pages" at bounding box center [282, 544] width 126 height 11
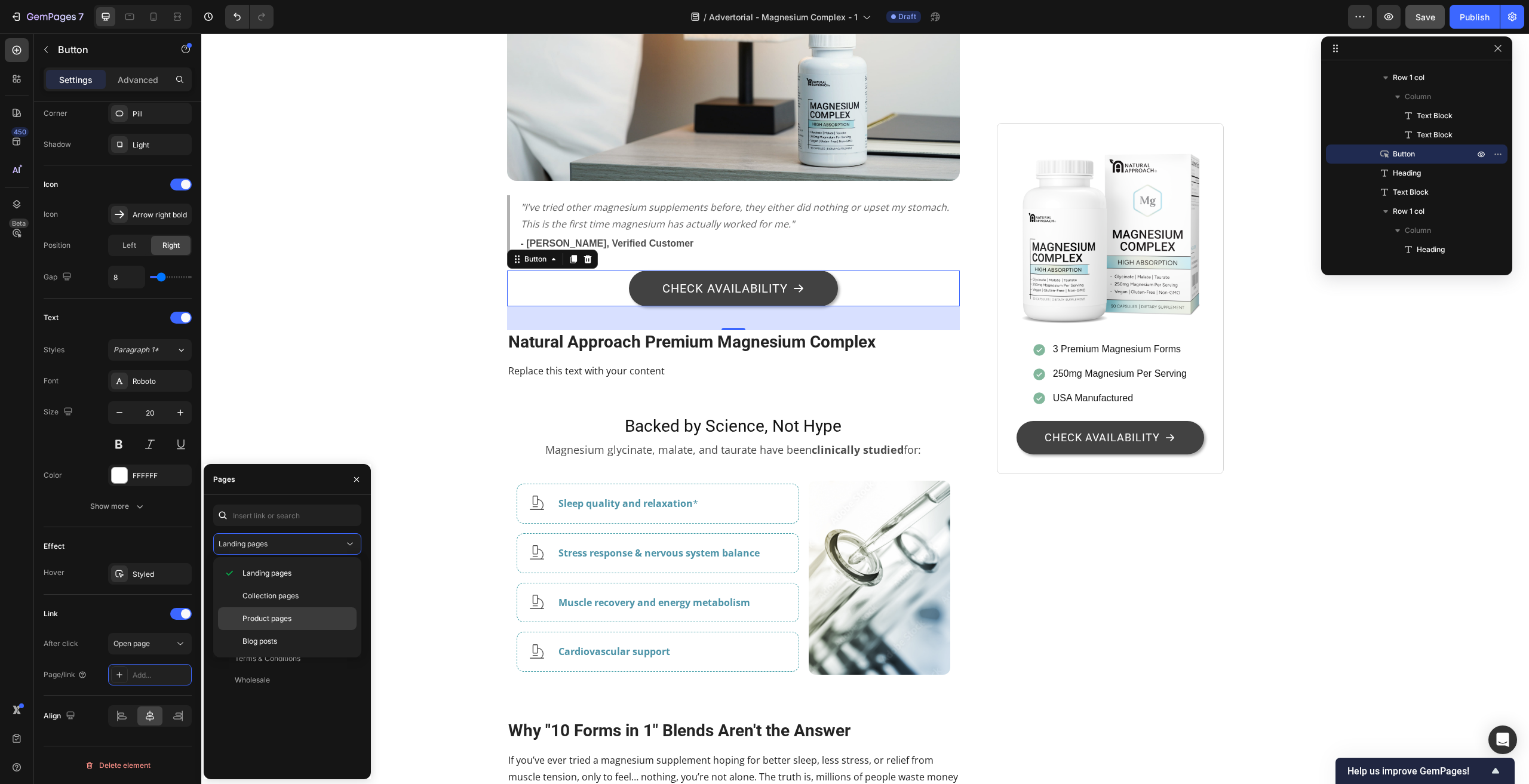
click at [278, 616] on span "Product pages" at bounding box center [267, 619] width 49 height 11
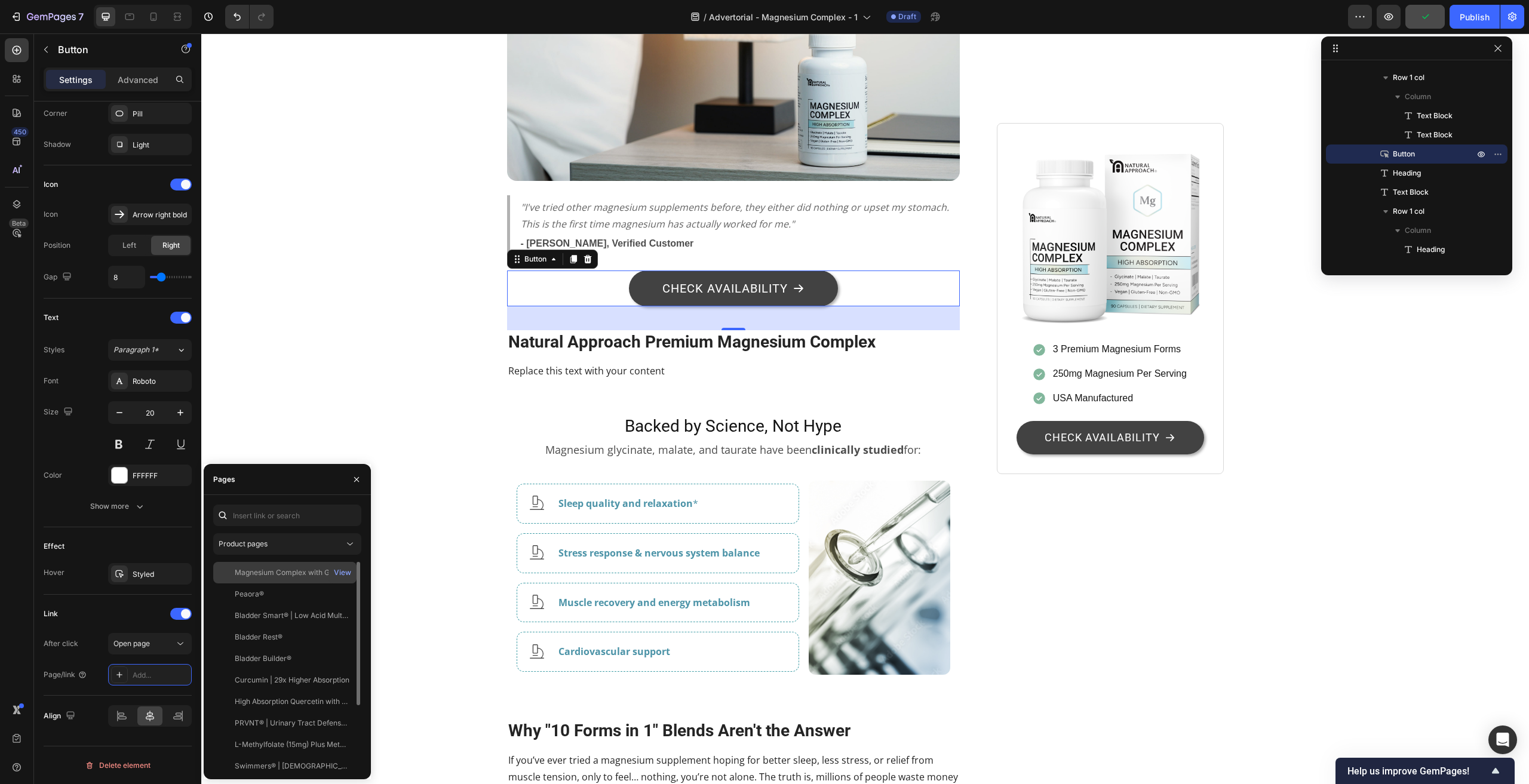
click at [289, 568] on div "Magnesium Complex with Glycinate, Malate, and Taurate (90 Capsules)" at bounding box center [292, 573] width 115 height 11
click at [358, 475] on icon "button" at bounding box center [356, 479] width 9 height 9
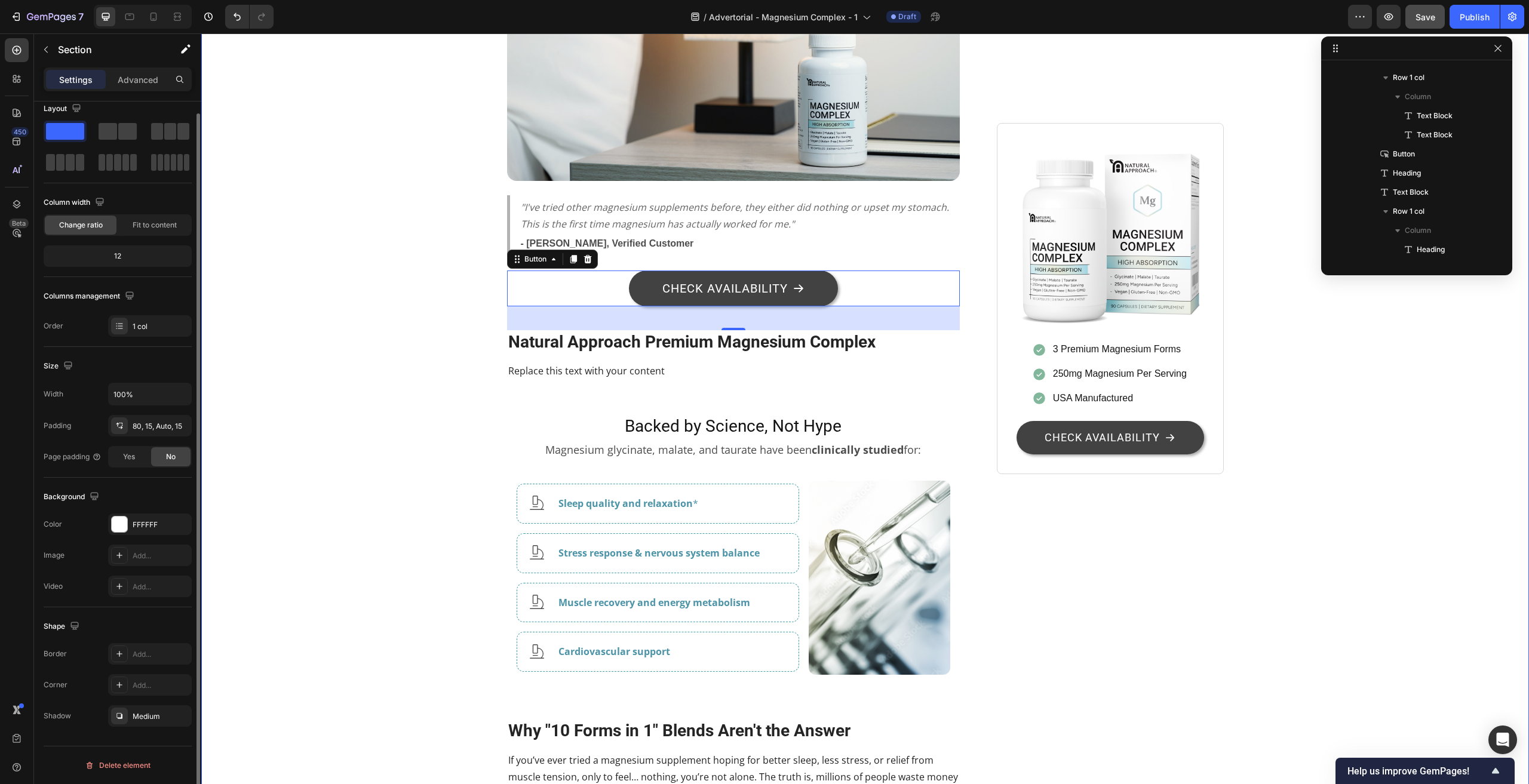
scroll to position [0, 0]
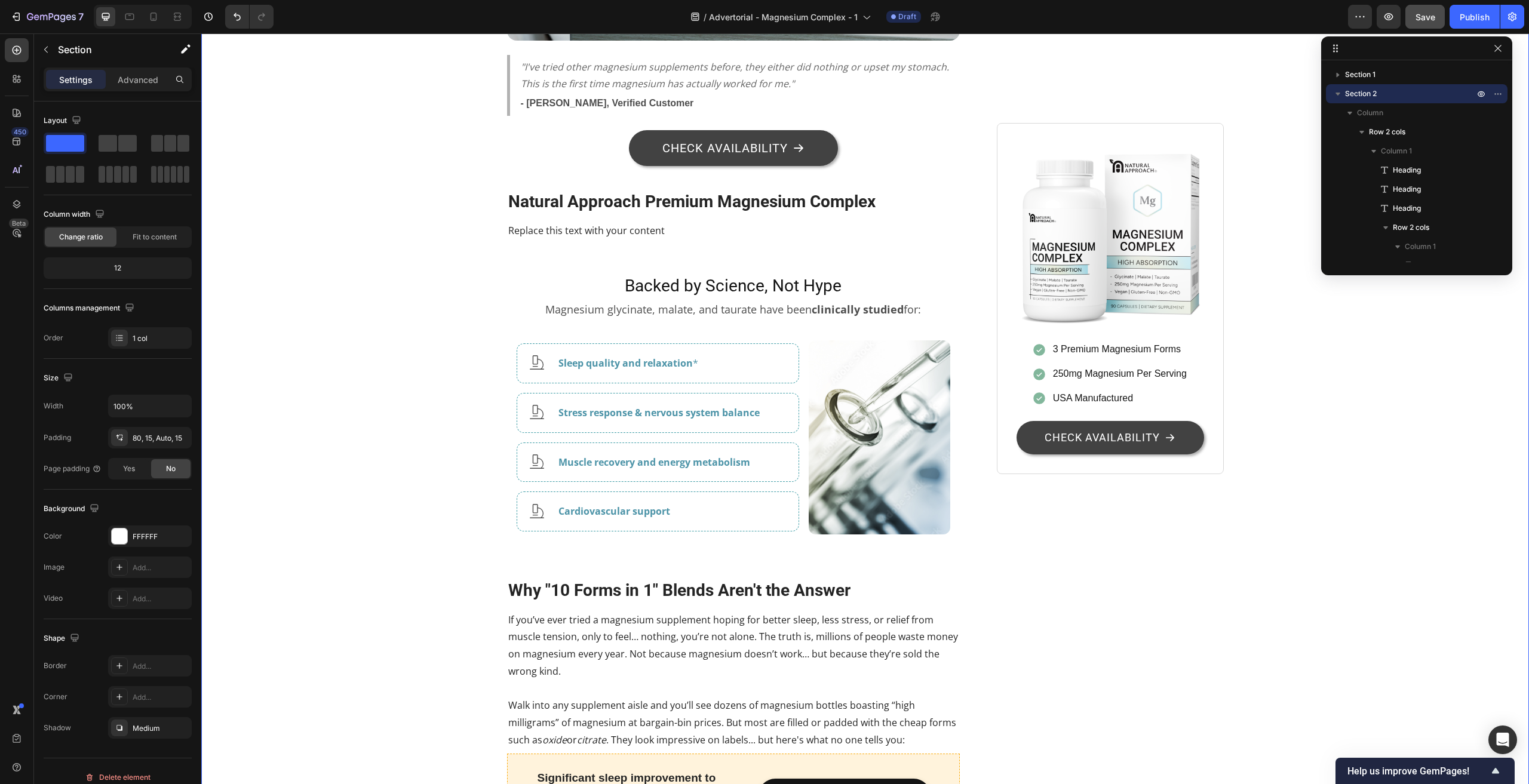
scroll to position [1851, 0]
